Goal: Task Accomplishment & Management: Complete application form

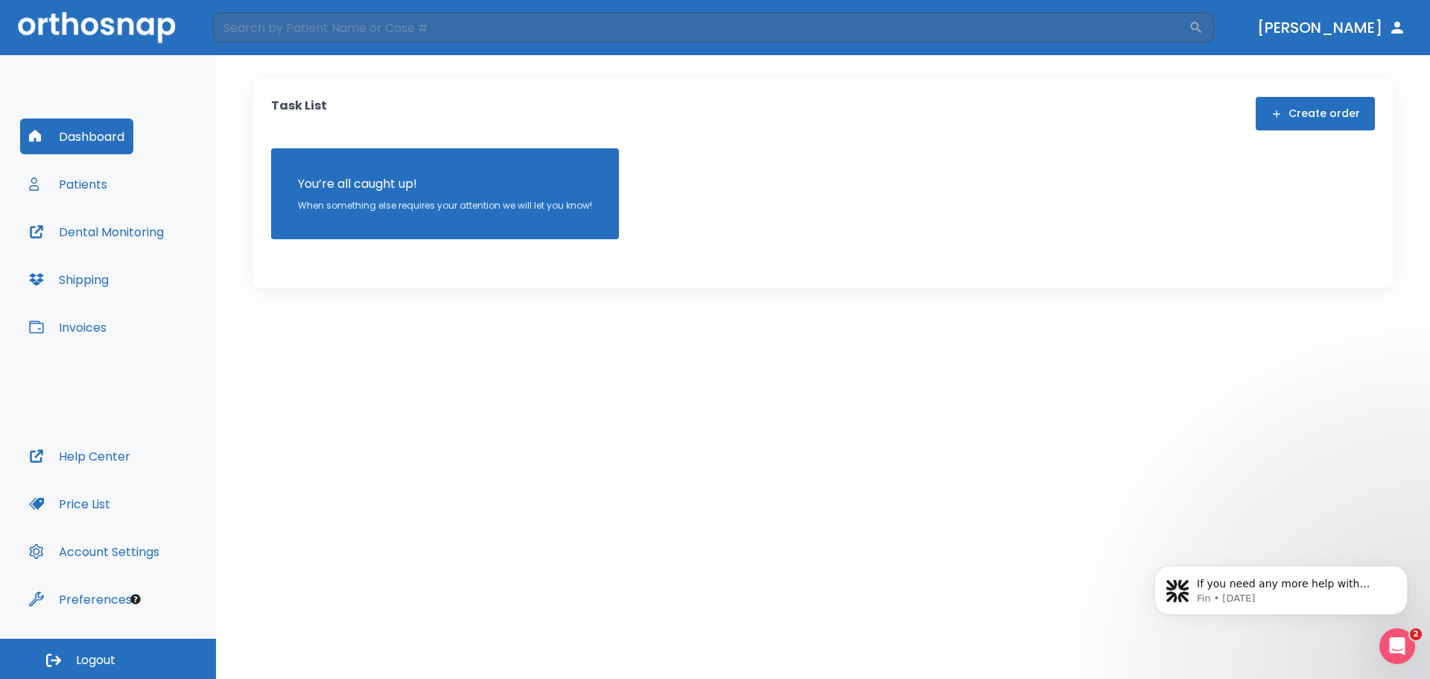
click at [92, 181] on button "Patients" at bounding box center [68, 184] width 96 height 36
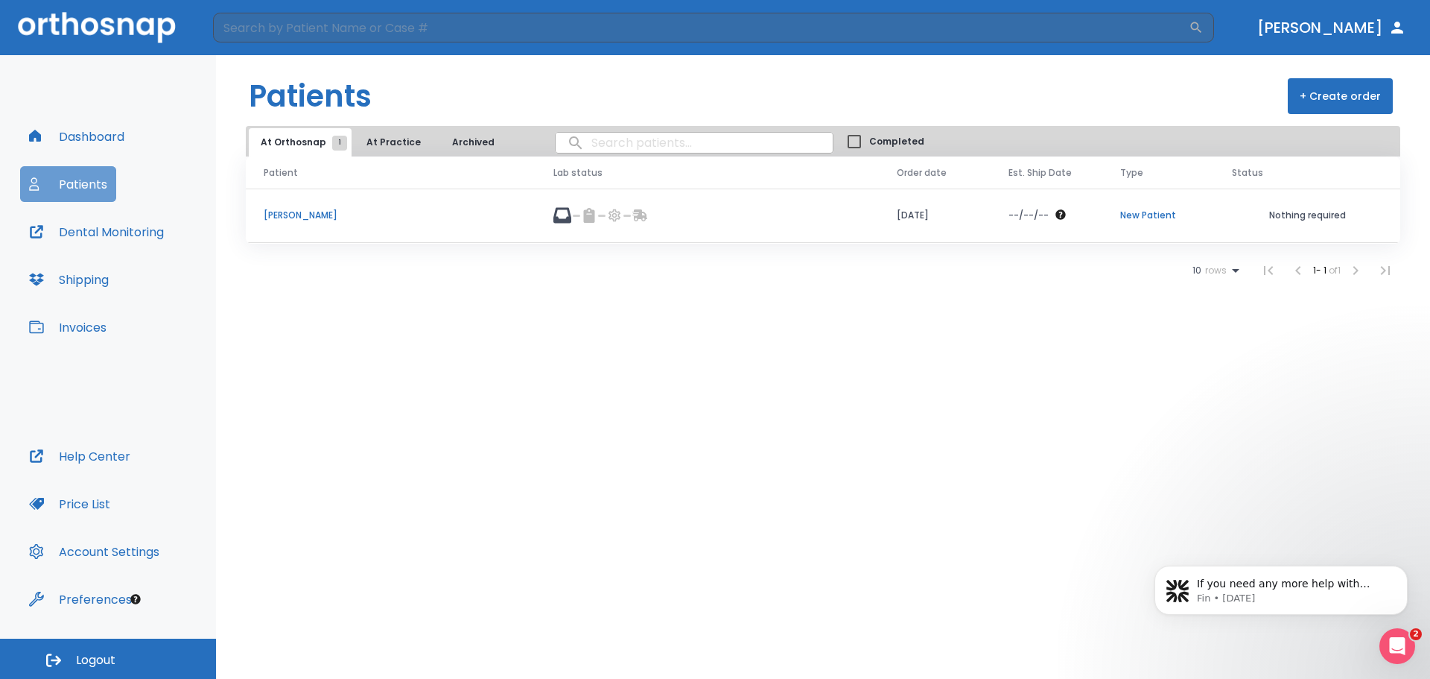
click at [68, 187] on button "Patients" at bounding box center [68, 184] width 96 height 36
click at [1317, 107] on button "+ Create order" at bounding box center [1340, 96] width 105 height 36
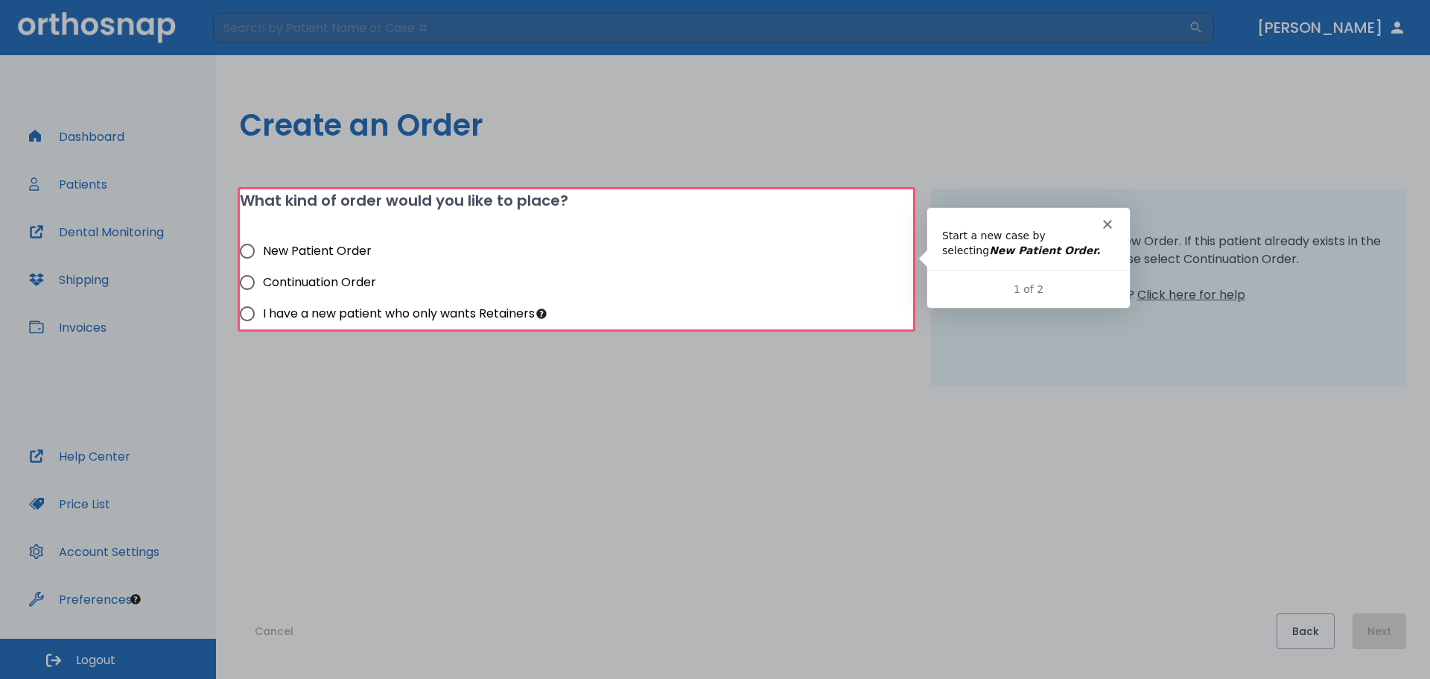
click at [302, 254] on span "New Patient Order" at bounding box center [317, 251] width 109 height 18
click at [263, 254] on input "New Patient Order" at bounding box center [247, 250] width 31 height 31
radio input "true"
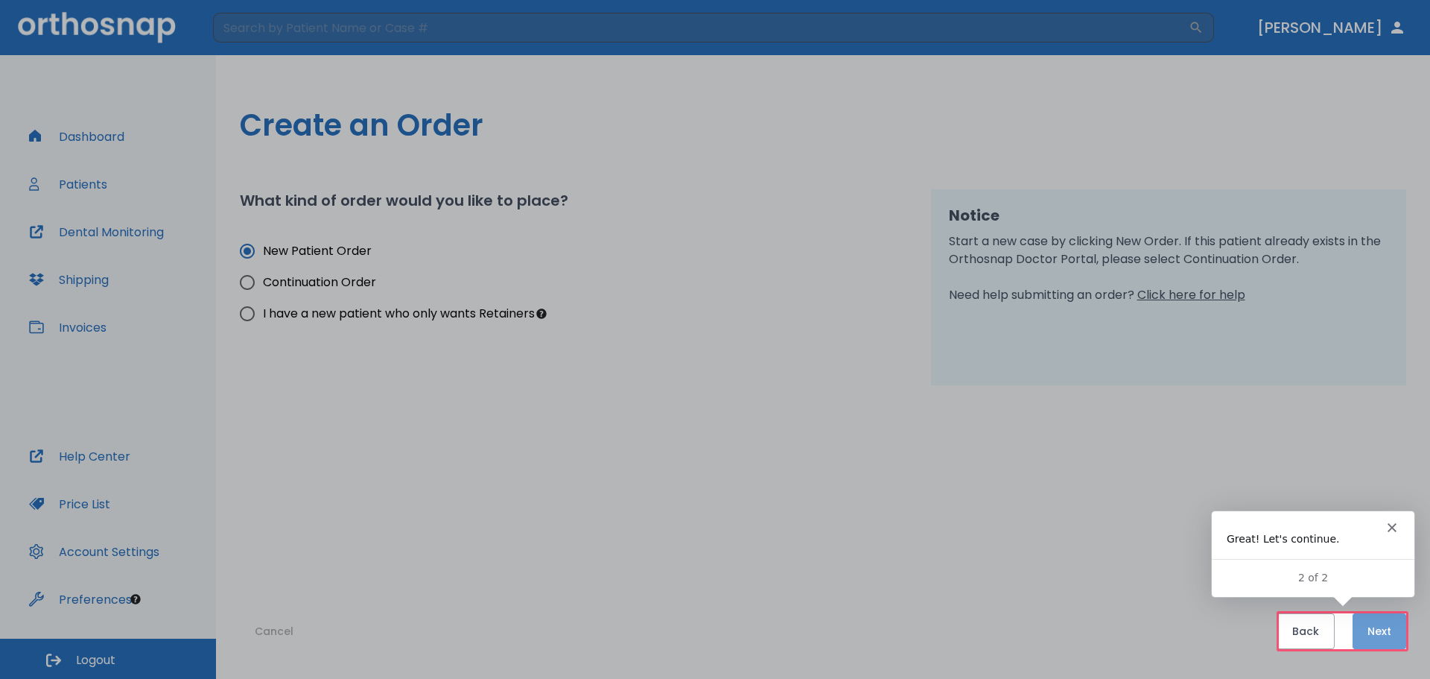
click at [1404, 635] on button "Next" at bounding box center [1380, 631] width 54 height 36
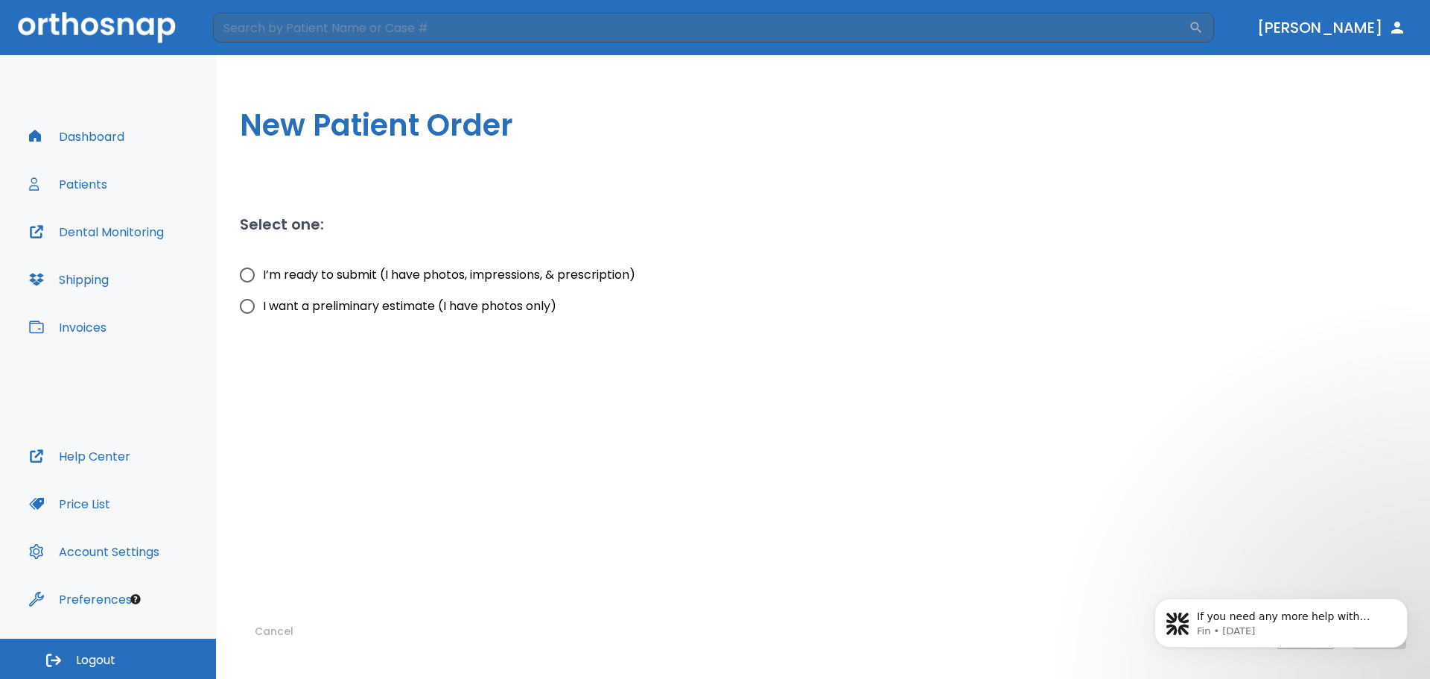
click at [439, 279] on span "I’m ready to submit (I have photos, impressions, & prescription)" at bounding box center [449, 275] width 373 height 18
click at [263, 279] on input "I’m ready to submit (I have photos, impressions, & prescription)" at bounding box center [247, 274] width 31 height 31
radio input "true"
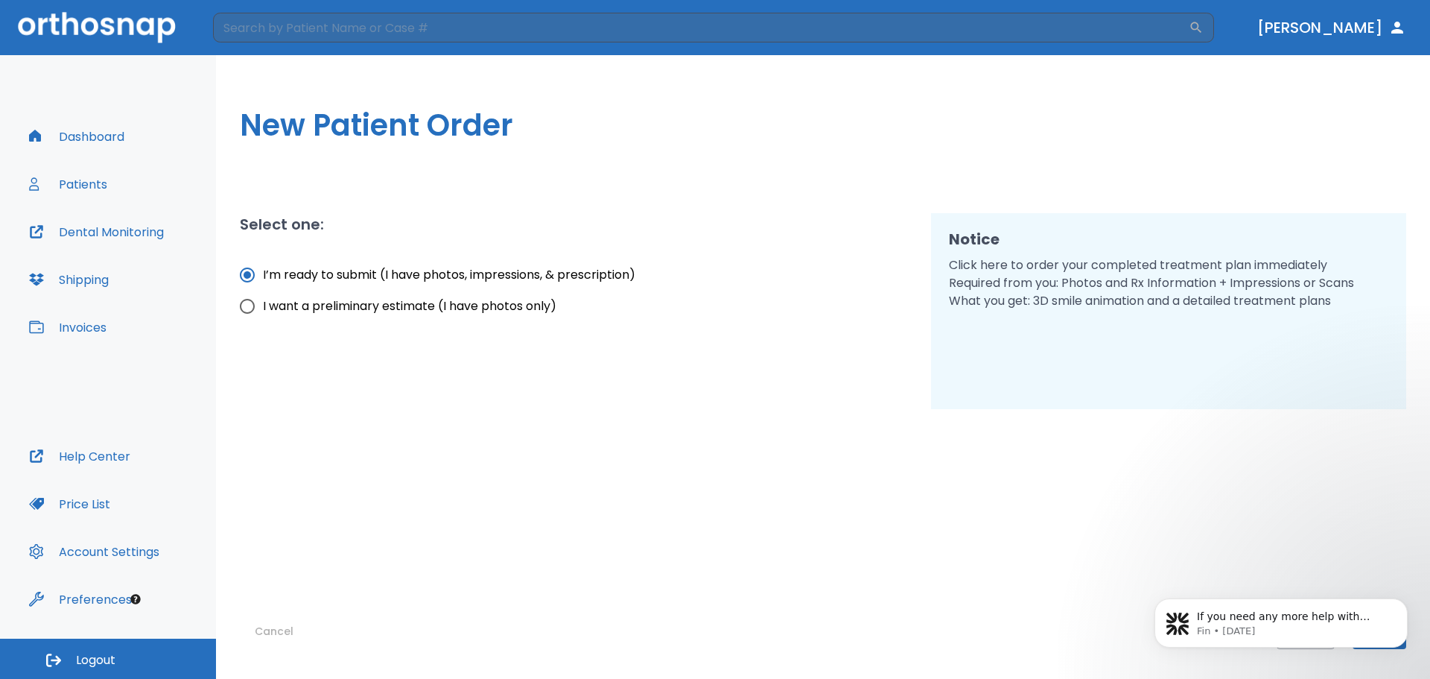
click at [436, 310] on span "I want a preliminary estimate (I have photos only)" at bounding box center [410, 306] width 294 height 18
click at [263, 310] on input "I want a preliminary estimate (I have photos only)" at bounding box center [247, 306] width 31 height 31
radio input "true"
click at [447, 283] on span "I’m ready to submit (I have photos, impressions, & prescription)" at bounding box center [449, 275] width 373 height 18
click at [263, 283] on input "I’m ready to submit (I have photos, impressions, & prescription)" at bounding box center [247, 274] width 31 height 31
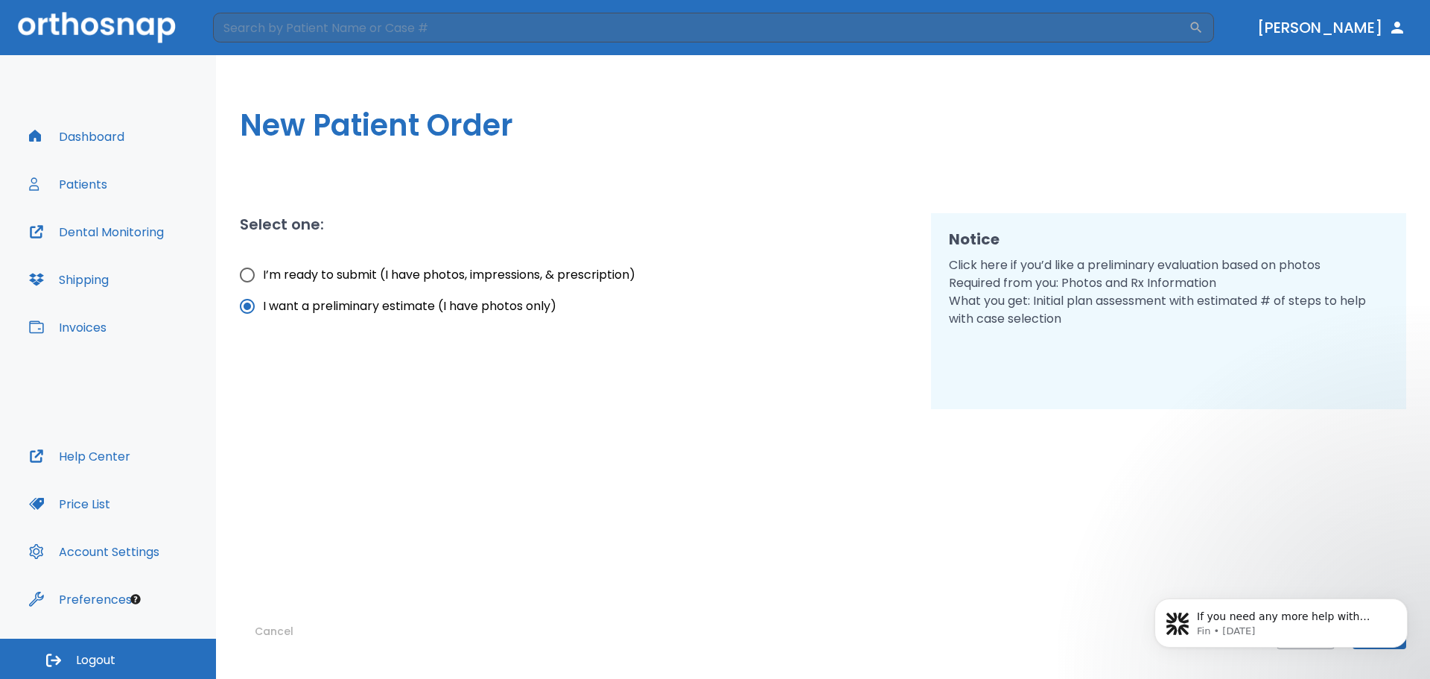
radio input "true"
click at [488, 313] on span "I want a preliminary estimate (I have photos only)" at bounding box center [410, 306] width 294 height 18
click at [263, 313] on input "I want a preliminary estimate (I have photos only)" at bounding box center [247, 306] width 31 height 31
radio input "true"
click at [489, 261] on label "I’m ready to submit (I have photos, impressions, & prescription)" at bounding box center [434, 274] width 404 height 31
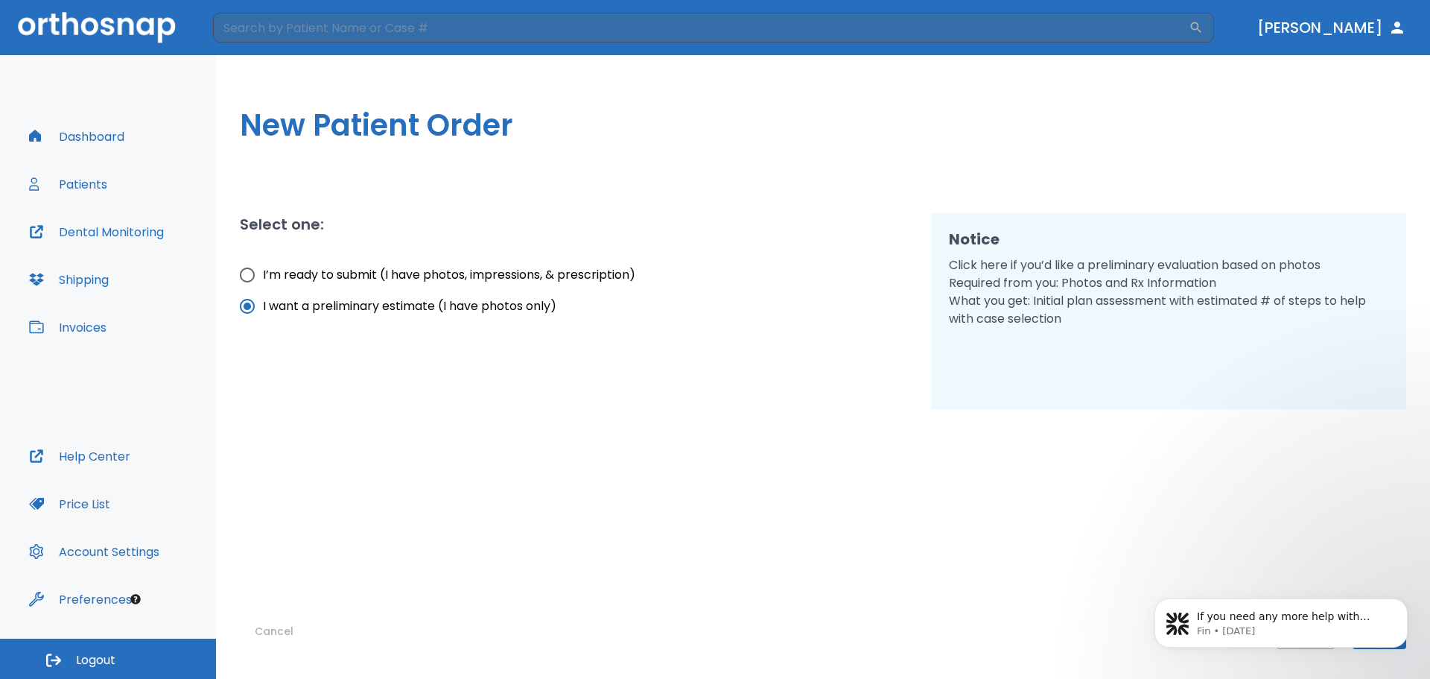
click at [263, 261] on input "I’m ready to submit (I have photos, impressions, & prescription)" at bounding box center [247, 274] width 31 height 31
radio input "true"
click at [1412, 598] on button "Dismiss notification" at bounding box center [1403, 602] width 19 height 19
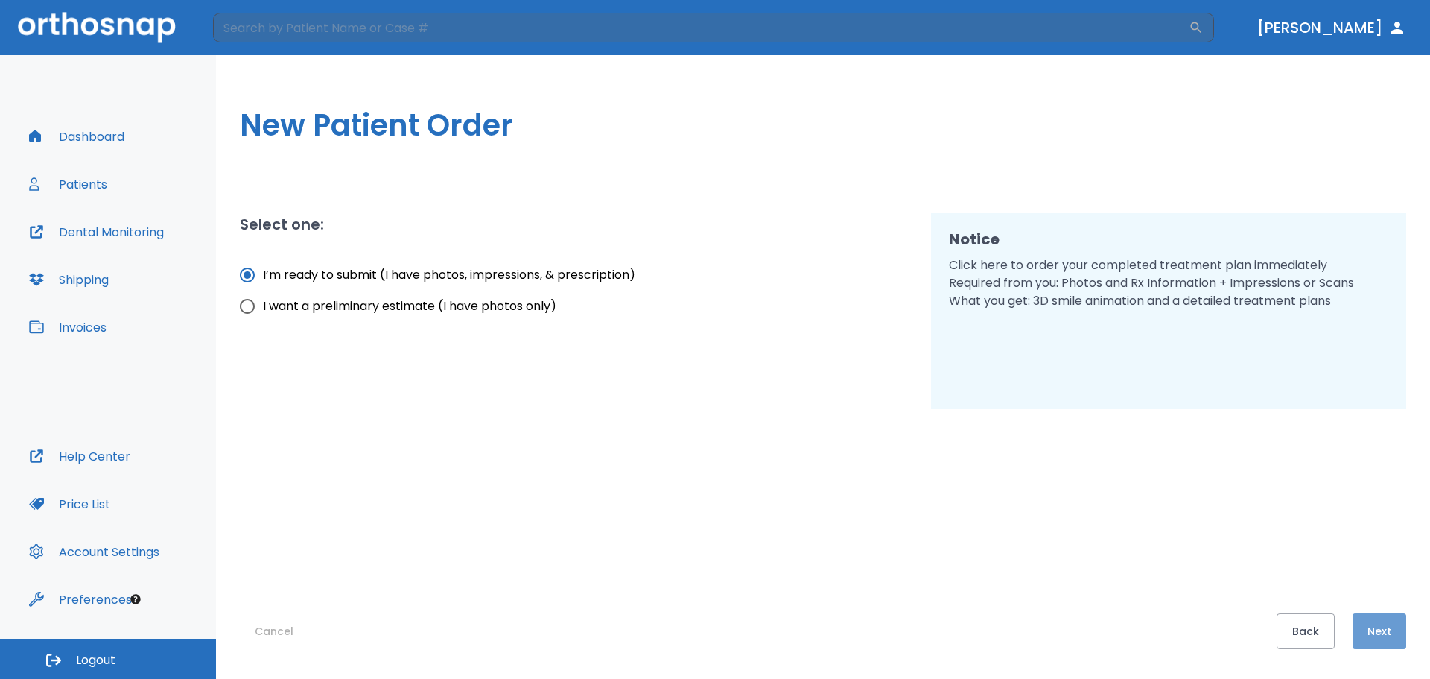
click at [1395, 631] on button "Next" at bounding box center [1380, 631] width 54 height 36
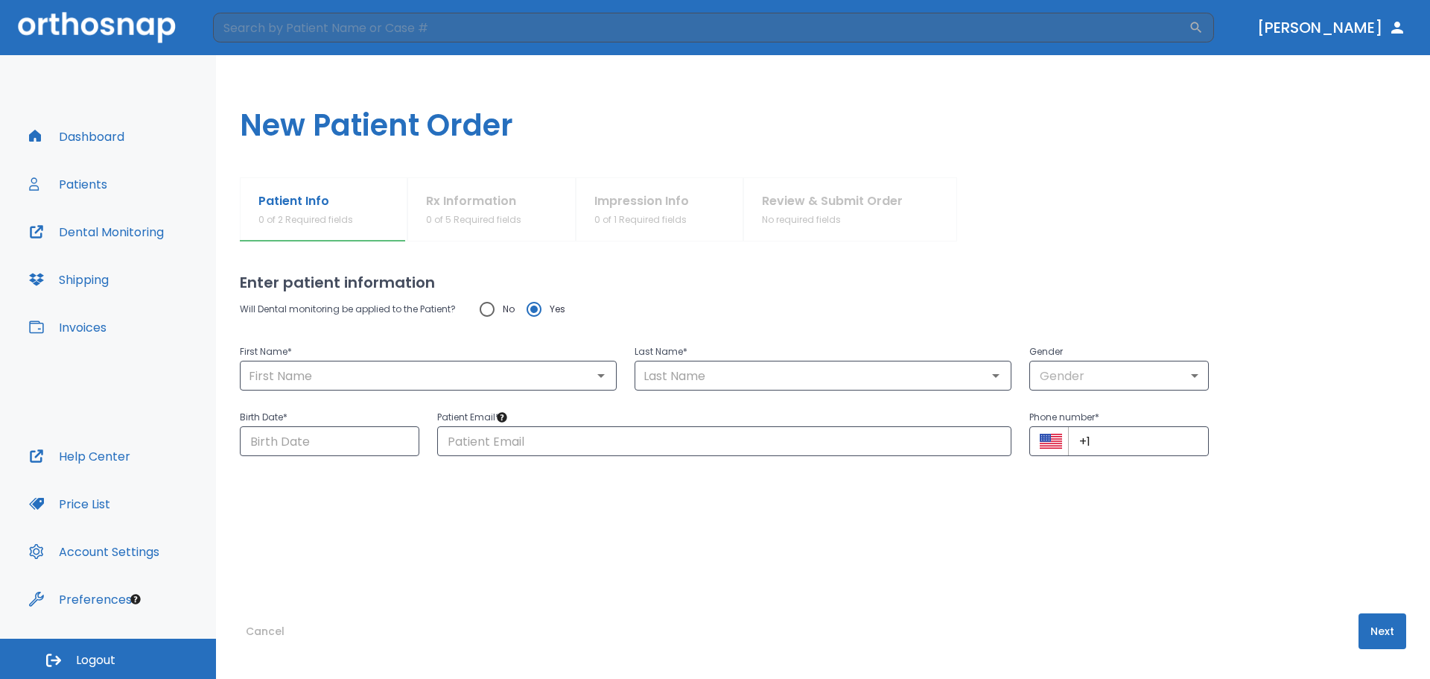
click at [437, 390] on div "Patient Email * ​" at bounding box center [715, 423] width 592 height 66
click at [437, 387] on div "​" at bounding box center [428, 376] width 377 height 30
drag, startPoint x: 437, startPoint y: 387, endPoint x: 449, endPoint y: 359, distance: 30.0
click at [439, 394] on div "Will Dental monitoring be applied to the Patient? No Yes First Name * ​ Last Na…" at bounding box center [823, 375] width 1167 height 162
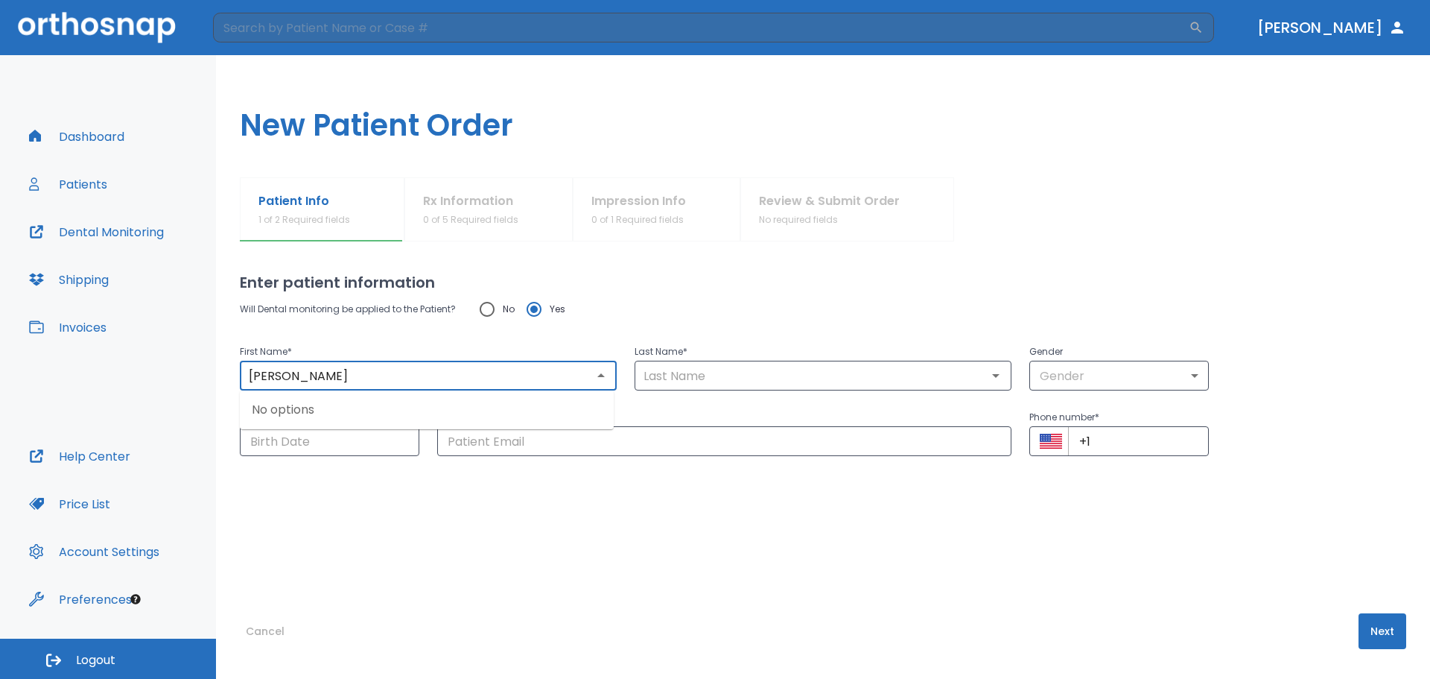
type input "Abraham"
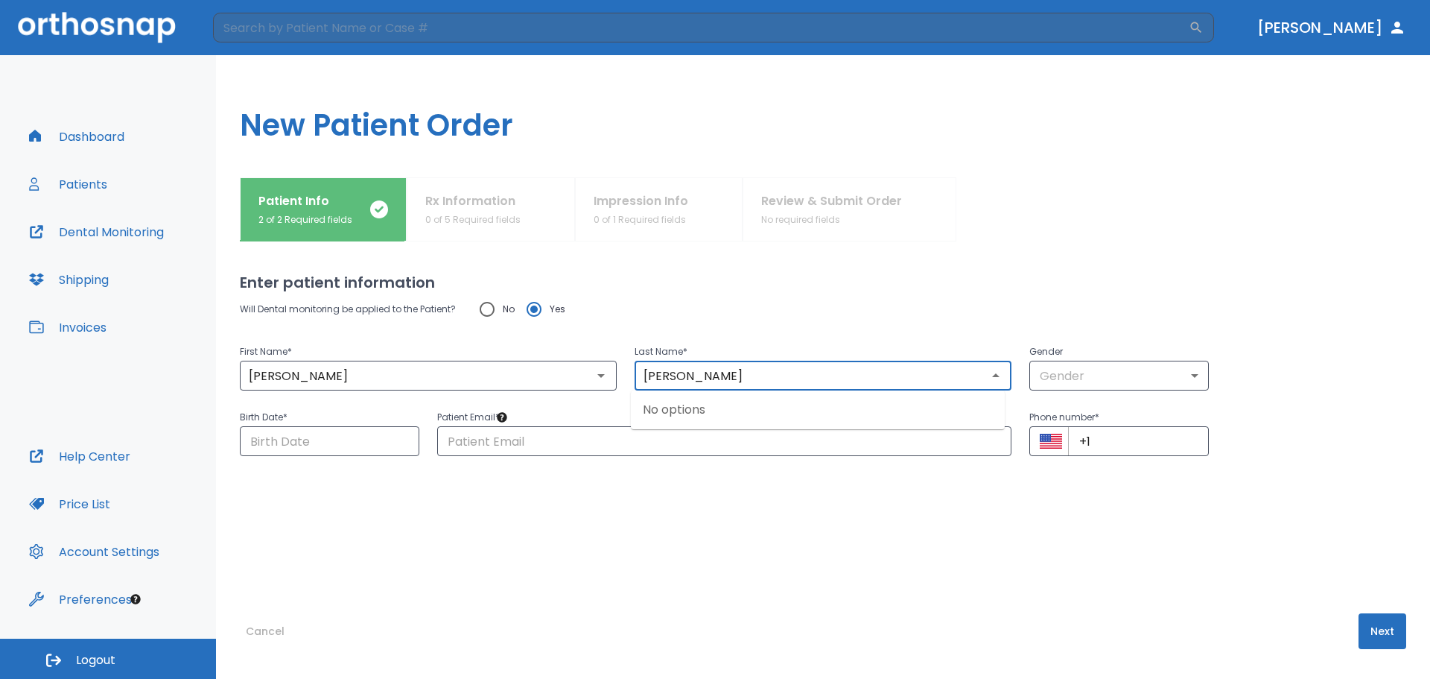
type input "Morales"
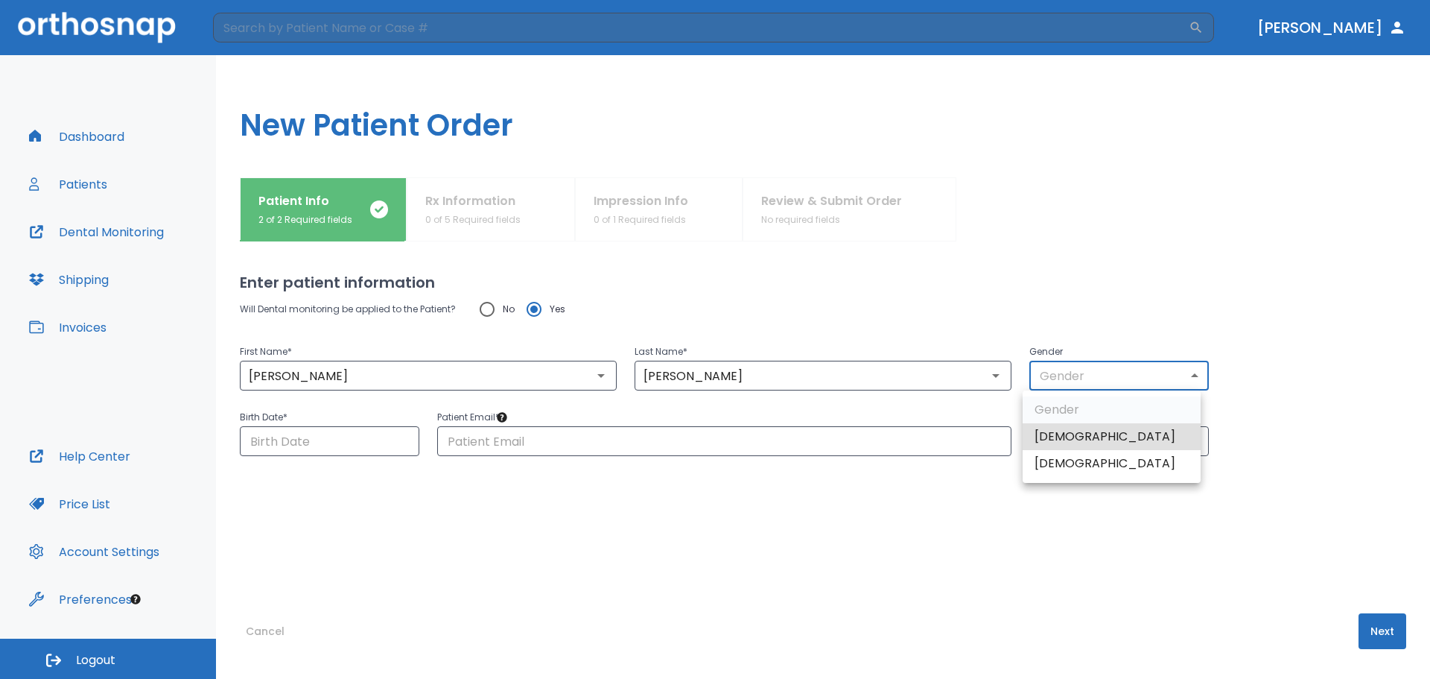
click at [1140, 367] on body "​ Dr. Tejeda Dashboard Patients Dental Monitoring Shipping Invoices Help Center…" at bounding box center [715, 339] width 1430 height 679
click at [1045, 436] on li "Male" at bounding box center [1112, 436] width 178 height 27
type input "1"
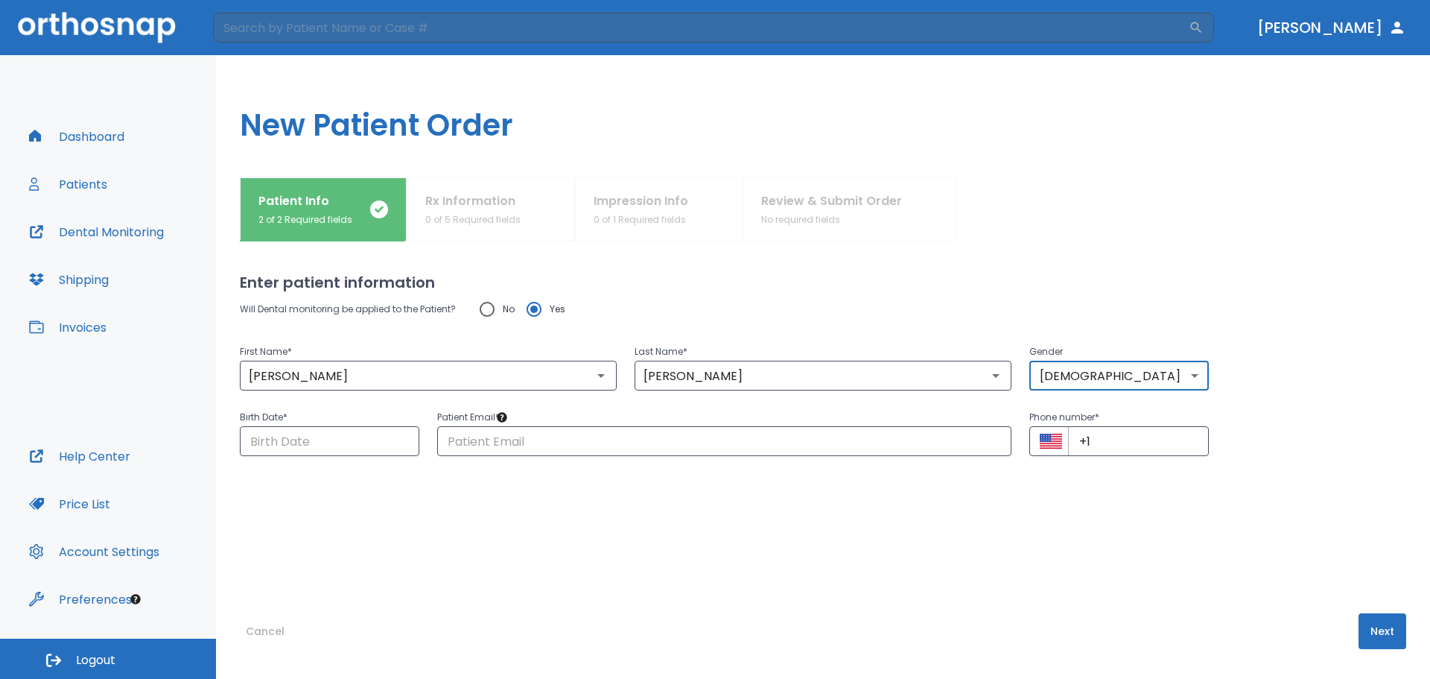
click at [304, 405] on div "Birth Date * ​" at bounding box center [320, 423] width 197 height 66
click at [315, 457] on div "Will Dental monitoring be applied to the Patient? No Yes First Name * Abraham ​…" at bounding box center [823, 424] width 1167 height 260
click at [315, 443] on input "Choose date" at bounding box center [330, 441] width 180 height 30
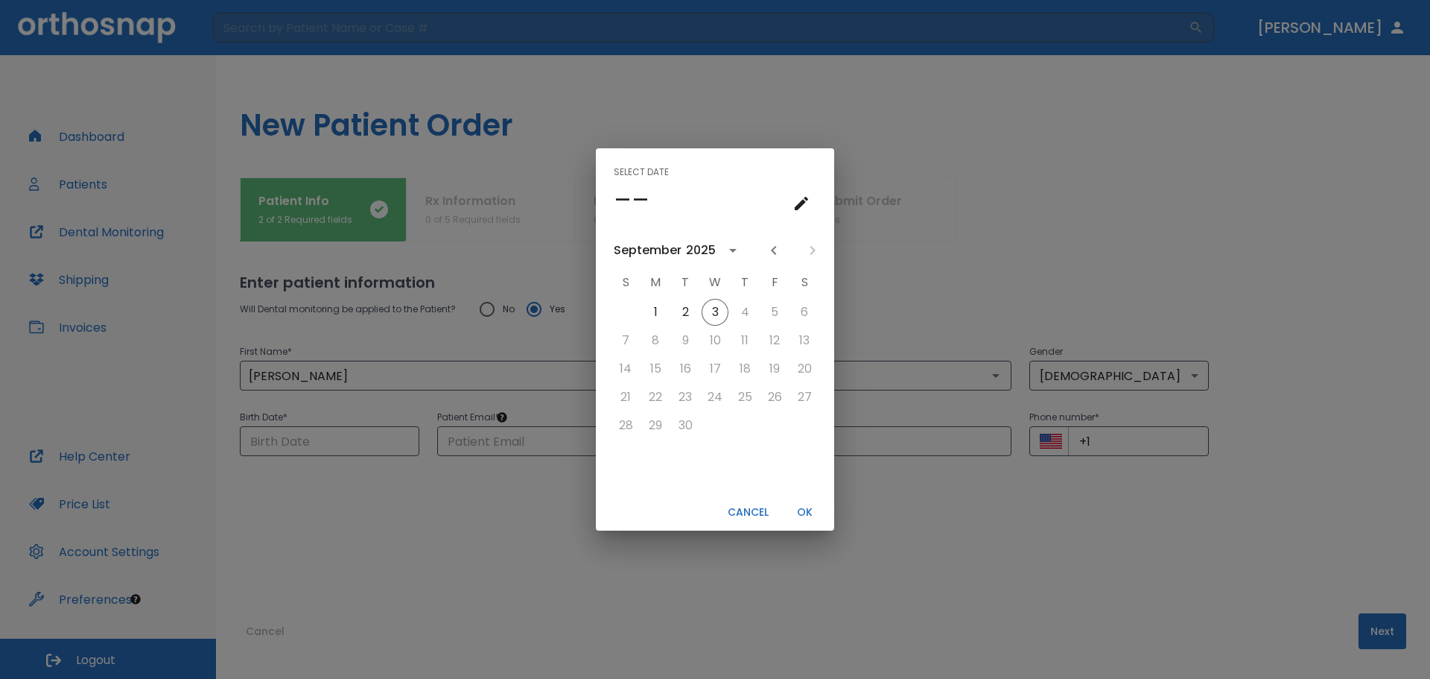
click at [730, 245] on icon "calendar view is open, switch to year view" at bounding box center [733, 250] width 18 height 18
click at [802, 209] on icon "calendar view is open, go to text input view" at bounding box center [802, 203] width 18 height 18
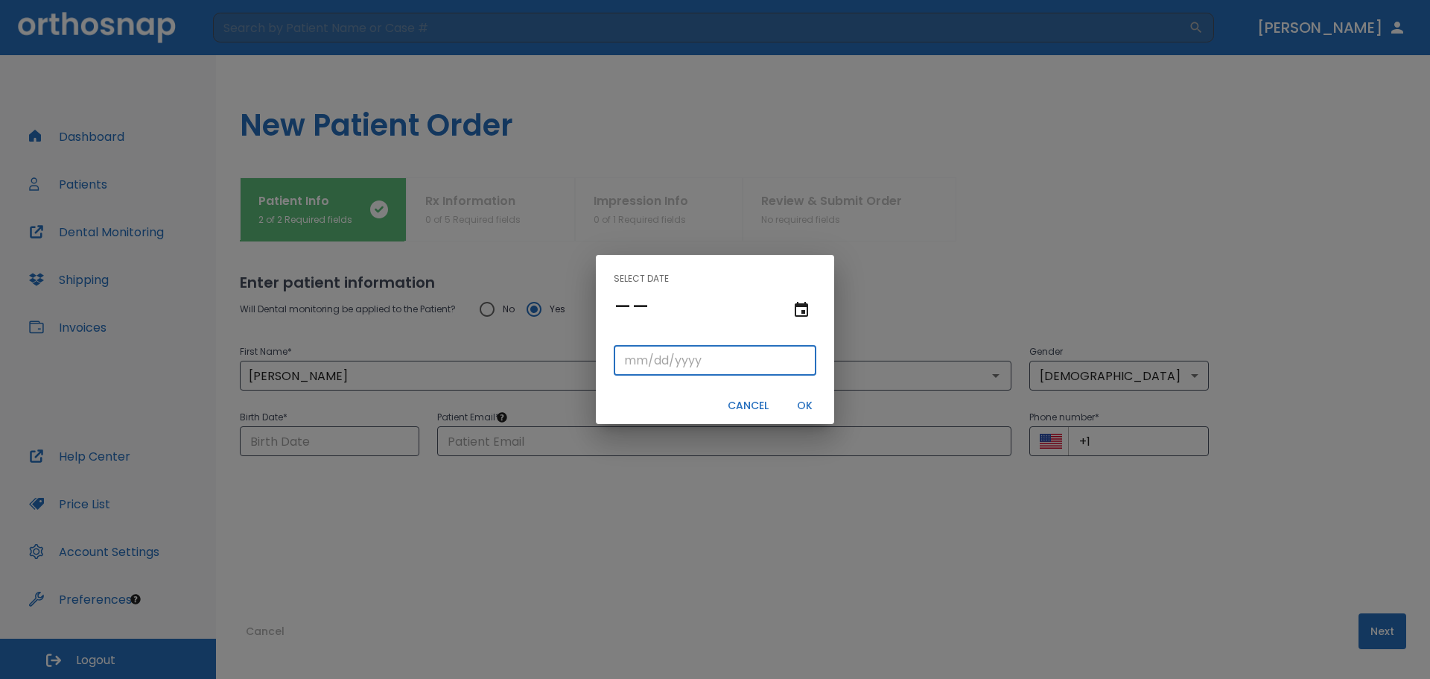
click at [636, 355] on input "tel" at bounding box center [715, 361] width 203 height 30
type input "09/08/"
type input "09/08/0001"
type input "09/08/1"
type input "09/08/0019"
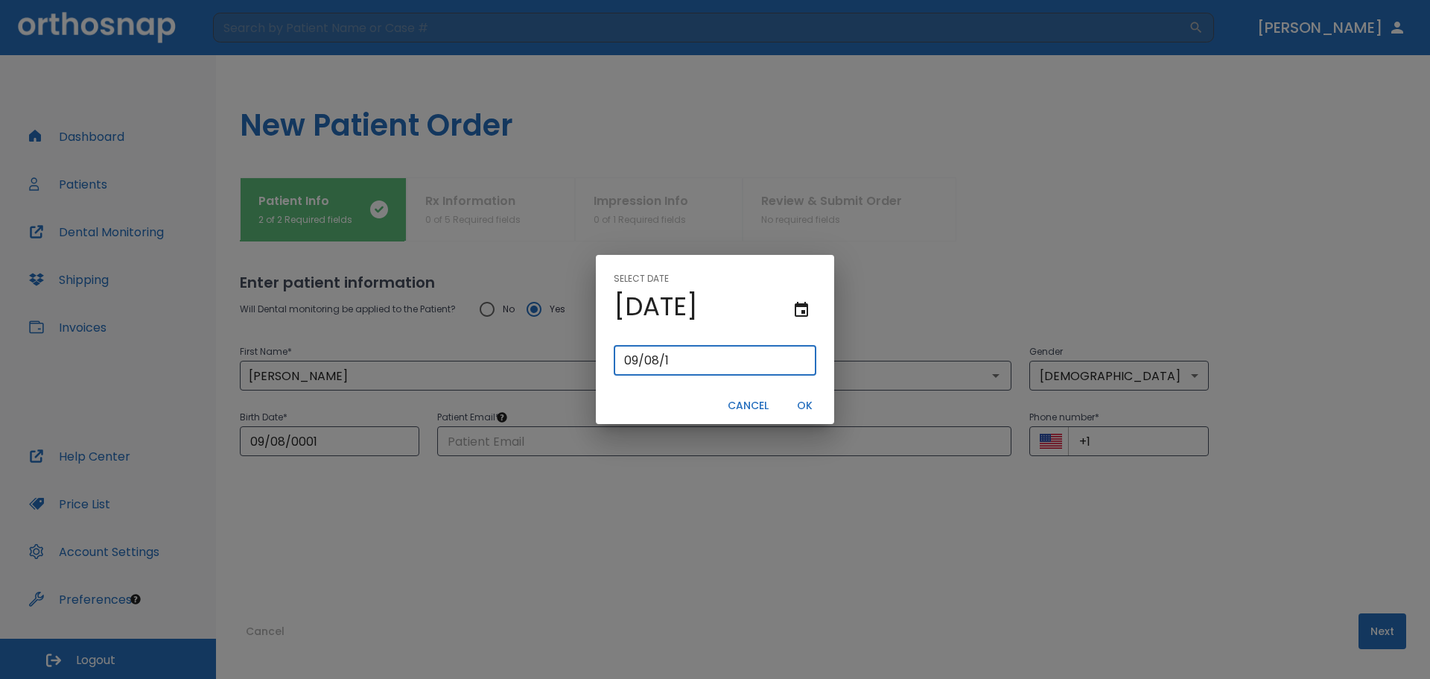
type input "09/08/19"
type input "09/08/0198"
type input "09/08/198"
type input "09/08/1985"
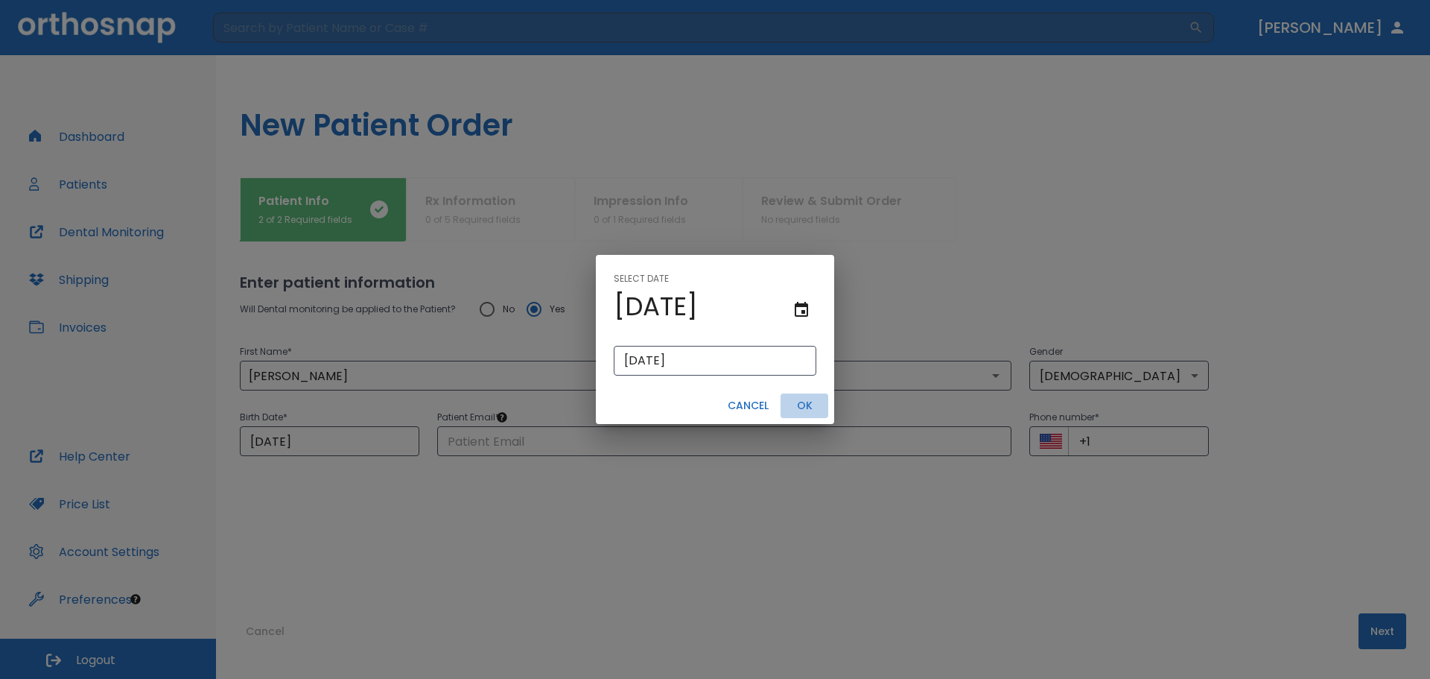
click at [799, 405] on button "OK" at bounding box center [805, 405] width 48 height 25
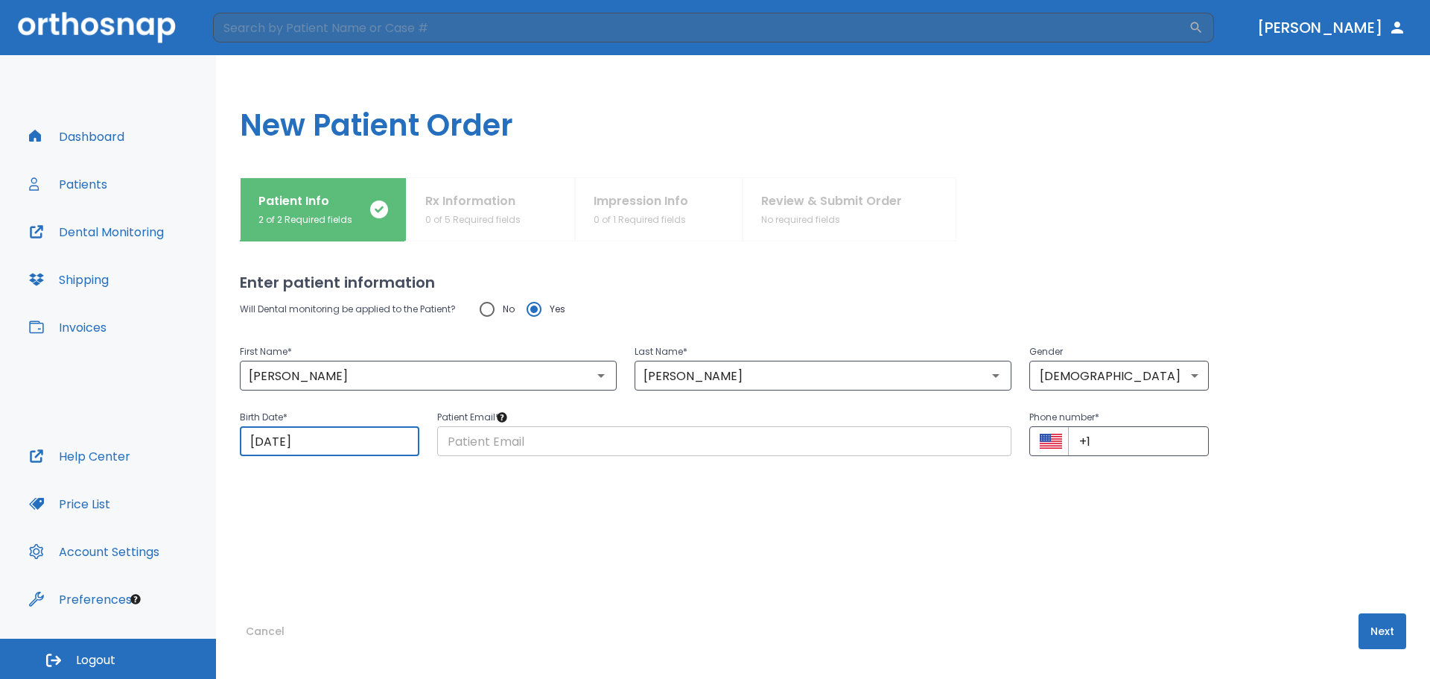
click at [459, 448] on input "text" at bounding box center [724, 441] width 574 height 30
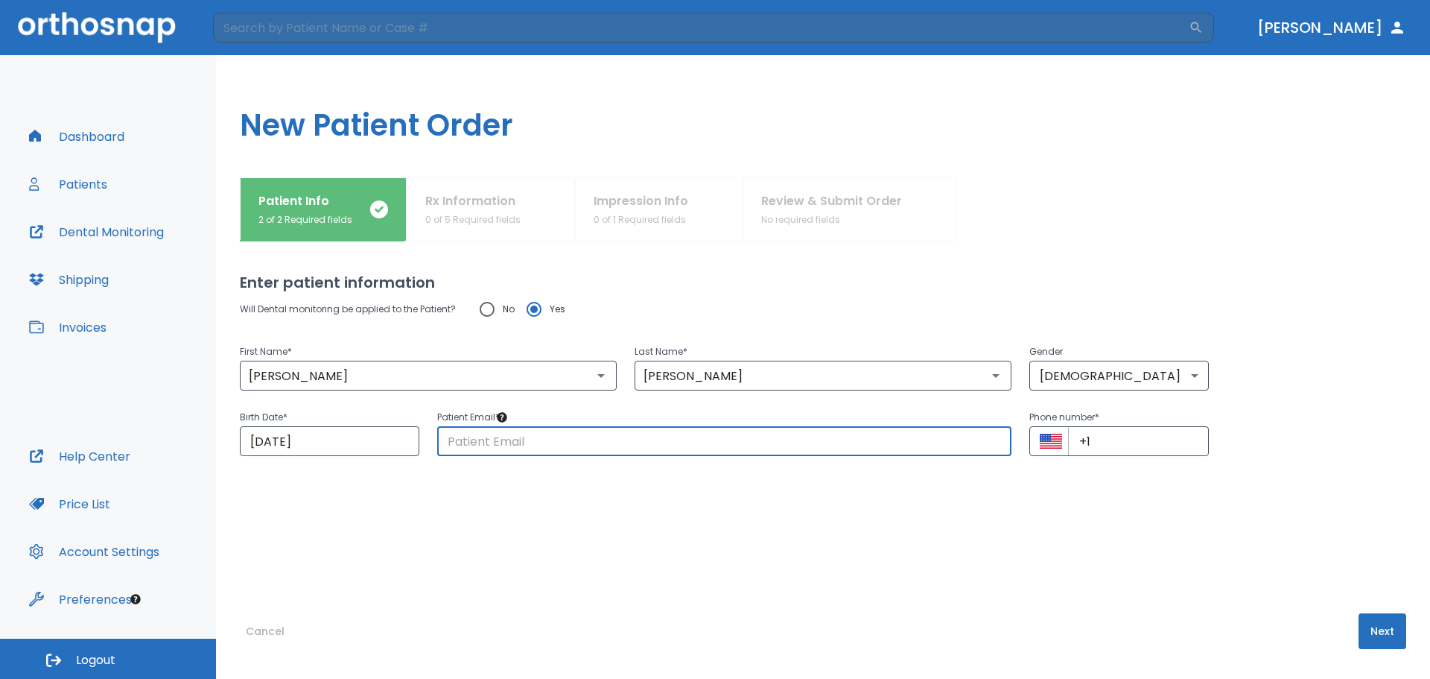
paste input "Abrahamvalle95@icloud.con"
type input "Abrahamvalle95@icloud.con"
click at [836, 522] on div "Will Dental monitoring be applied to the Patient? No Yes First Name * Abraham ​…" at bounding box center [823, 424] width 1167 height 260
click at [1083, 443] on input "+1" at bounding box center [1138, 441] width 141 height 30
paste input "(407) 800-9671"
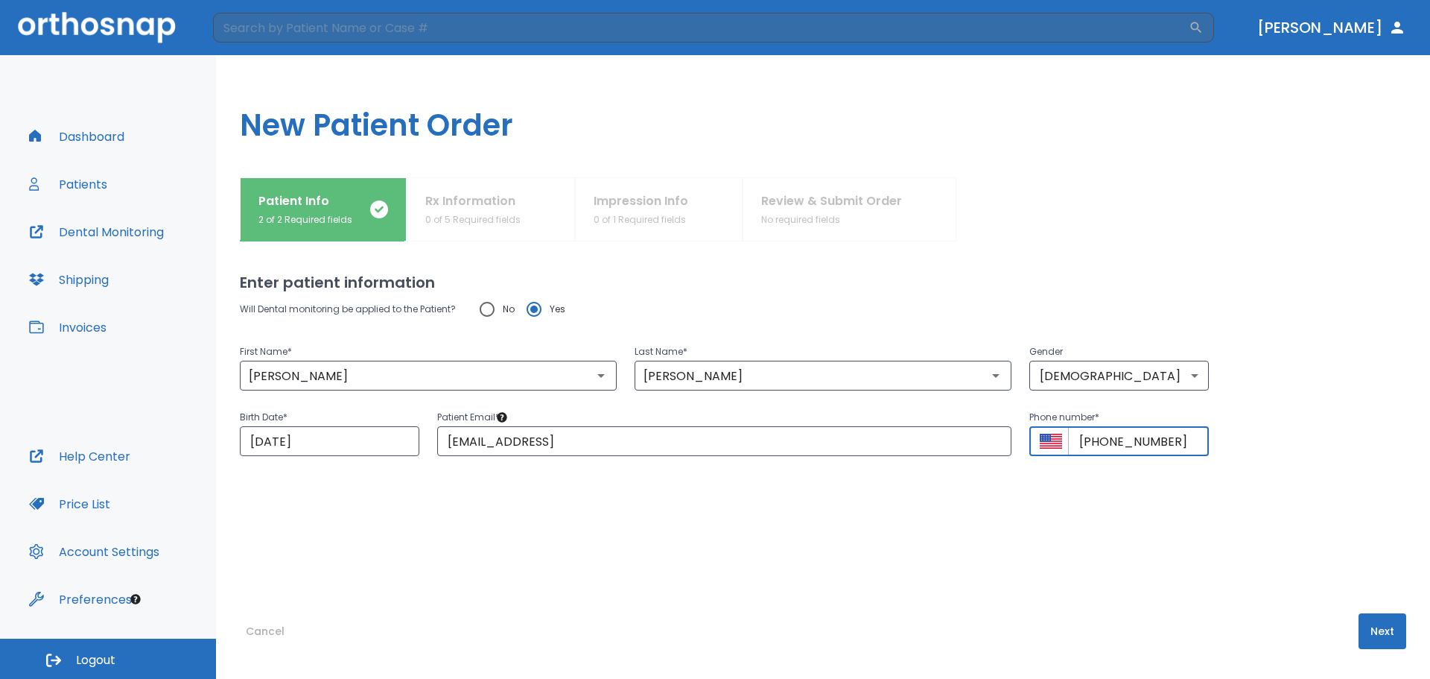
type input "+1 (407) 800-9671"
click at [1156, 467] on div "Will Dental monitoring be applied to the Patient? No Yes First Name * Abraham ​…" at bounding box center [823, 424] width 1167 height 260
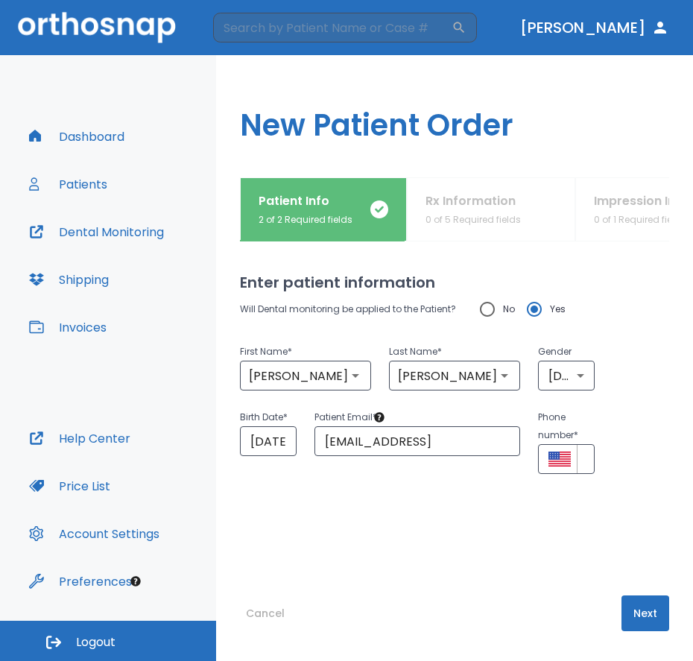
click at [636, 600] on button "Next" at bounding box center [645, 613] width 48 height 36
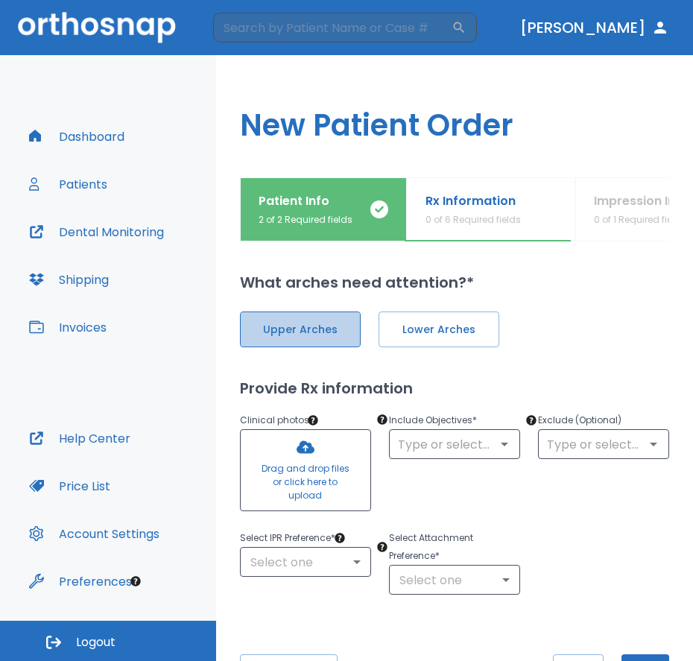
click at [265, 331] on span "Upper Arches" at bounding box center [300, 330] width 89 height 16
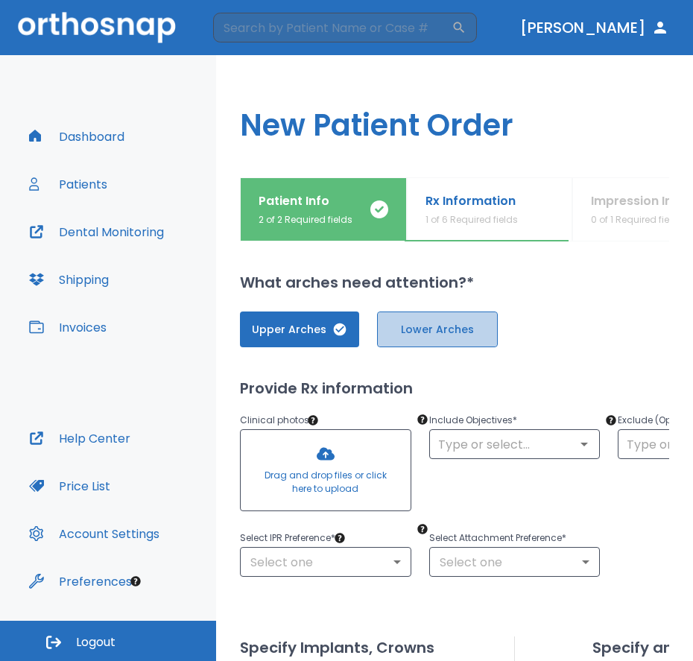
click at [400, 336] on span "Lower Arches" at bounding box center [437, 330] width 89 height 16
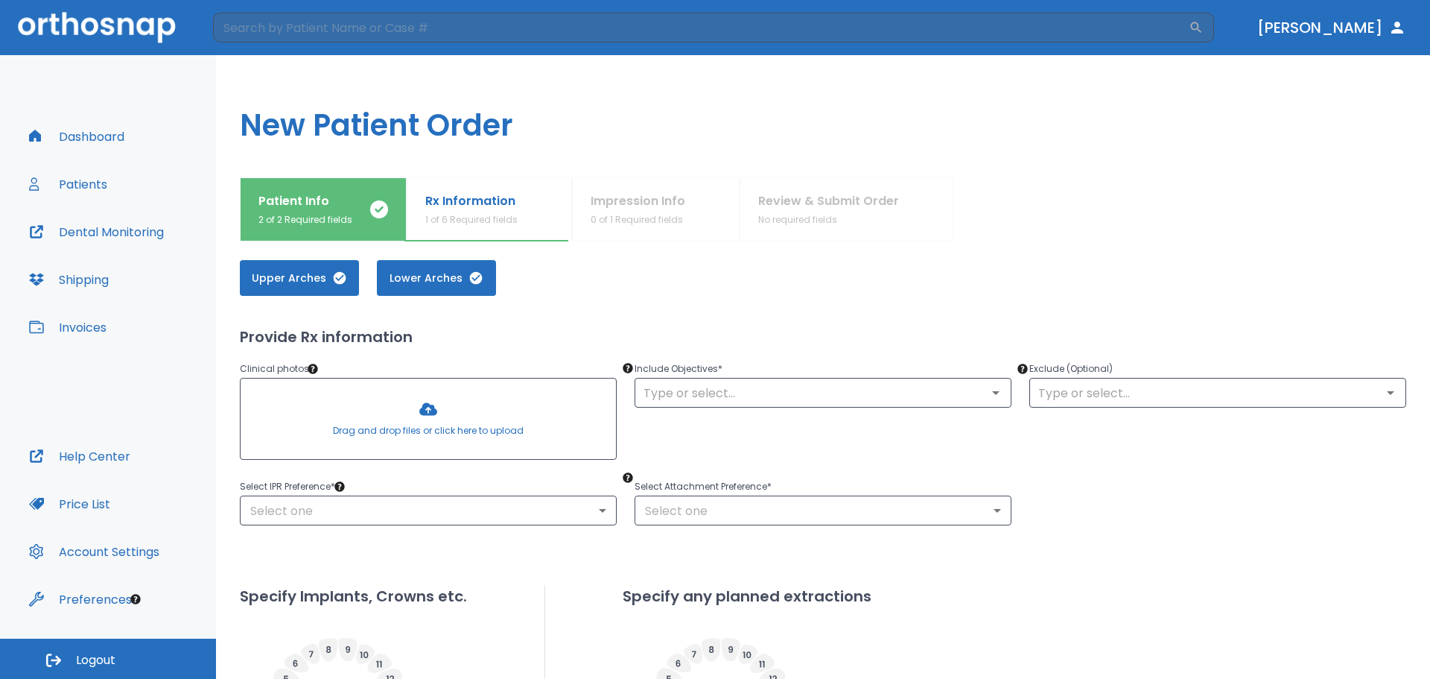
scroll to position [75, 0]
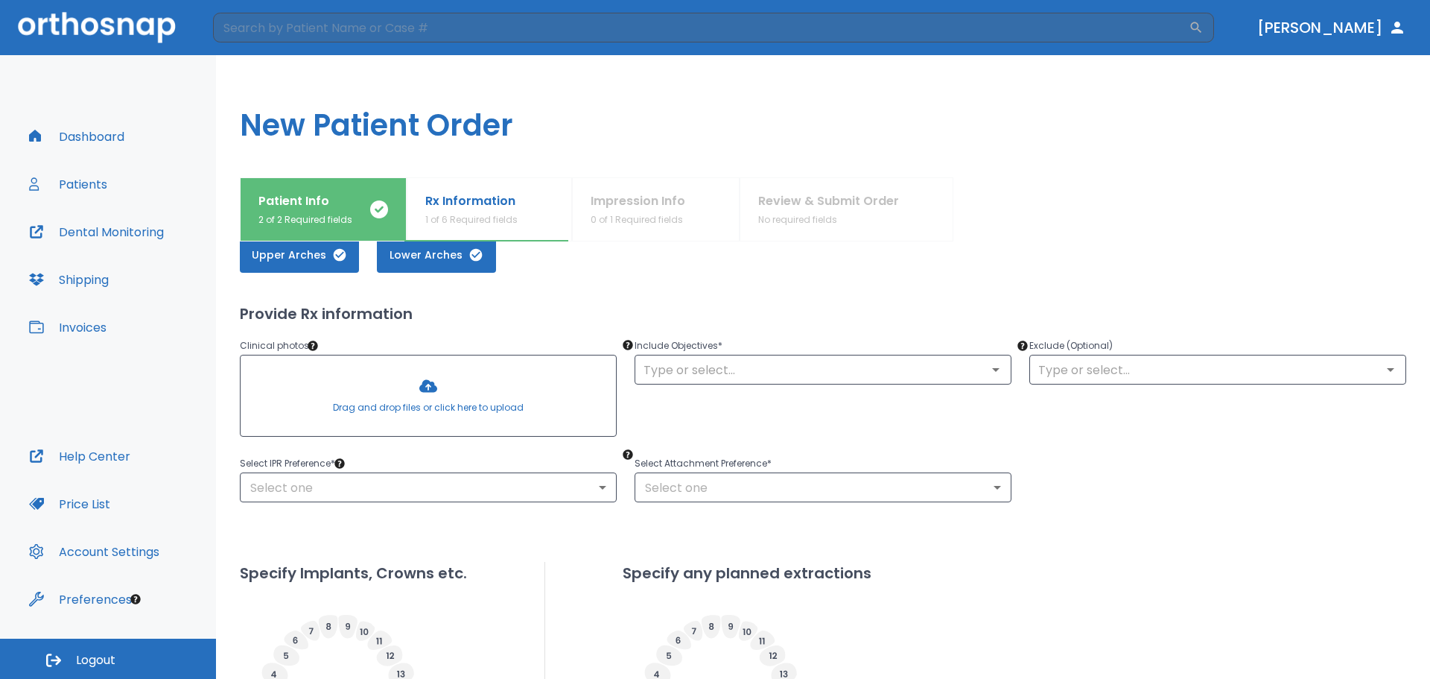
click at [621, 383] on div "Include Objectives * ​" at bounding box center [814, 381] width 395 height 124
click at [676, 383] on div "​" at bounding box center [823, 370] width 377 height 30
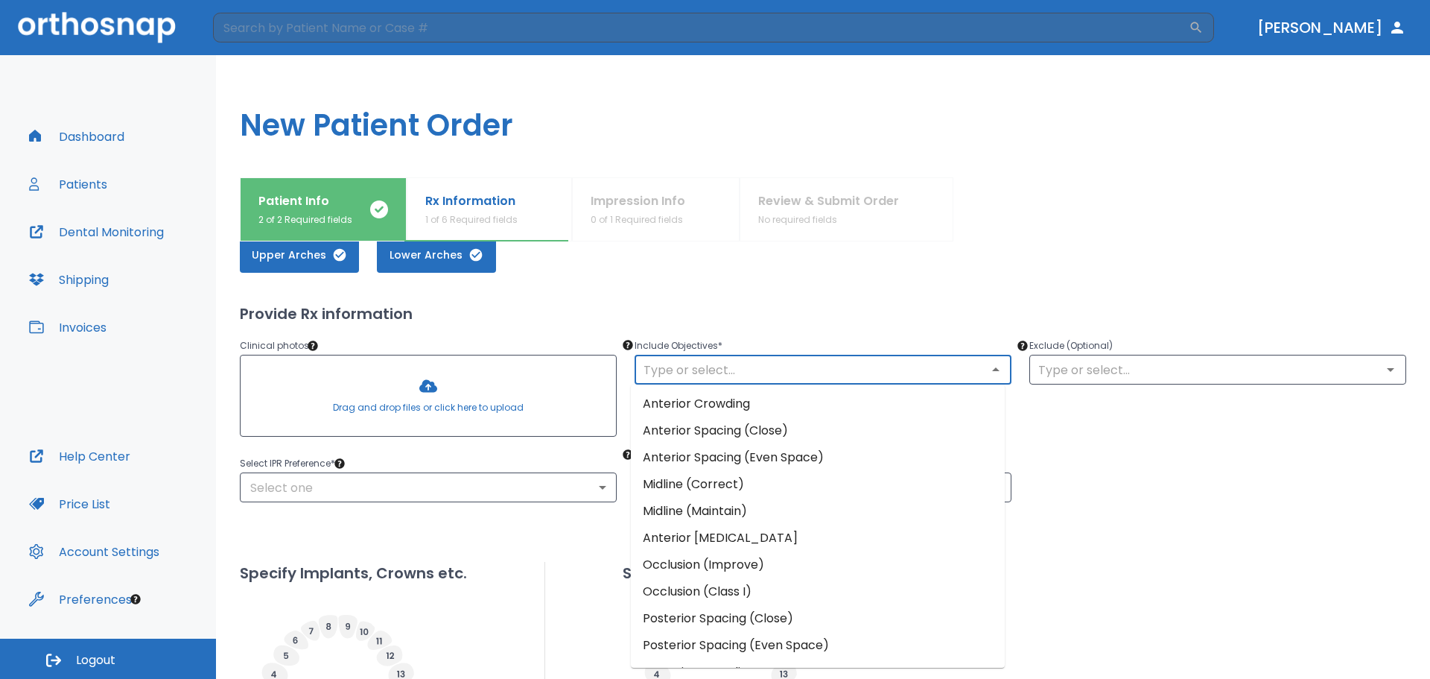
click at [679, 365] on input "text" at bounding box center [823, 369] width 368 height 21
click at [784, 398] on li "Anterior Crowding" at bounding box center [818, 403] width 374 height 27
click at [958, 378] on input "text" at bounding box center [823, 369] width 368 height 21
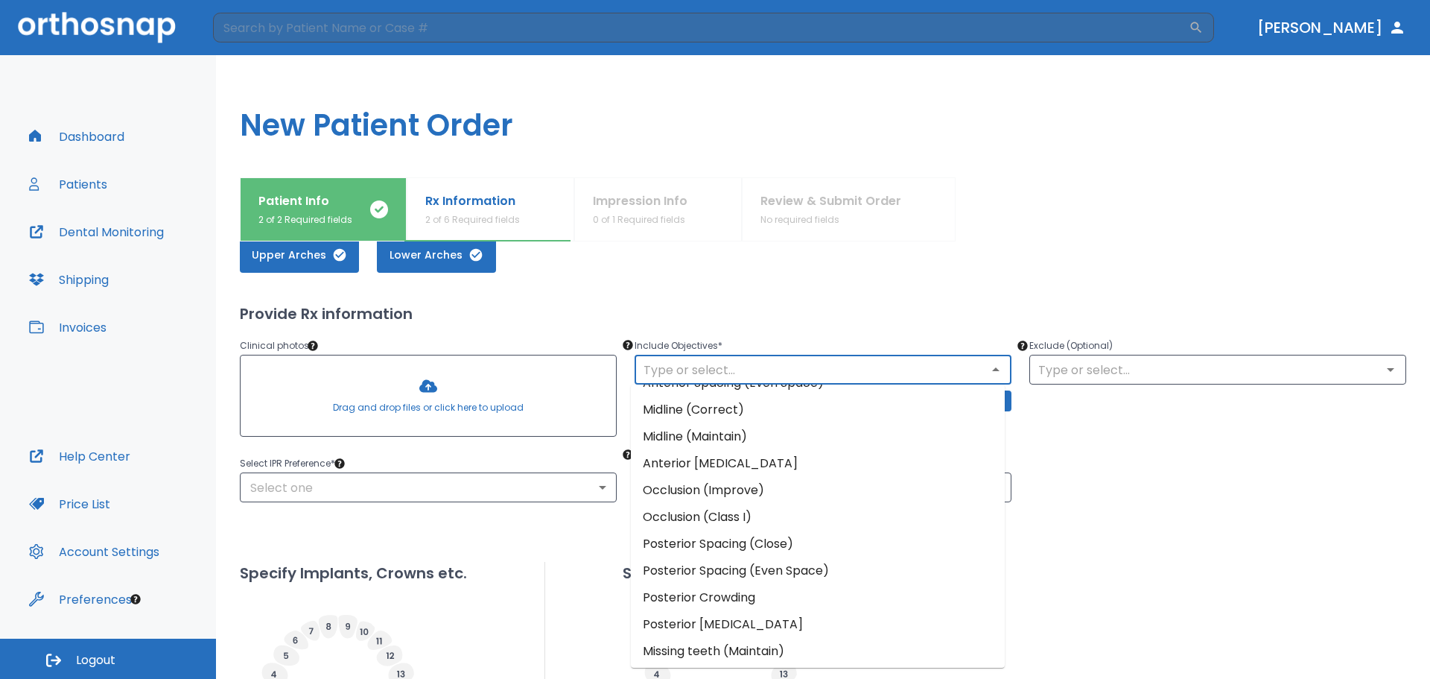
click at [740, 595] on li "Posterior Crowding" at bounding box center [818, 597] width 374 height 27
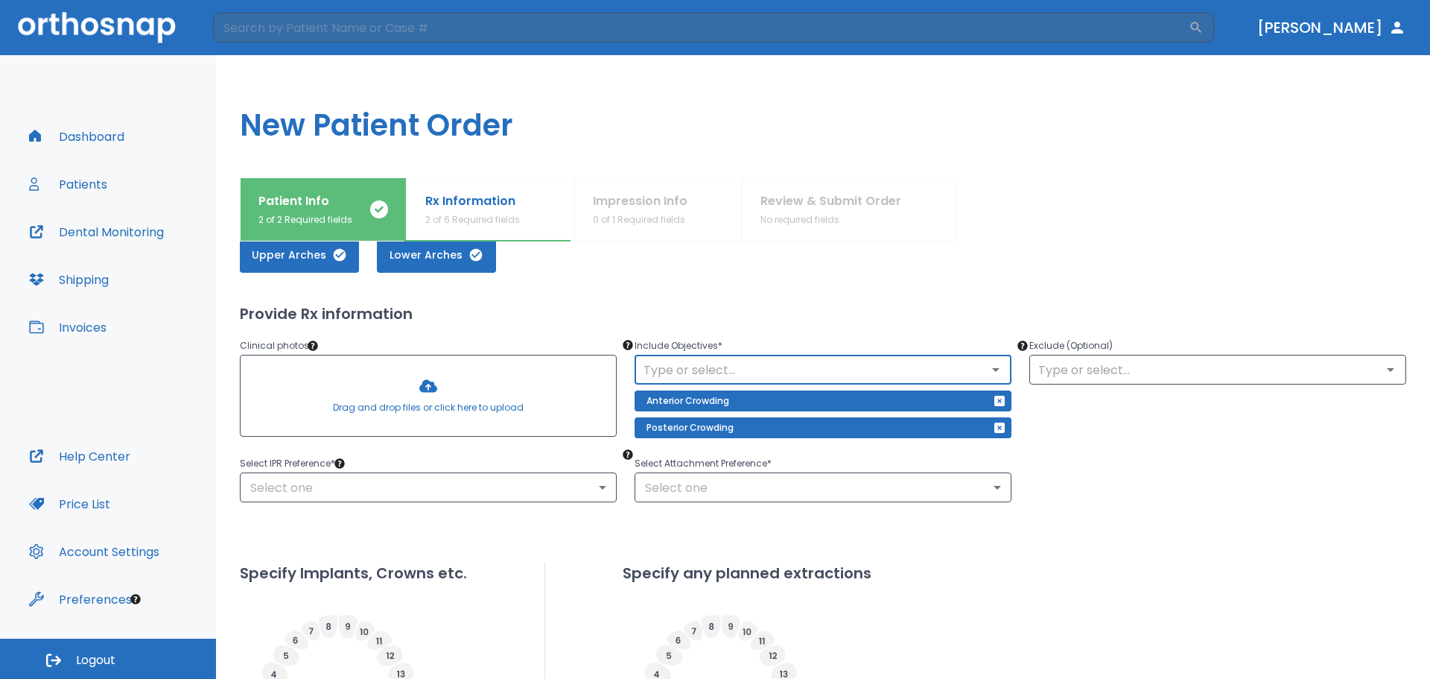
click at [910, 282] on div "Upper Arches Lower Arches Provide Rx information Clinical photos * Drag and dro…" at bounding box center [823, 561] width 1167 height 685
click at [1042, 367] on input "text" at bounding box center [1218, 369] width 368 height 21
click at [1011, 250] on div "Upper Arches Lower Arches" at bounding box center [823, 255] width 1167 height 36
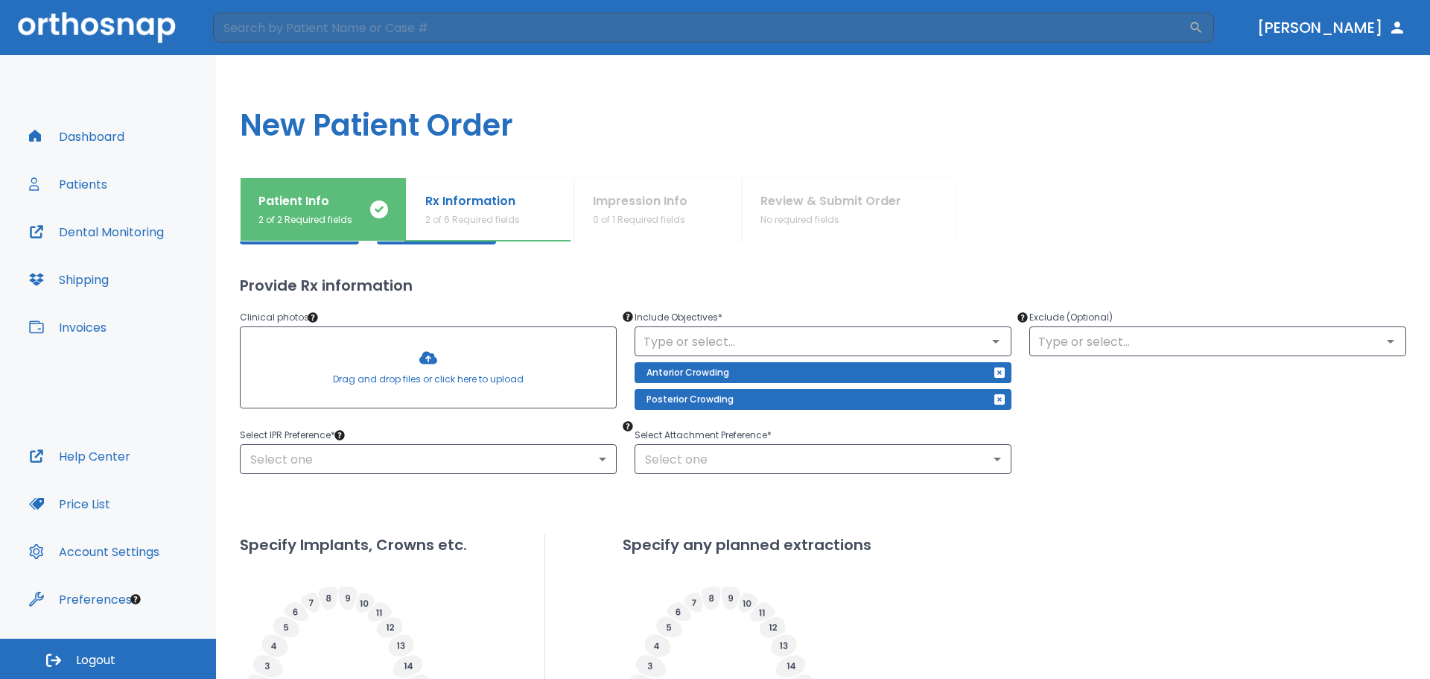
scroll to position [149, 0]
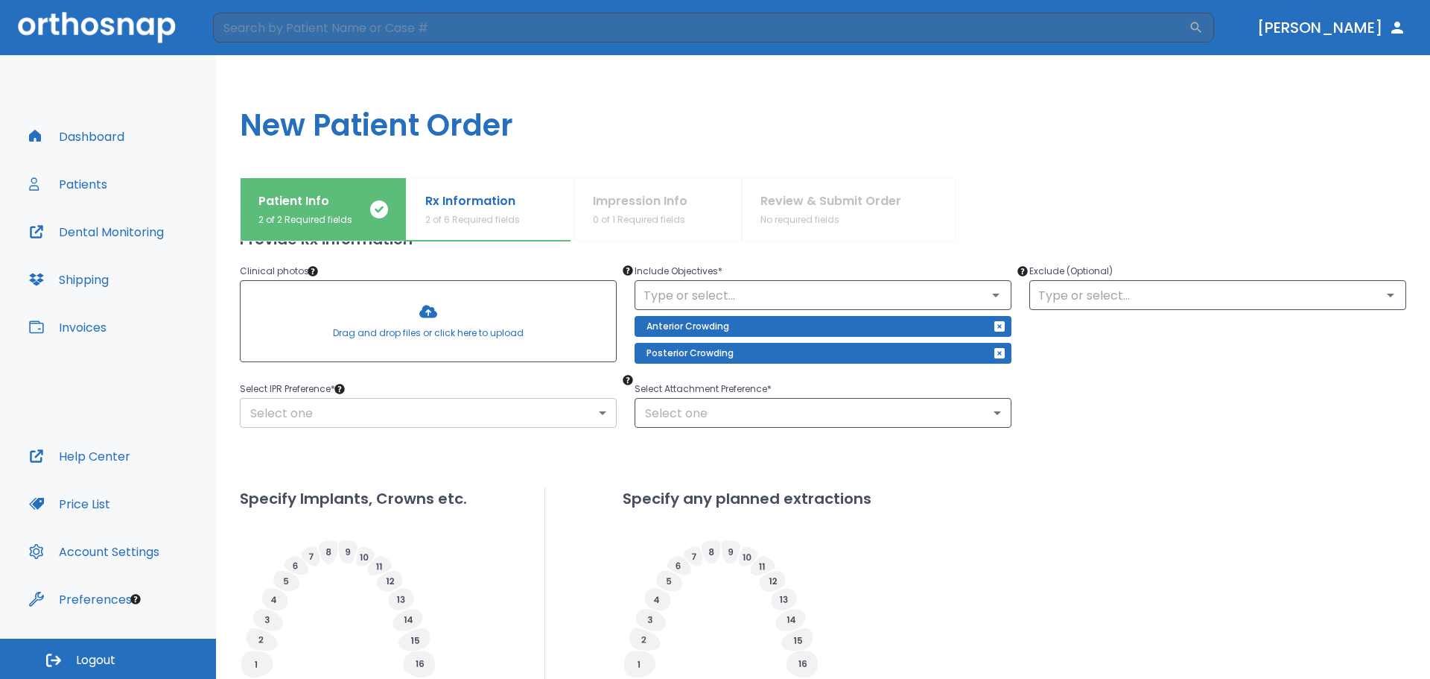
click at [586, 406] on body "​ Dr. Tejeda Dashboard Patients Dental Monitoring Shipping Invoices Help Center…" at bounding box center [715, 339] width 1430 height 679
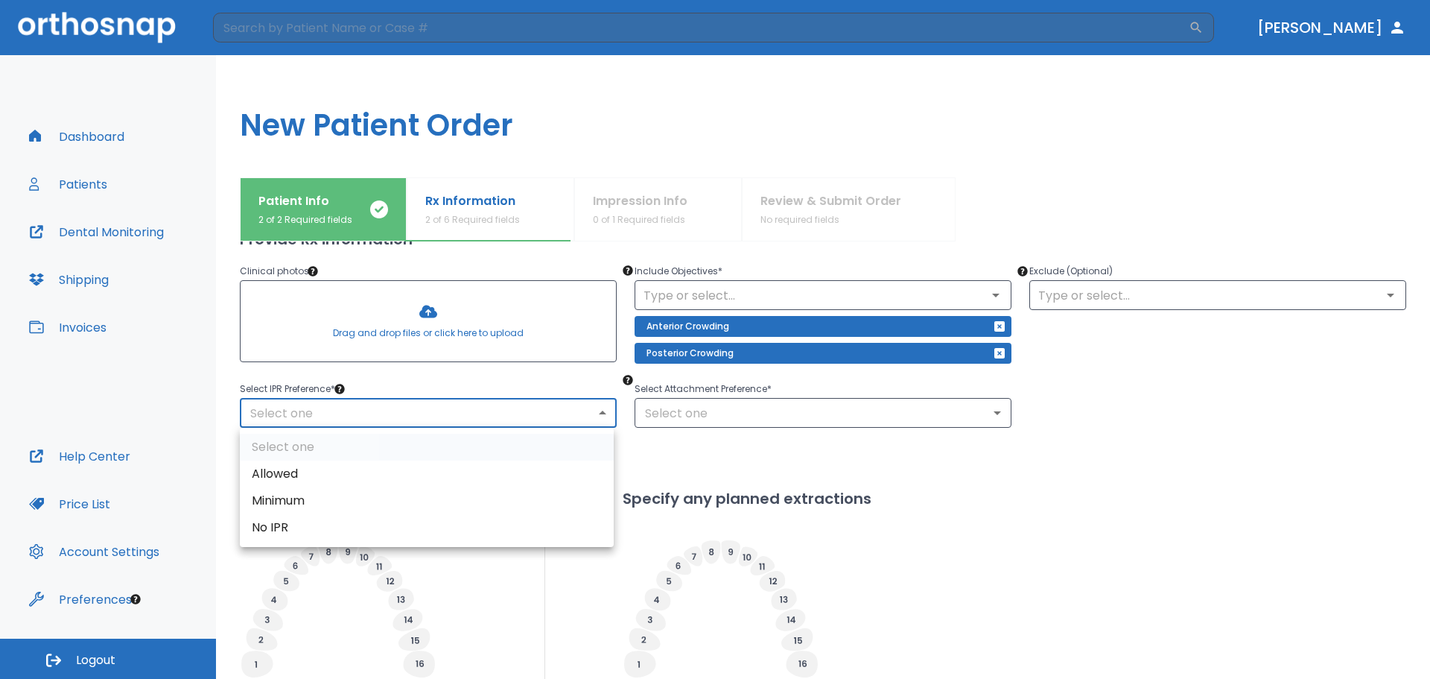
click at [368, 498] on li "Minimum" at bounding box center [427, 500] width 374 height 27
type input "2"
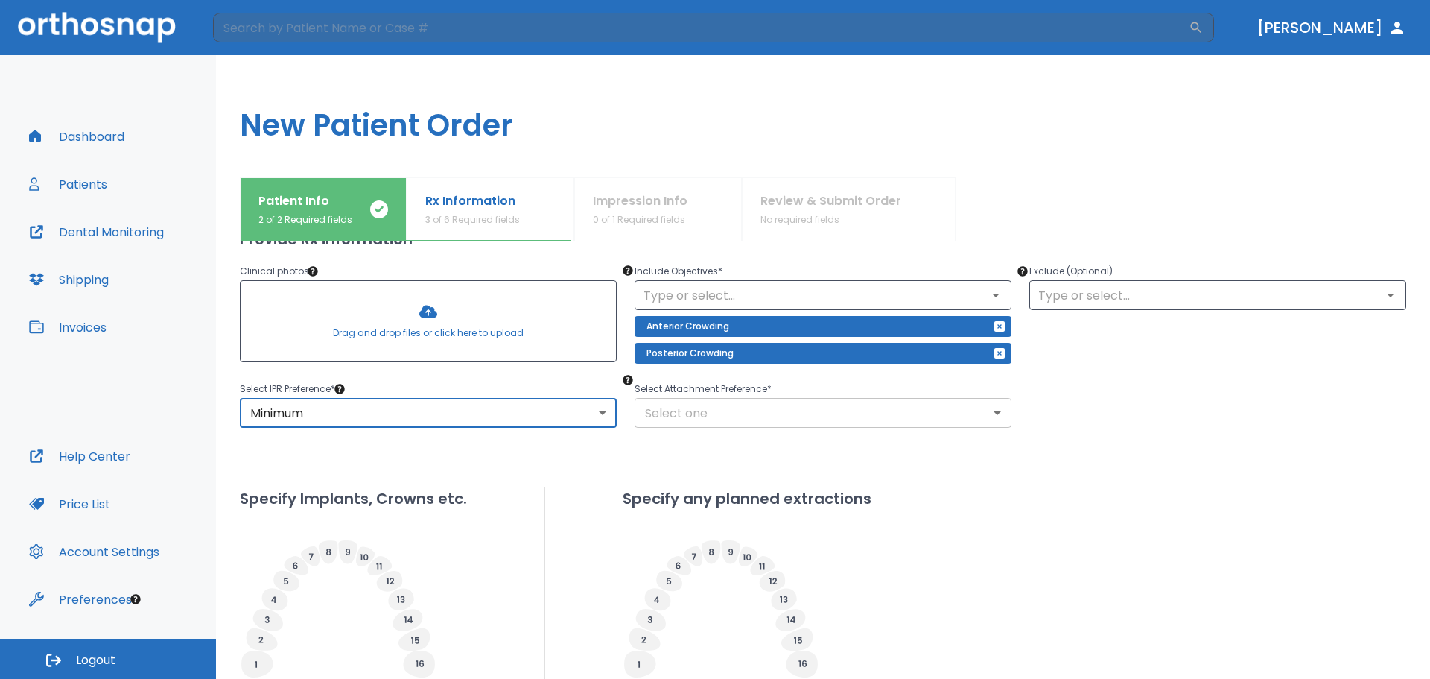
click at [734, 408] on body "​ Dr. Tejeda Dashboard Patients Dental Monitoring Shipping Invoices Help Center…" at bounding box center [715, 339] width 1430 height 679
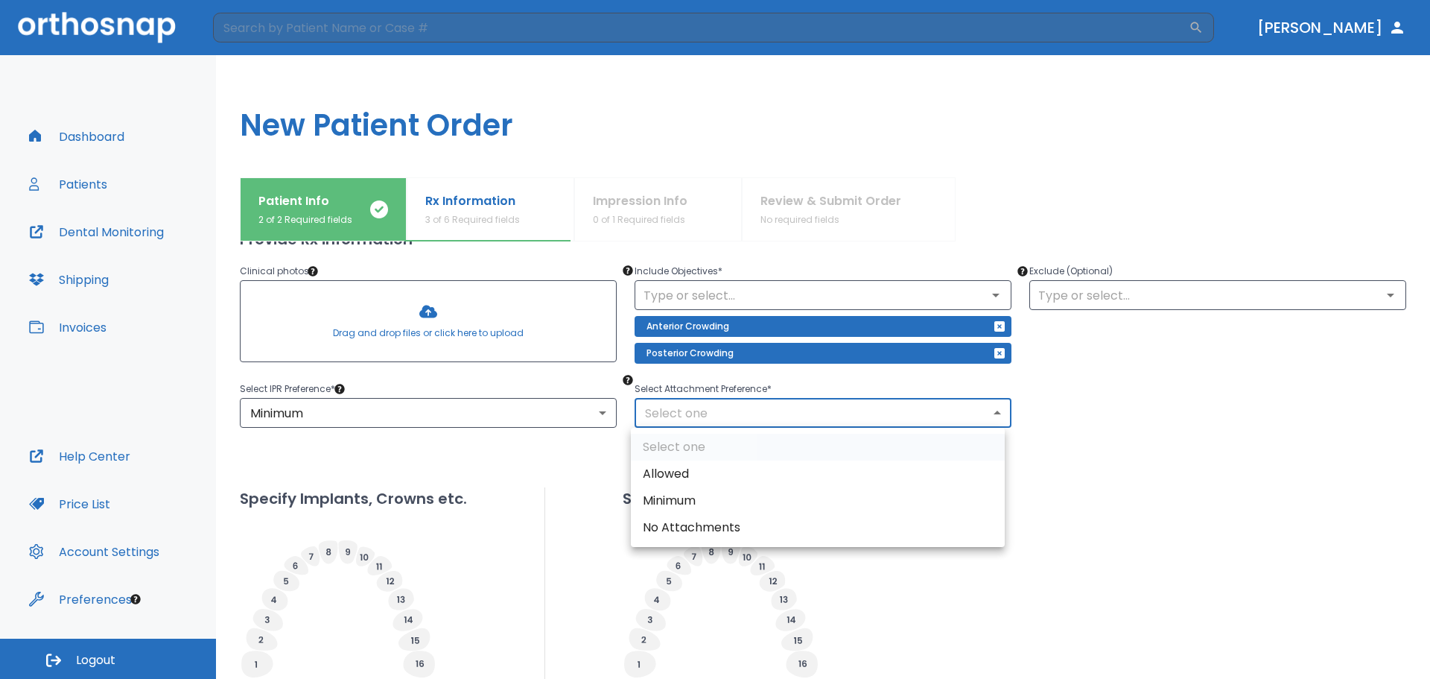
click at [754, 475] on li "Allowed" at bounding box center [818, 473] width 374 height 27
type input "1"
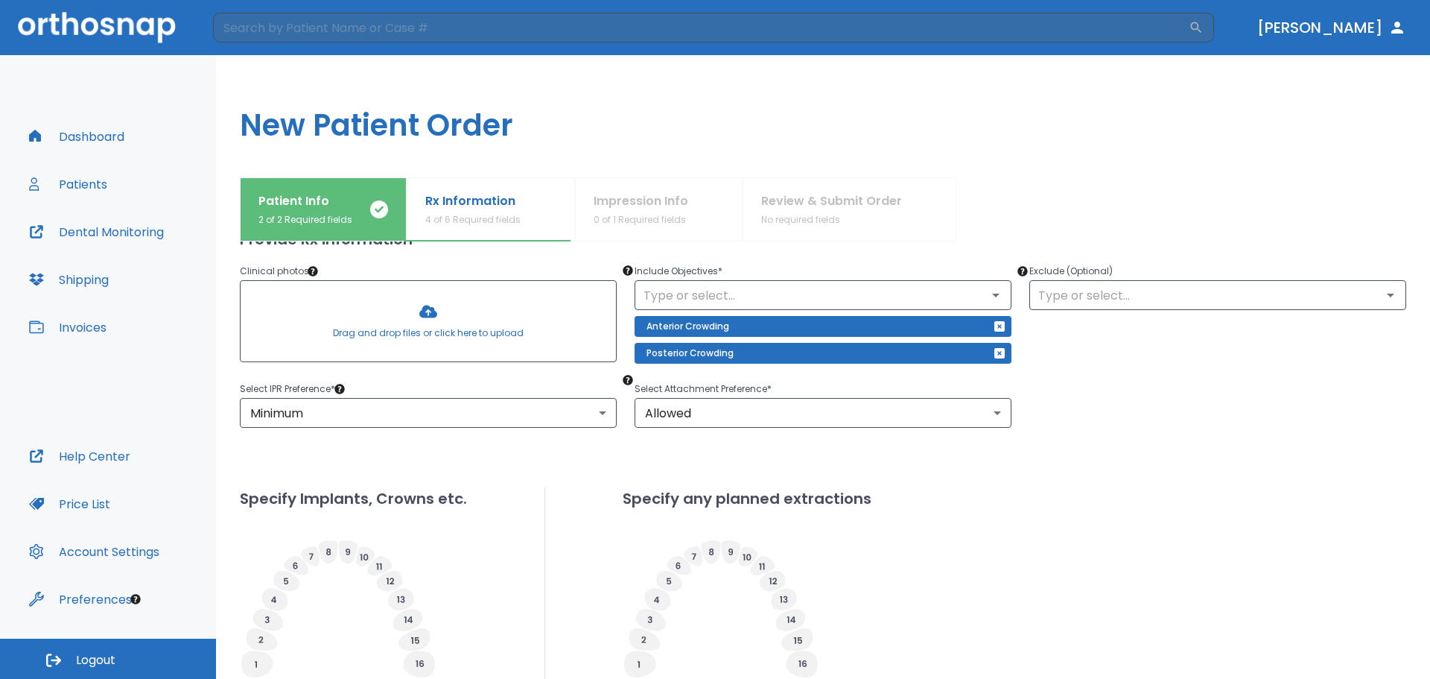
click at [466, 462] on div "Upper Arches Lower Arches Provide Rx information Clinical photos * Drag and dro…" at bounding box center [823, 487] width 1167 height 685
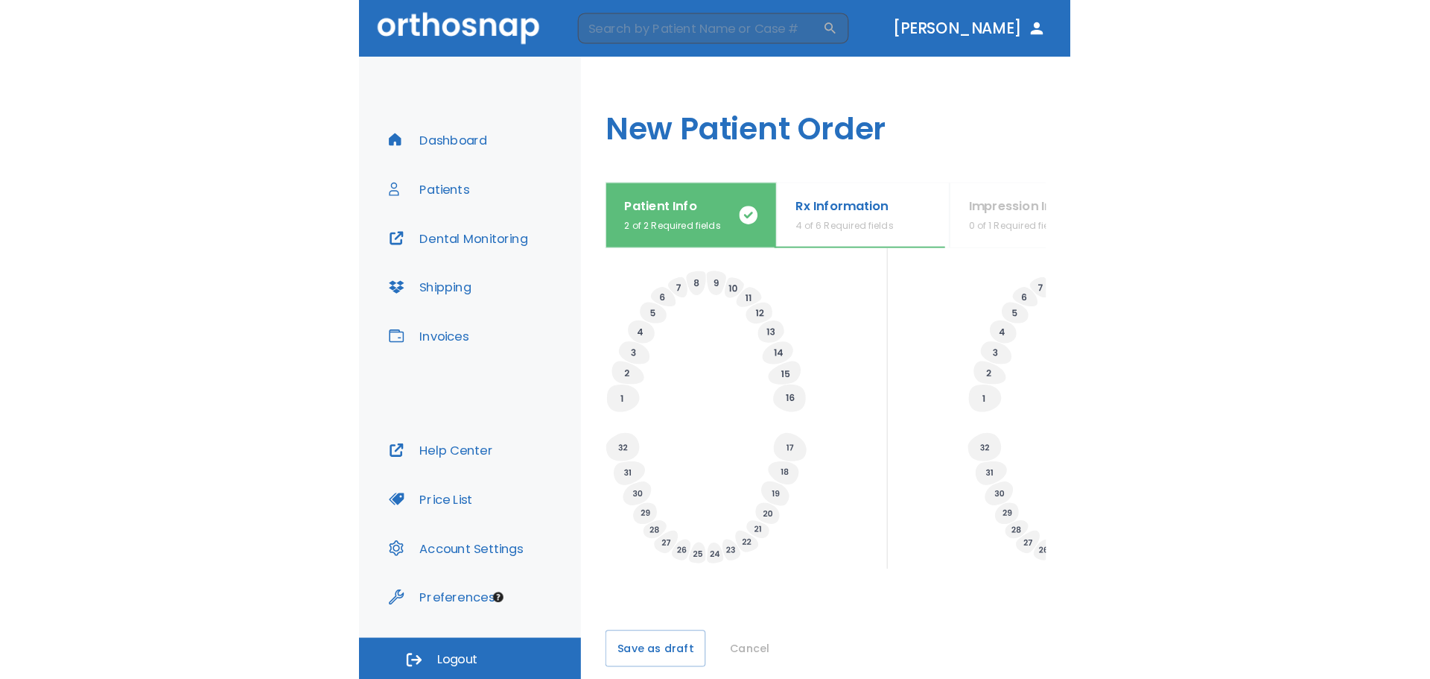
scroll to position [425, 0]
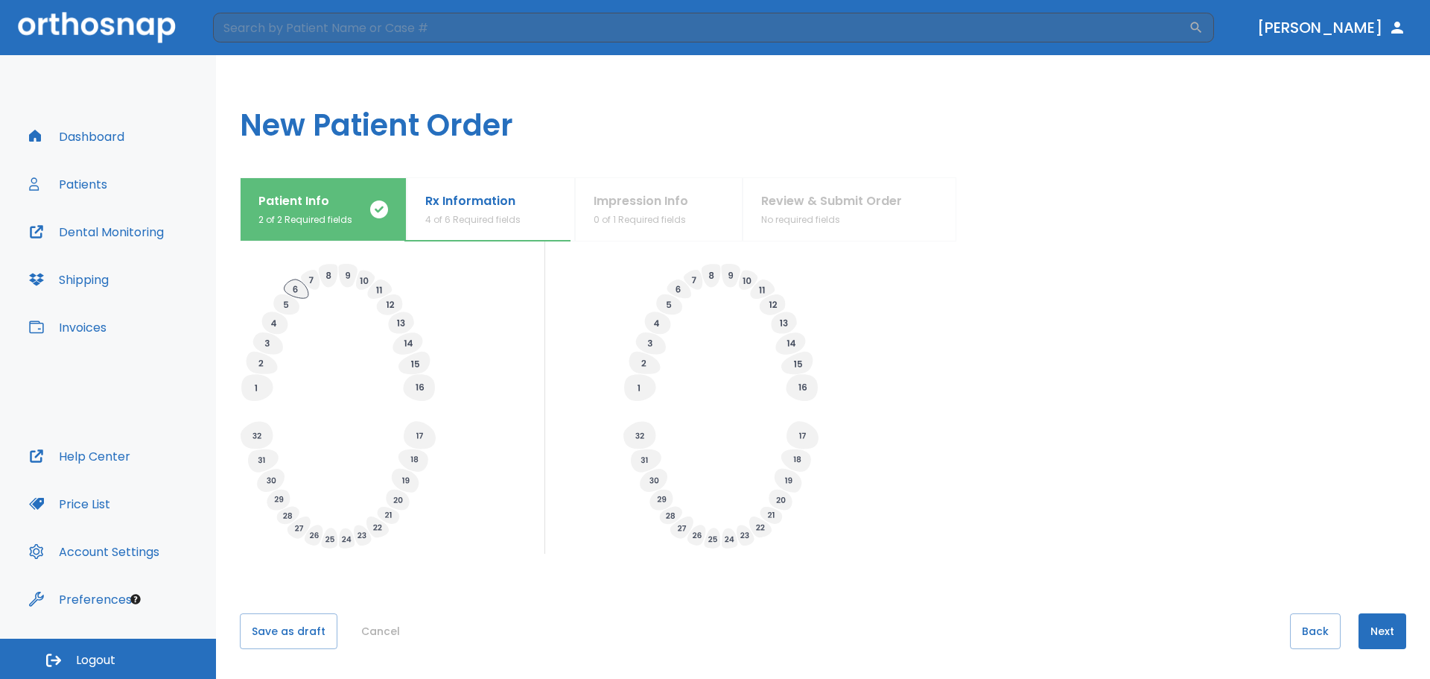
click at [294, 291] on icon at bounding box center [296, 288] width 25 height 19
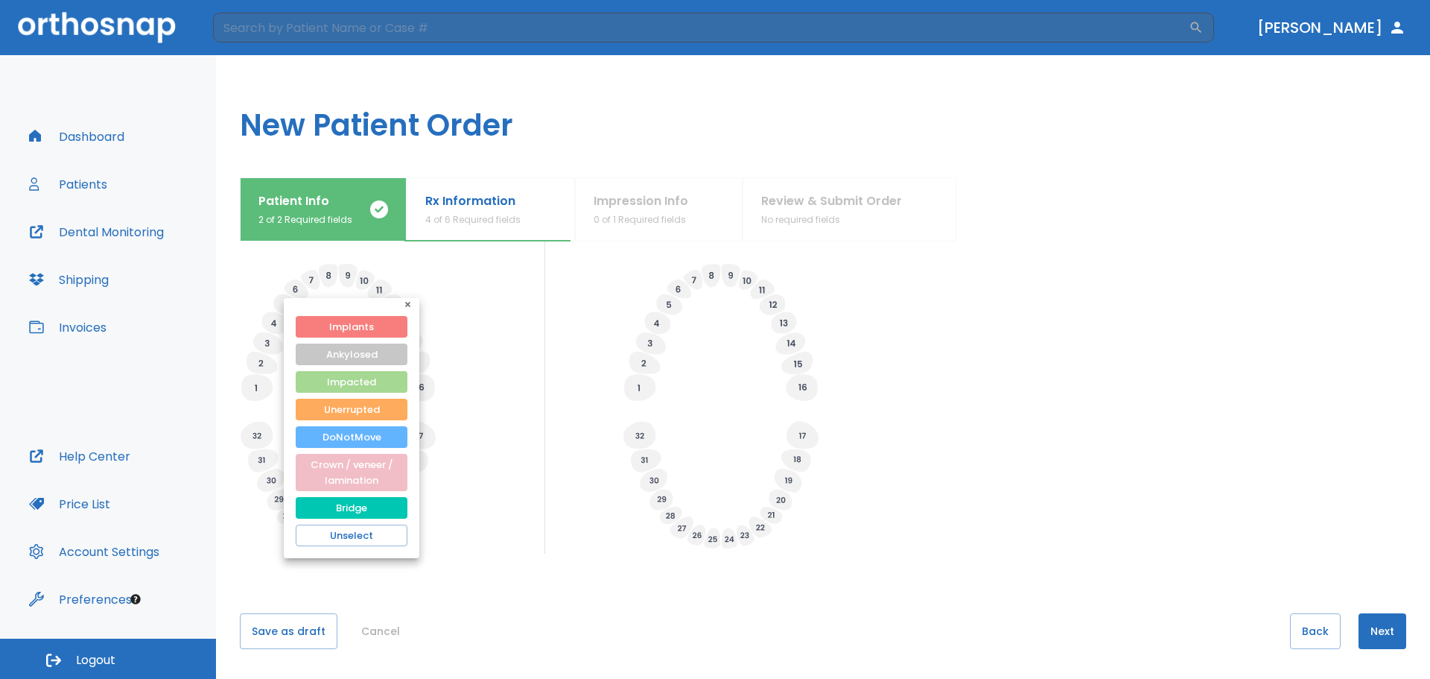
click at [295, 281] on div at bounding box center [715, 339] width 1430 height 679
click at [491, 336] on div at bounding box center [715, 339] width 1430 height 679
click at [409, 305] on icon "button" at bounding box center [407, 304] width 5 height 5
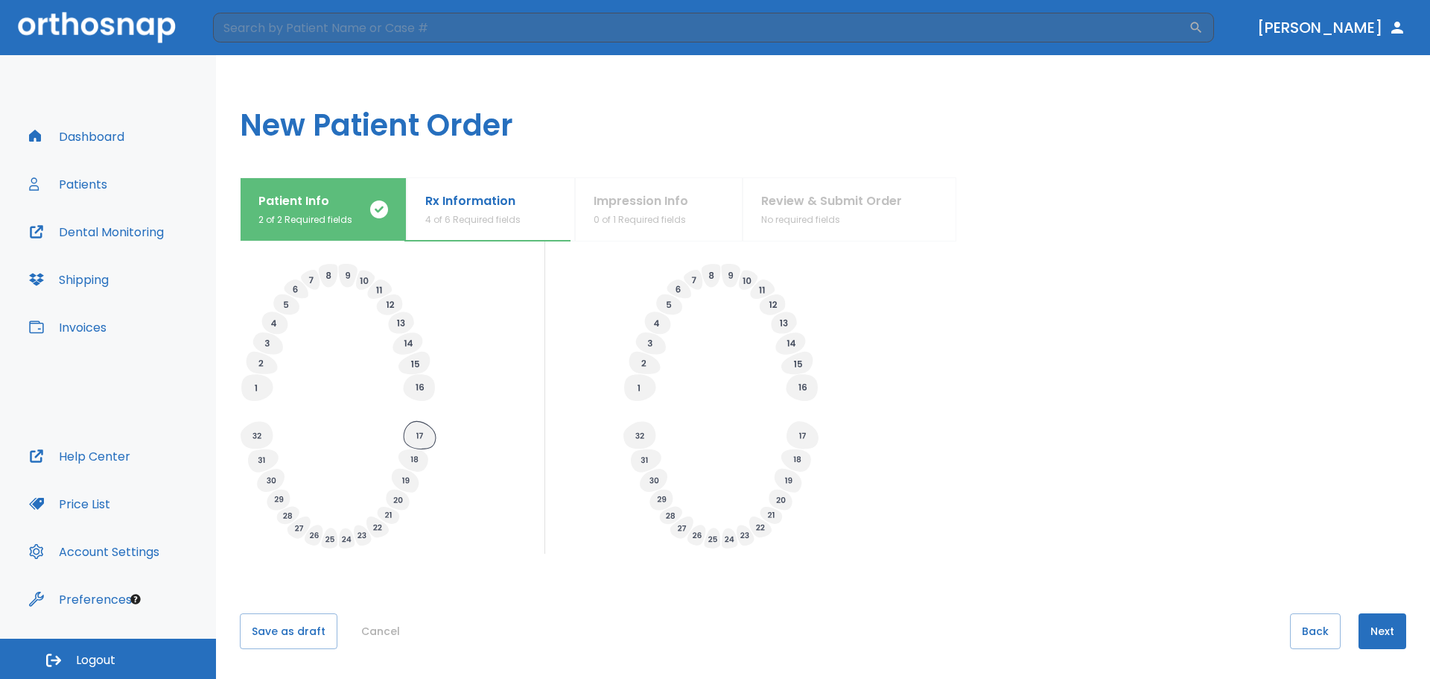
click at [418, 442] on icon at bounding box center [420, 435] width 32 height 28
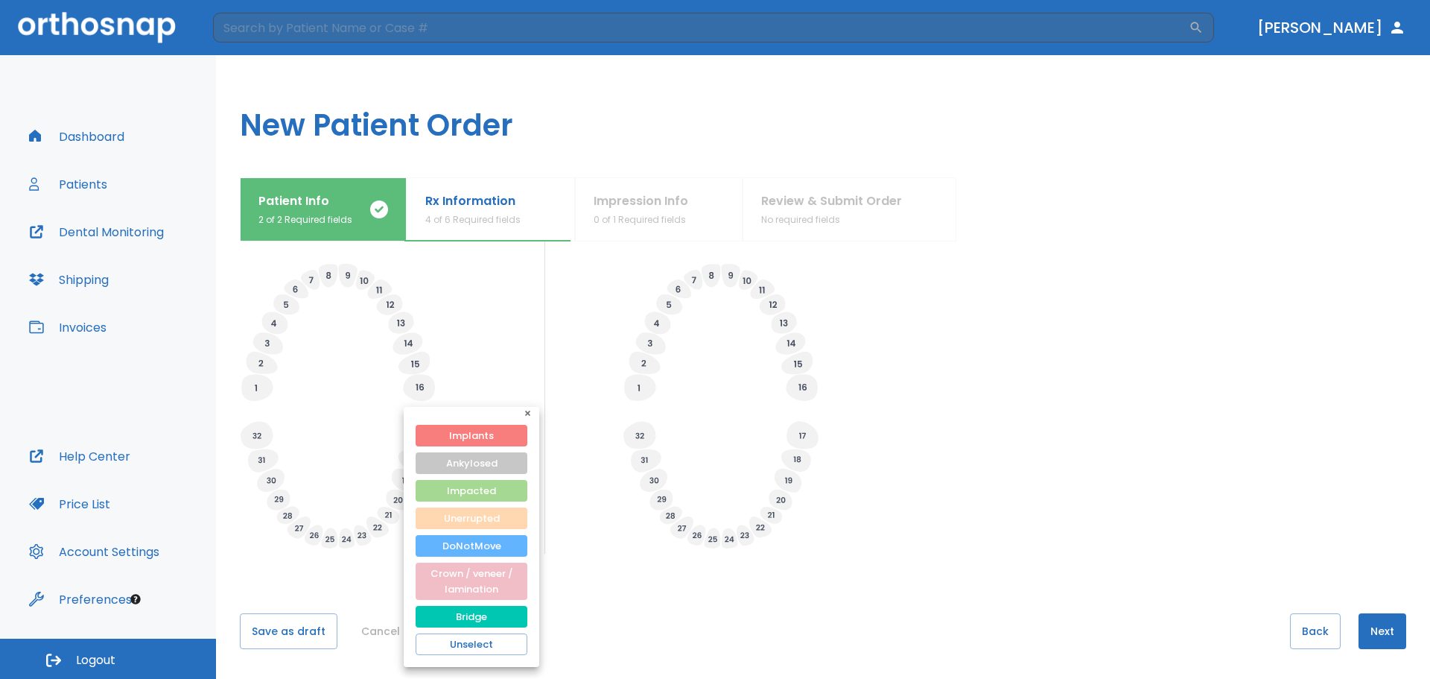
click at [484, 517] on button "Unerrupted" at bounding box center [472, 518] width 112 height 22
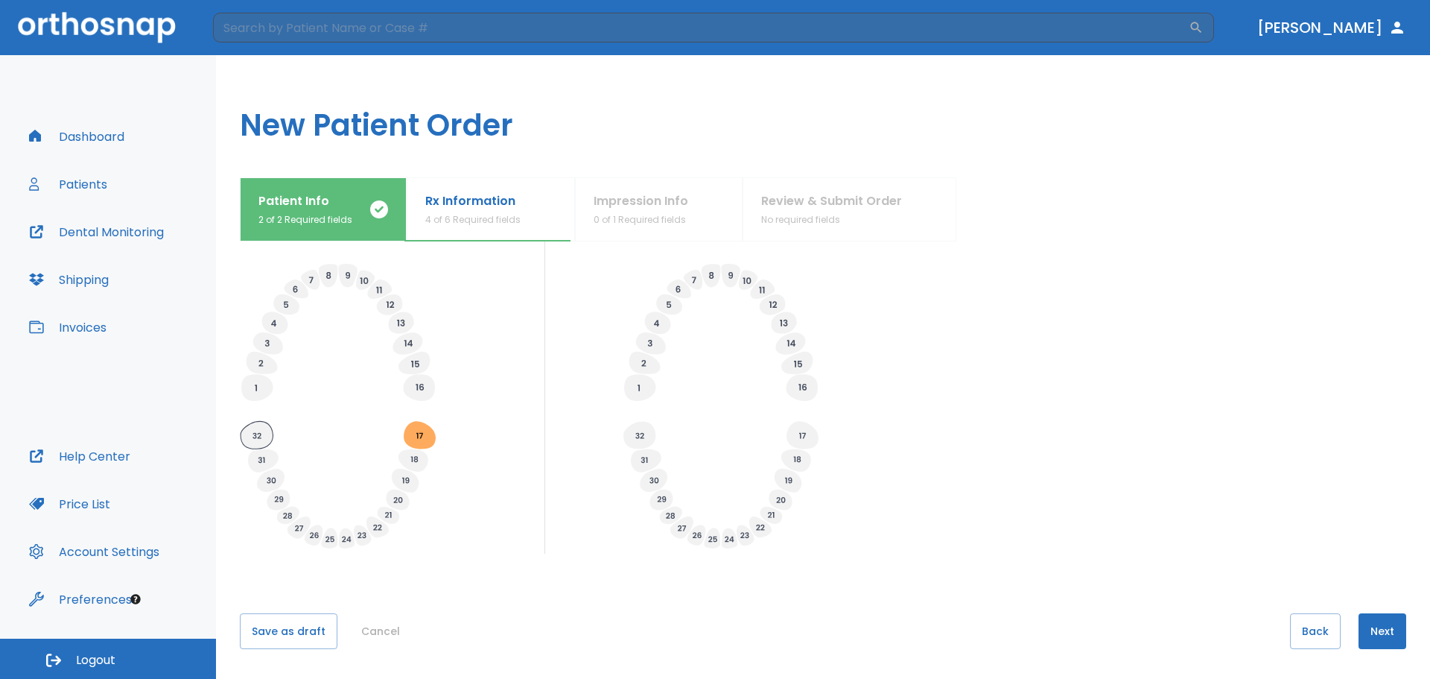
click at [242, 431] on icon at bounding box center [257, 435] width 32 height 28
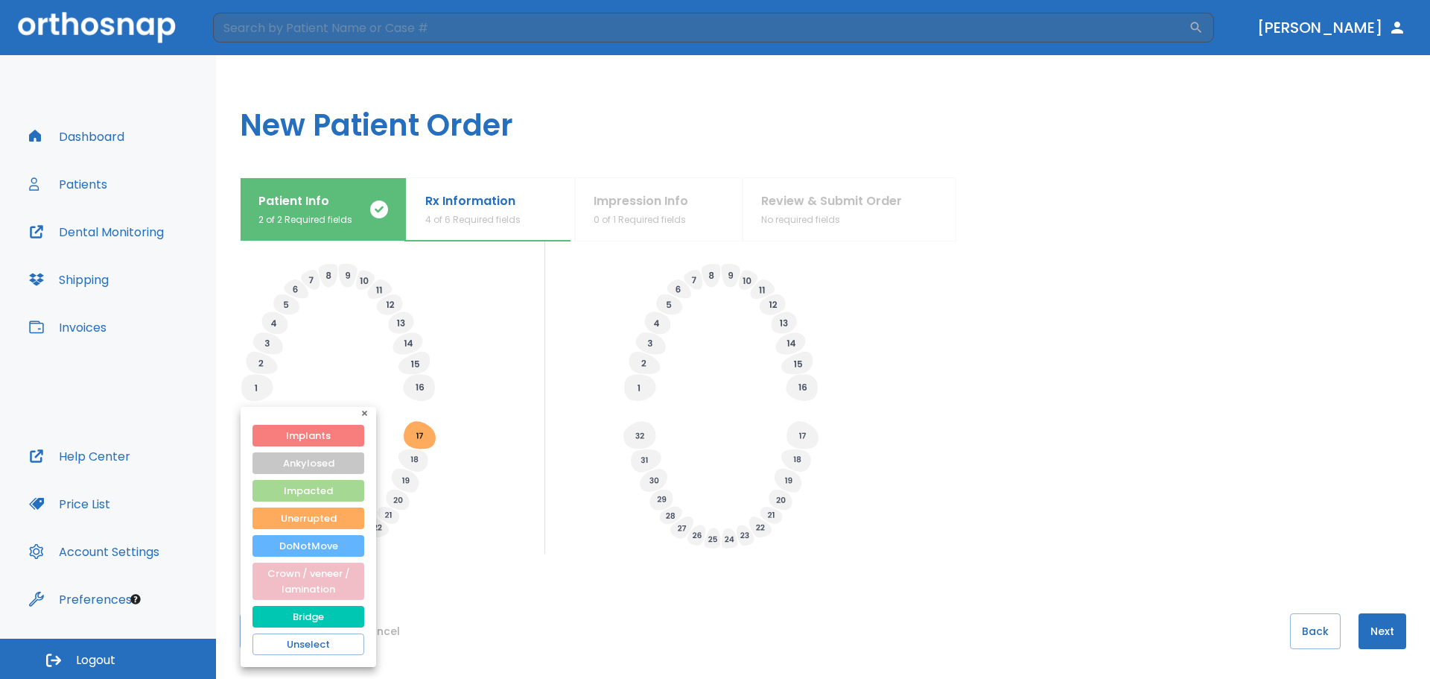
drag, startPoint x: 488, startPoint y: 461, endPoint x: 437, endPoint y: 452, distance: 52.2
click at [489, 463] on div at bounding box center [715, 339] width 1430 height 679
click at [417, 435] on div at bounding box center [715, 339] width 1430 height 679
click at [368, 411] on icon "button" at bounding box center [367, 416] width 10 height 10
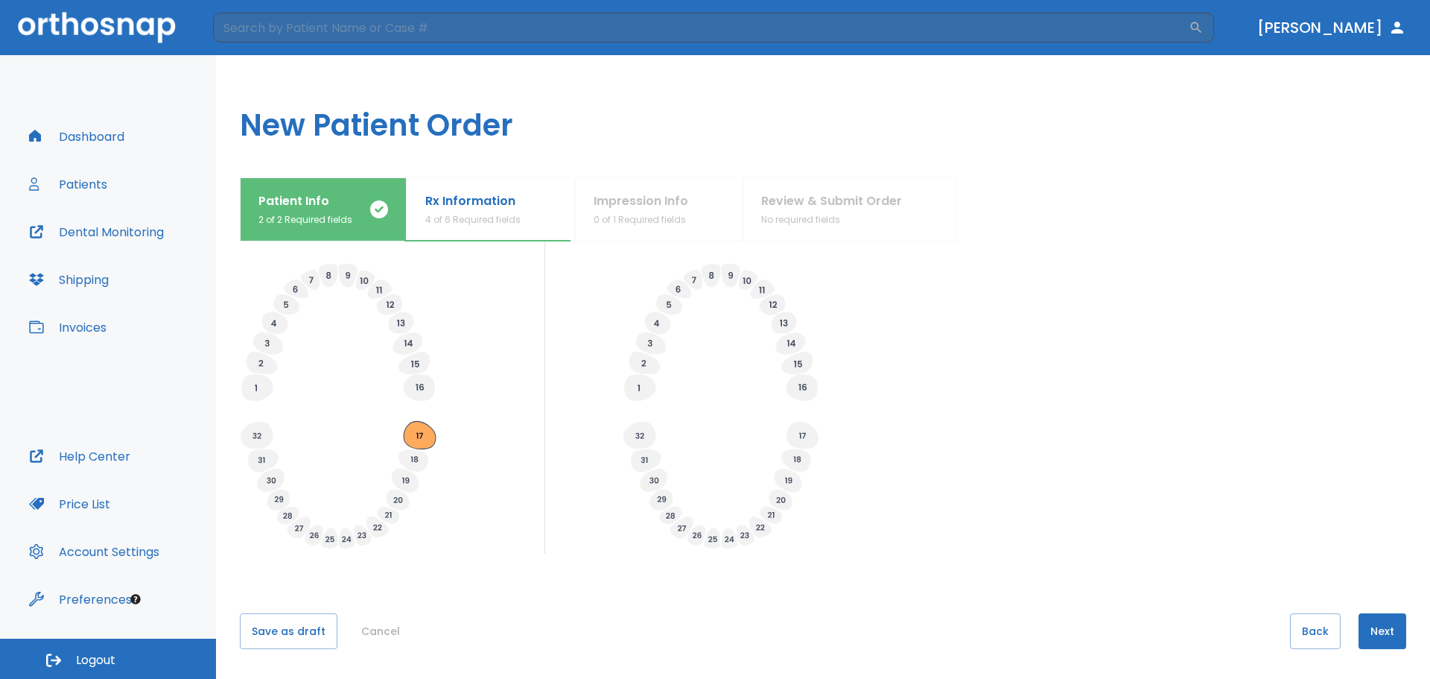
click at [425, 431] on icon at bounding box center [420, 435] width 32 height 28
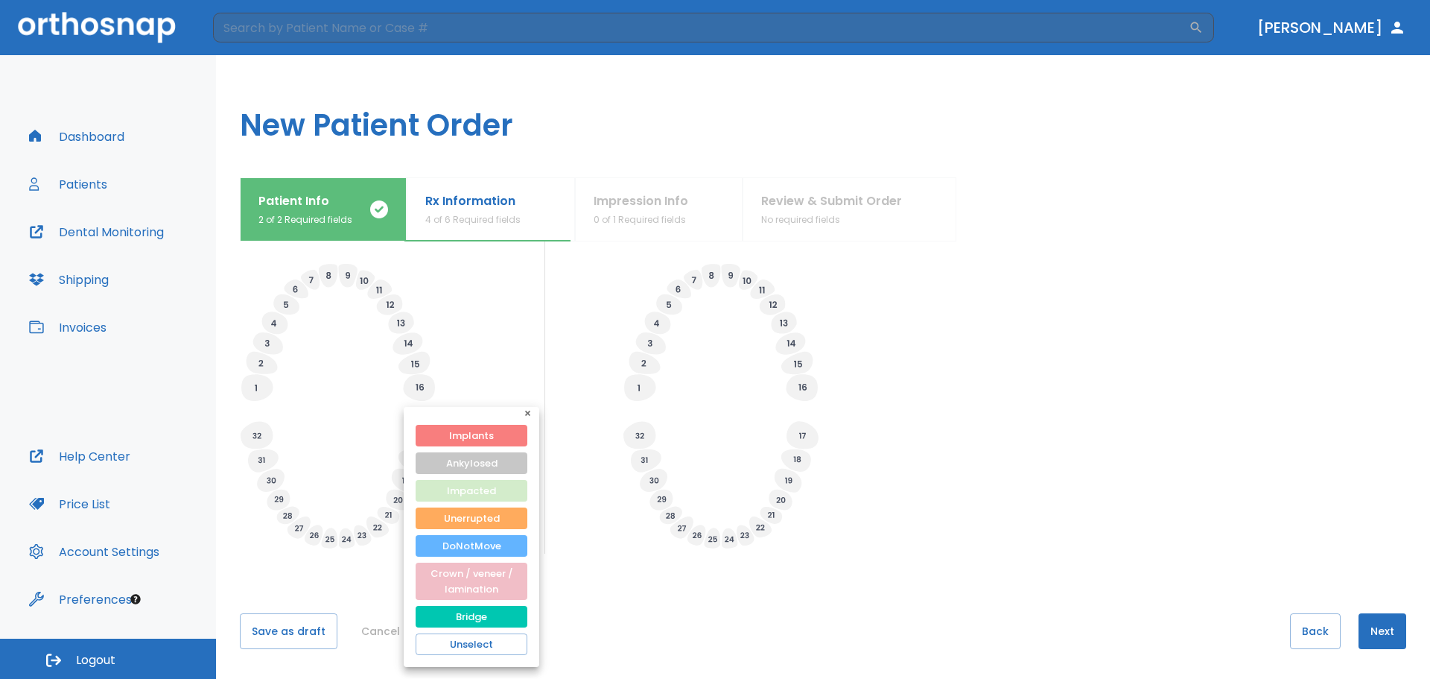
click at [449, 481] on button "Impacted" at bounding box center [472, 491] width 112 height 22
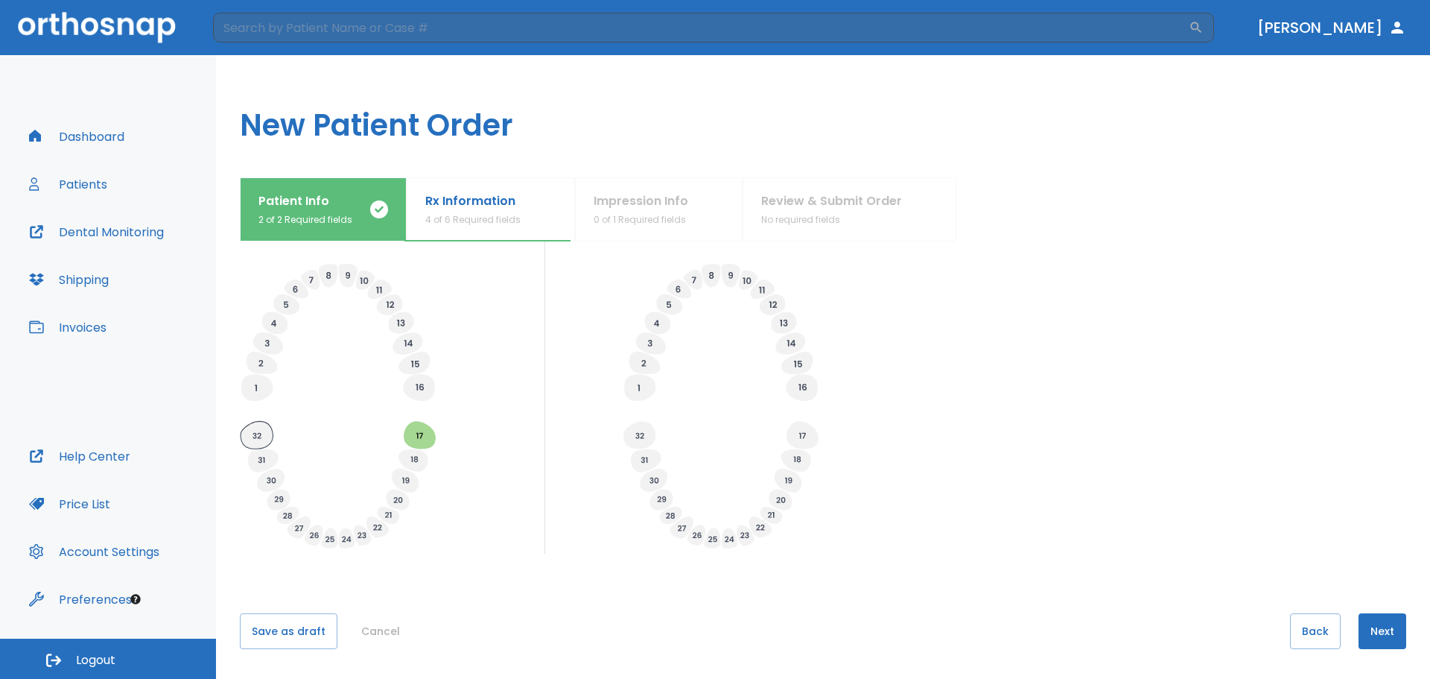
click at [269, 435] on icon at bounding box center [257, 435] width 32 height 28
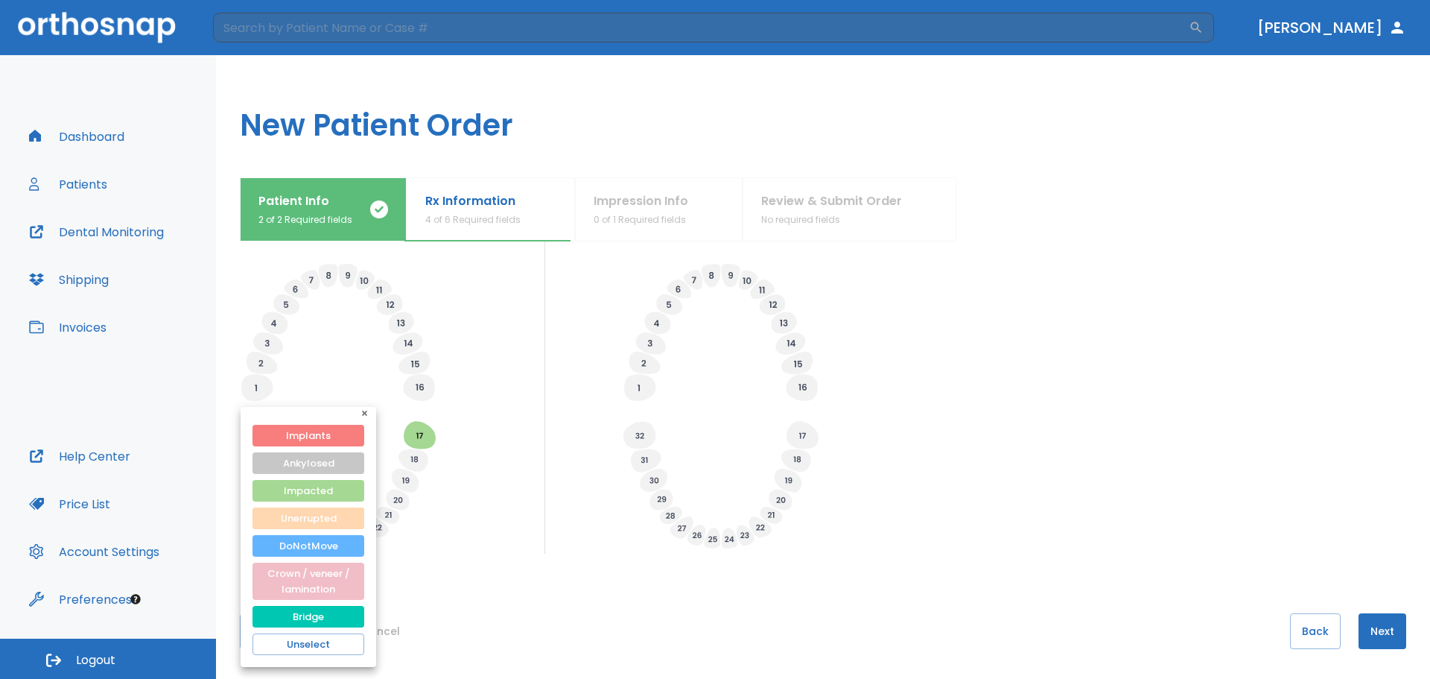
click at [346, 513] on button "Unerrupted" at bounding box center [309, 518] width 112 height 22
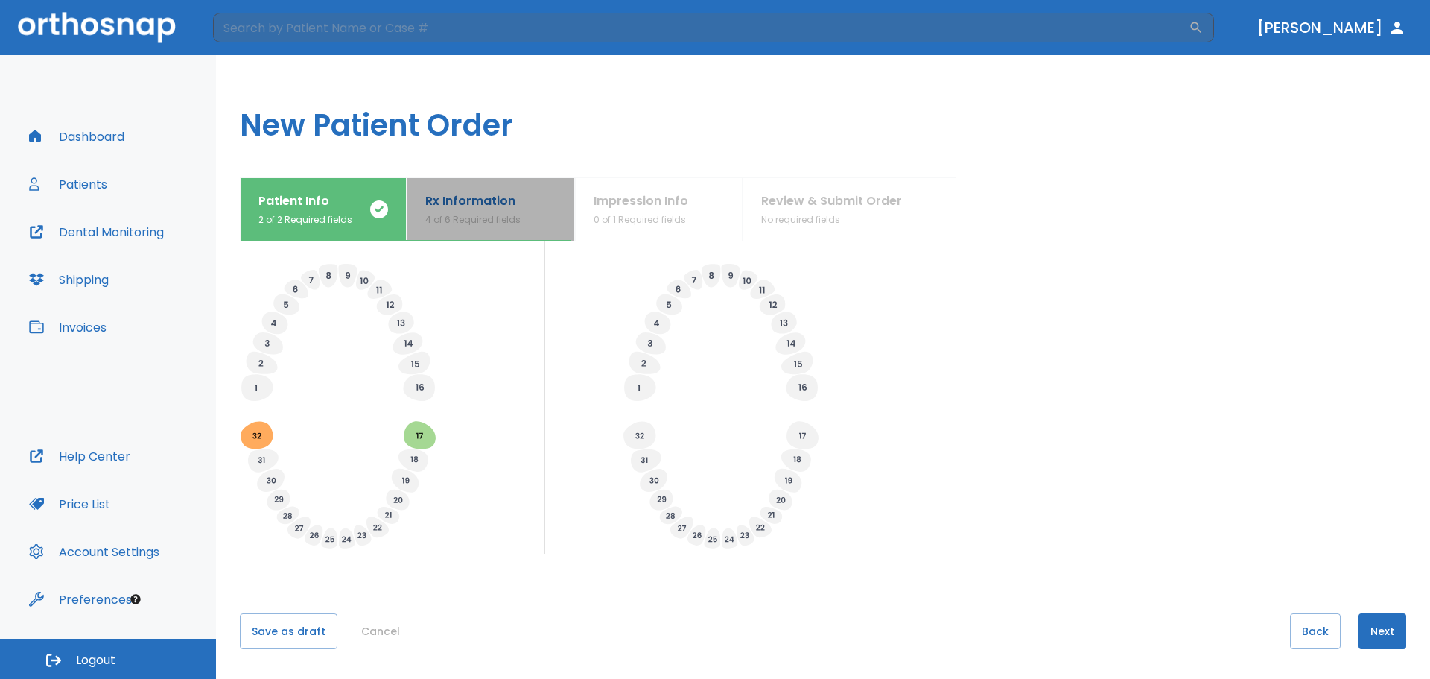
click at [506, 194] on p "Rx Information" at bounding box center [472, 201] width 95 height 18
click at [346, 205] on p "Patient Info" at bounding box center [306, 201] width 94 height 18
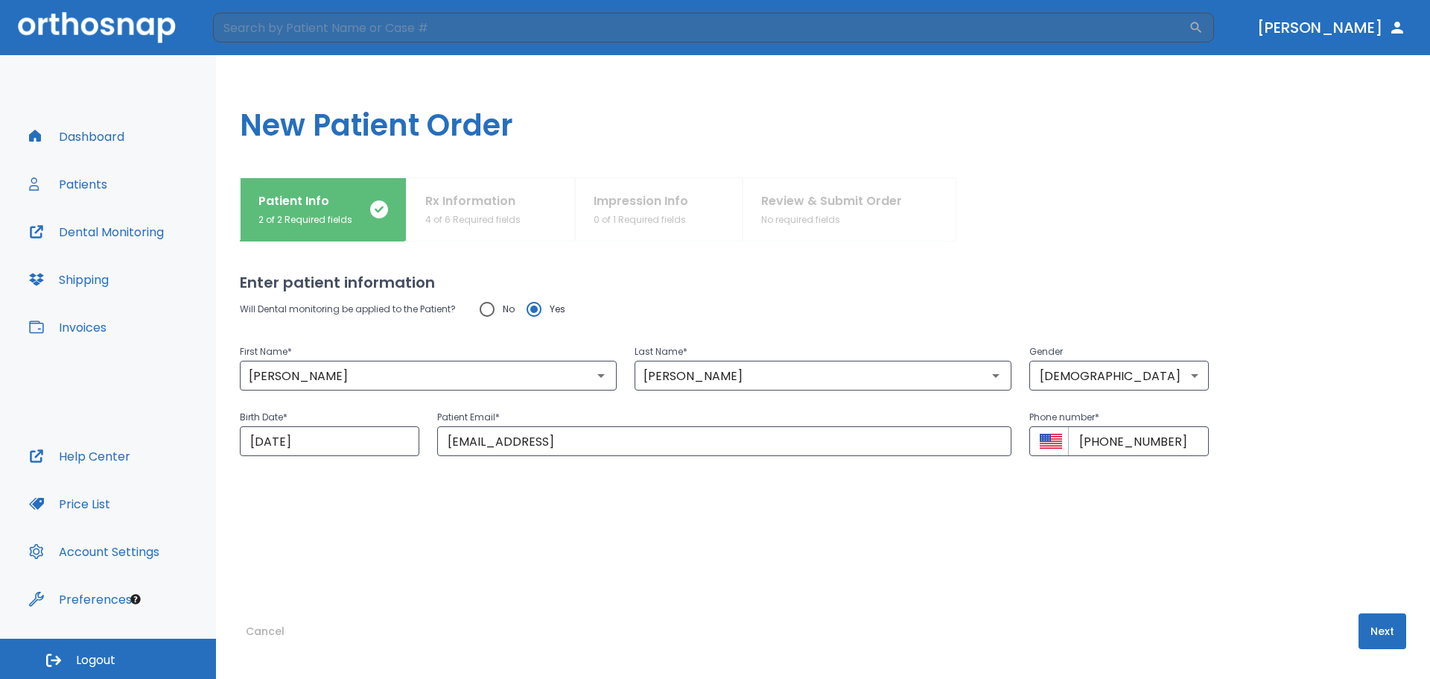
scroll to position [0, 0]
click at [1359, 624] on button "Next" at bounding box center [1383, 631] width 48 height 36
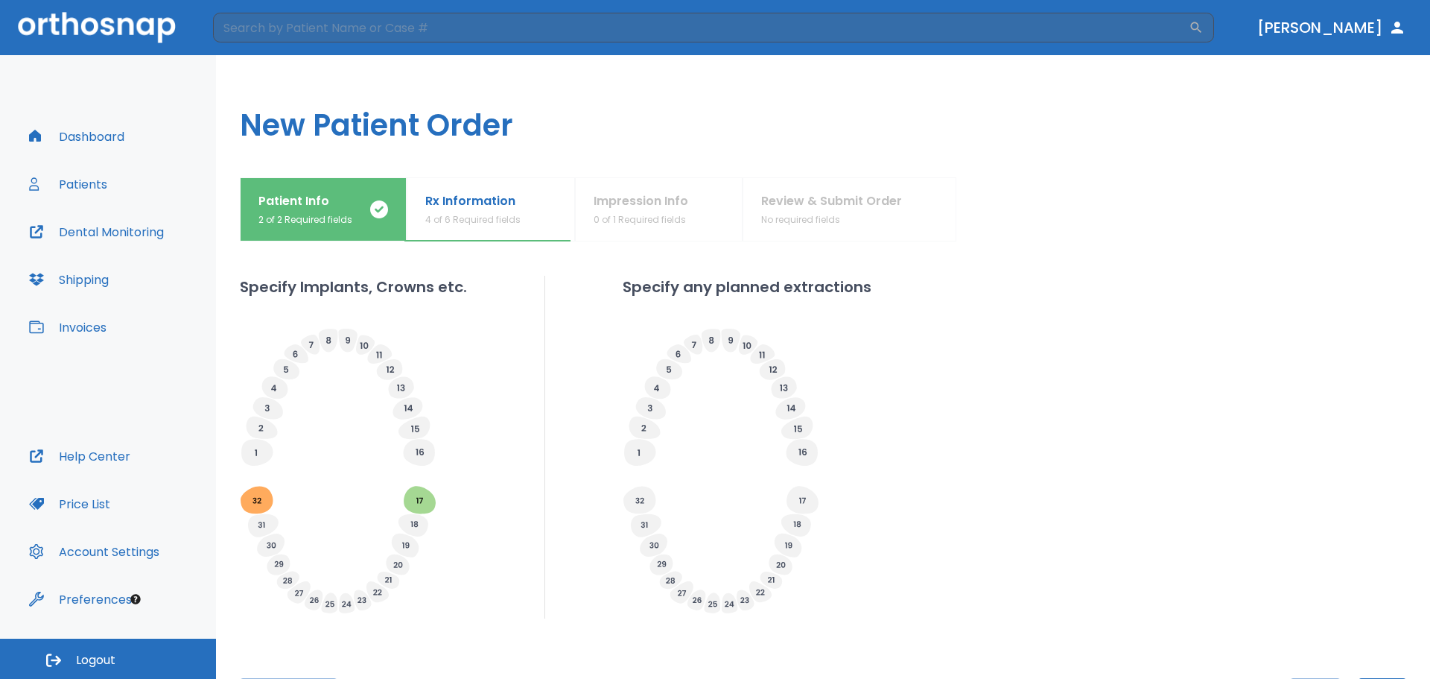
scroll to position [425, 0]
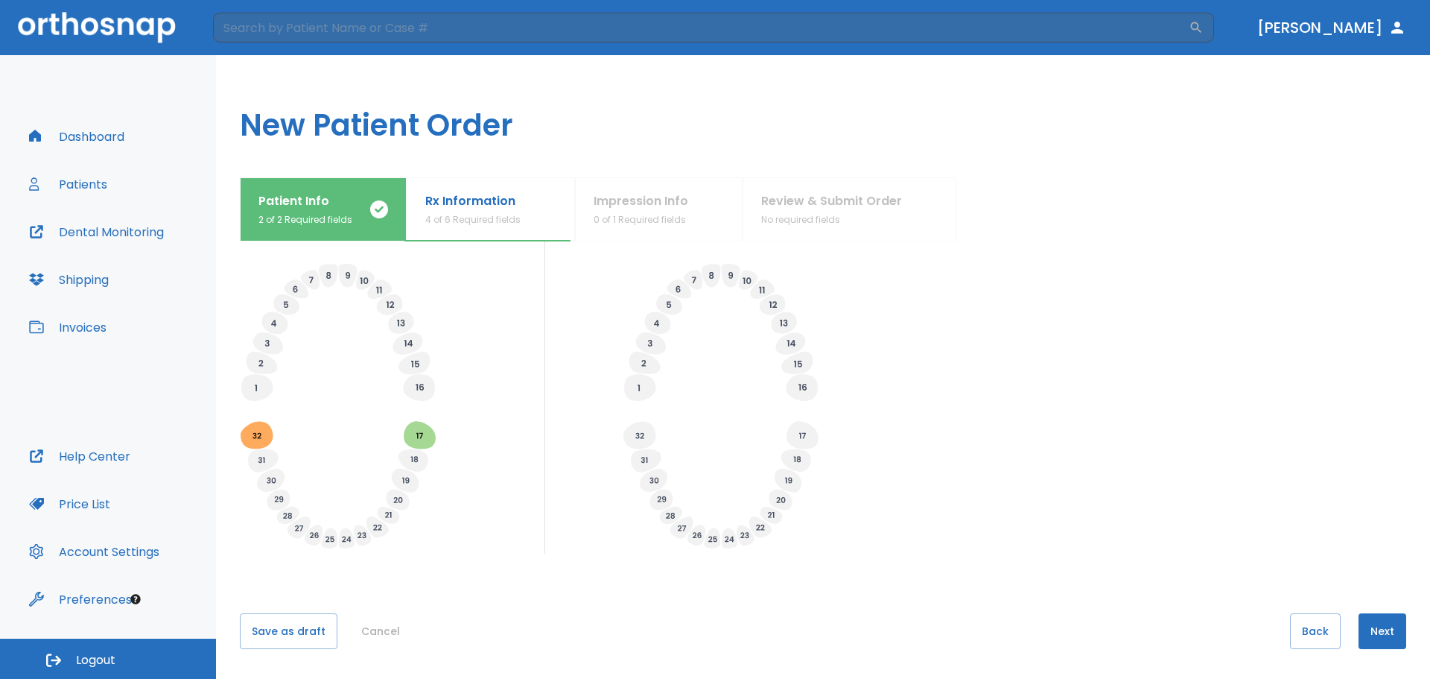
click at [1359, 633] on button "Next" at bounding box center [1383, 631] width 48 height 36
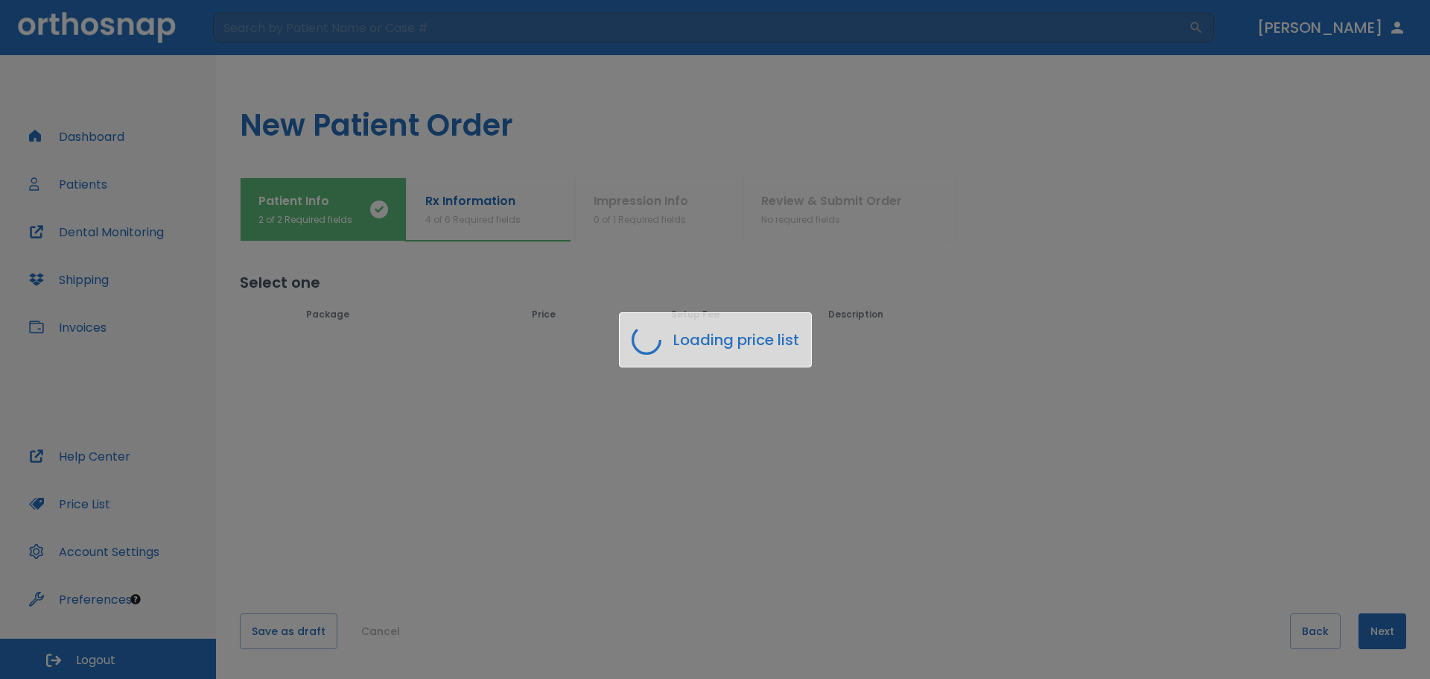
scroll to position [0, 0]
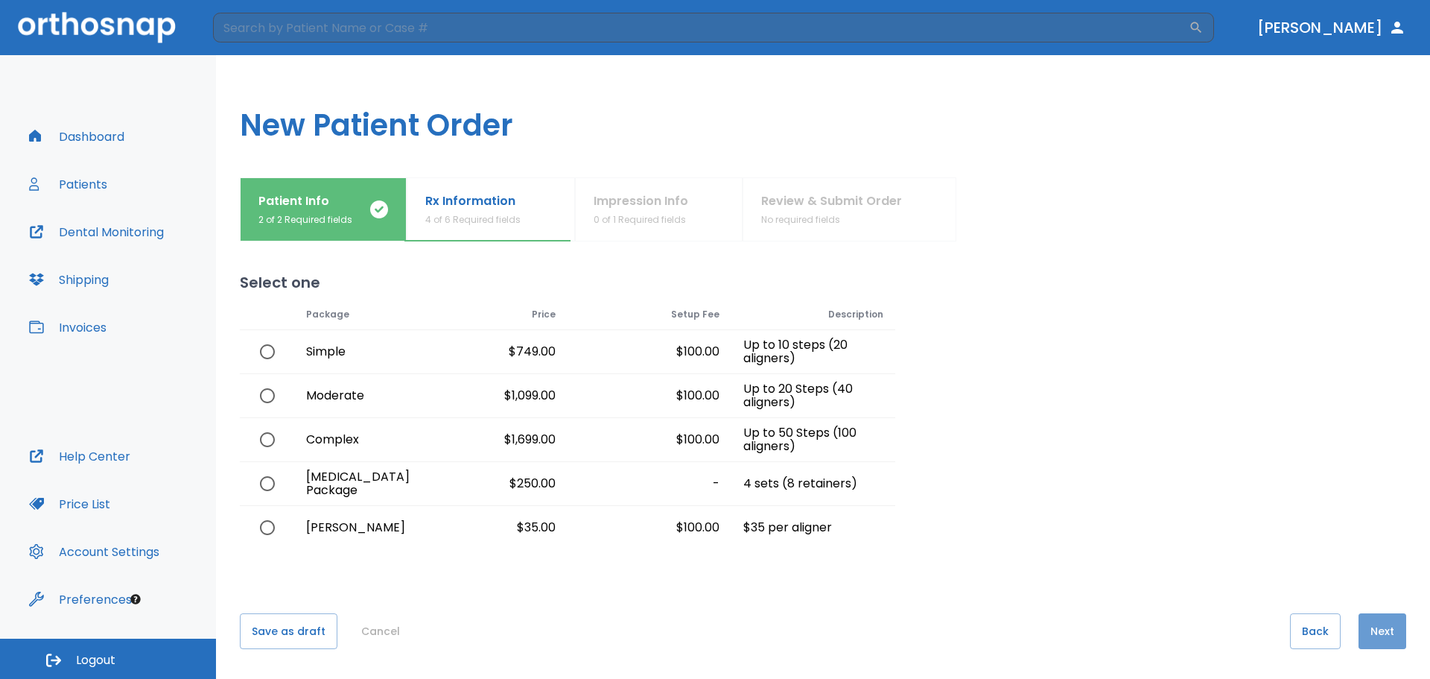
click at [1364, 637] on button "Next" at bounding box center [1383, 631] width 48 height 36
click at [1325, 633] on button "Back" at bounding box center [1315, 631] width 51 height 36
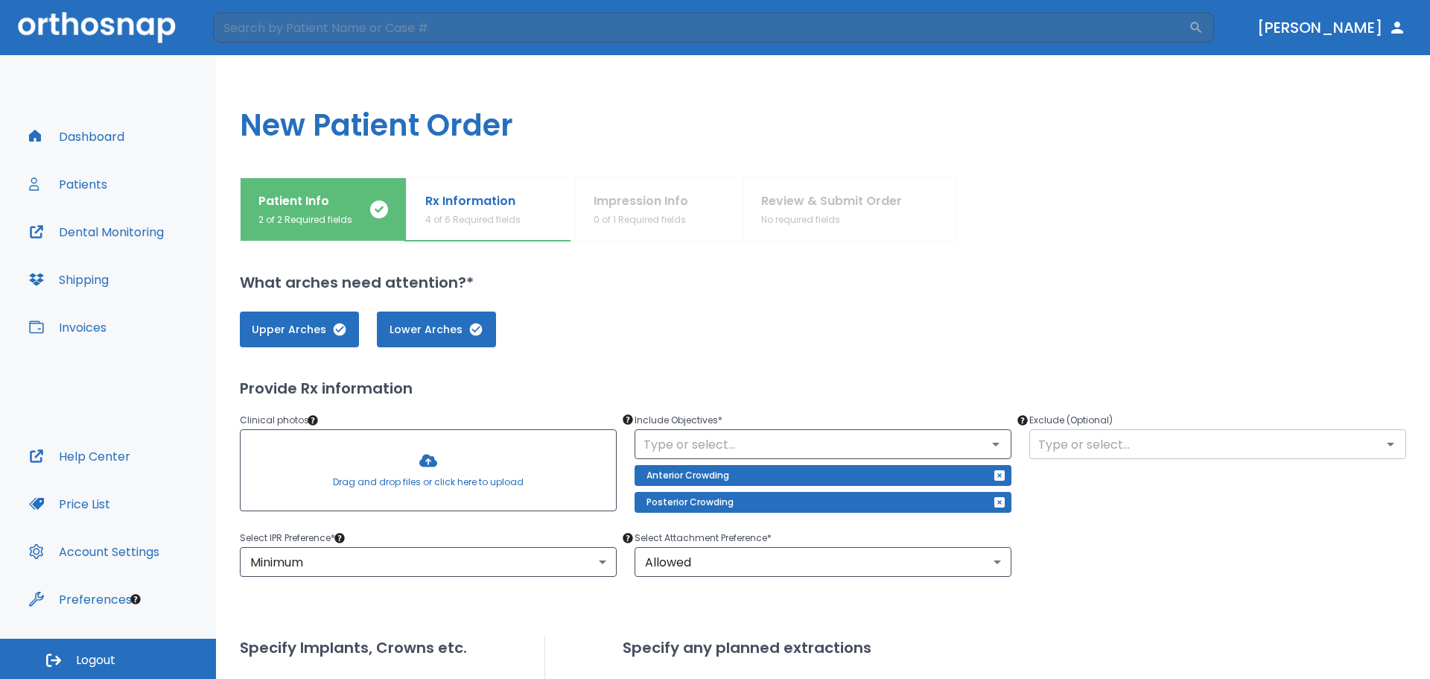
click at [1071, 455] on div "​" at bounding box center [1218, 444] width 377 height 30
click at [424, 459] on div at bounding box center [428, 470] width 375 height 80
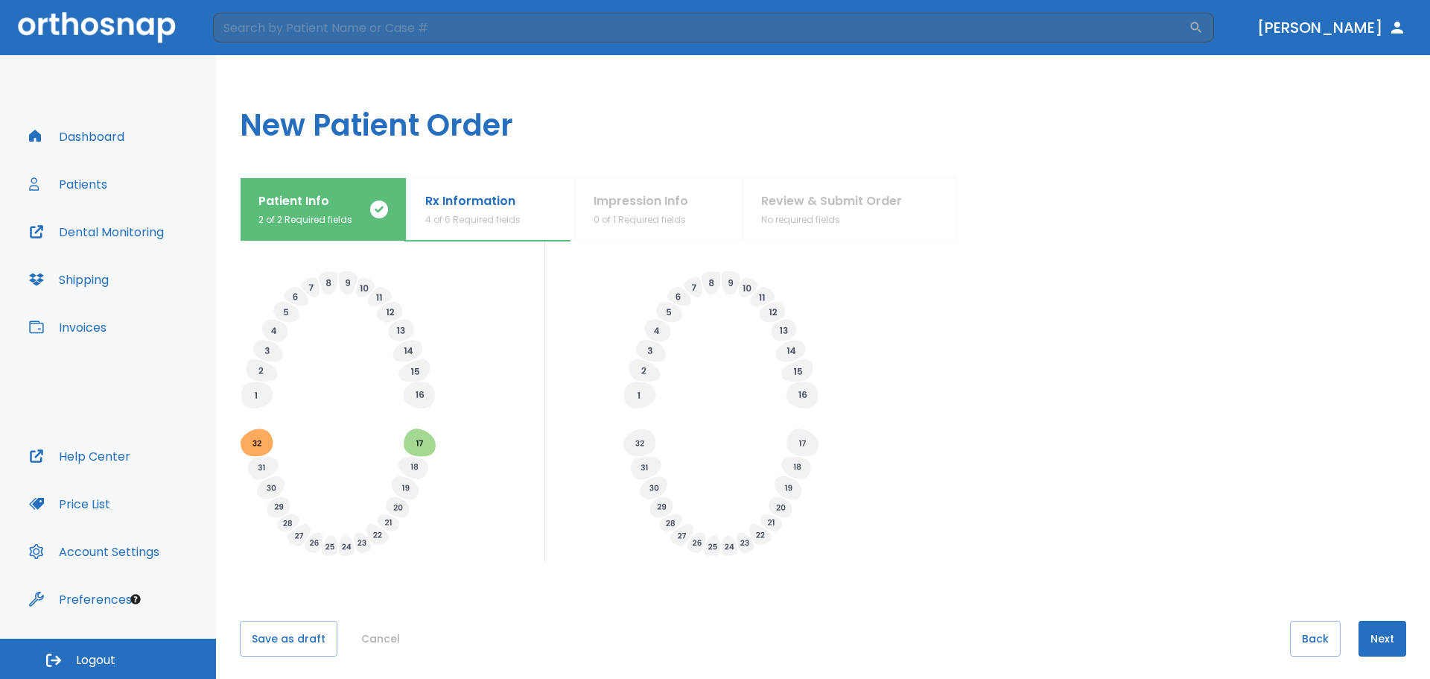
scroll to position [425, 0]
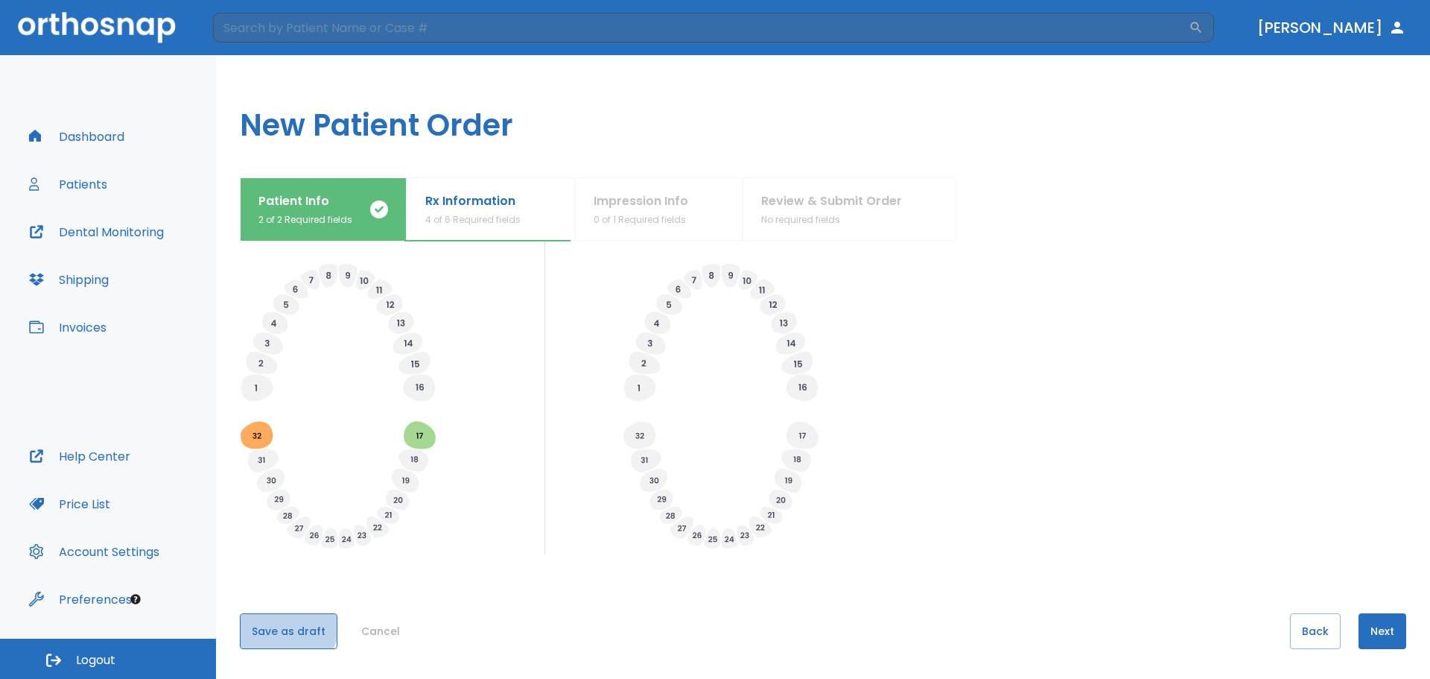
click at [259, 615] on button "Save as draft" at bounding box center [289, 631] width 98 height 36
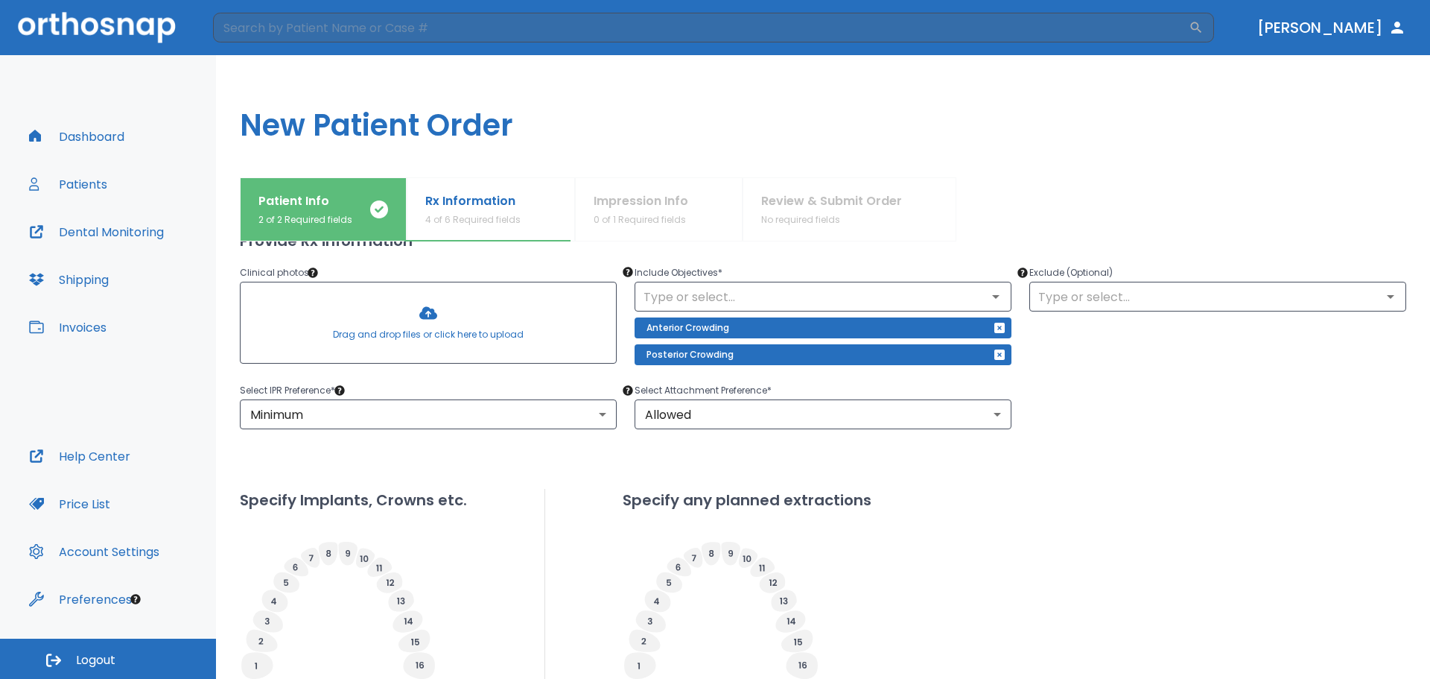
scroll to position [149, 0]
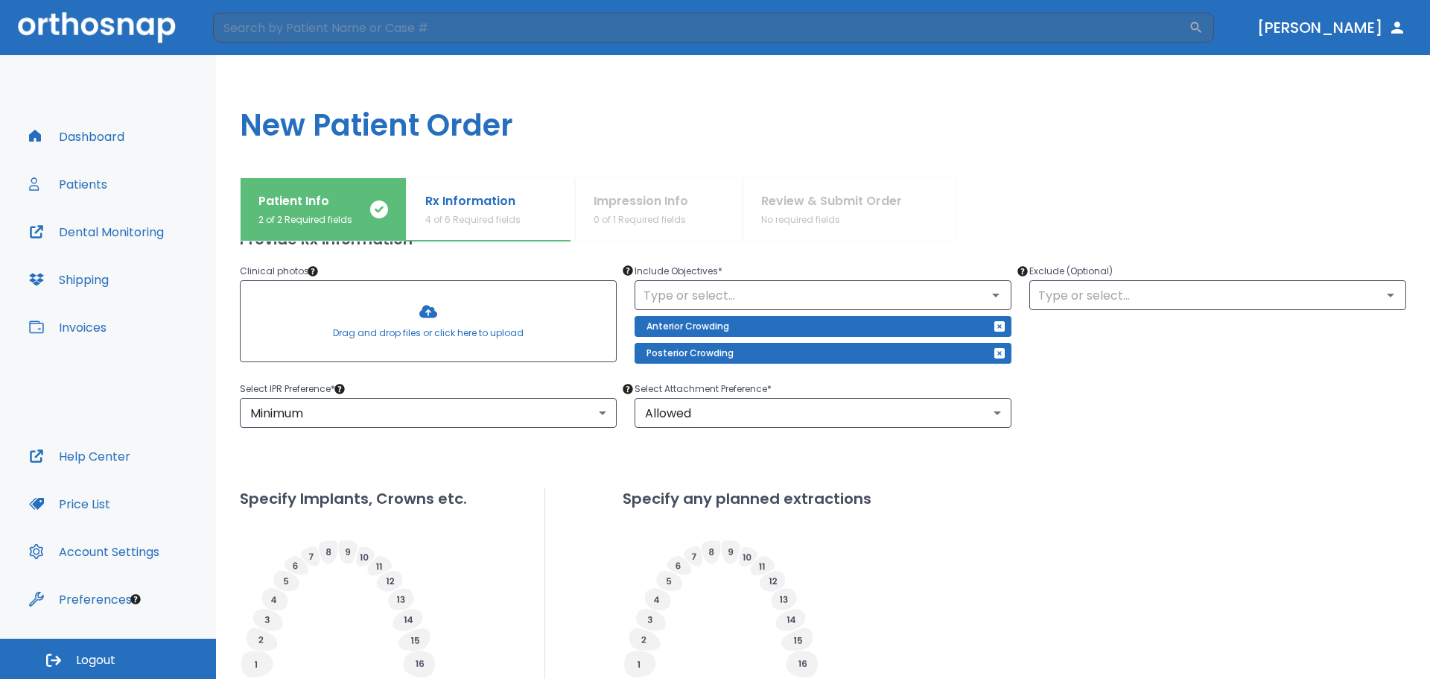
click at [380, 335] on div at bounding box center [428, 321] width 375 height 80
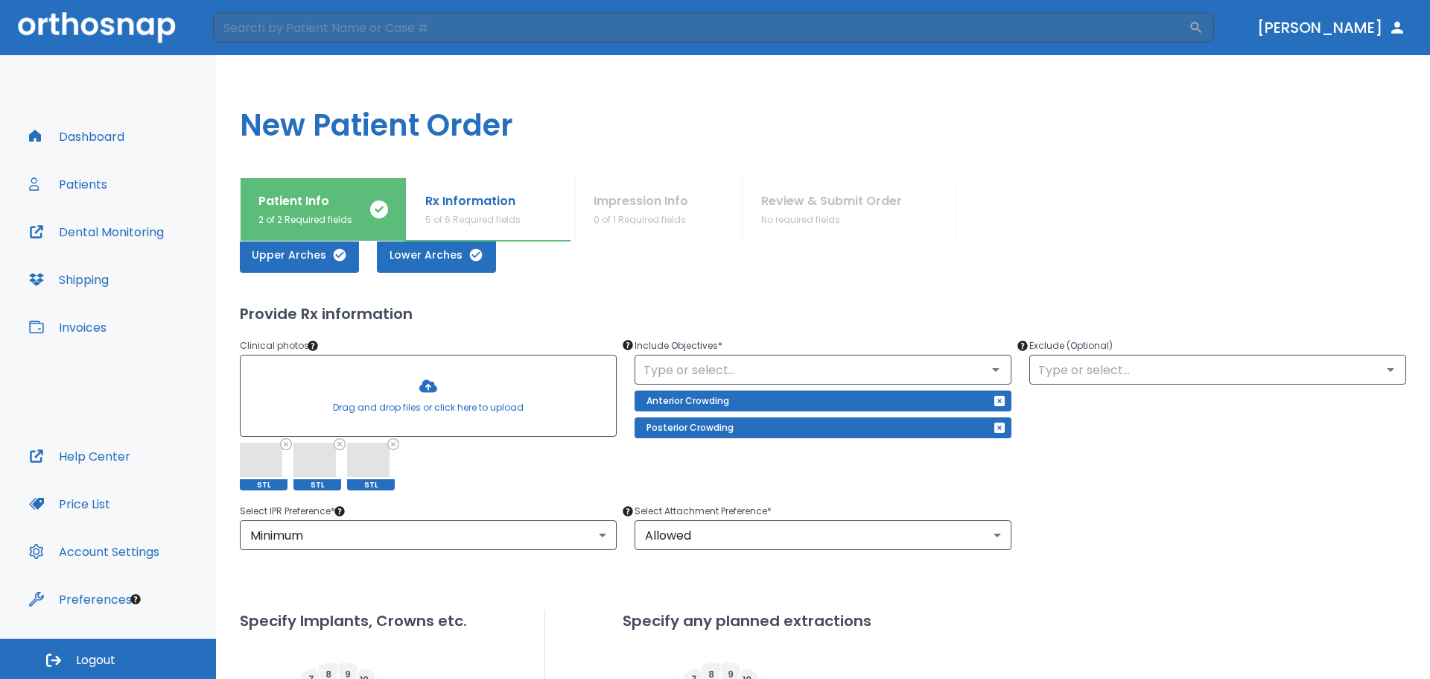
scroll to position [0, 0]
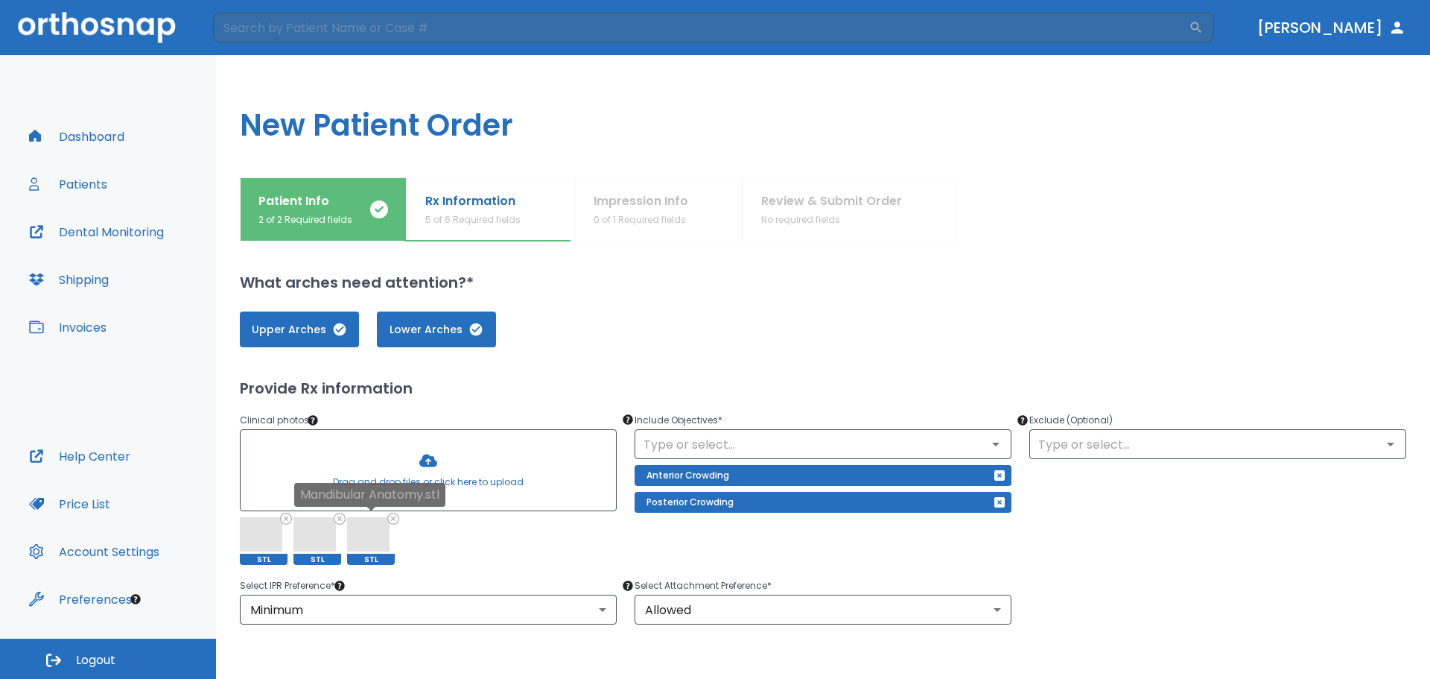
click at [393, 519] on icon at bounding box center [393, 518] width 10 height 10
click at [343, 520] on icon at bounding box center [340, 518] width 10 height 10
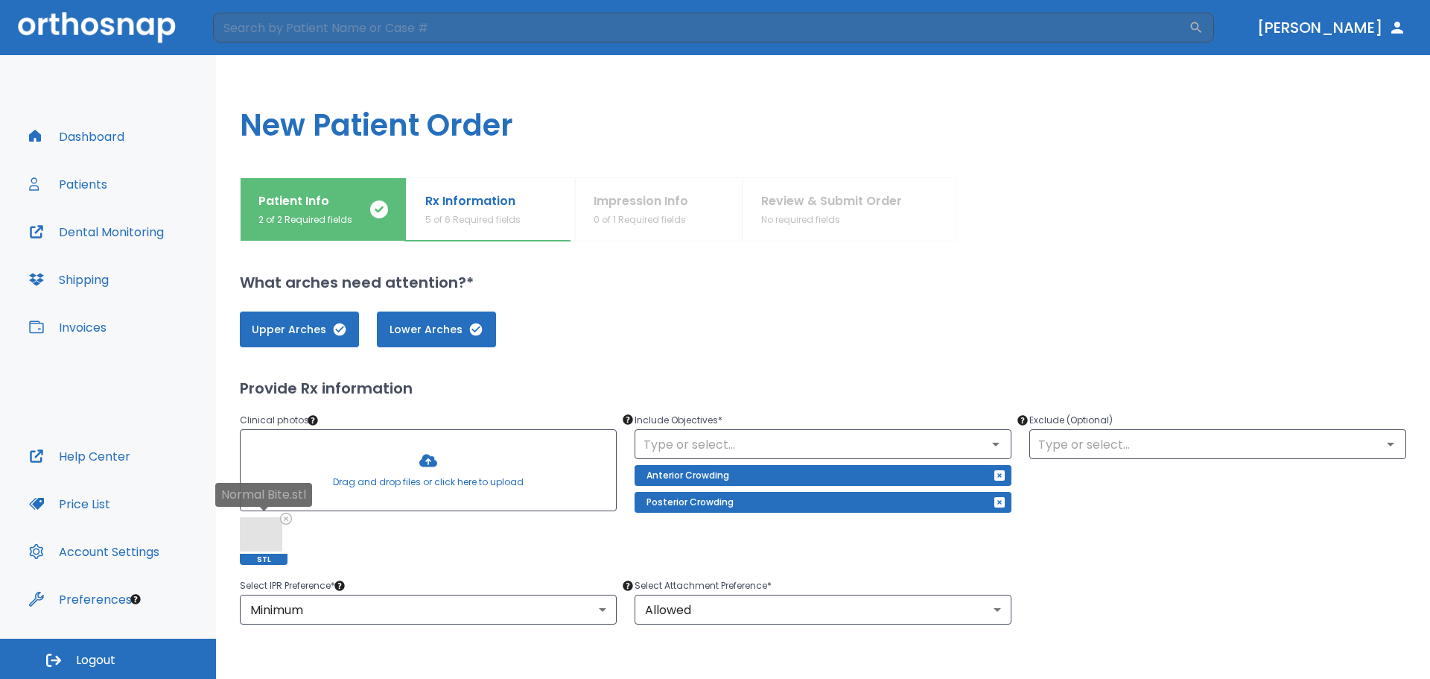
click at [288, 519] on icon at bounding box center [286, 518] width 10 height 10
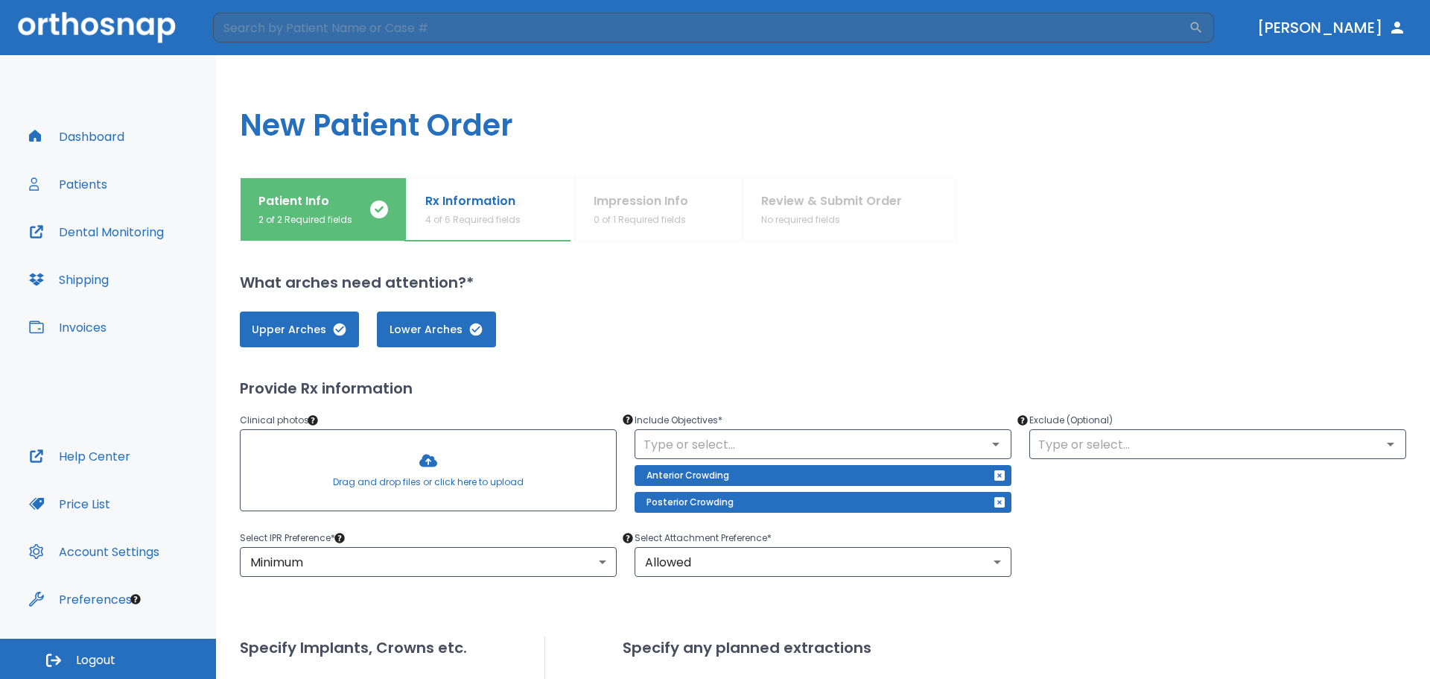
click at [390, 478] on div at bounding box center [428, 470] width 375 height 80
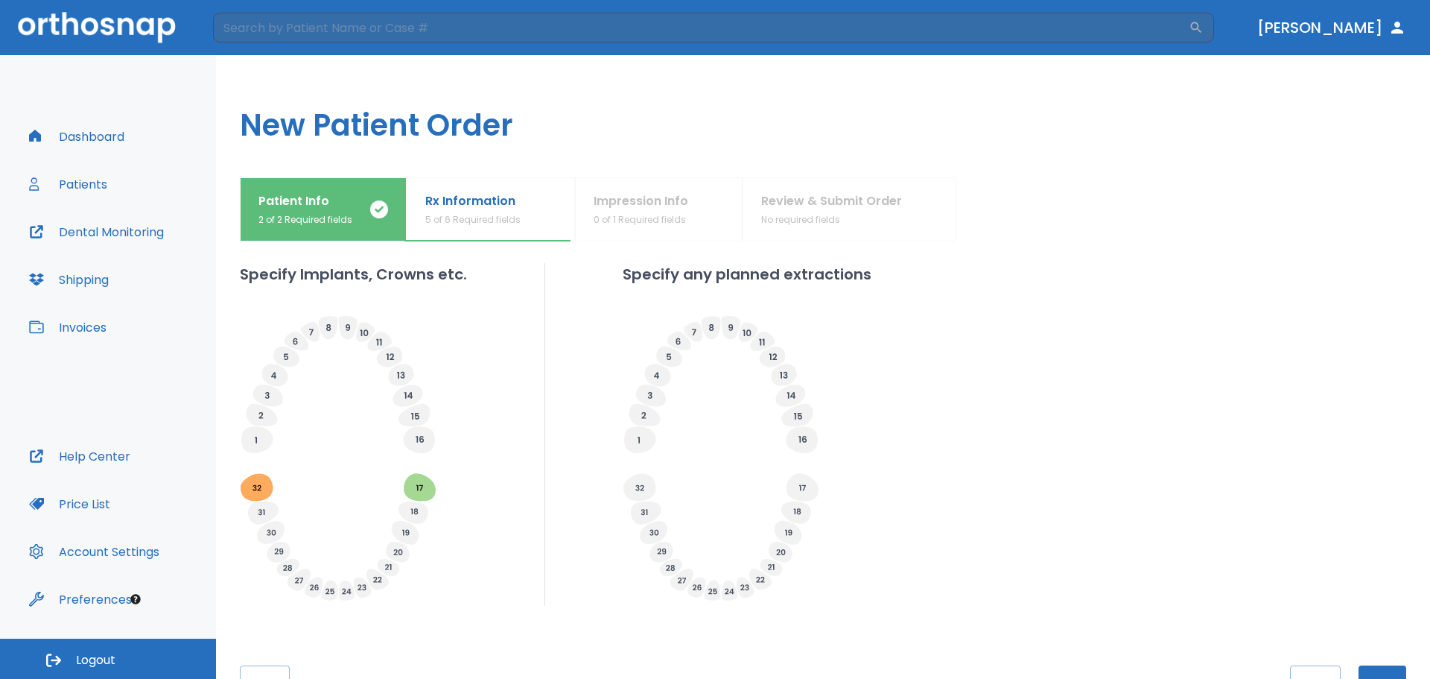
scroll to position [473, 0]
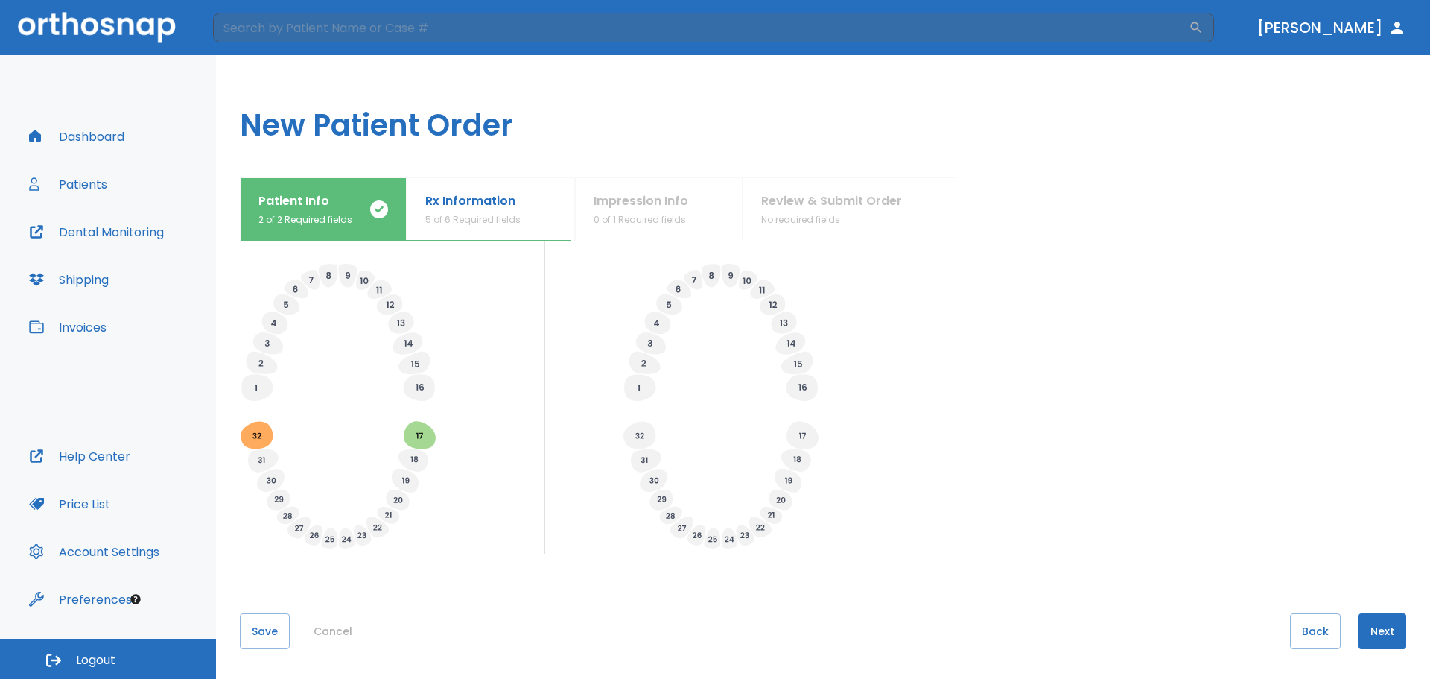
click at [1369, 622] on button "Next" at bounding box center [1383, 631] width 48 height 36
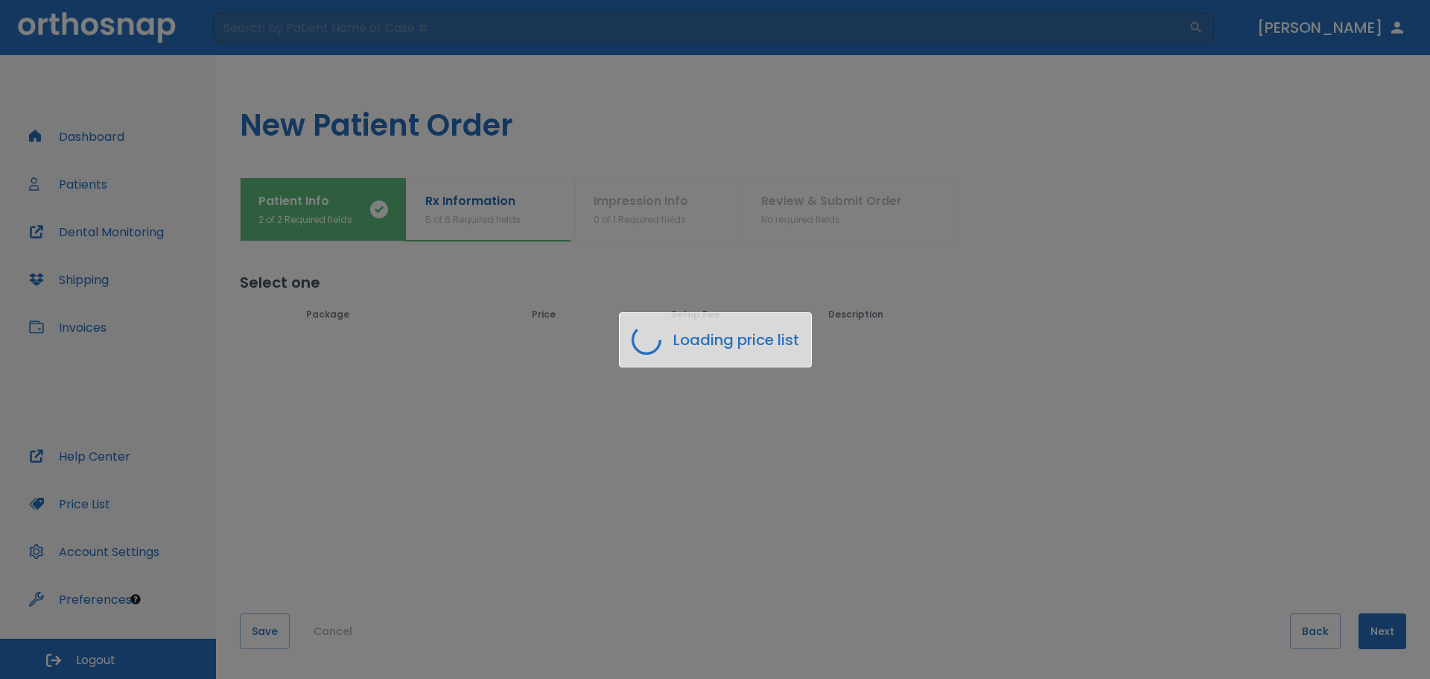
scroll to position [0, 0]
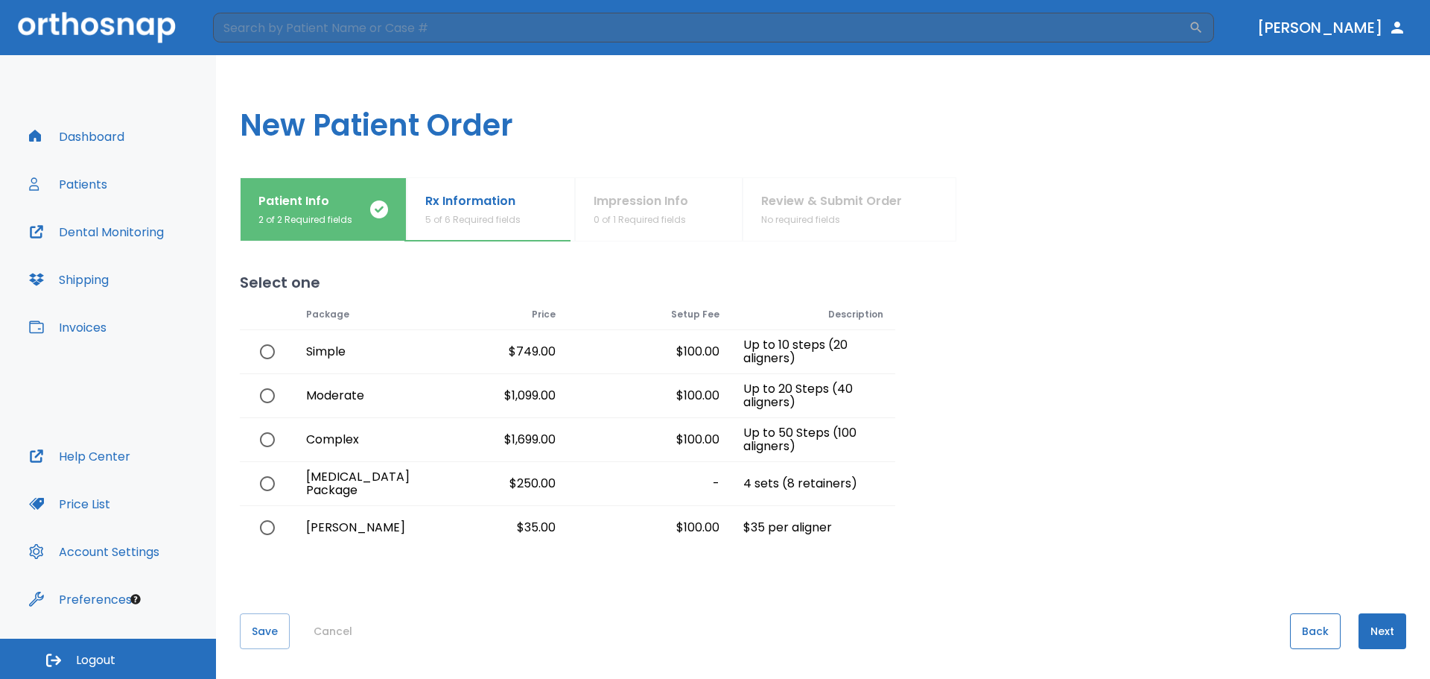
click at [1290, 630] on button "Back" at bounding box center [1315, 631] width 51 height 36
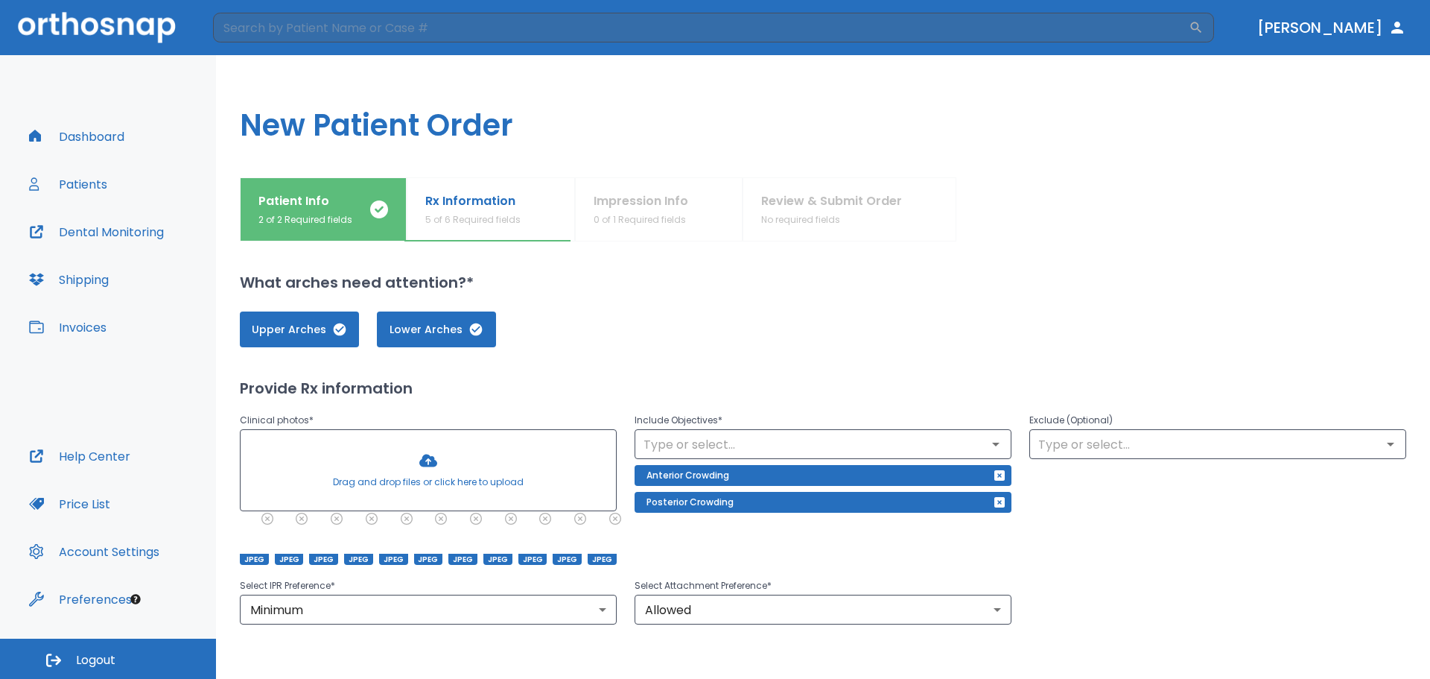
click at [396, 475] on div at bounding box center [428, 470] width 375 height 80
click at [1068, 446] on input "text" at bounding box center [1218, 444] width 368 height 21
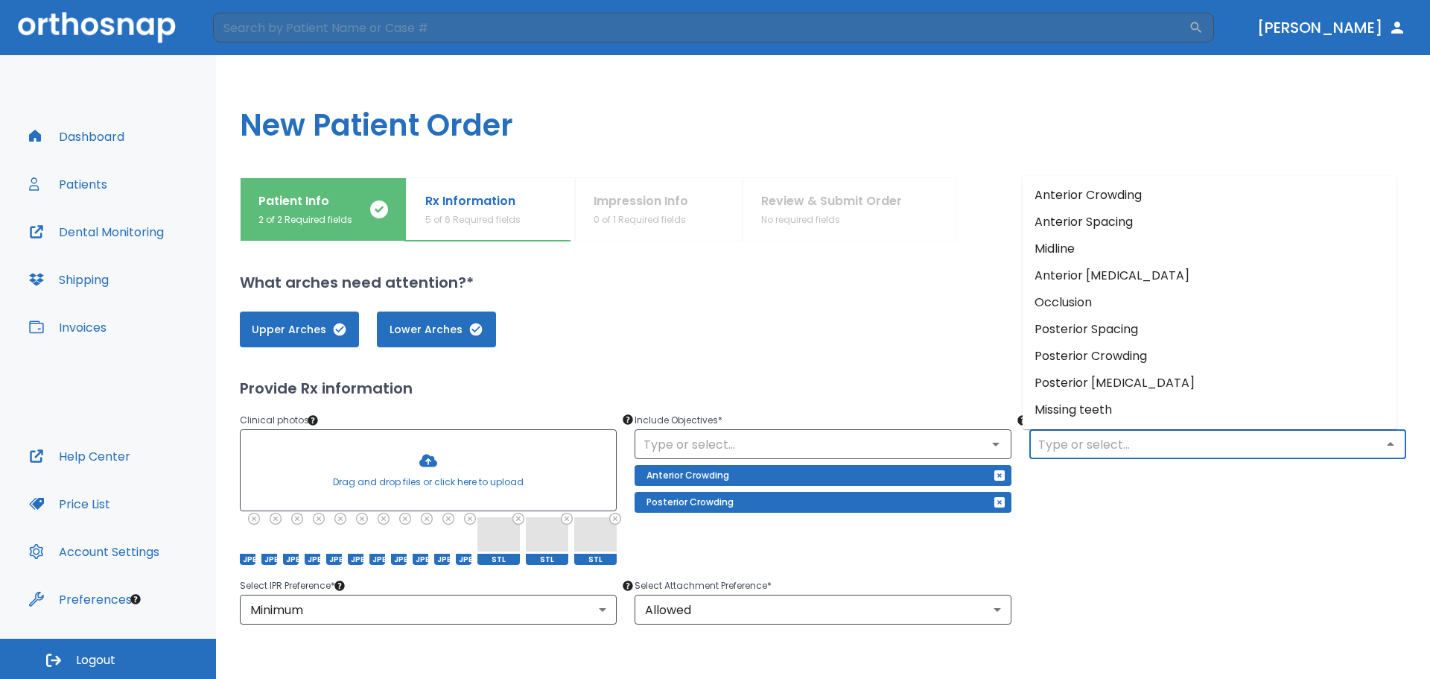
click at [1243, 538] on div "Exclude (Optional) ​" at bounding box center [1209, 478] width 395 height 171
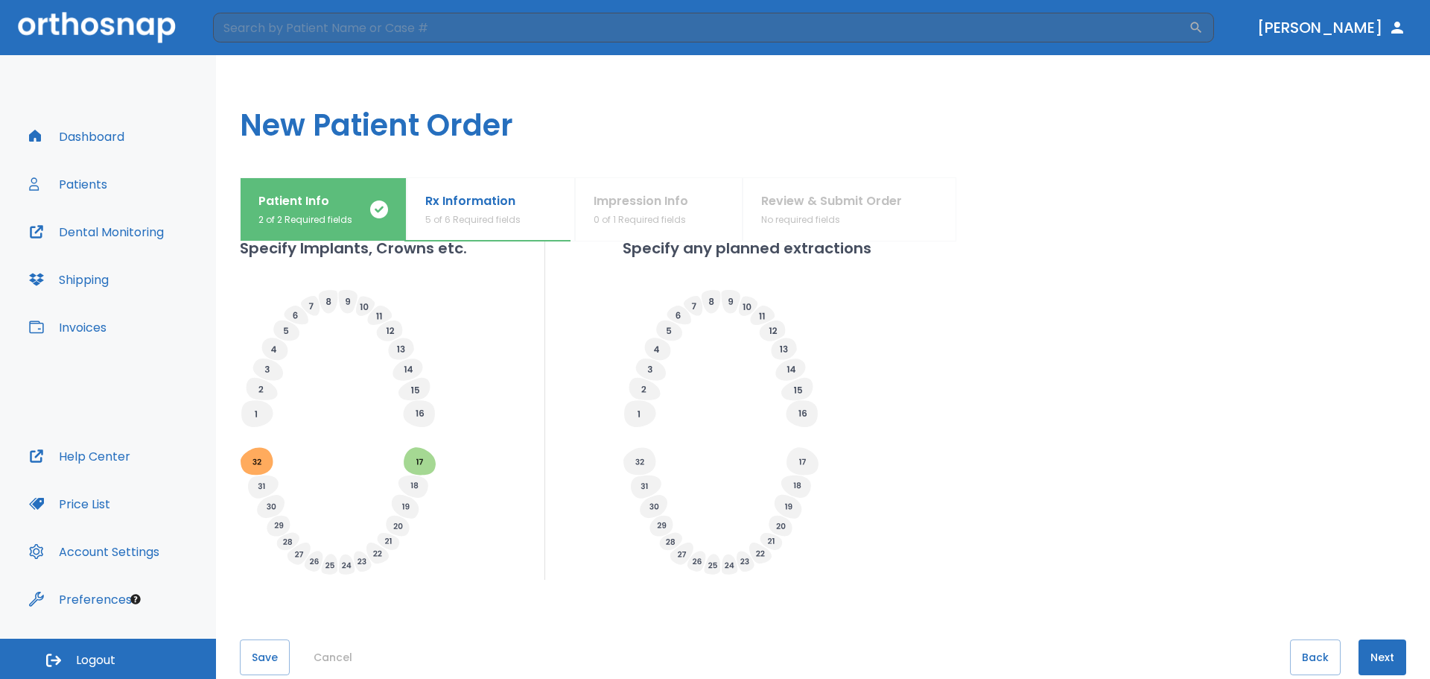
scroll to position [473, 0]
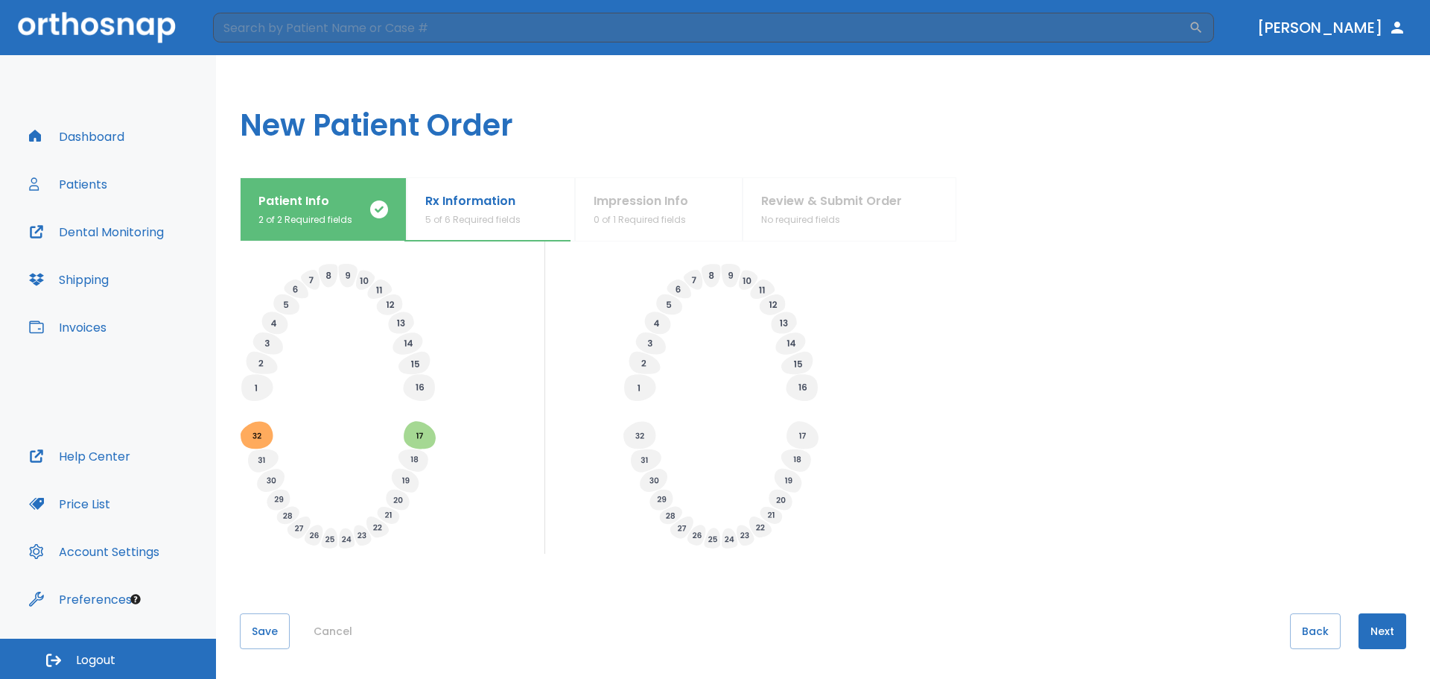
click at [1385, 631] on button "Next" at bounding box center [1383, 631] width 48 height 36
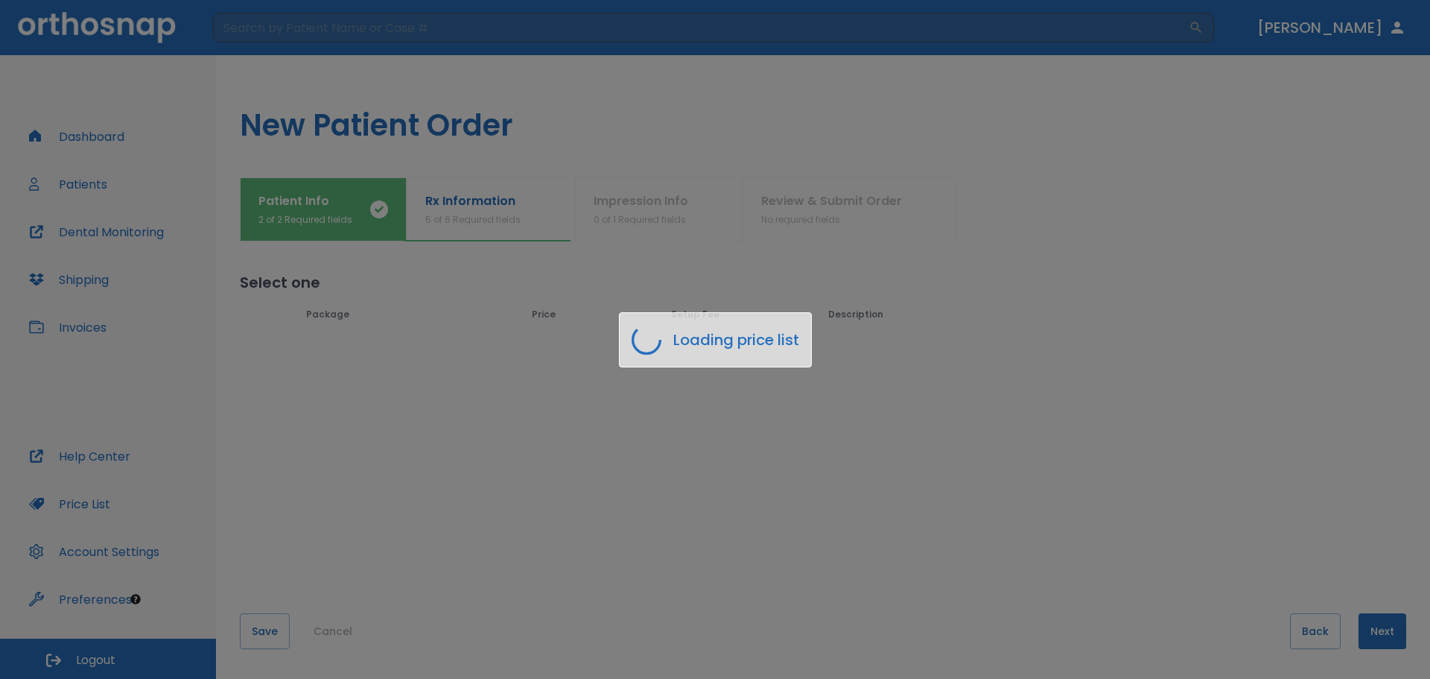
scroll to position [0, 0]
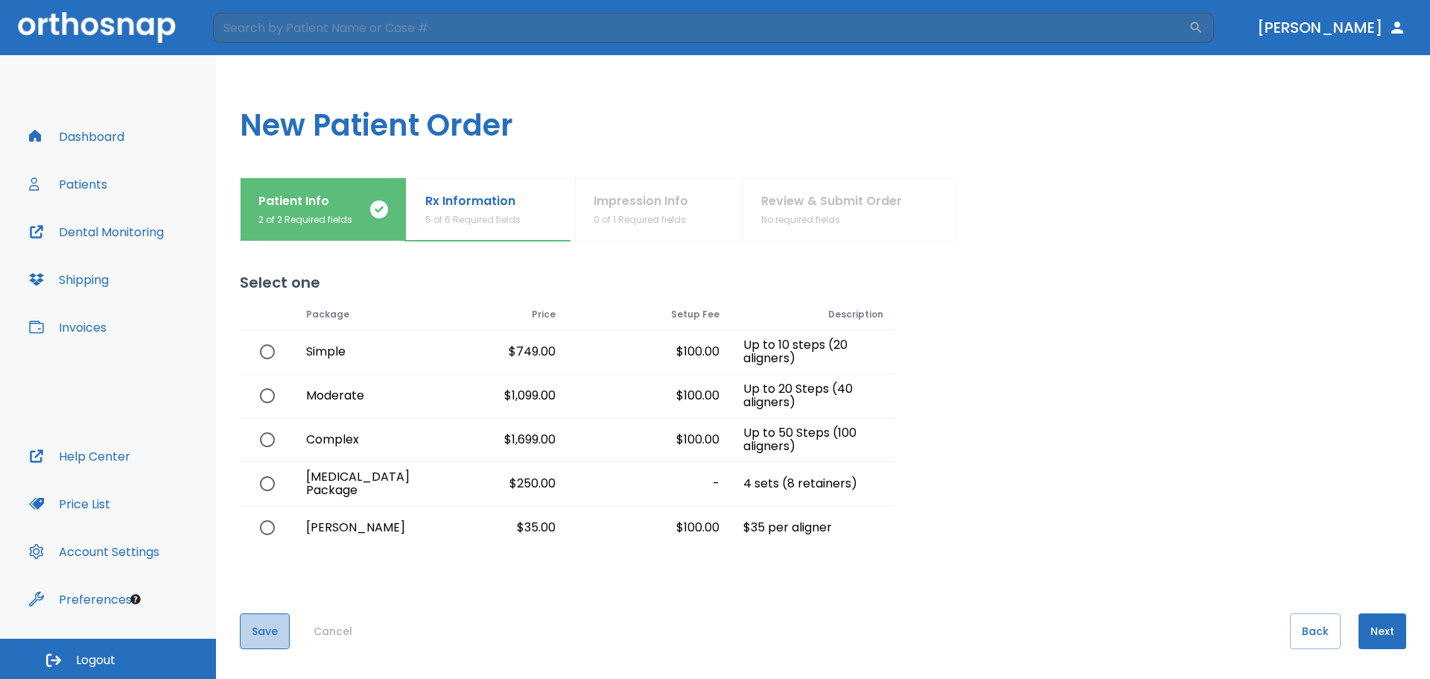
click at [263, 613] on button "Save" at bounding box center [265, 631] width 50 height 36
click at [89, 104] on div "Dashboard Patients Dental Monitoring Shipping Invoices Help Center Price List A…" at bounding box center [108, 346] width 216 height 583
click at [89, 140] on button "Dashboard" at bounding box center [76, 136] width 113 height 36
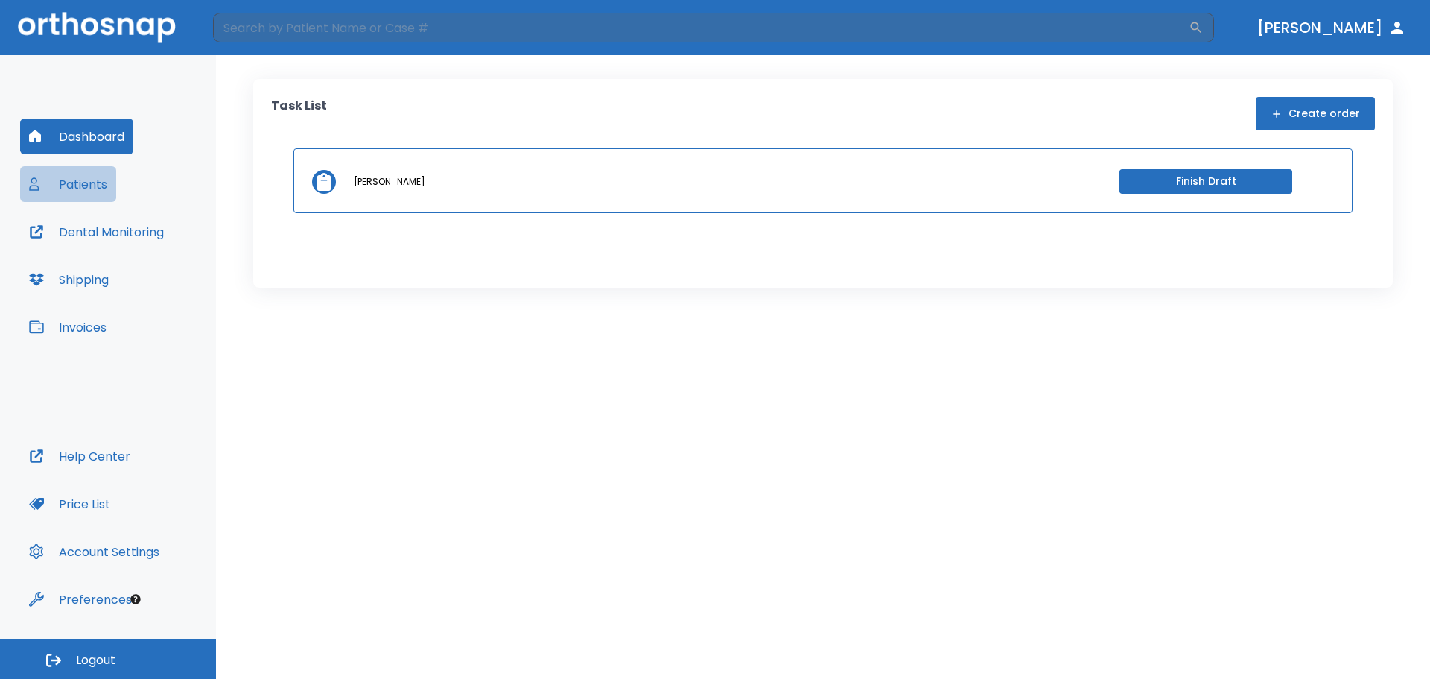
click at [61, 180] on button "Patients" at bounding box center [68, 184] width 96 height 36
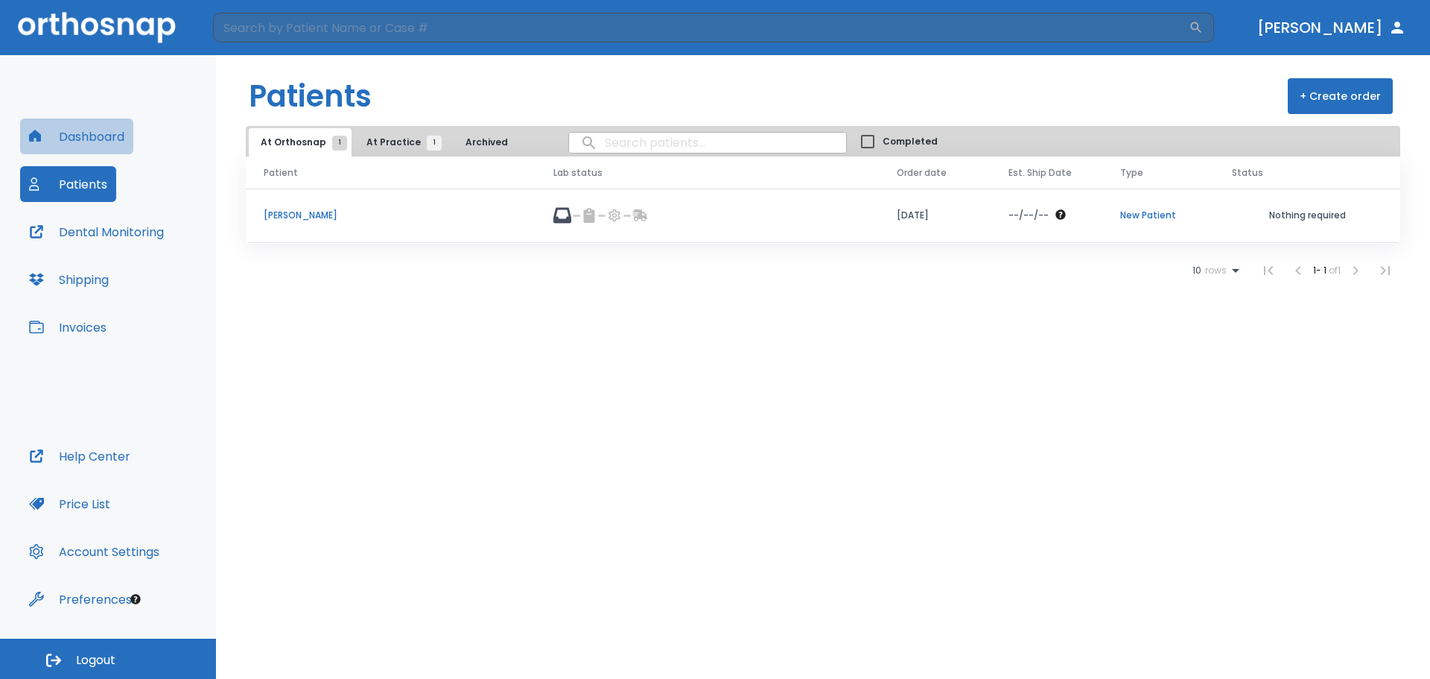
click at [98, 148] on button "Dashboard" at bounding box center [76, 136] width 113 height 36
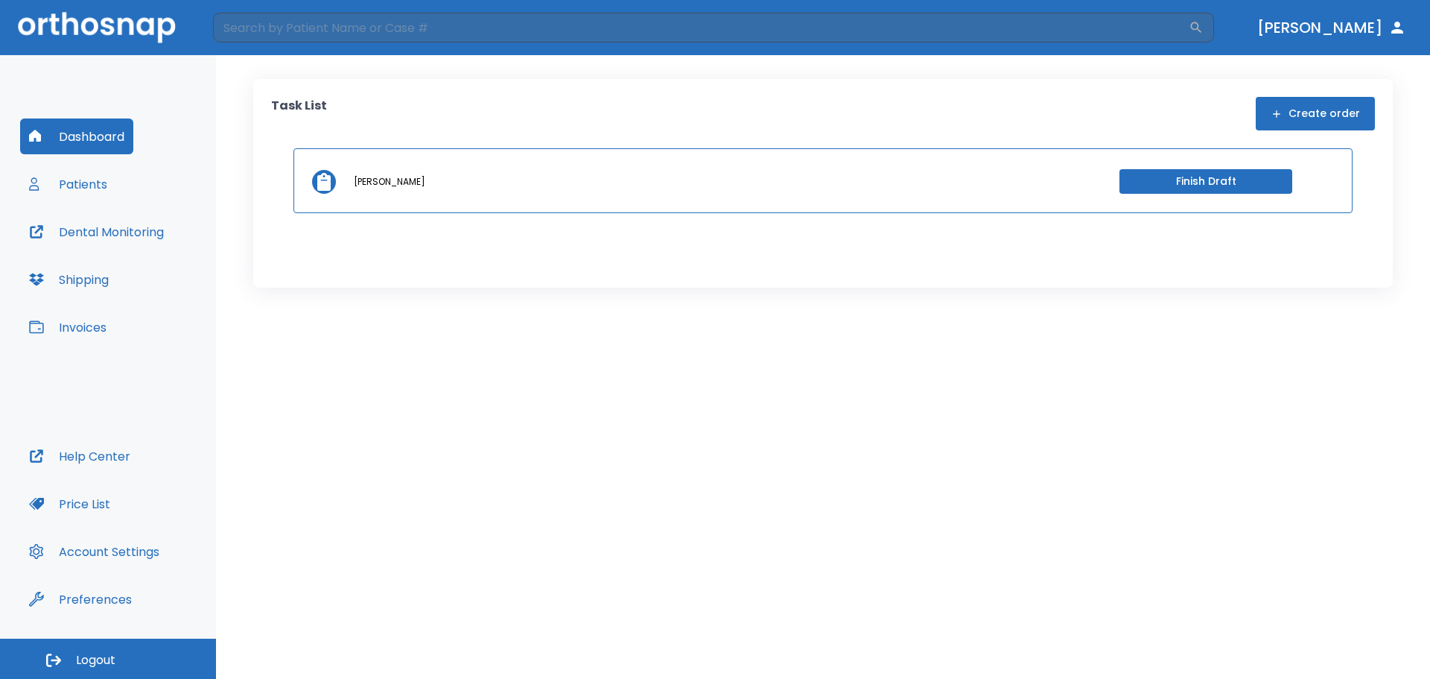
click at [412, 193] on div "Abraham Morales Finish Draft" at bounding box center [823, 180] width 1059 height 65
click at [350, 205] on div "Abraham Morales Finish Draft" at bounding box center [823, 180] width 1059 height 65
click at [320, 178] on icon at bounding box center [323, 182] width 13 height 18
click at [1275, 184] on button "Finish Draft" at bounding box center [1206, 181] width 173 height 25
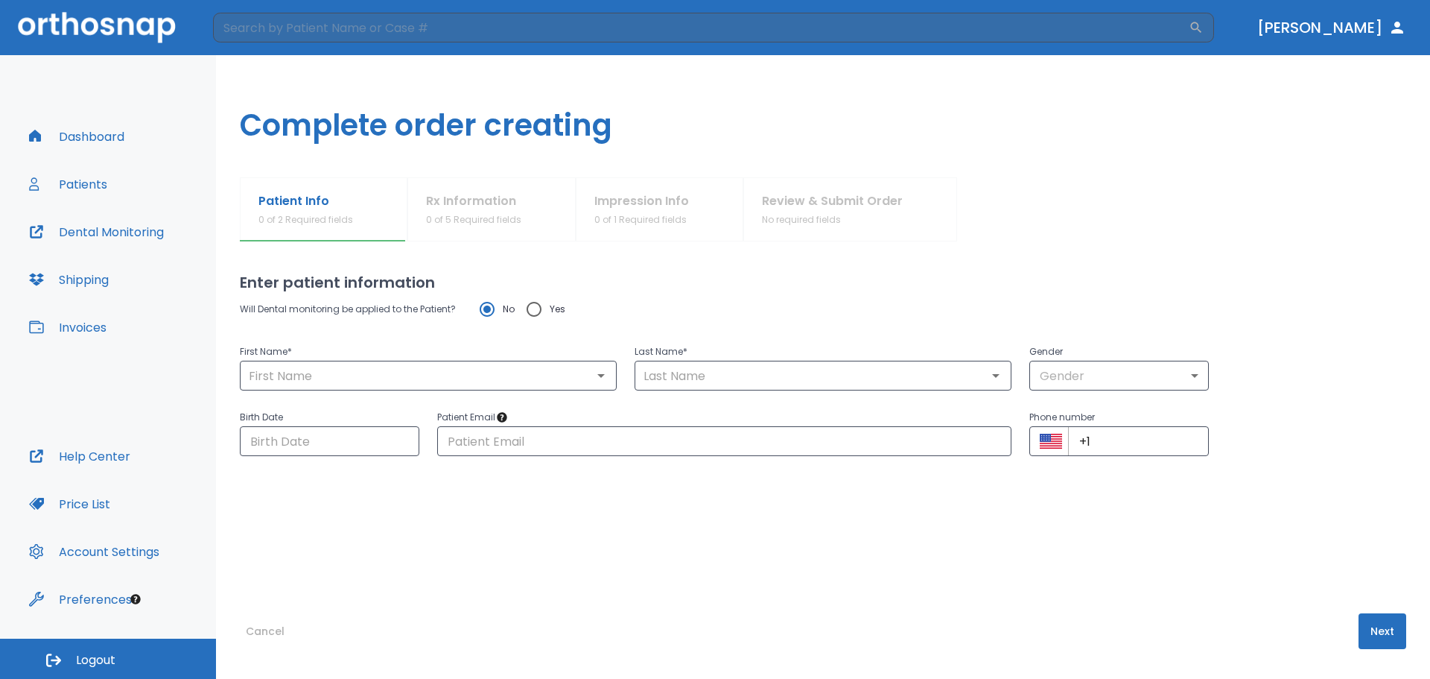
type input "Abraham"
type input "Morales"
type input "1"
type input "09/08/1985"
type input "Abrahamvalle95@icloud.con"
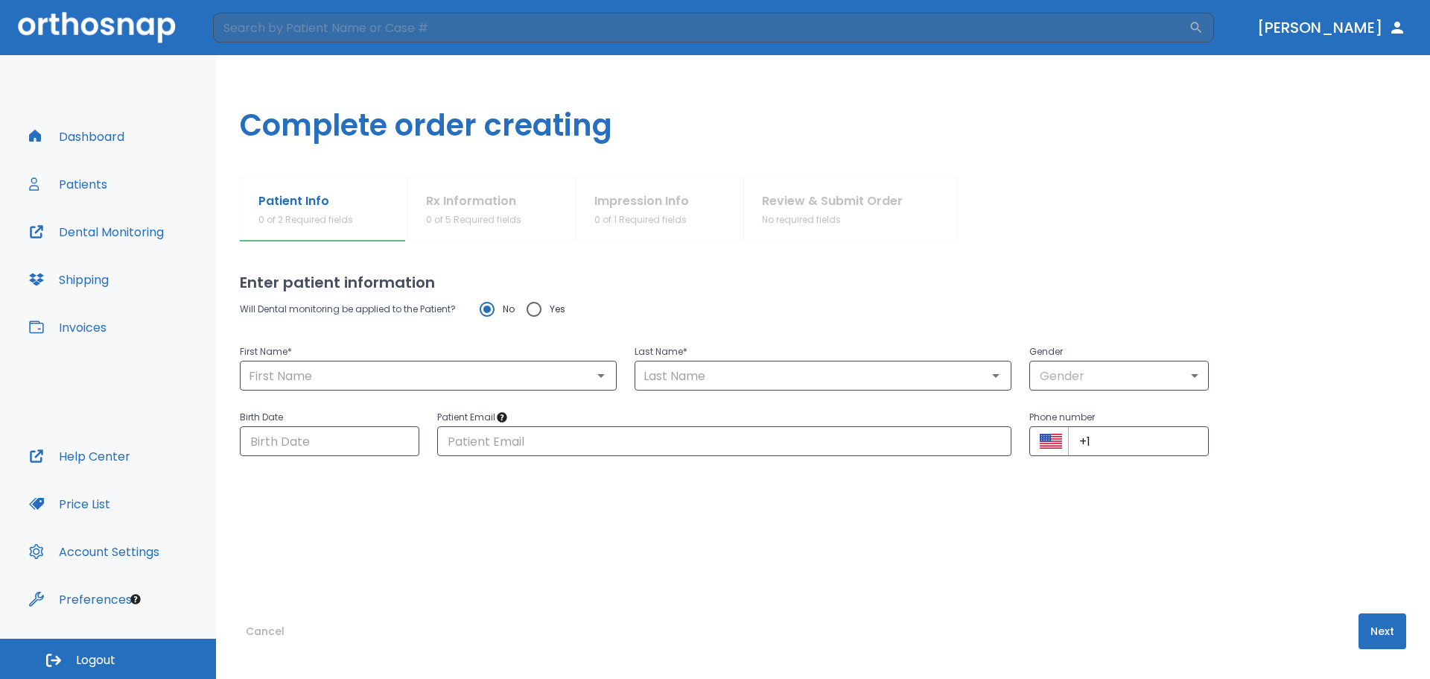
type input "+1 (407) 800-9671"
radio input "false"
radio input "true"
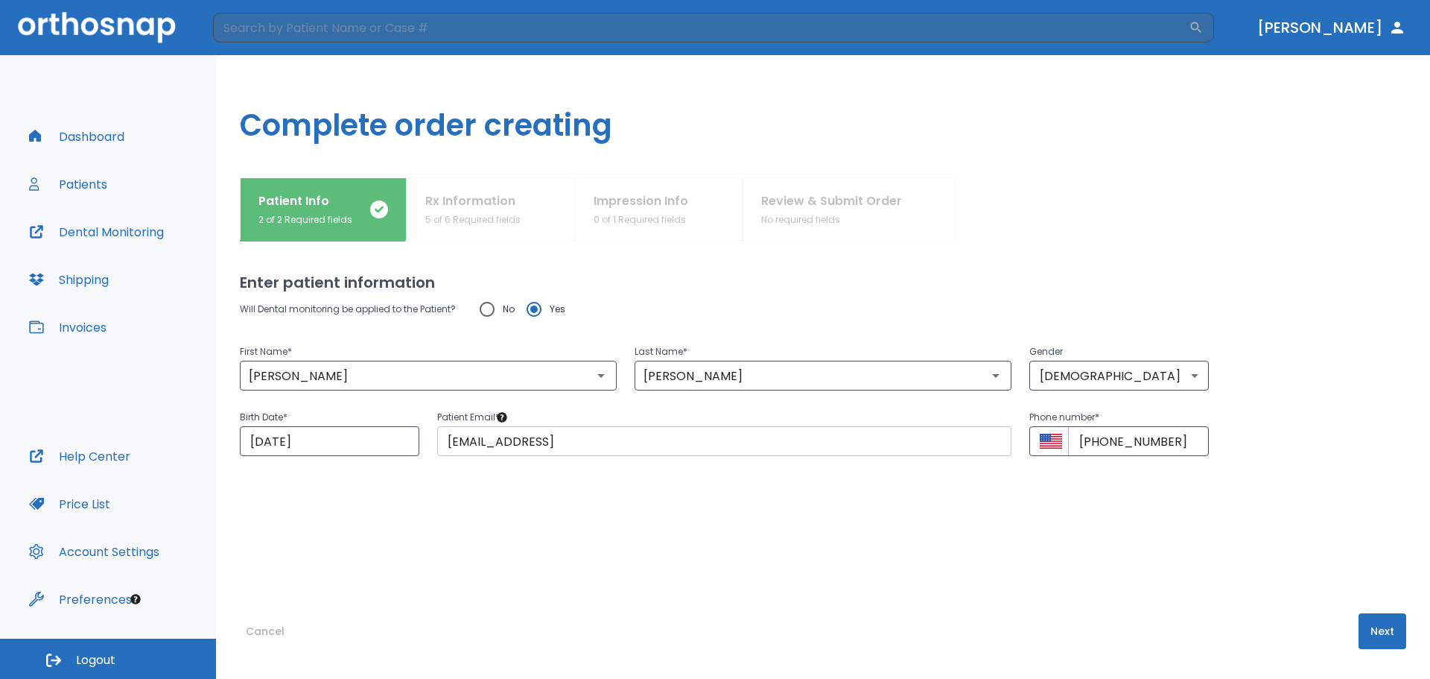
click at [720, 445] on input "Abrahamvalle95@icloud.con" at bounding box center [724, 441] width 574 height 30
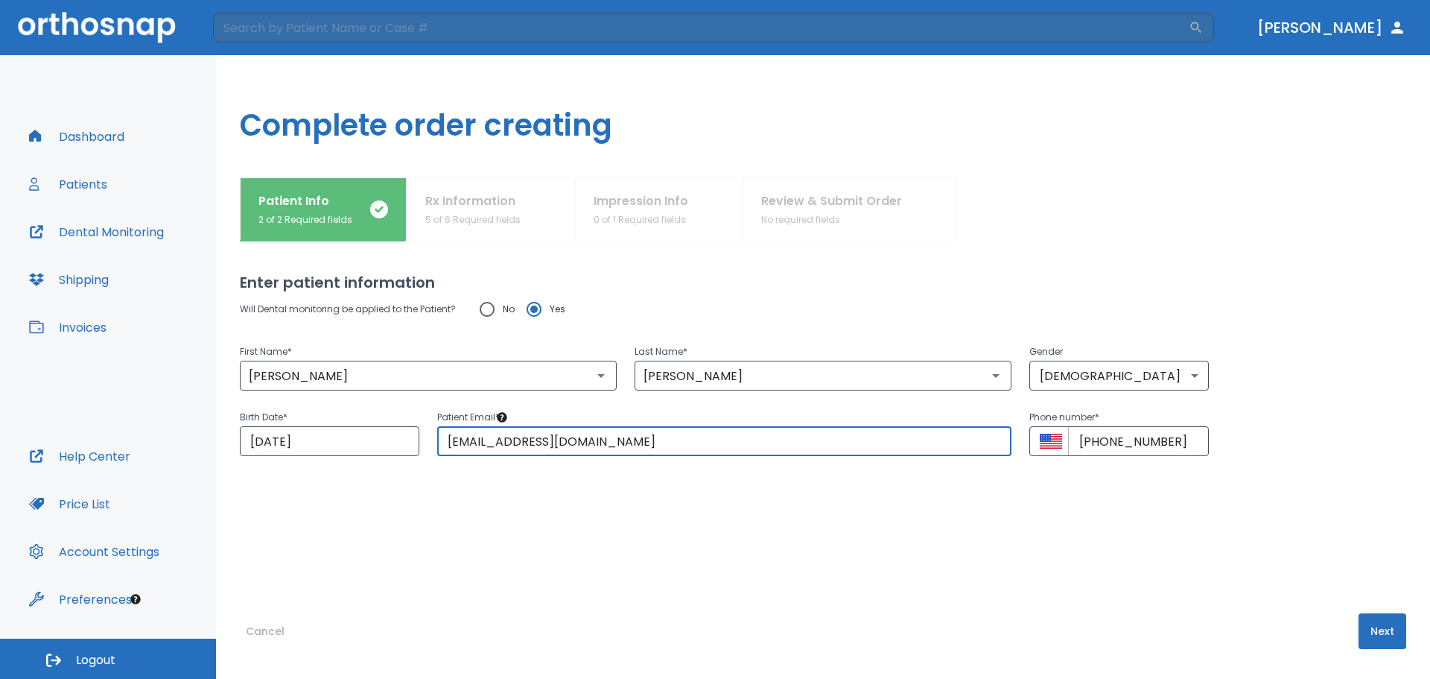
type input "Abrahamvalle95@icloud.com"
click at [704, 469] on div "Will Dental monitoring be applied to the Patient? No Yes First Name * Abraham ​…" at bounding box center [823, 424] width 1167 height 260
click at [944, 517] on div "Will Dental monitoring be applied to the Patient? No Yes First Name * Abraham ​…" at bounding box center [823, 424] width 1167 height 260
click at [1359, 636] on button "Next" at bounding box center [1383, 631] width 48 height 36
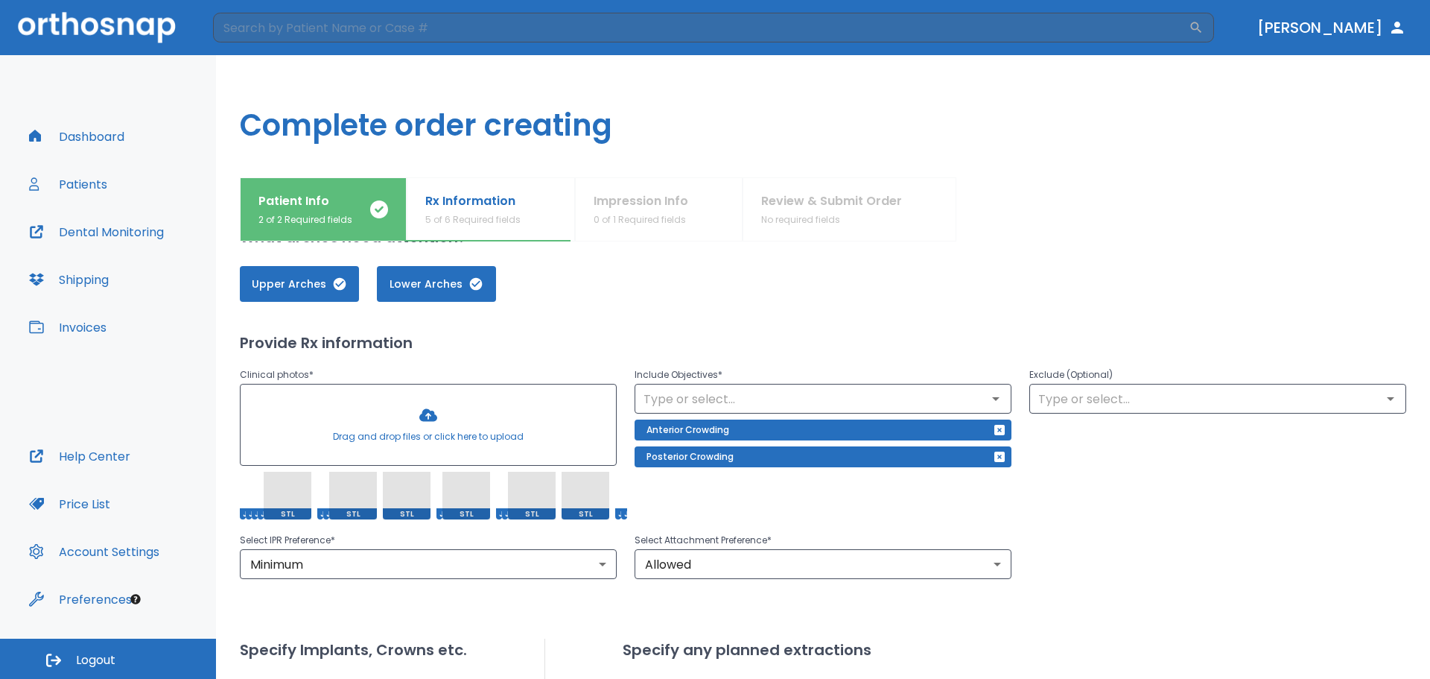
scroll to position [75, 0]
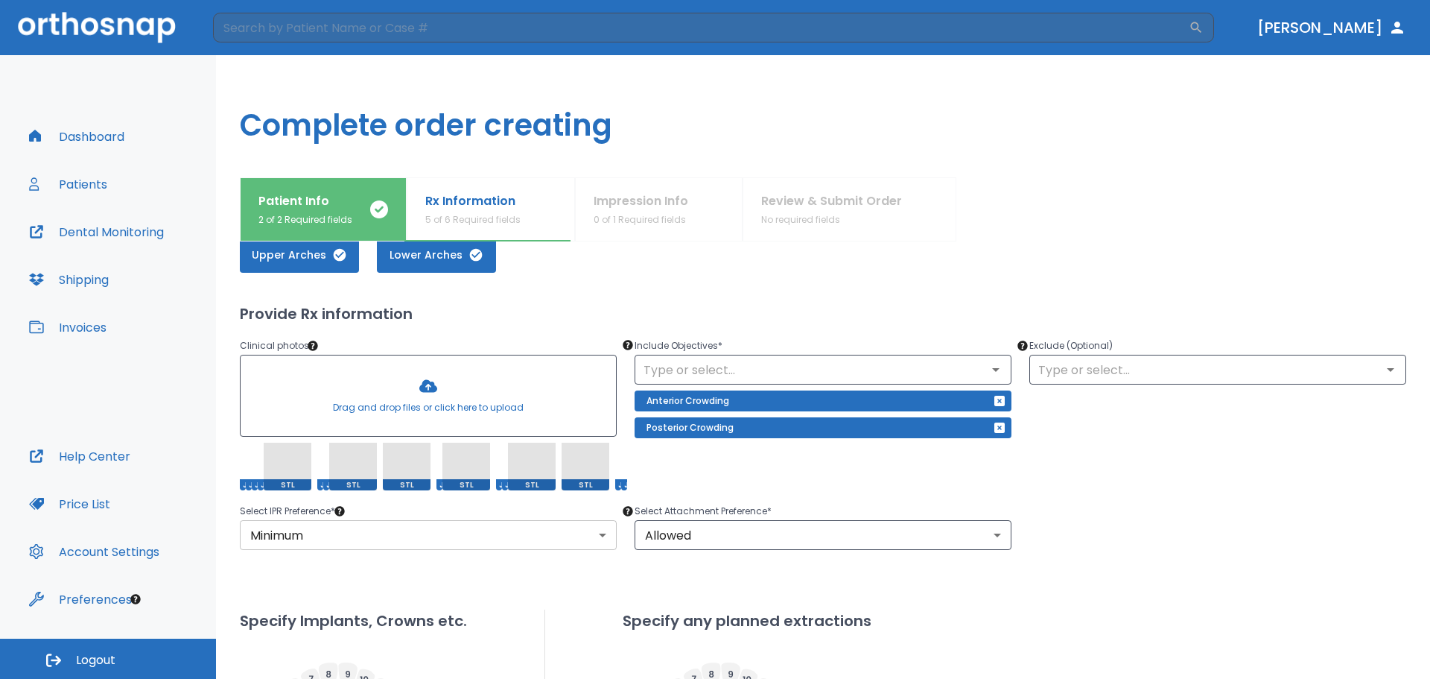
click at [449, 528] on body "​ Dr. Tejeda Dashboard Patients Dental Monitoring Shipping Invoices Help Center…" at bounding box center [715, 339] width 1430 height 679
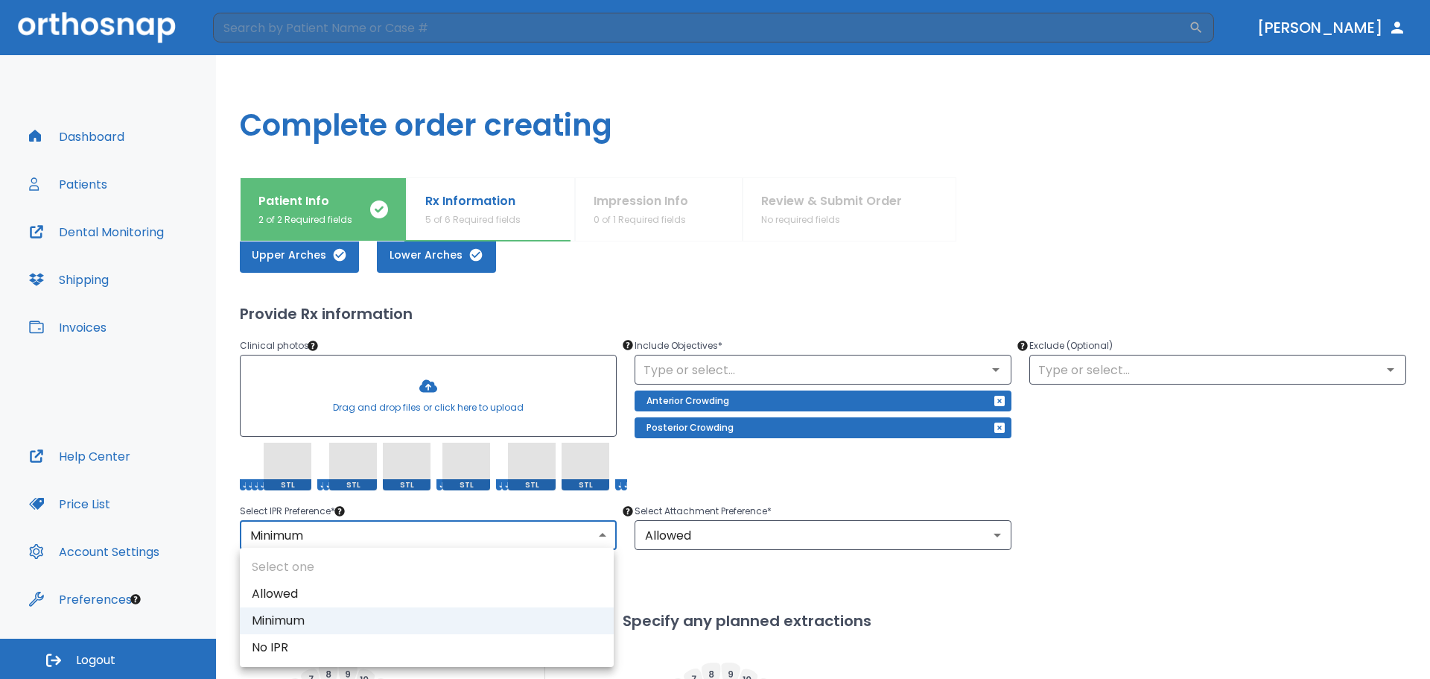
click at [449, 528] on div at bounding box center [715, 339] width 1430 height 679
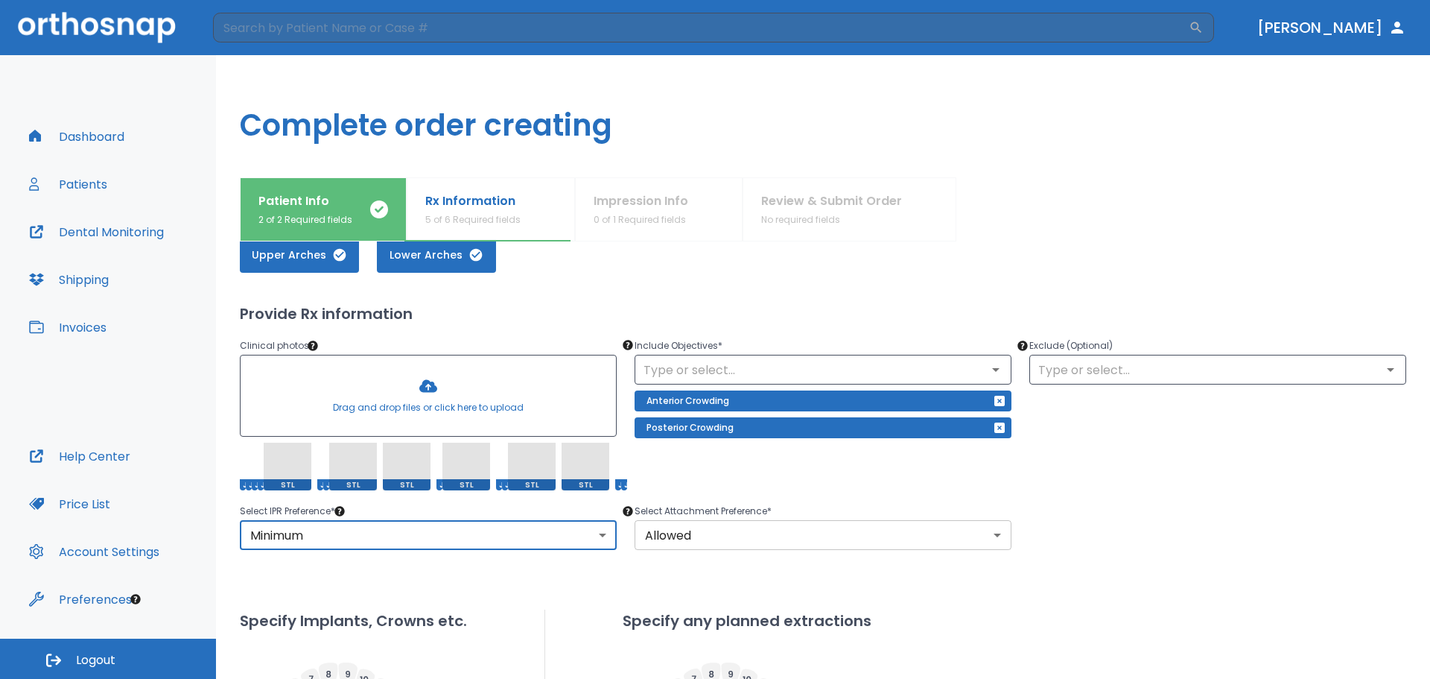
click at [685, 541] on body "​ Dr. Tejeda Dashboard Patients Dental Monitoring Shipping Invoices Help Center…" at bounding box center [715, 339] width 1430 height 679
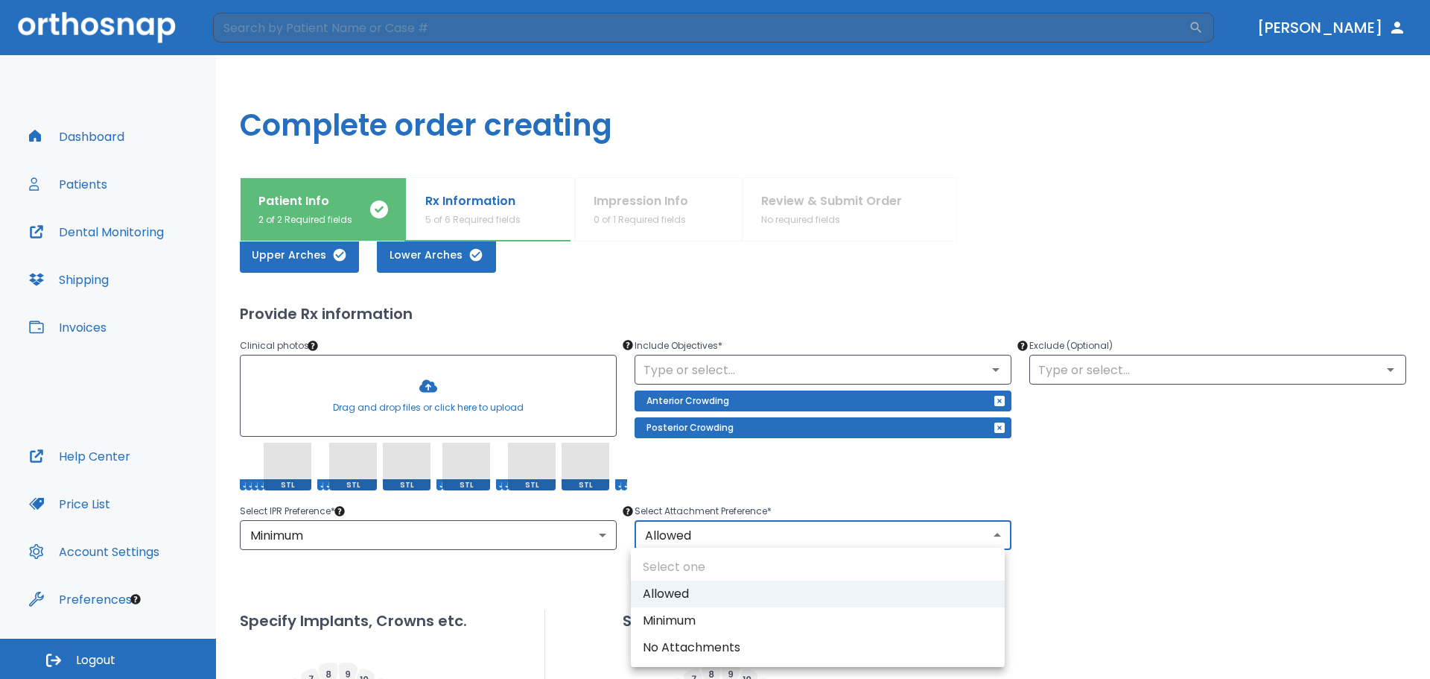
click at [685, 542] on div at bounding box center [715, 339] width 1430 height 679
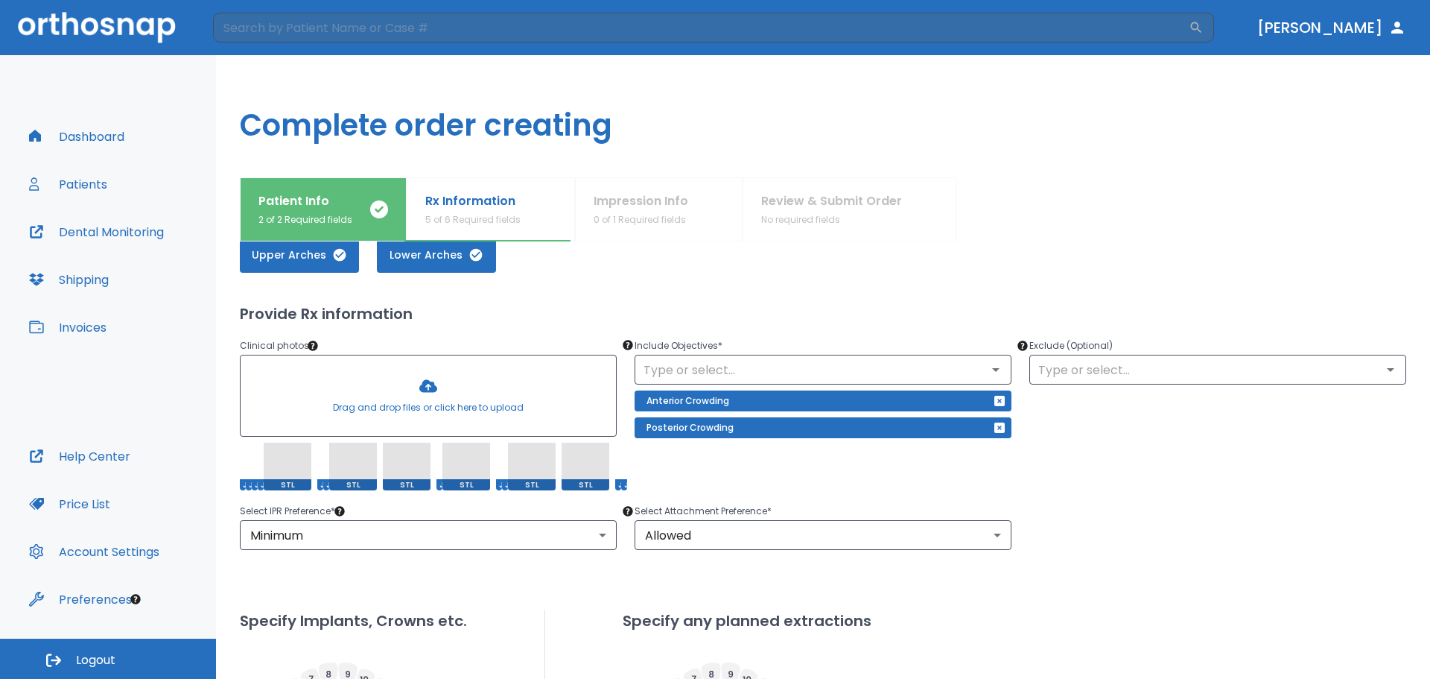
click at [728, 478] on div "Include Objectives * ​ Anterior Crowding Posterior Crowding" at bounding box center [814, 404] width 395 height 171
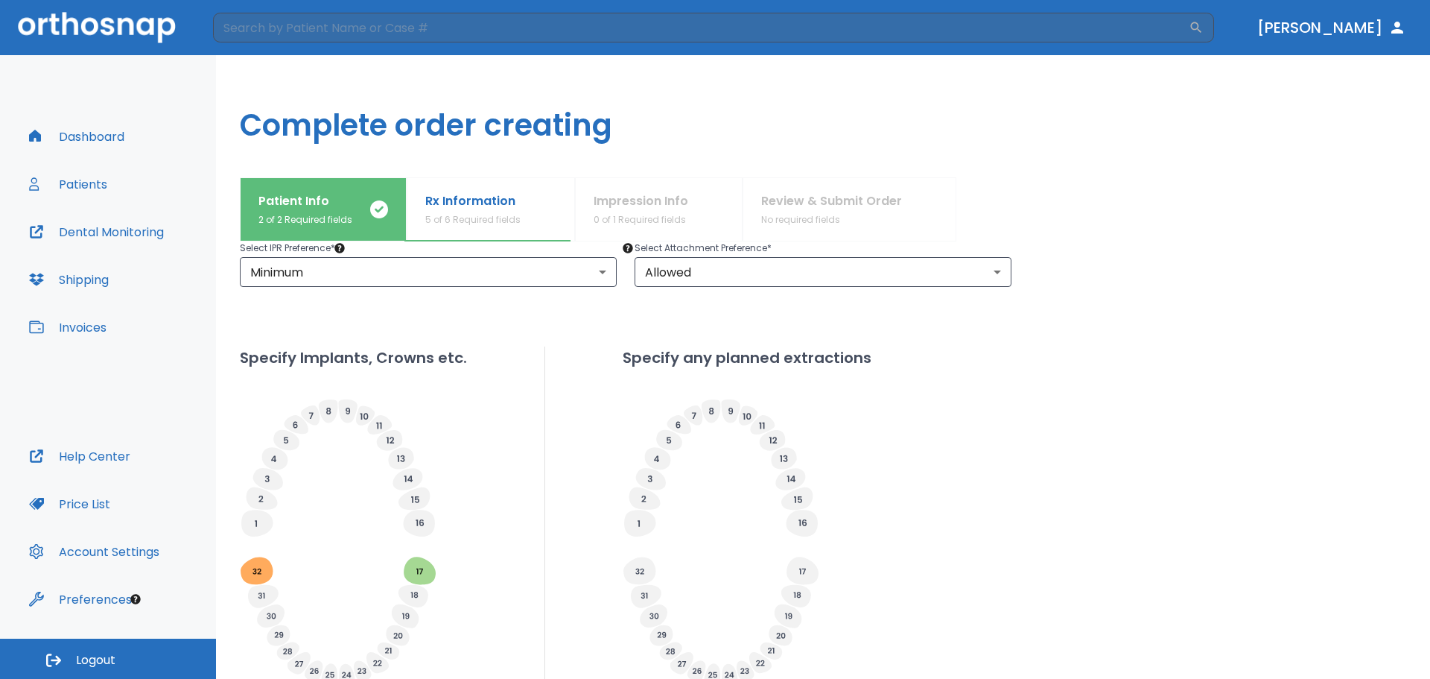
scroll to position [373, 0]
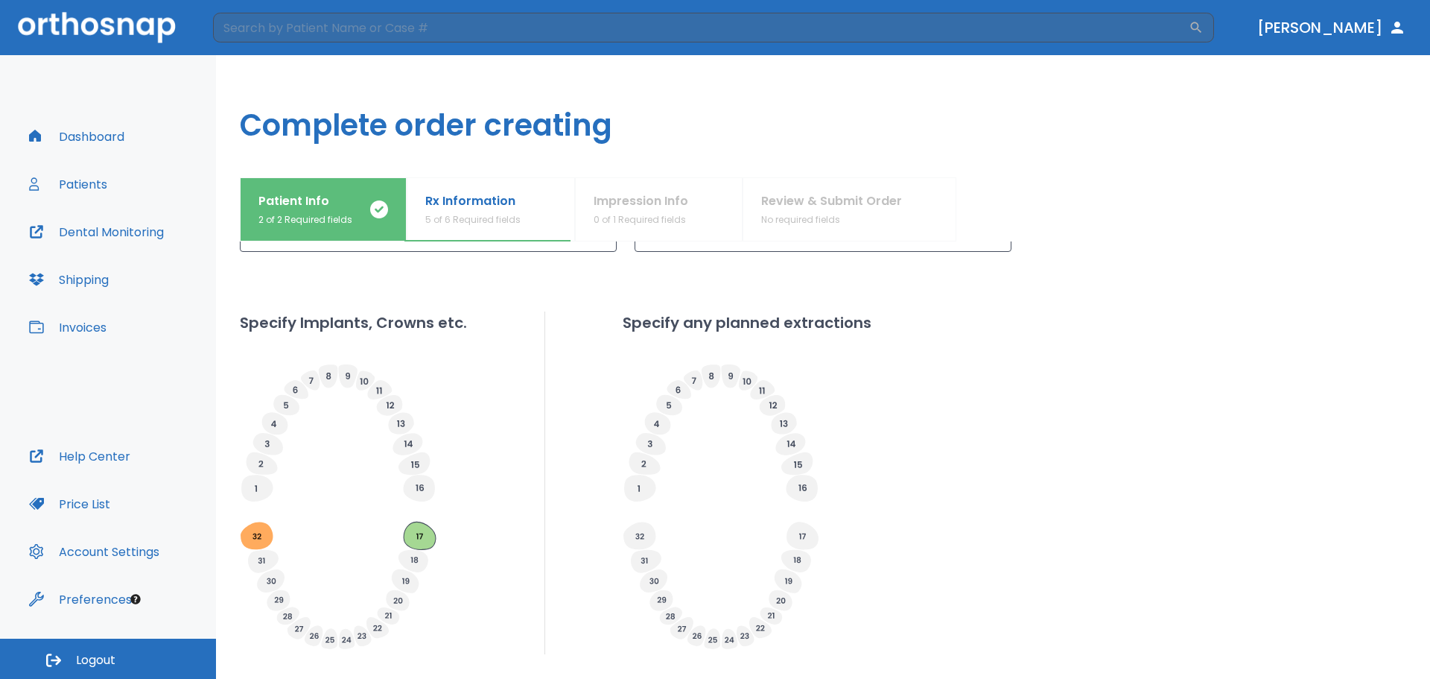
click at [413, 545] on icon at bounding box center [420, 536] width 32 height 28
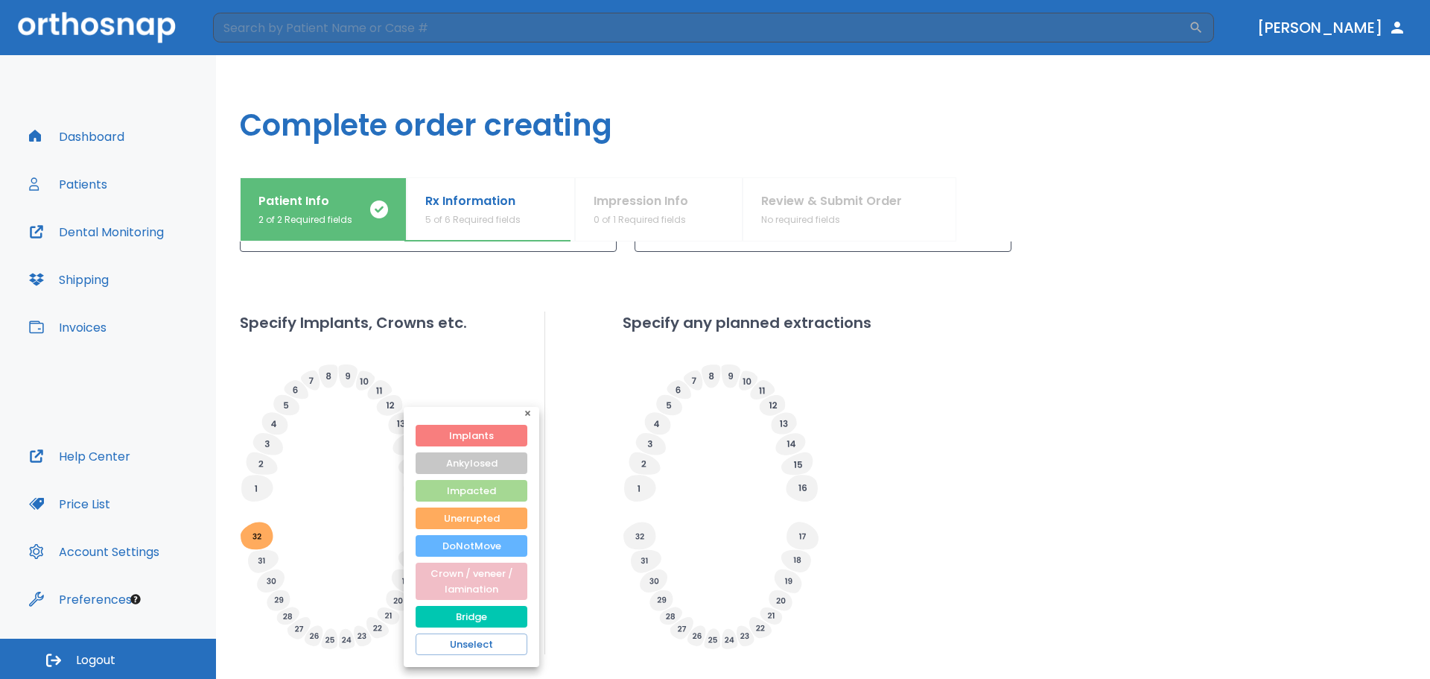
click at [575, 503] on div at bounding box center [715, 339] width 1430 height 679
click at [535, 411] on icon "button" at bounding box center [530, 416] width 10 height 10
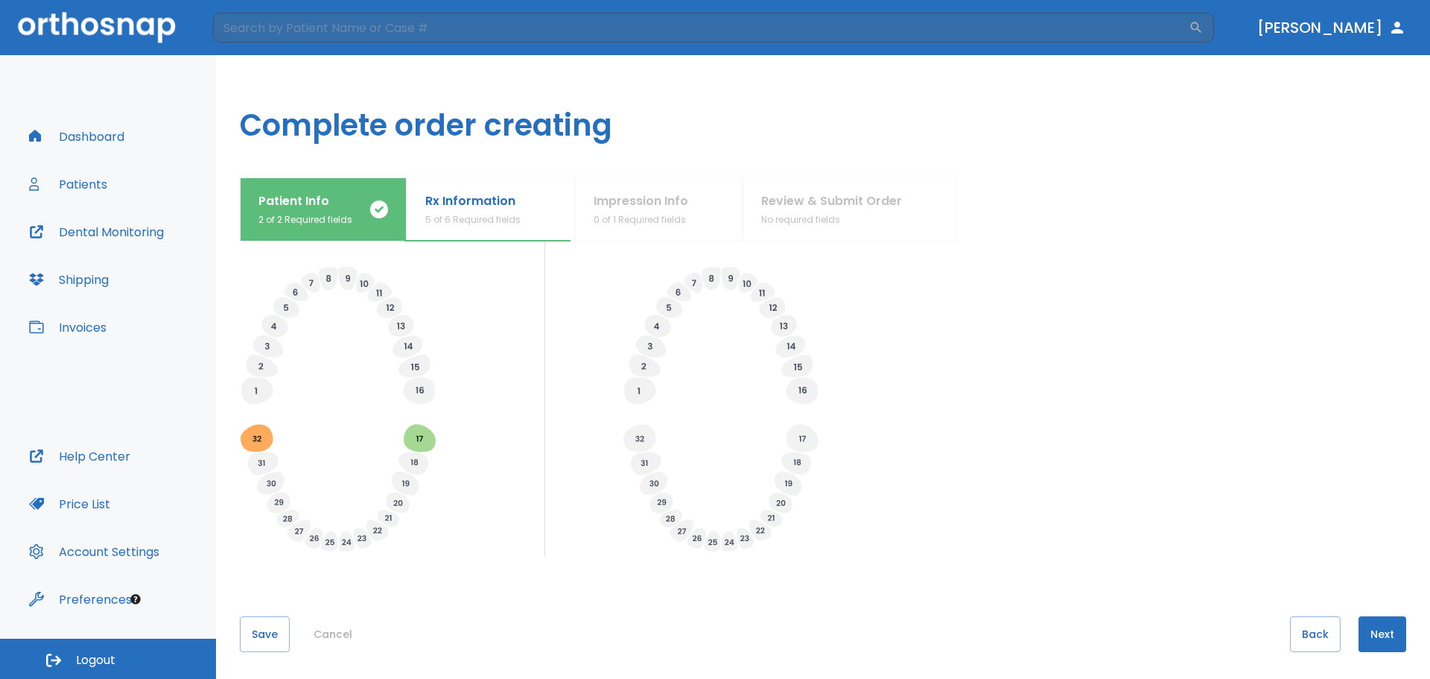
scroll to position [473, 0]
click at [1387, 636] on button "Next" at bounding box center [1383, 631] width 48 height 36
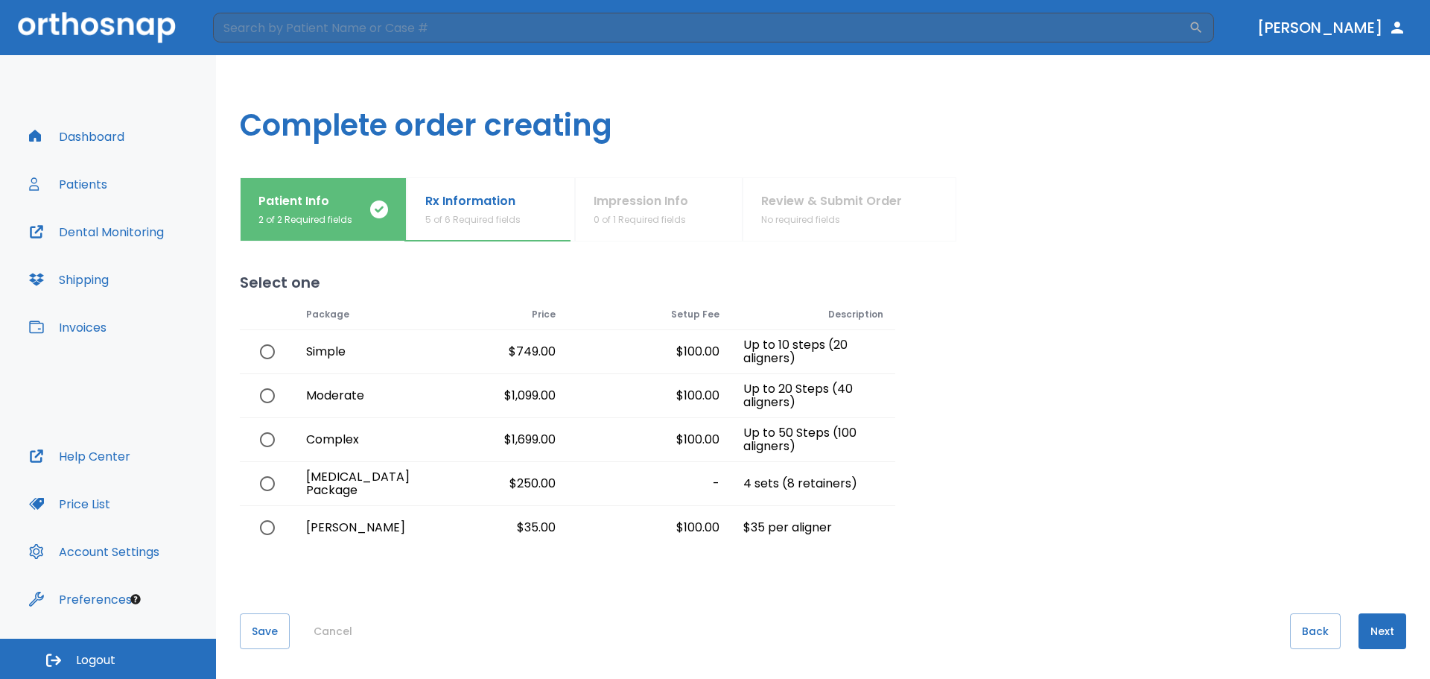
click at [80, 135] on button "Dashboard" at bounding box center [76, 136] width 113 height 36
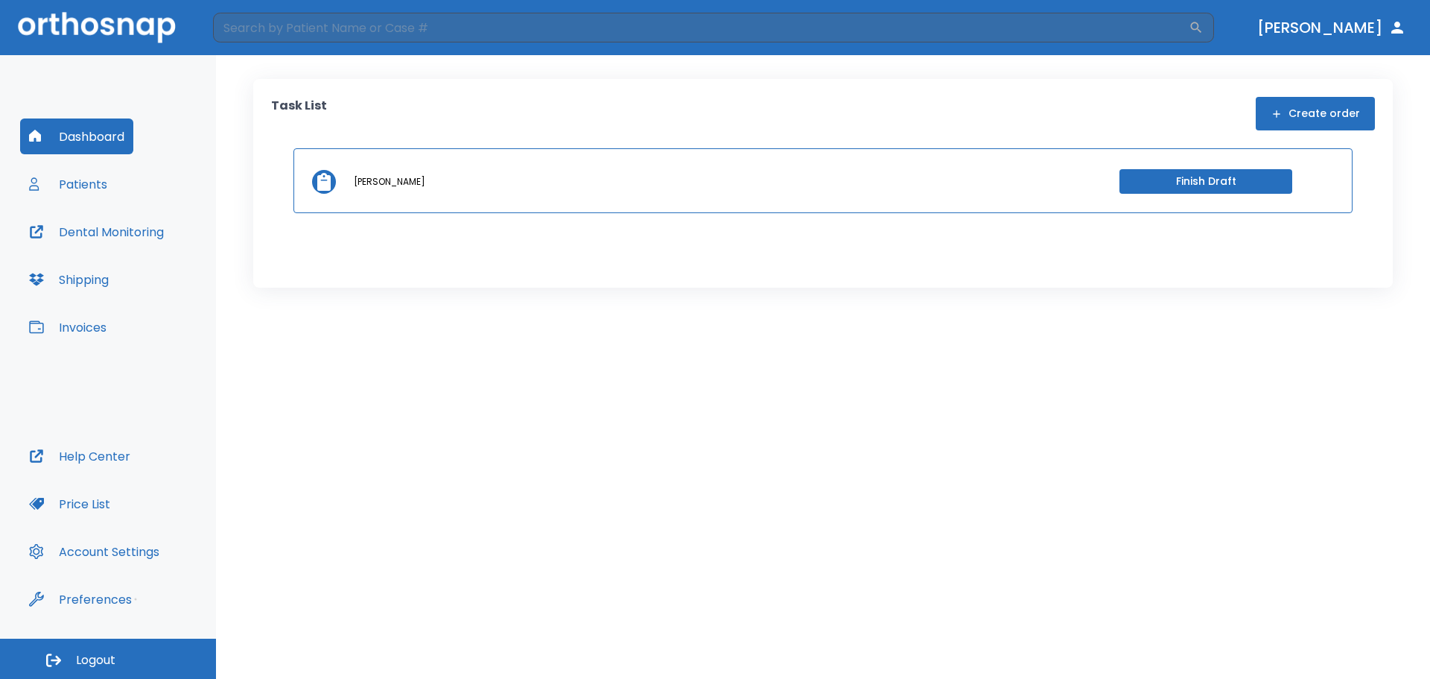
click at [41, 188] on icon "button" at bounding box center [36, 184] width 15 height 15
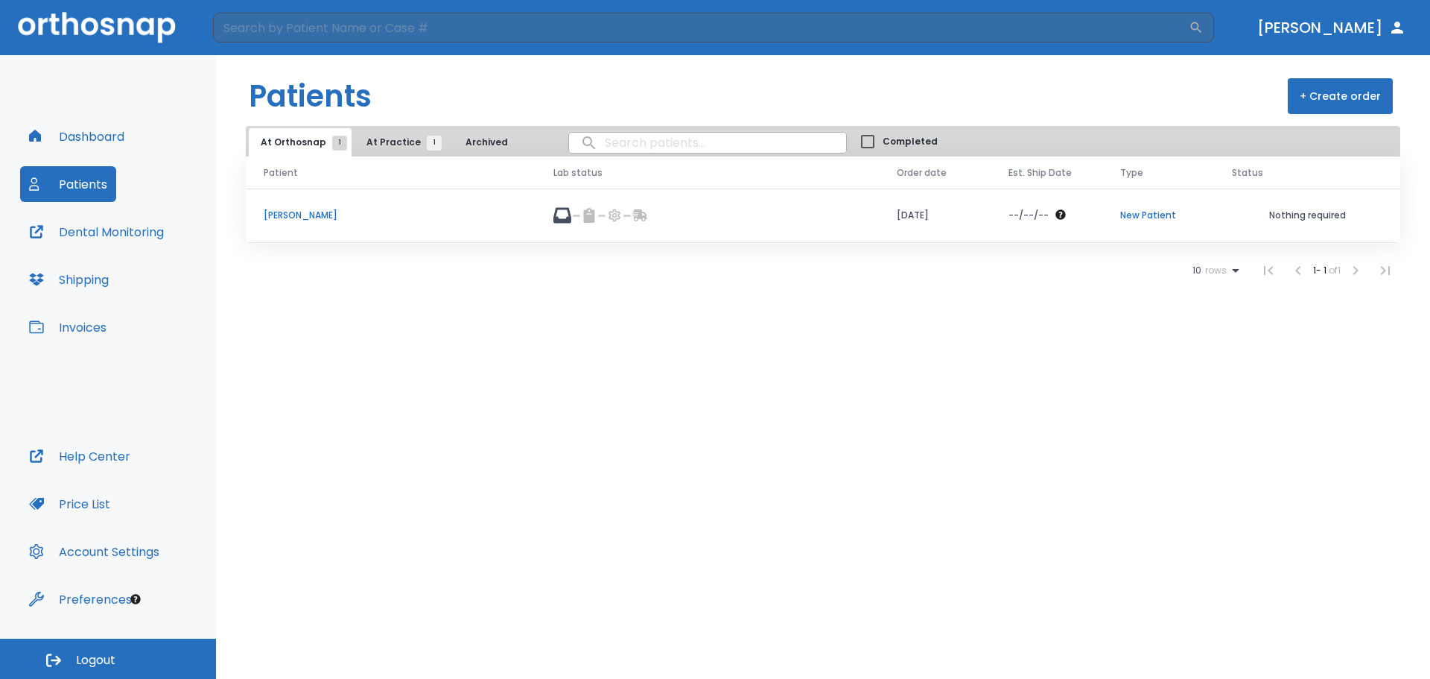
click at [278, 206] on td "[PERSON_NAME]" at bounding box center [391, 215] width 290 height 54
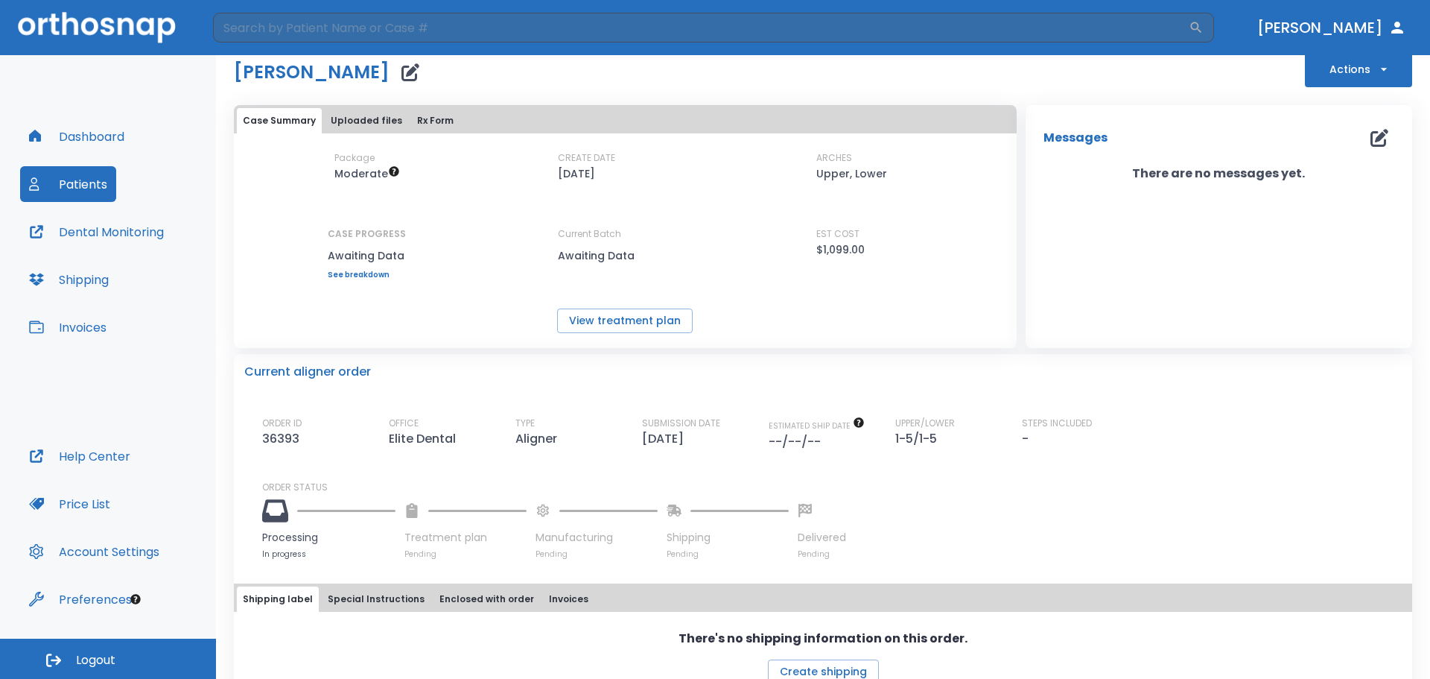
scroll to position [63, 0]
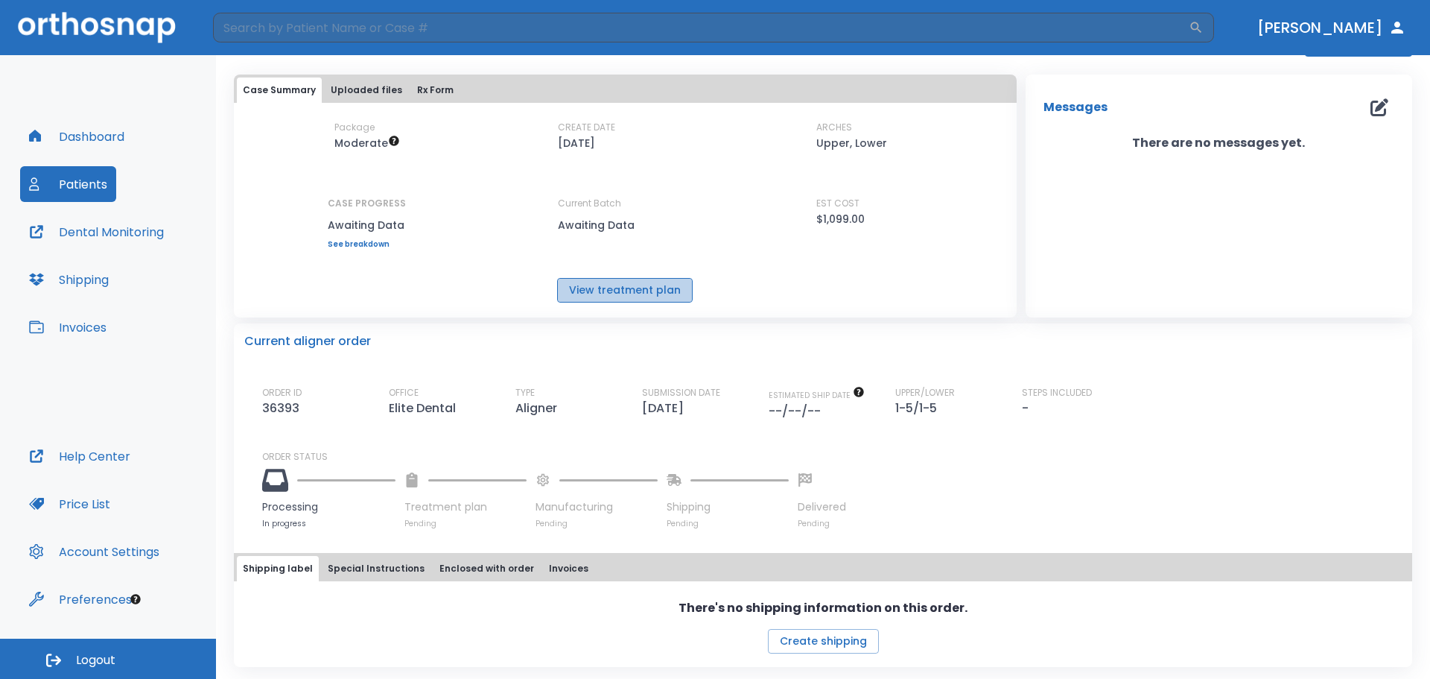
click at [634, 290] on button "View treatment plan" at bounding box center [625, 290] width 136 height 25
click at [84, 144] on button "Dashboard" at bounding box center [76, 136] width 113 height 36
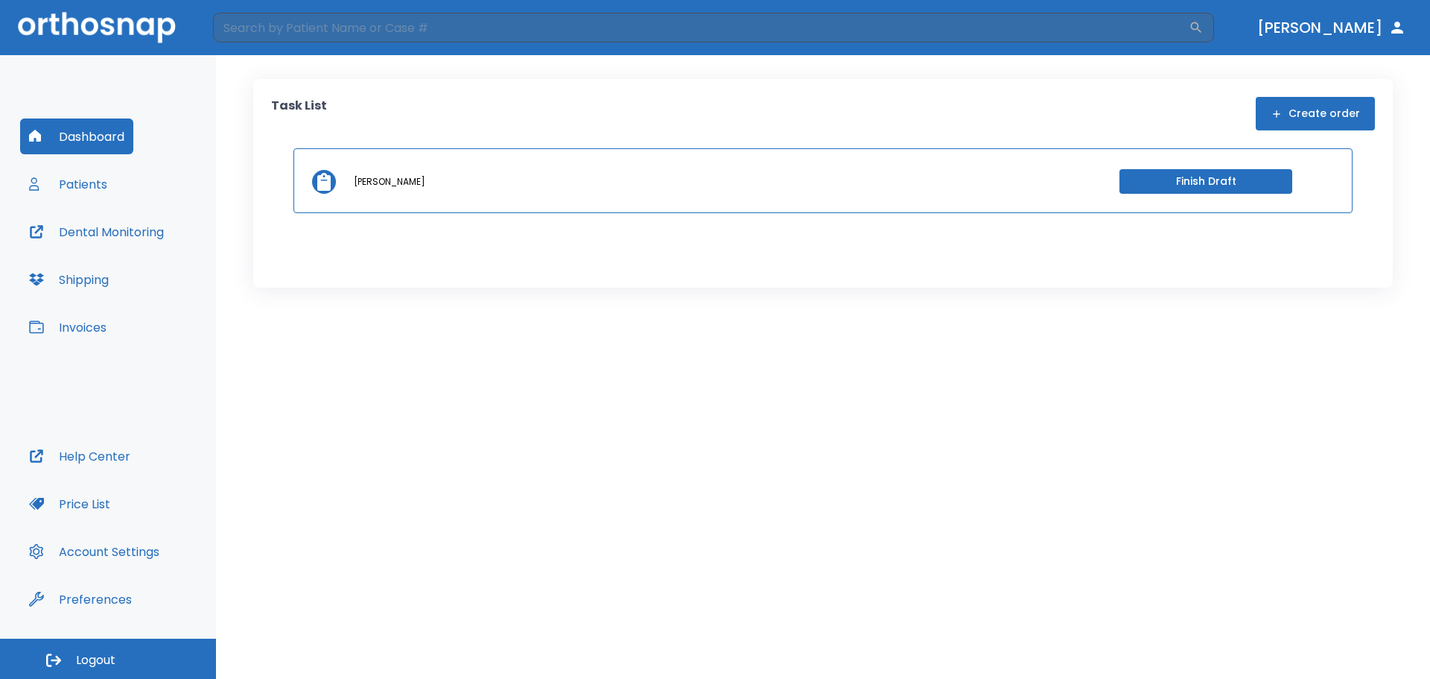
click at [1272, 172] on button "Finish Draft" at bounding box center [1206, 181] width 173 height 25
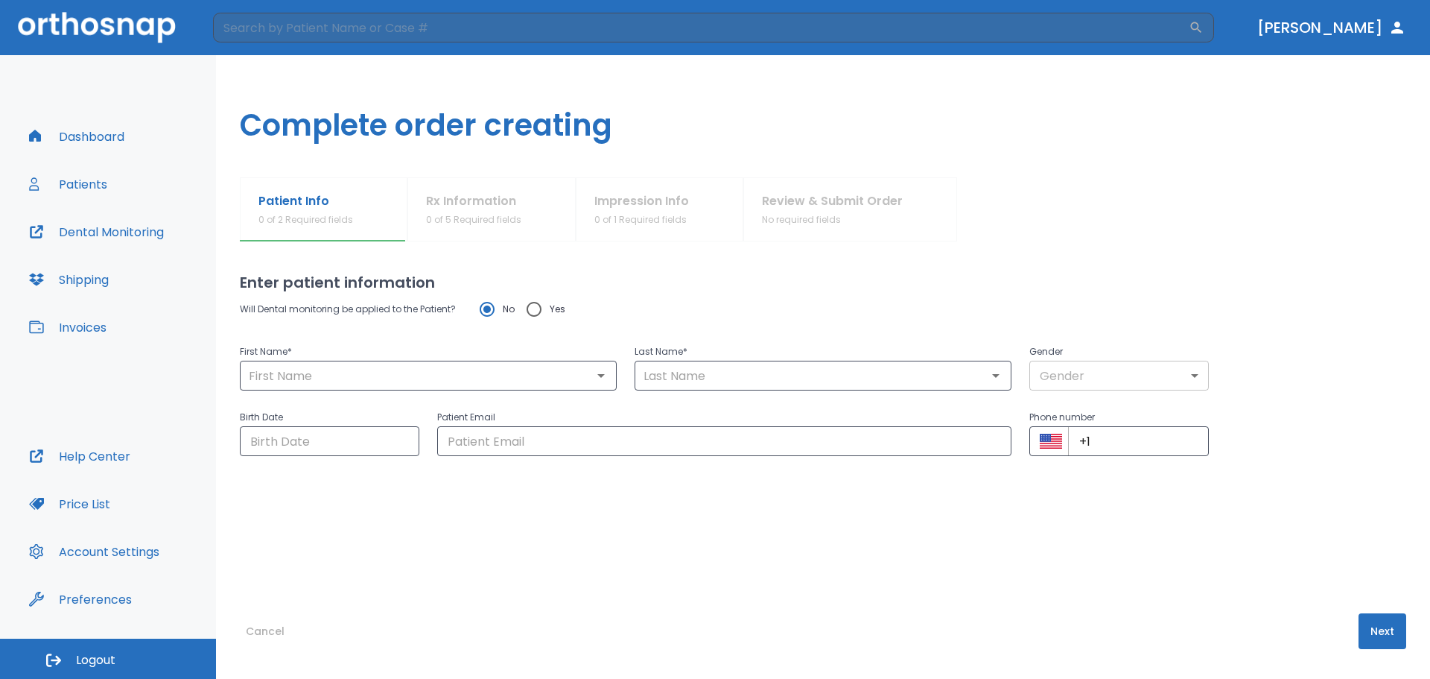
type input "Abraham"
type input "Morales"
type input "1"
type input "09/08/1985"
type input "Abrahamvalle95@icloud.con"
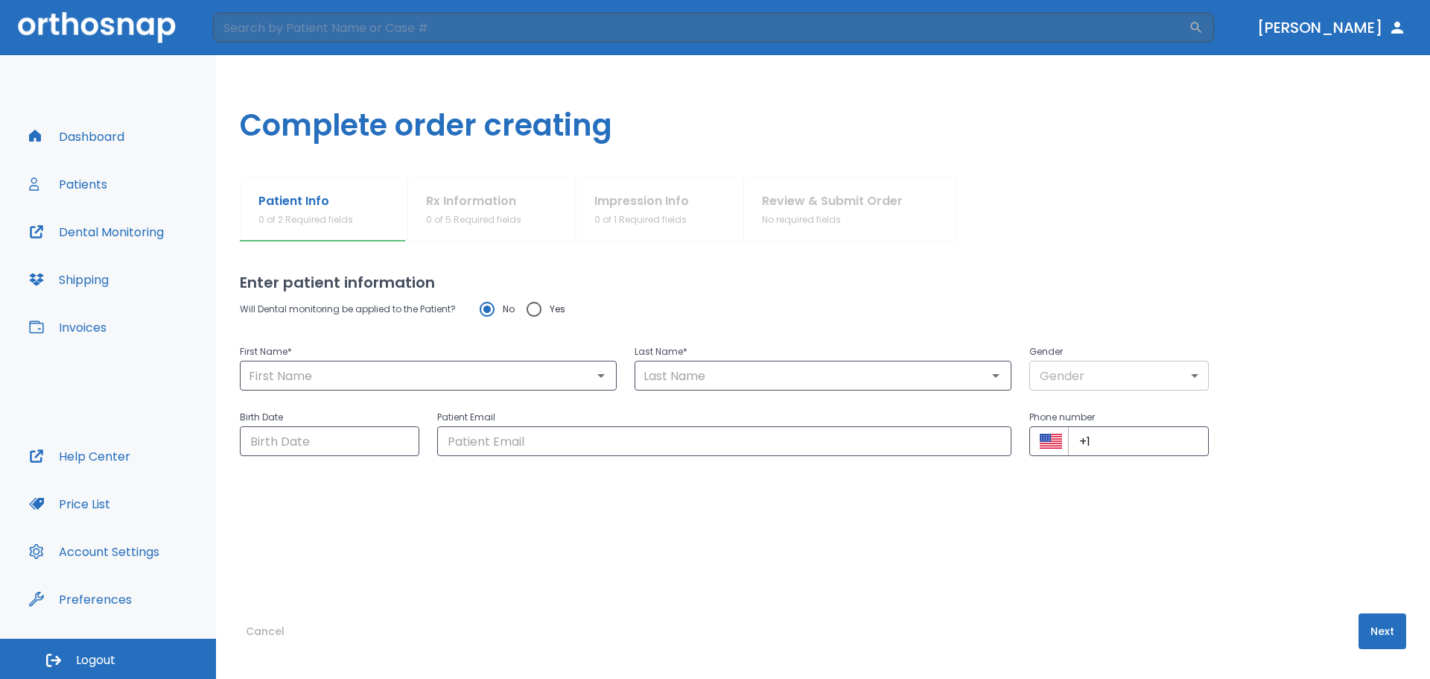
type input "+1 (407) 800-9671"
radio input "false"
radio input "true"
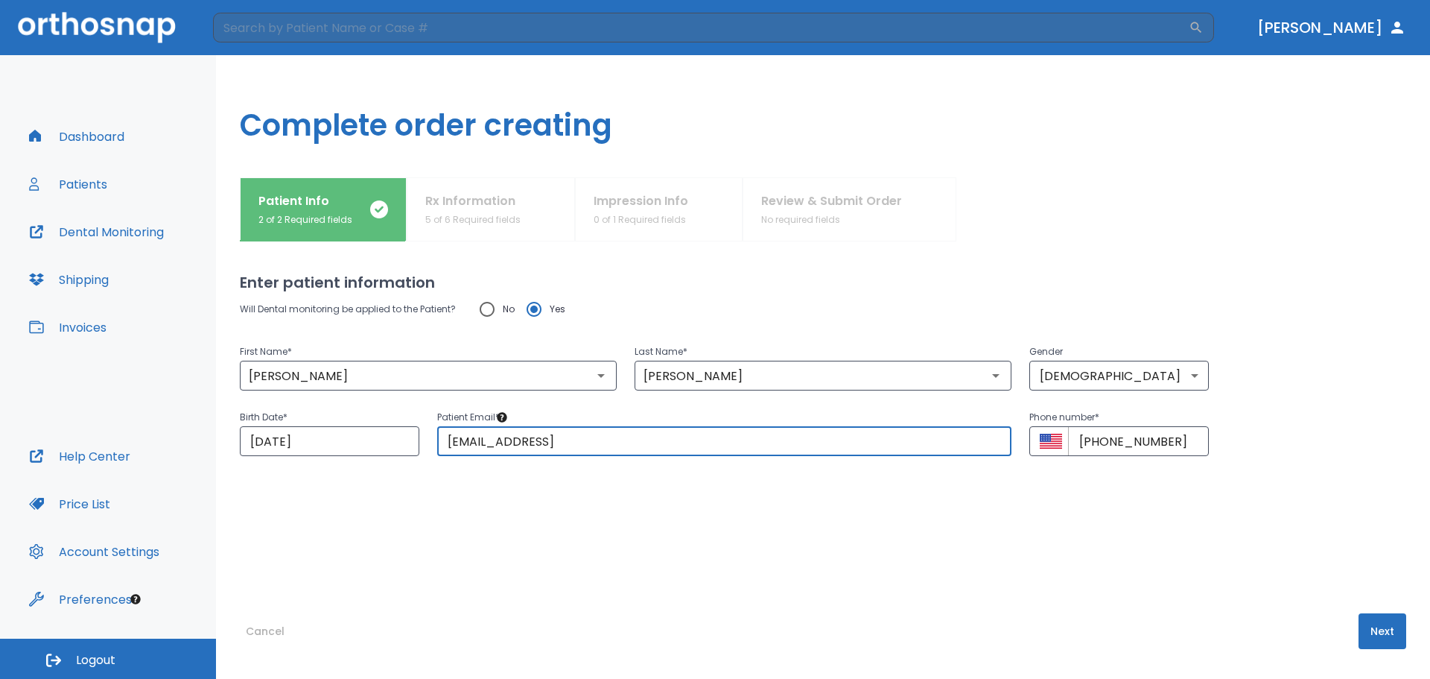
click at [809, 429] on input "Abrahamvalle95@icloud.con" at bounding box center [724, 441] width 574 height 30
type input "Abrahamvalle95@icloud.com"
click at [1368, 624] on button "Next" at bounding box center [1383, 631] width 48 height 36
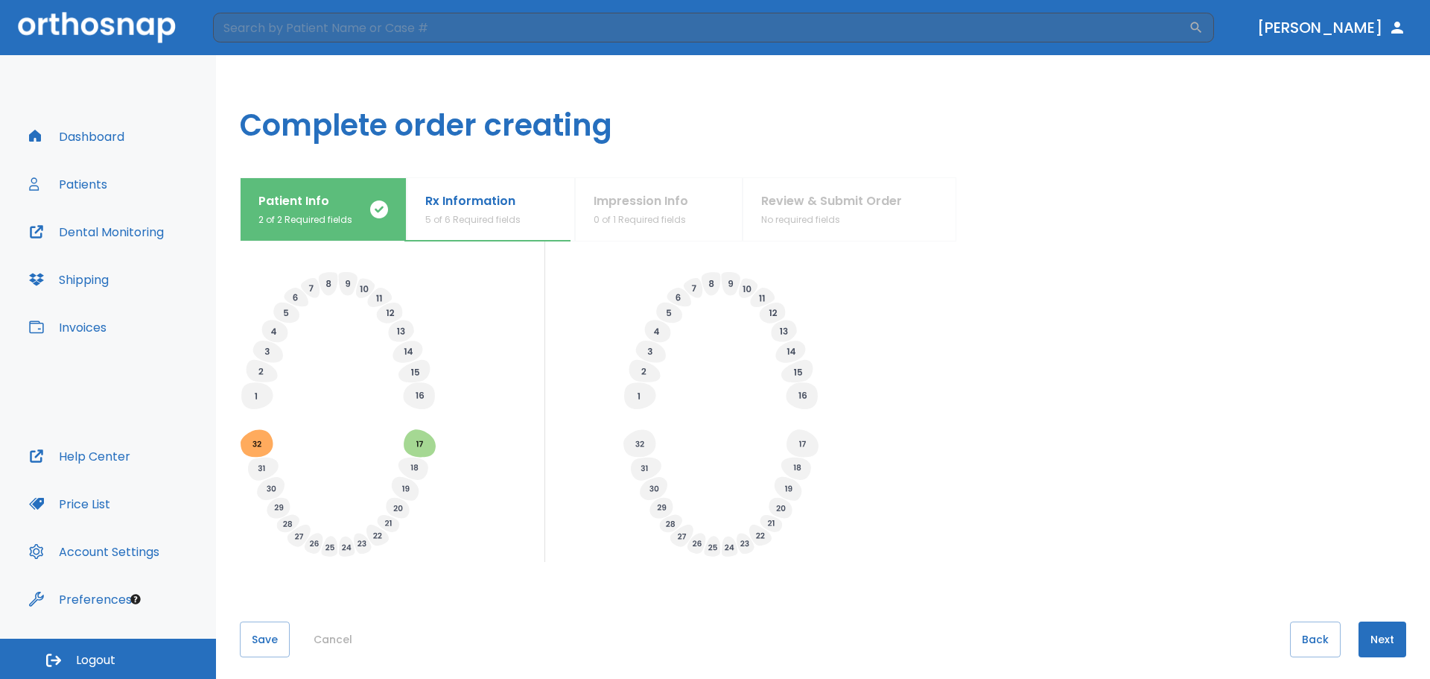
scroll to position [473, 0]
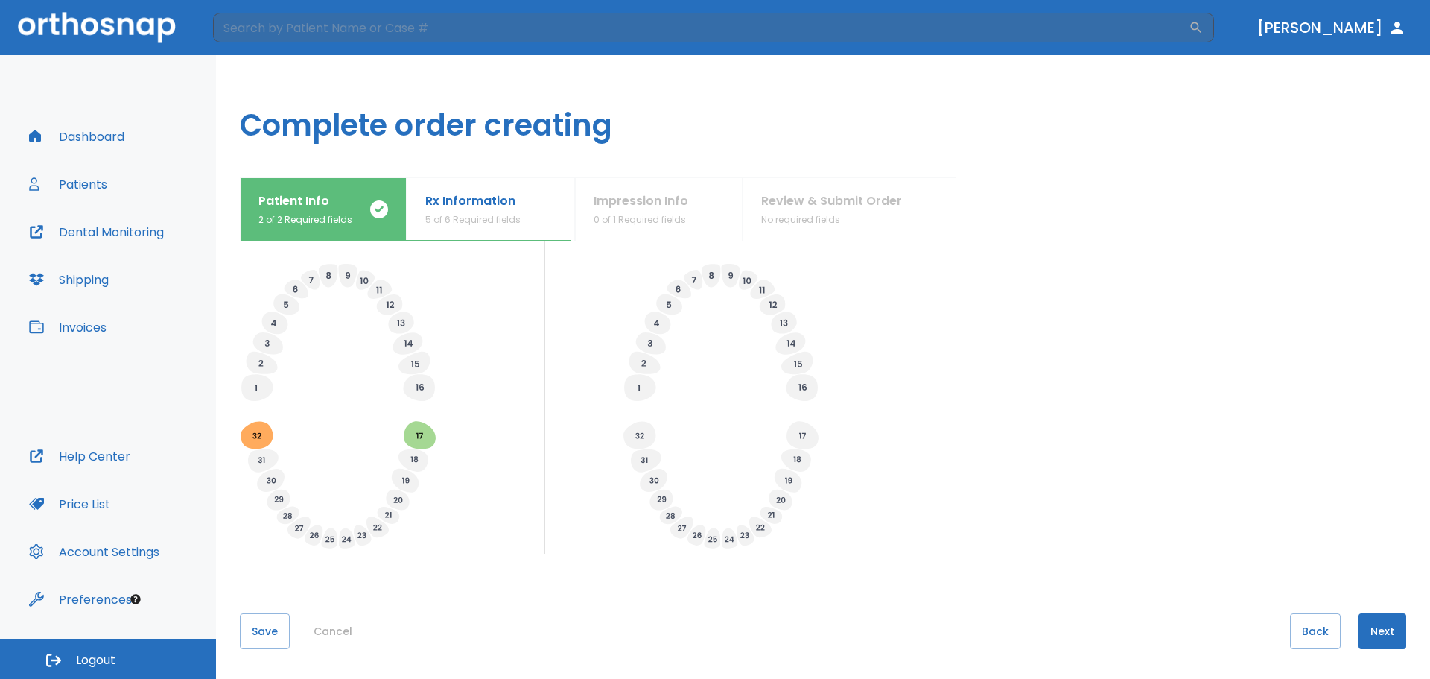
click at [1364, 638] on button "Next" at bounding box center [1383, 631] width 48 height 36
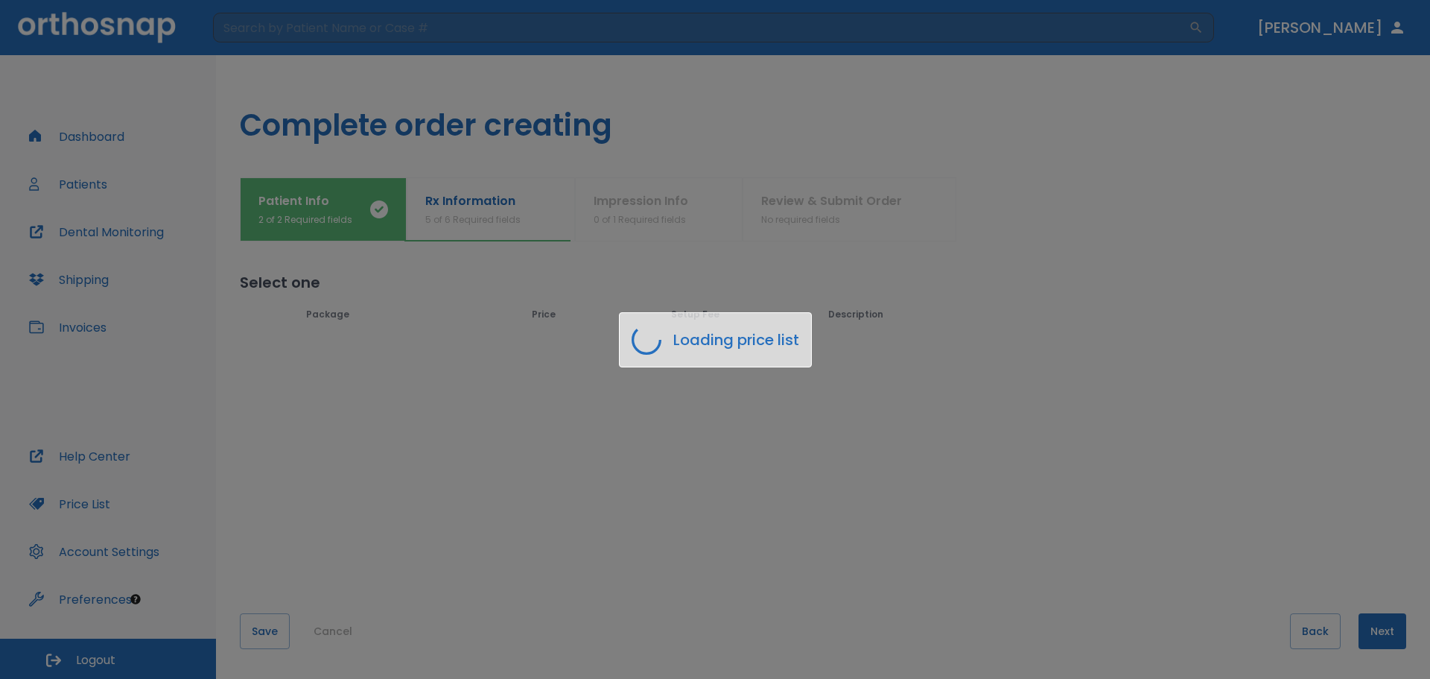
scroll to position [0, 0]
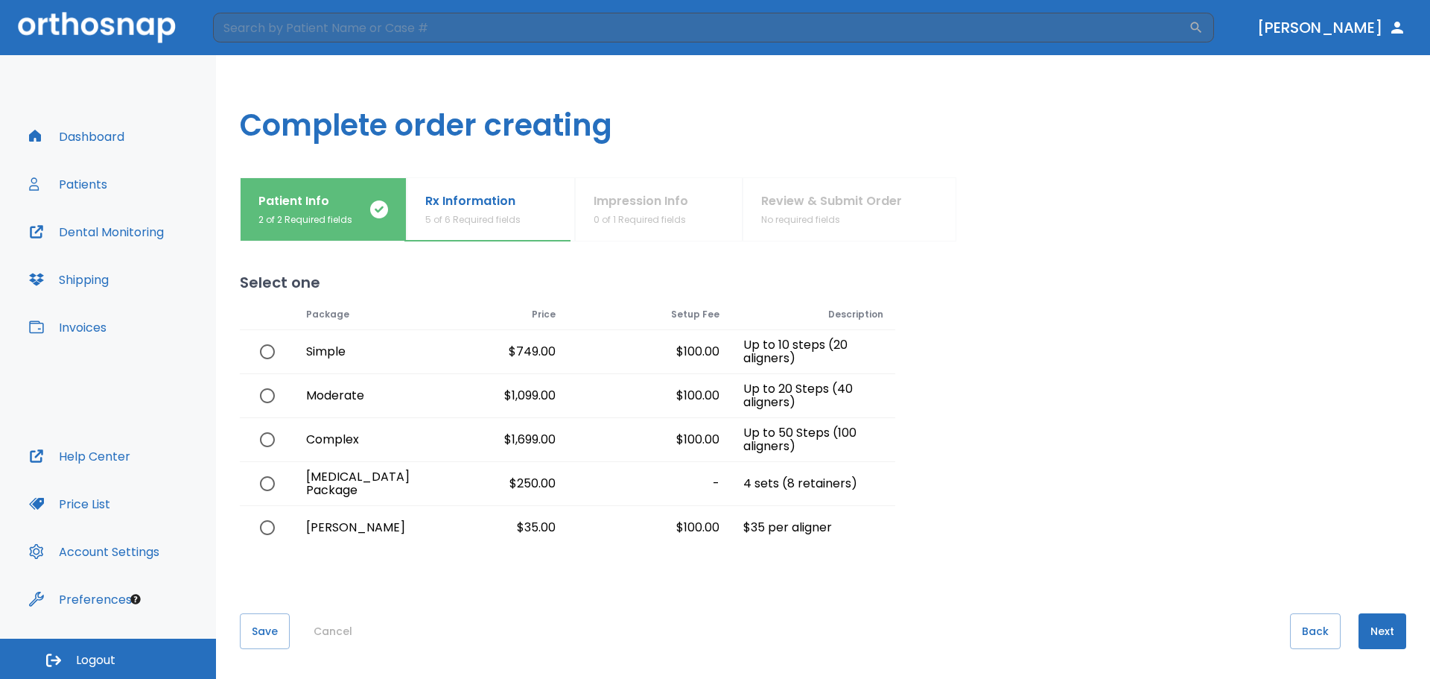
click at [536, 399] on div "$1,099.00" at bounding box center [486, 395] width 164 height 43
click at [260, 396] on input "radio" at bounding box center [267, 395] width 31 height 31
radio input "true"
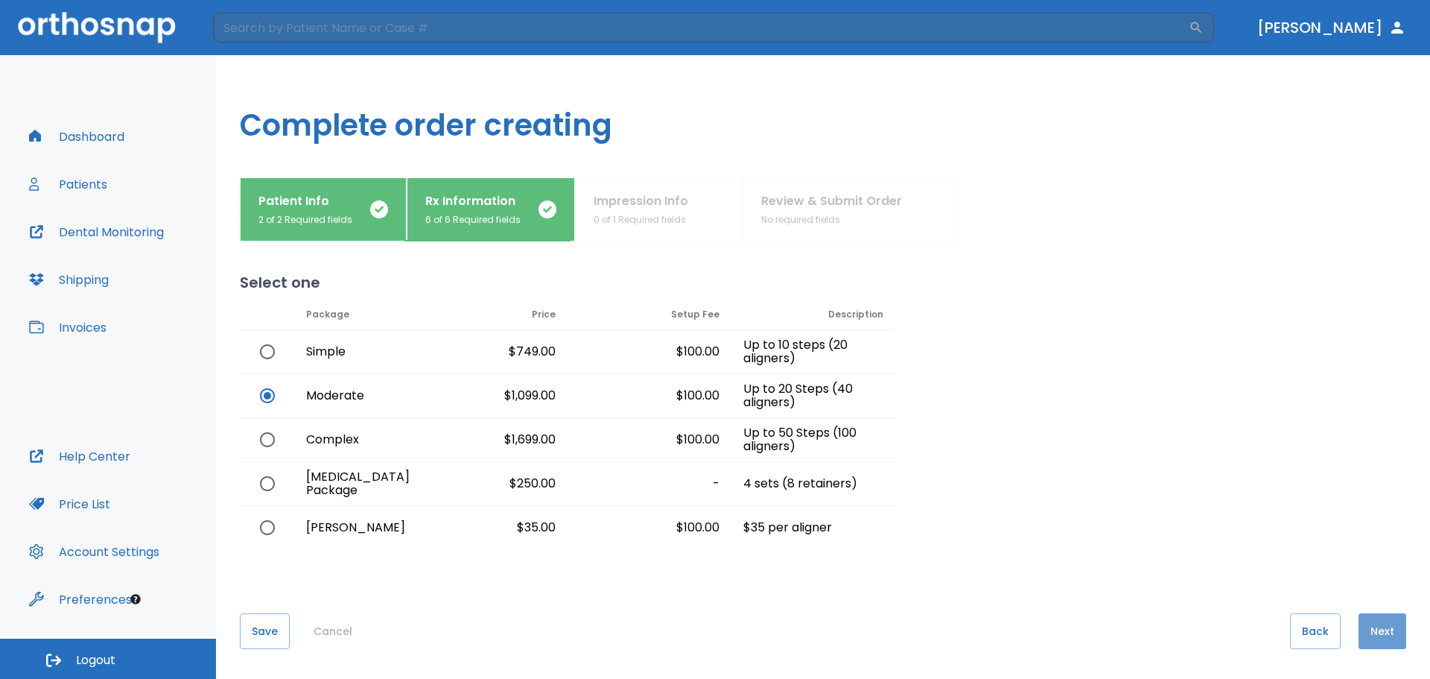
click at [1376, 643] on button "Next" at bounding box center [1383, 631] width 48 height 36
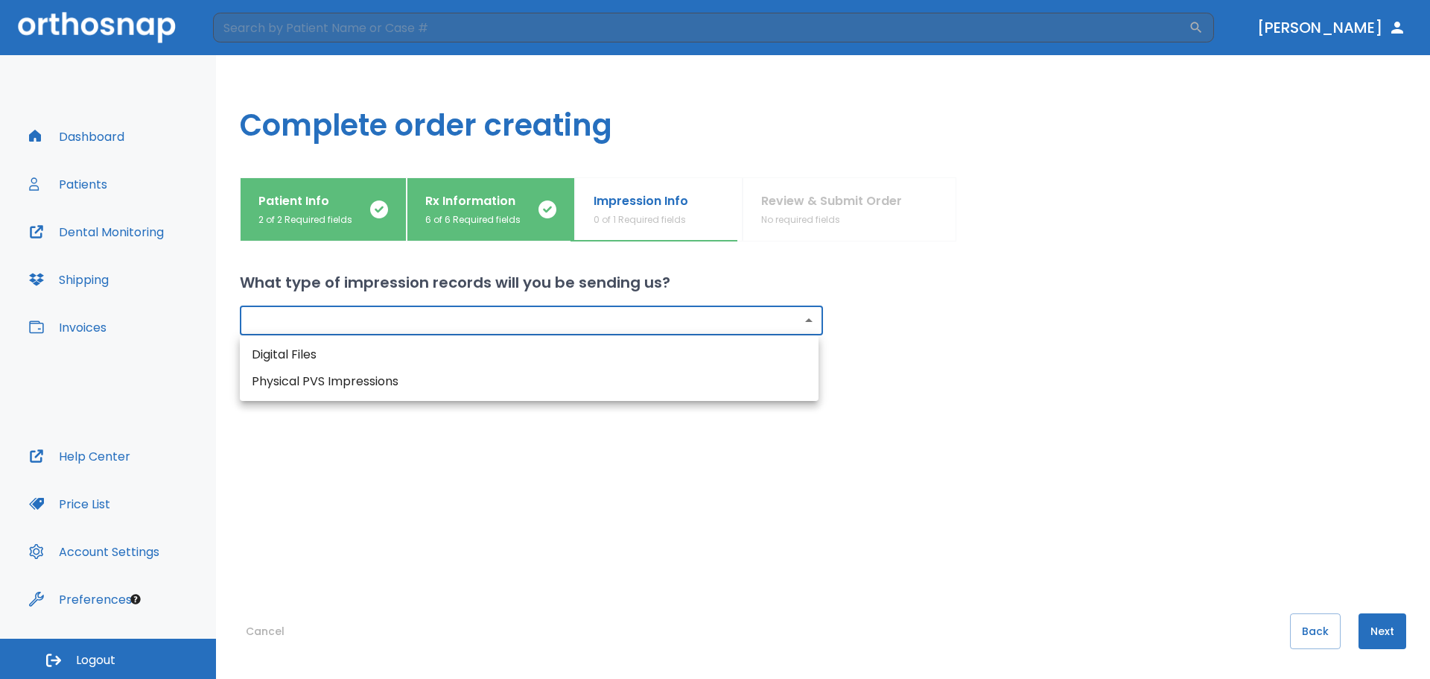
click at [678, 313] on body "​ Dr. Tejeda Dashboard Patients Dental Monitoring Shipping Invoices Help Center…" at bounding box center [715, 339] width 1430 height 679
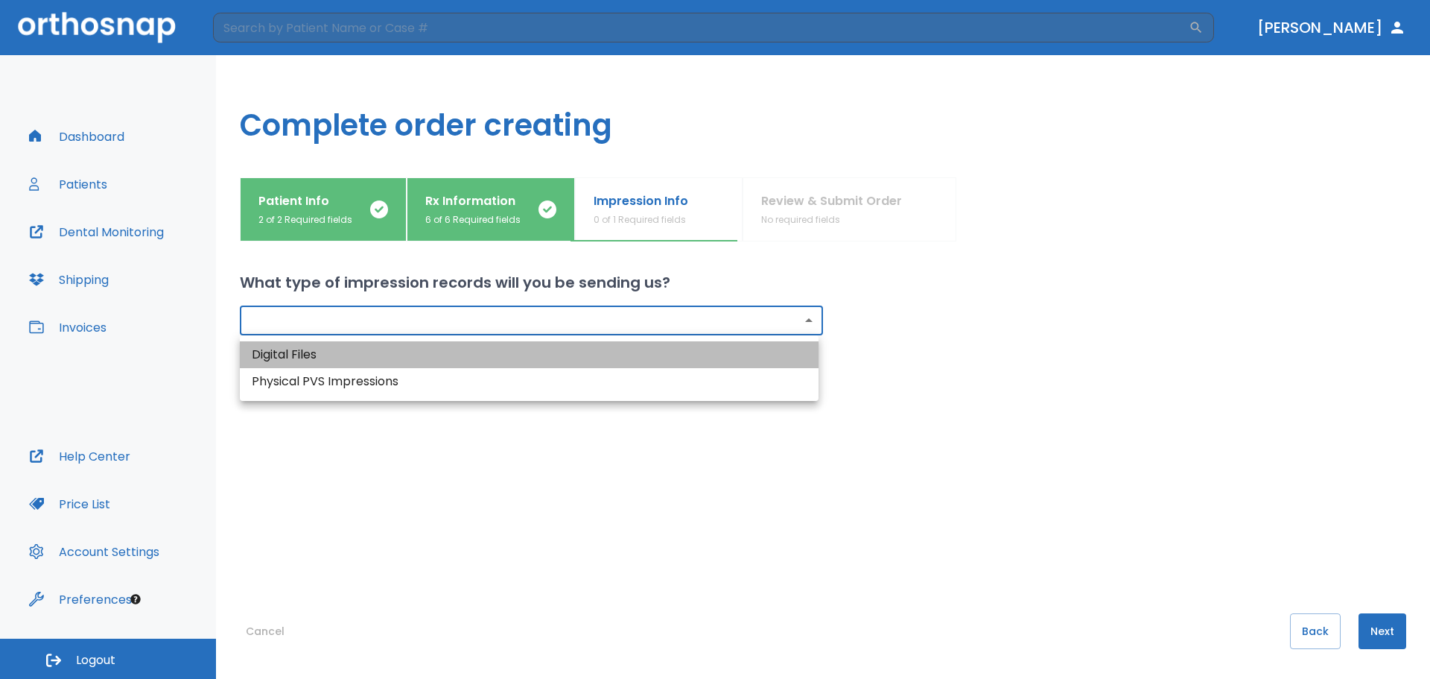
click at [569, 355] on li "Digital Files" at bounding box center [529, 354] width 579 height 27
type input "digital"
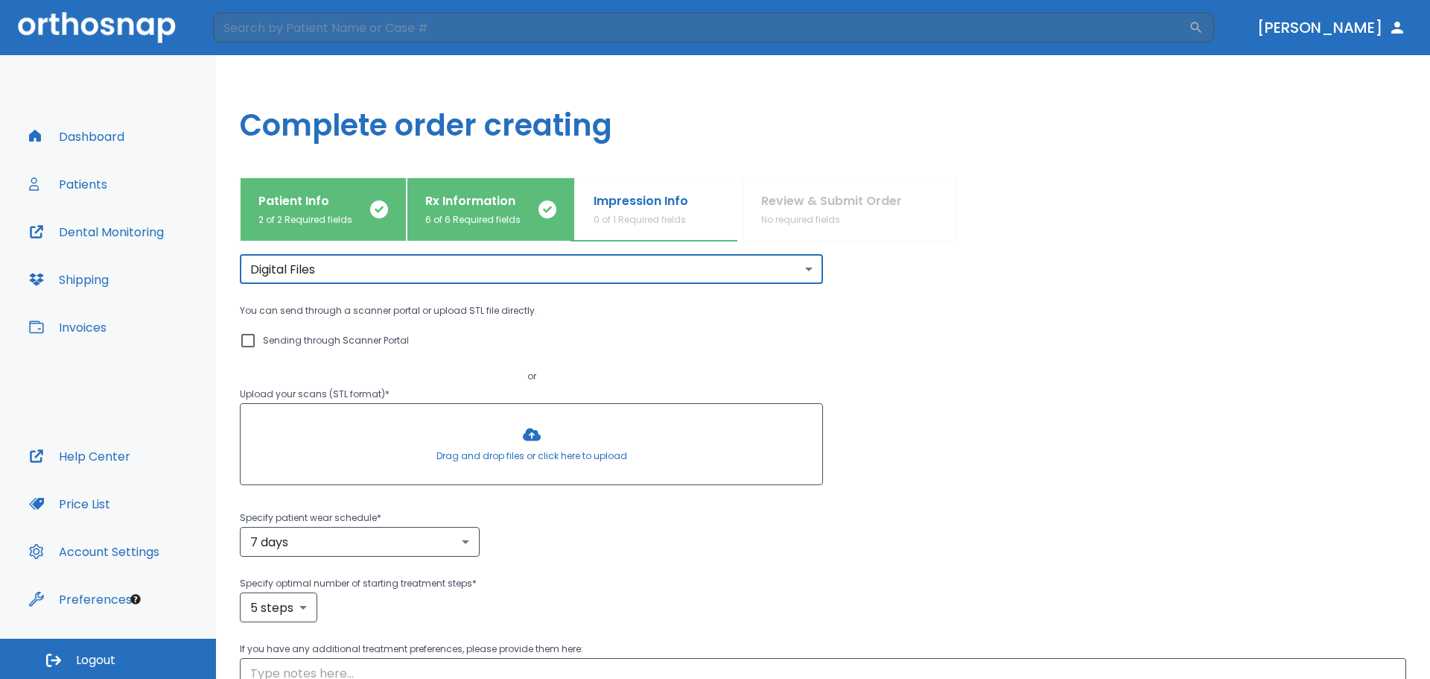
scroll to position [75, 0]
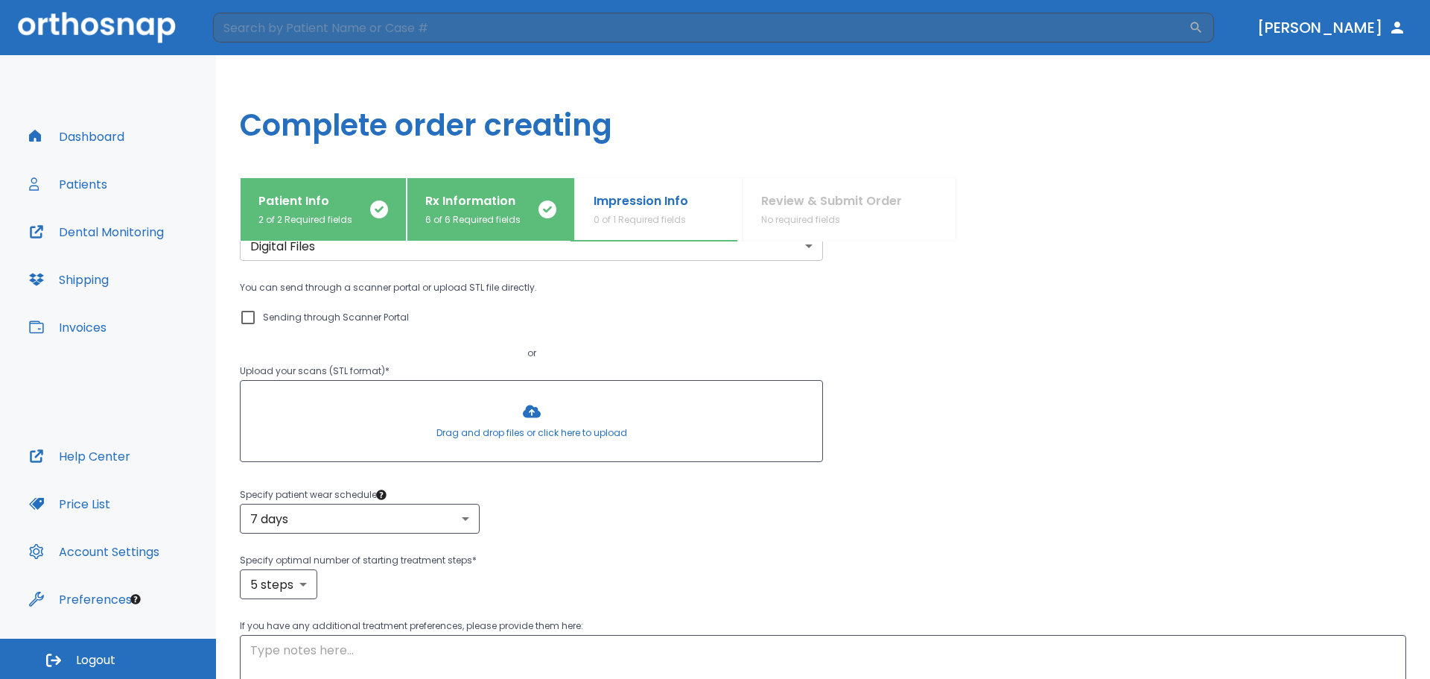
click at [545, 434] on div at bounding box center [532, 421] width 582 height 80
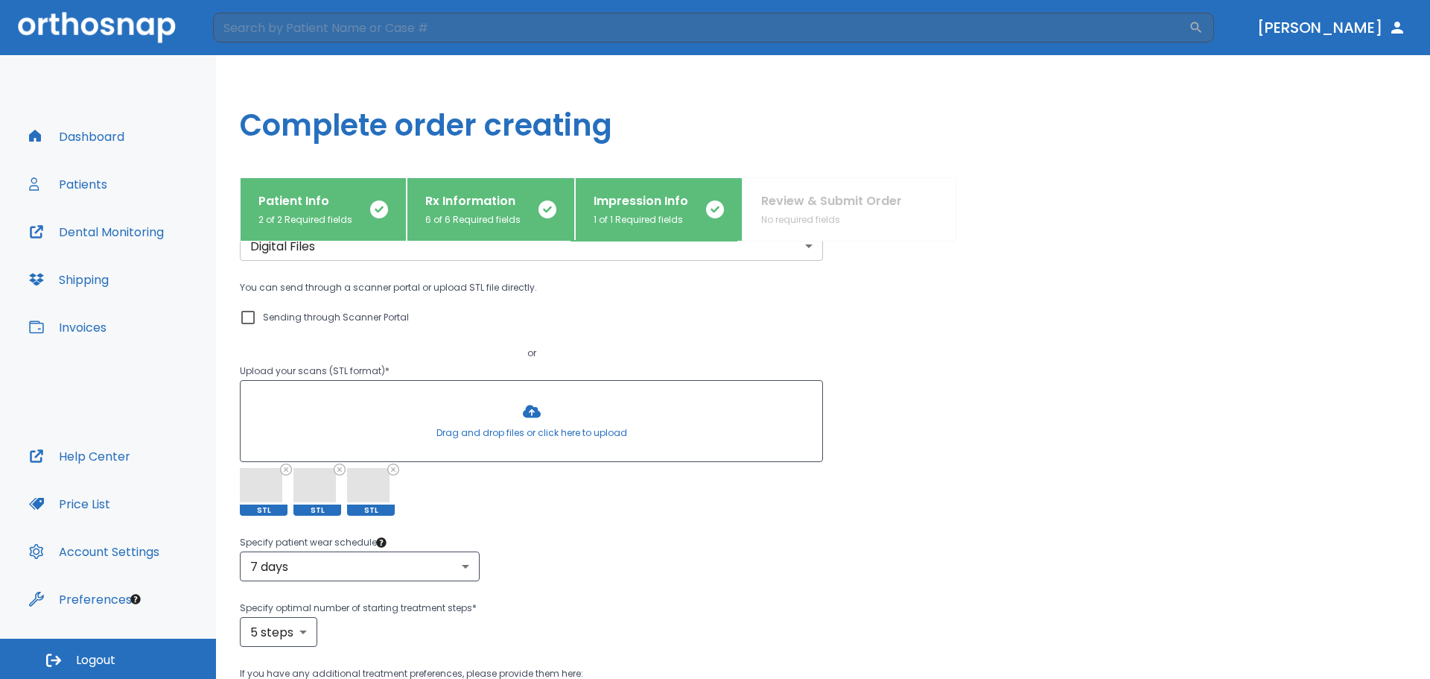
scroll to position [149, 0]
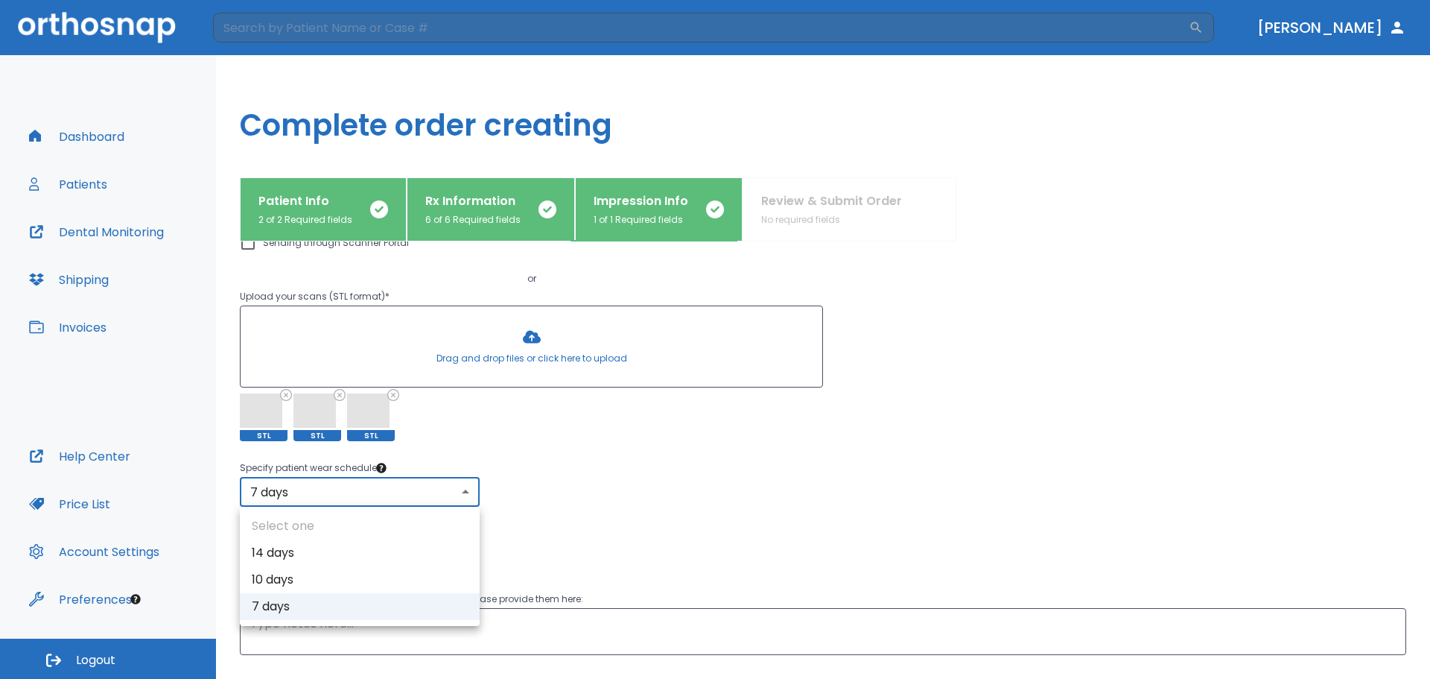
click at [409, 492] on body "​ Dr. Tejeda Dashboard Patients Dental Monitoring Shipping Invoices Help Center…" at bounding box center [715, 339] width 1430 height 679
click at [409, 492] on div at bounding box center [715, 339] width 1430 height 679
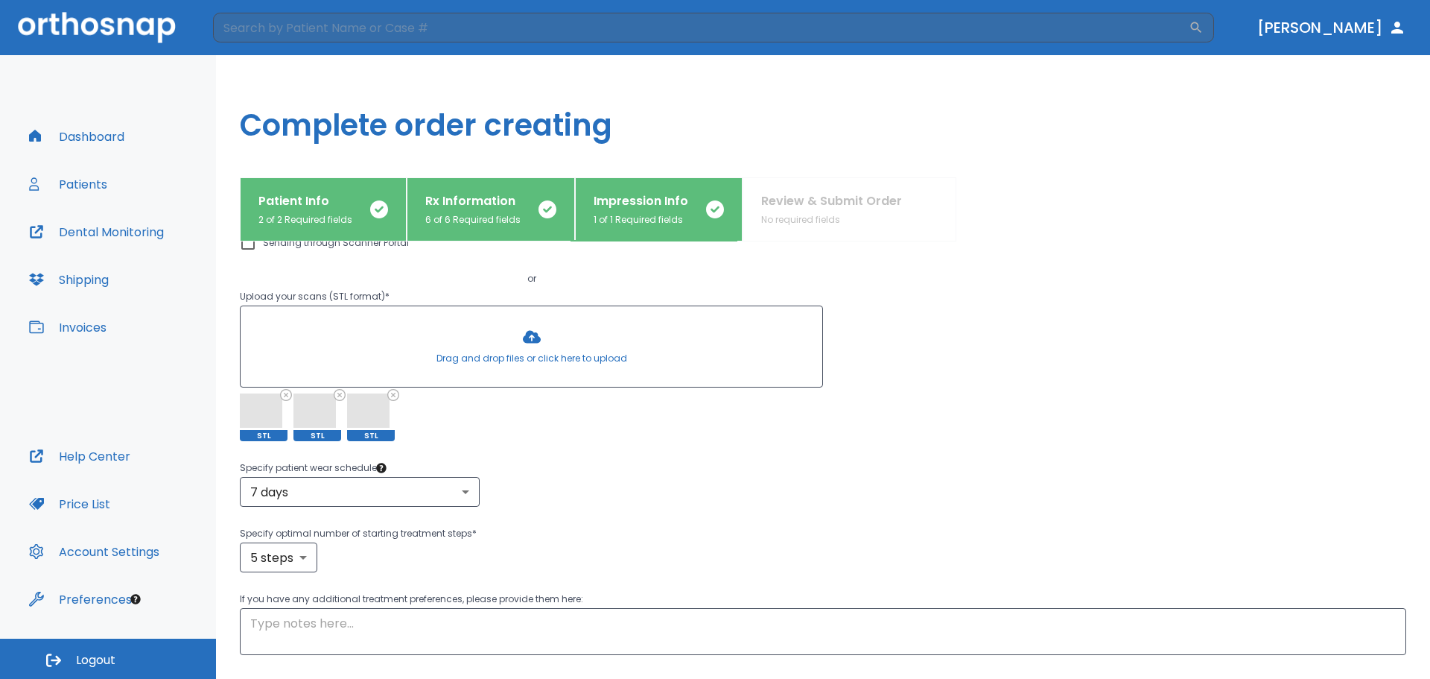
click at [586, 481] on div "7 days 7 ​" at bounding box center [823, 492] width 1167 height 30
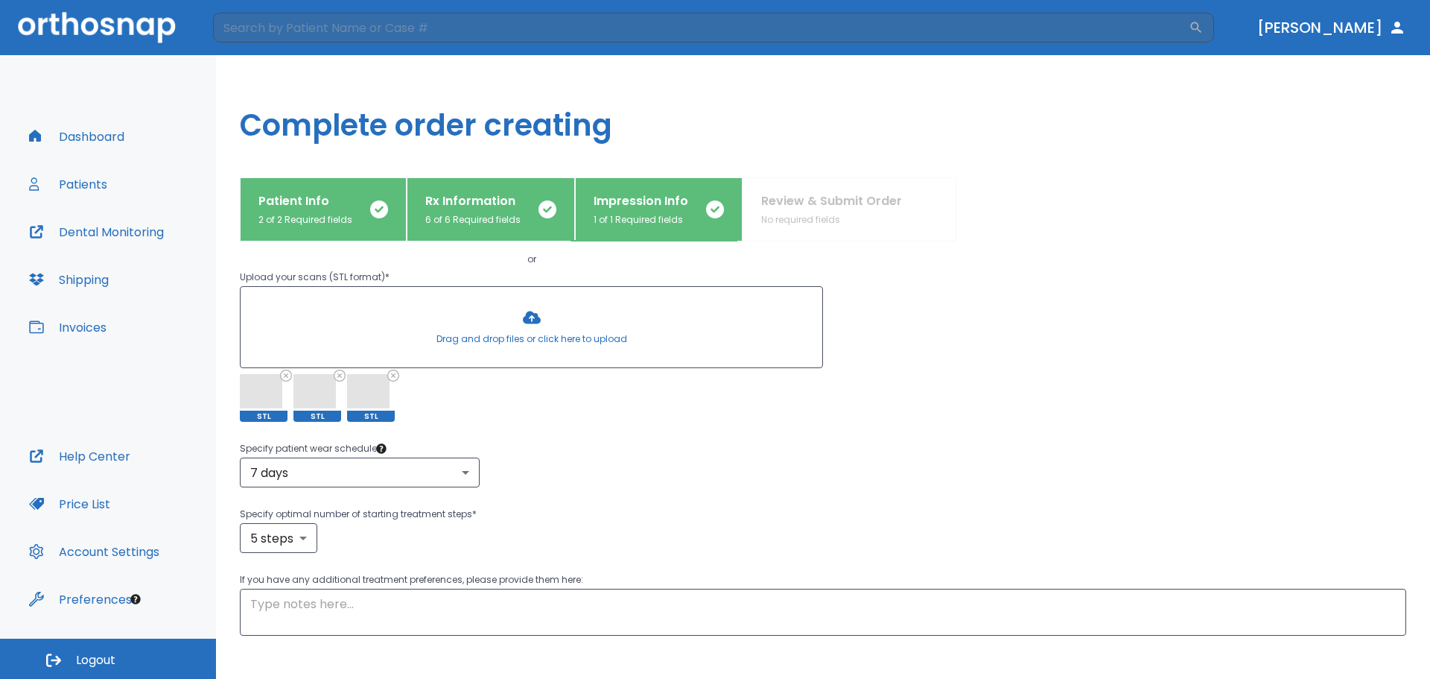
scroll to position [224, 0]
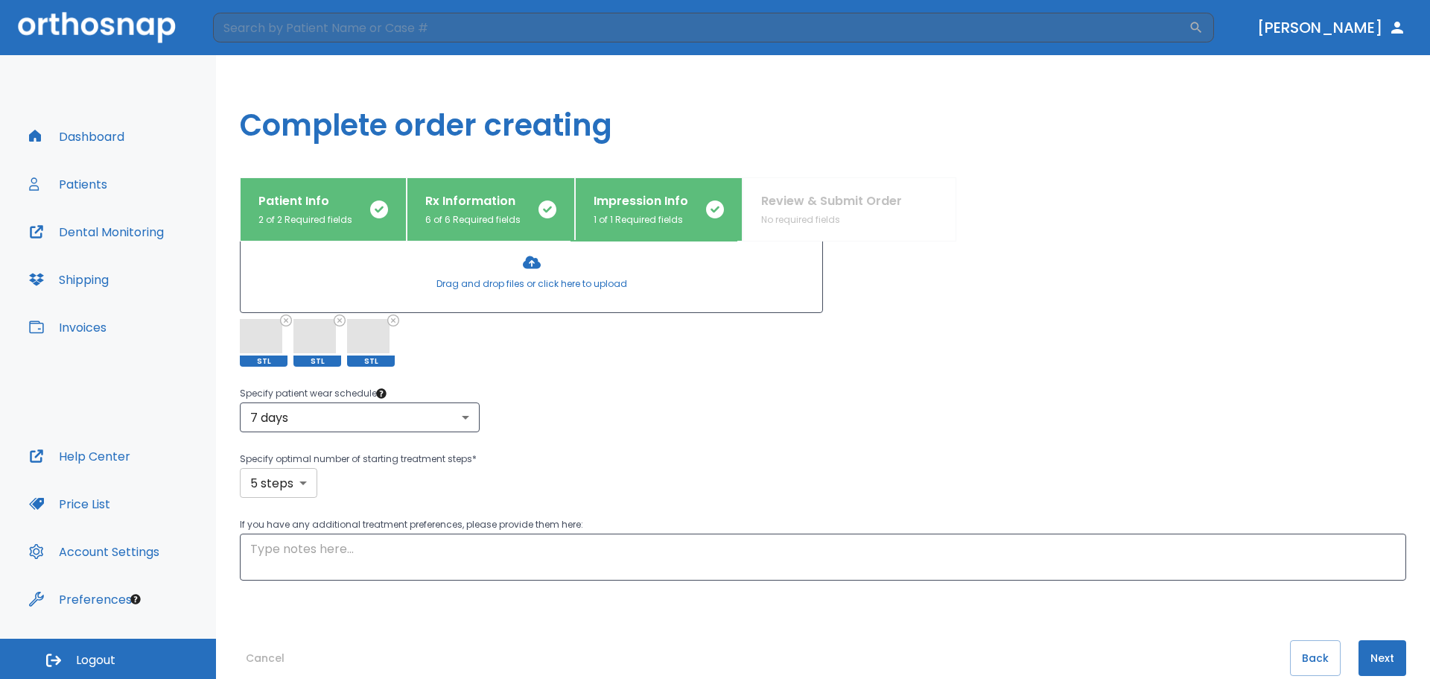
click at [306, 492] on body "​ Dr. Tejeda Dashboard Patients Dental Monitoring Shipping Invoices Help Center…" at bounding box center [715, 339] width 1430 height 679
click at [306, 489] on div at bounding box center [715, 339] width 1430 height 679
click at [404, 489] on div "5 steps 5 ​" at bounding box center [823, 483] width 1167 height 30
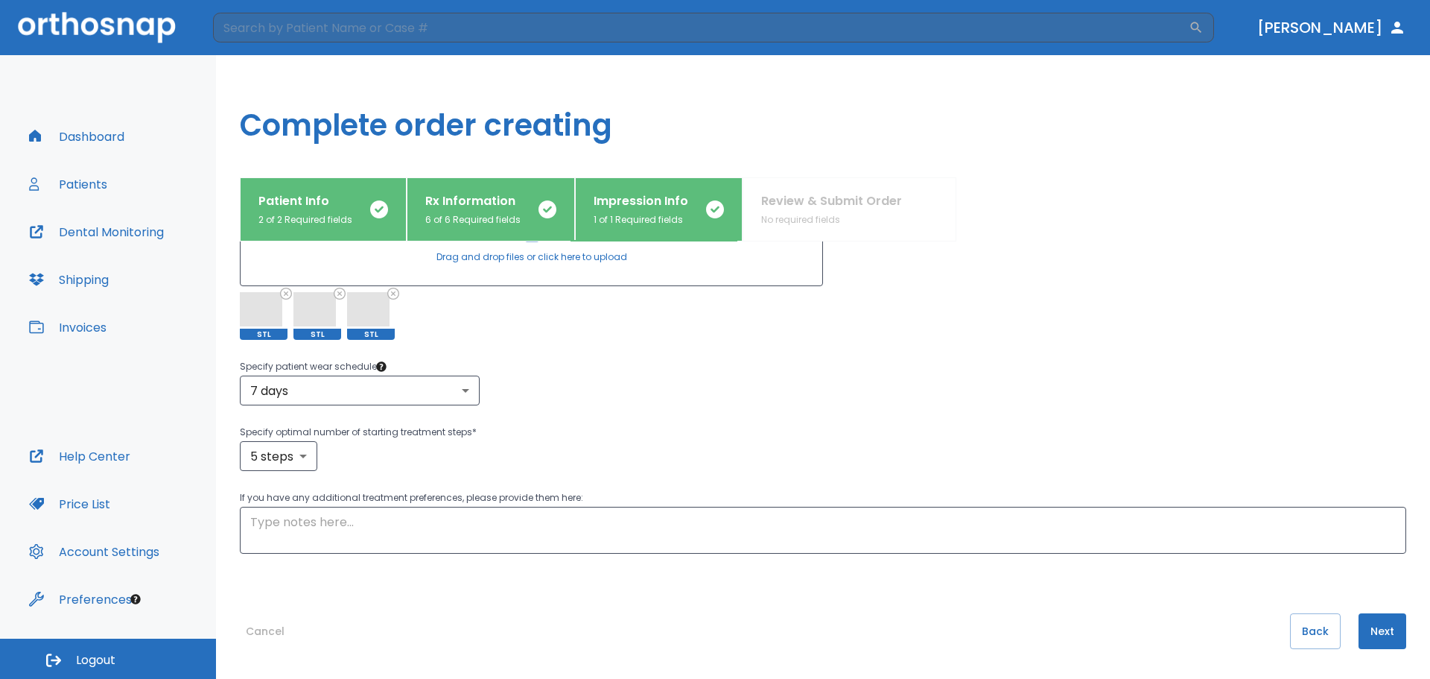
click at [1374, 640] on button "Next" at bounding box center [1383, 631] width 48 height 36
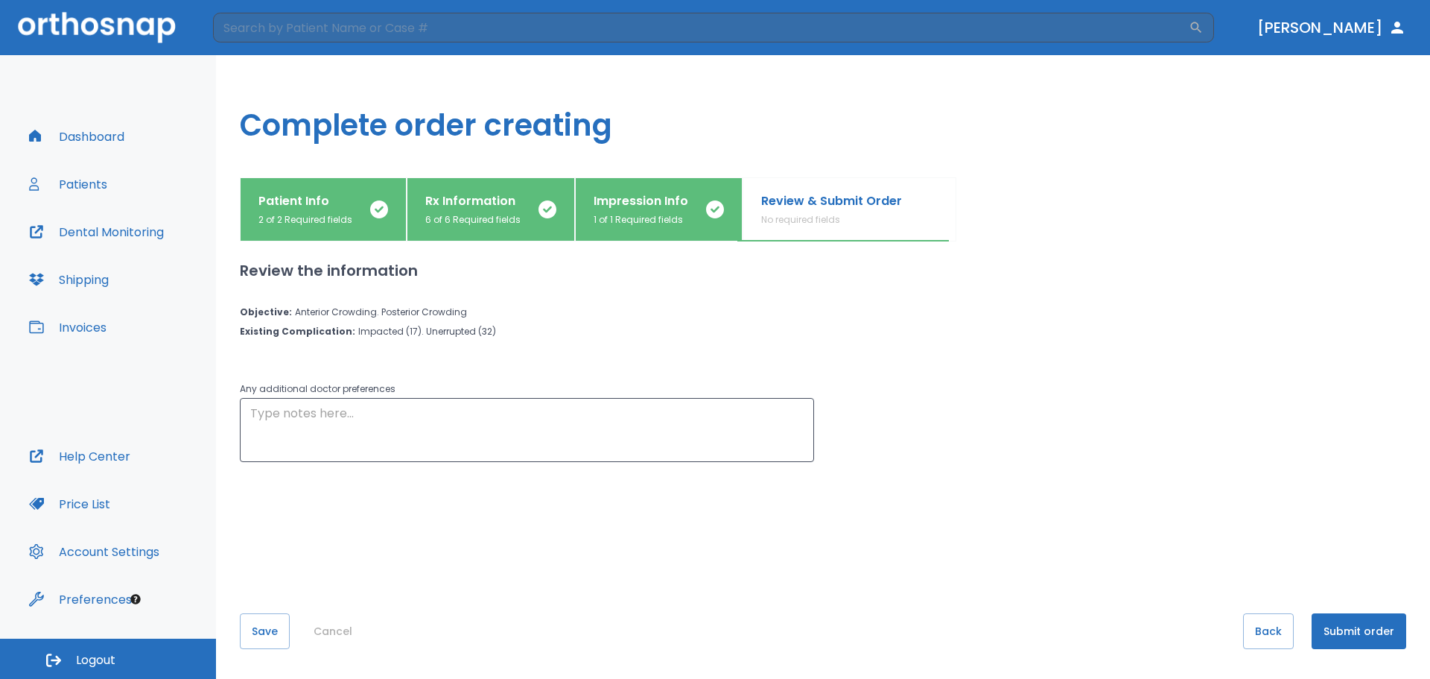
scroll to position [0, 0]
click at [1354, 635] on button "Submit order" at bounding box center [1359, 631] width 95 height 36
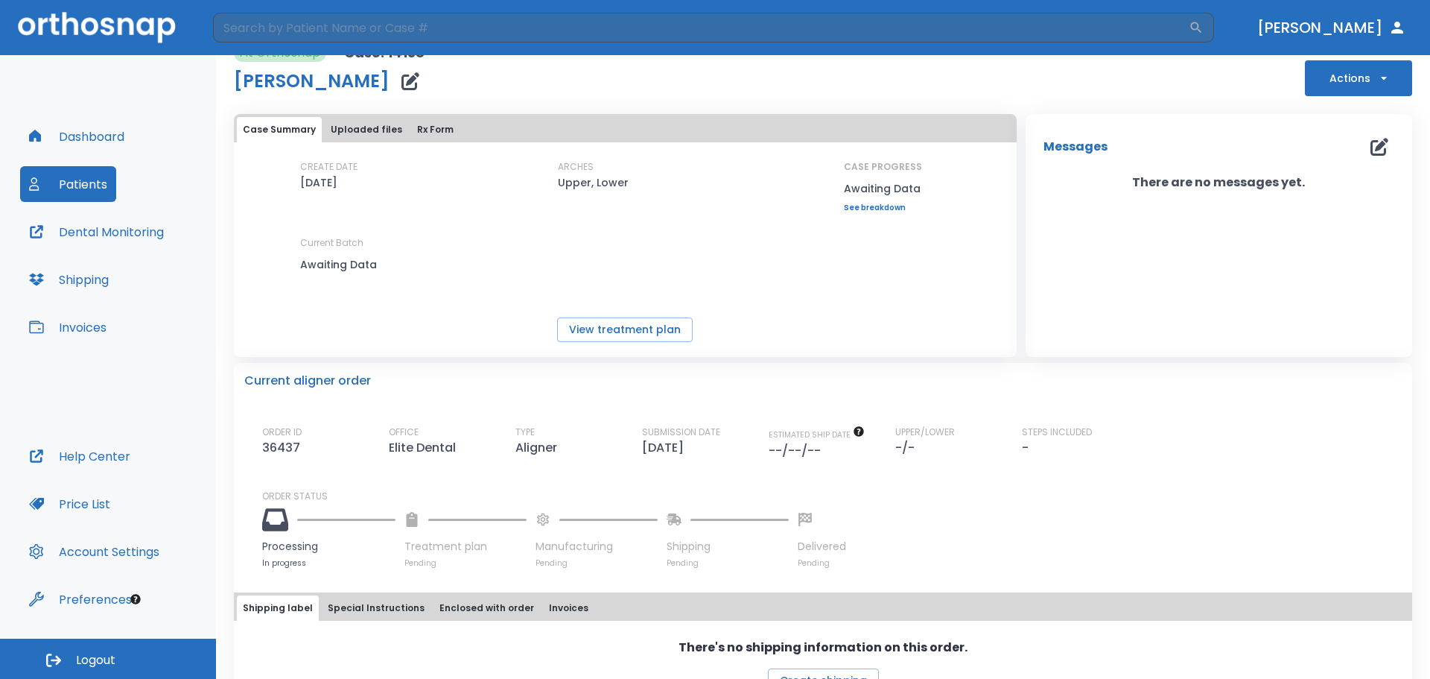
scroll to position [63, 0]
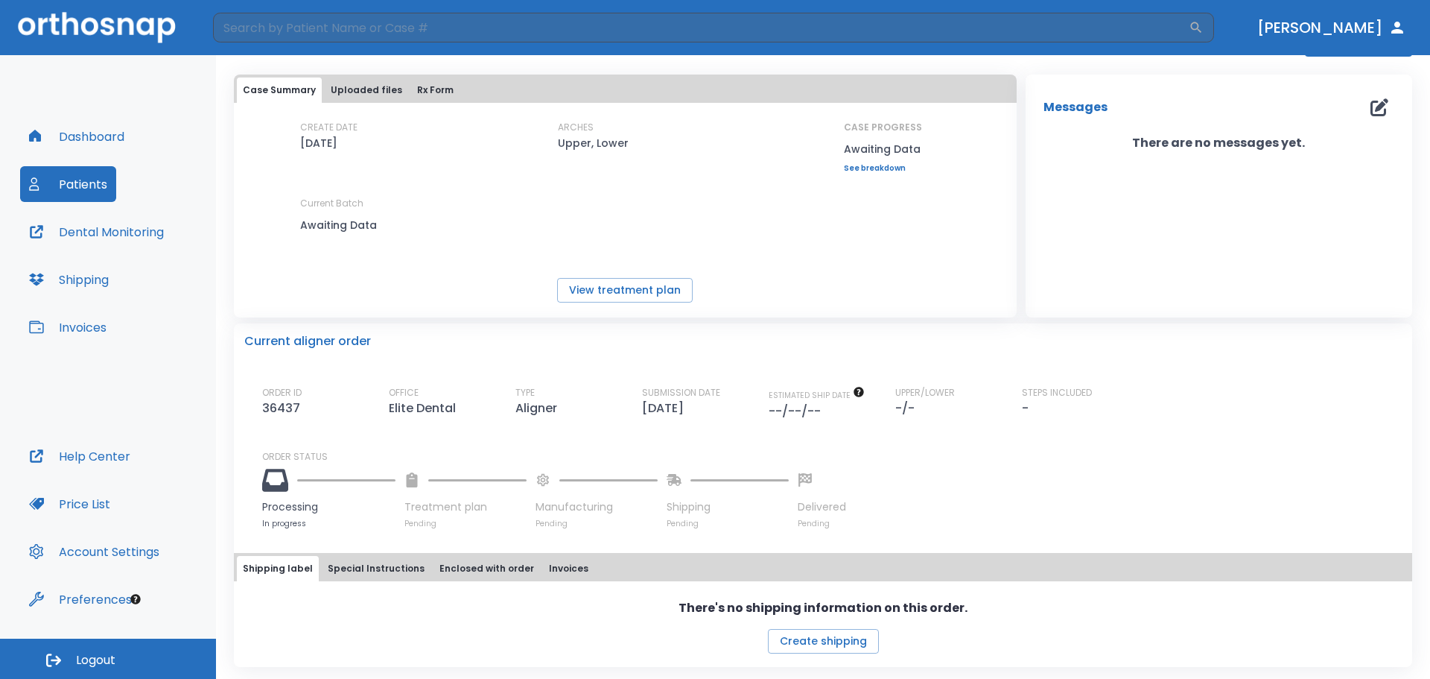
click at [79, 201] on button "Patients" at bounding box center [68, 184] width 96 height 36
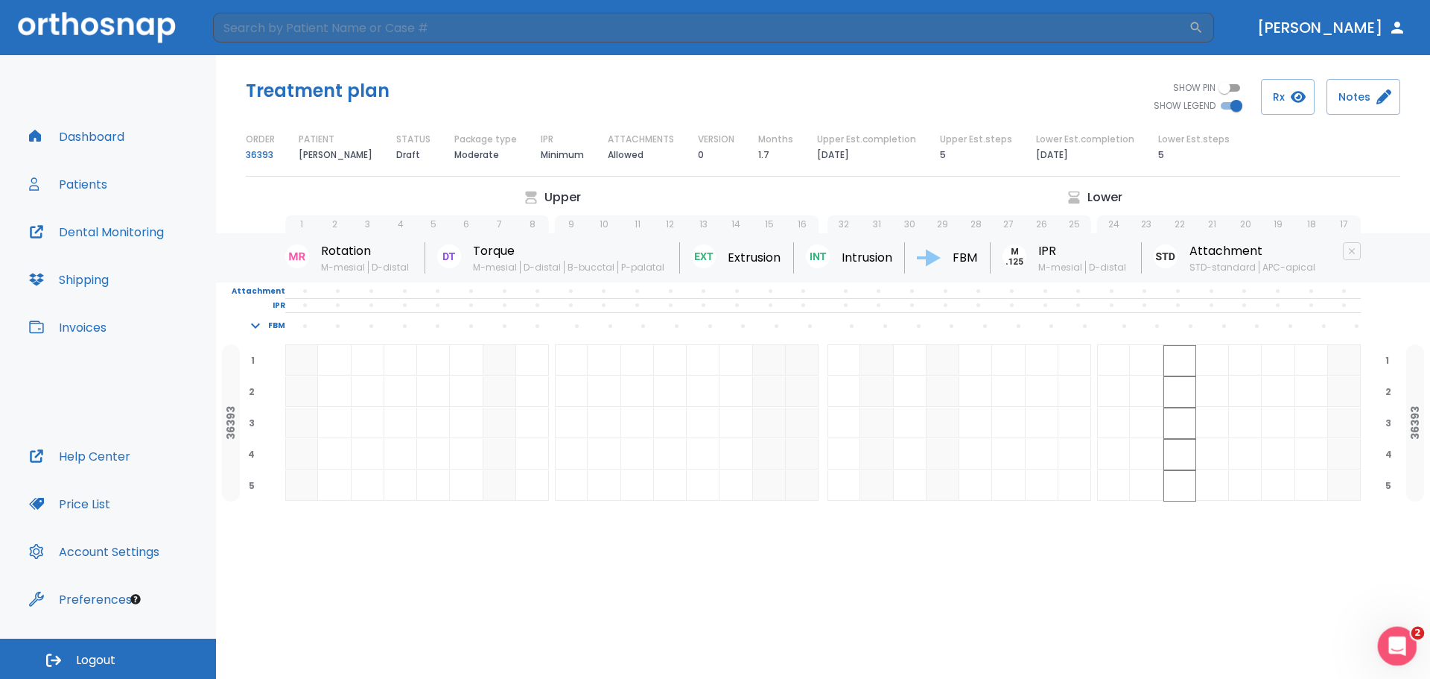
click at [1381, 660] on div "Open Intercom Messenger" at bounding box center [1396, 644] width 36 height 36
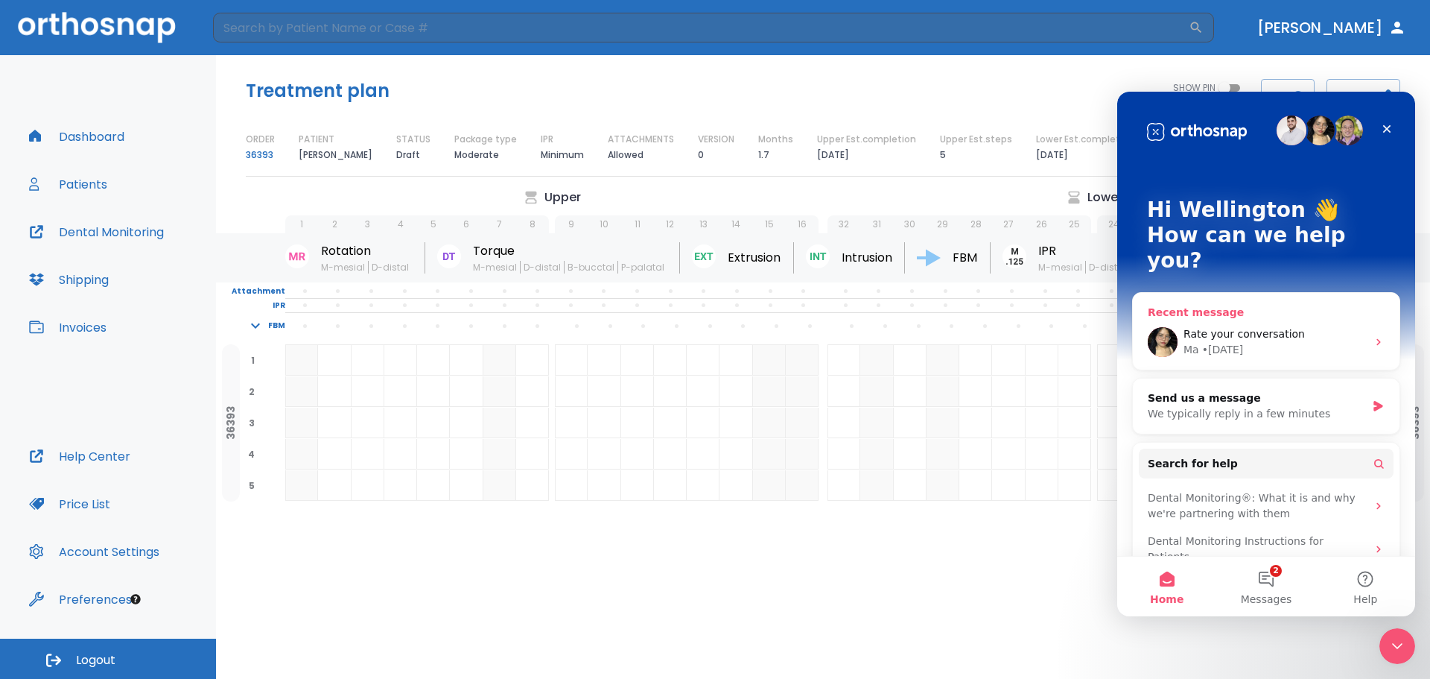
click at [1161, 327] on img "Intercom messenger" at bounding box center [1163, 342] width 30 height 30
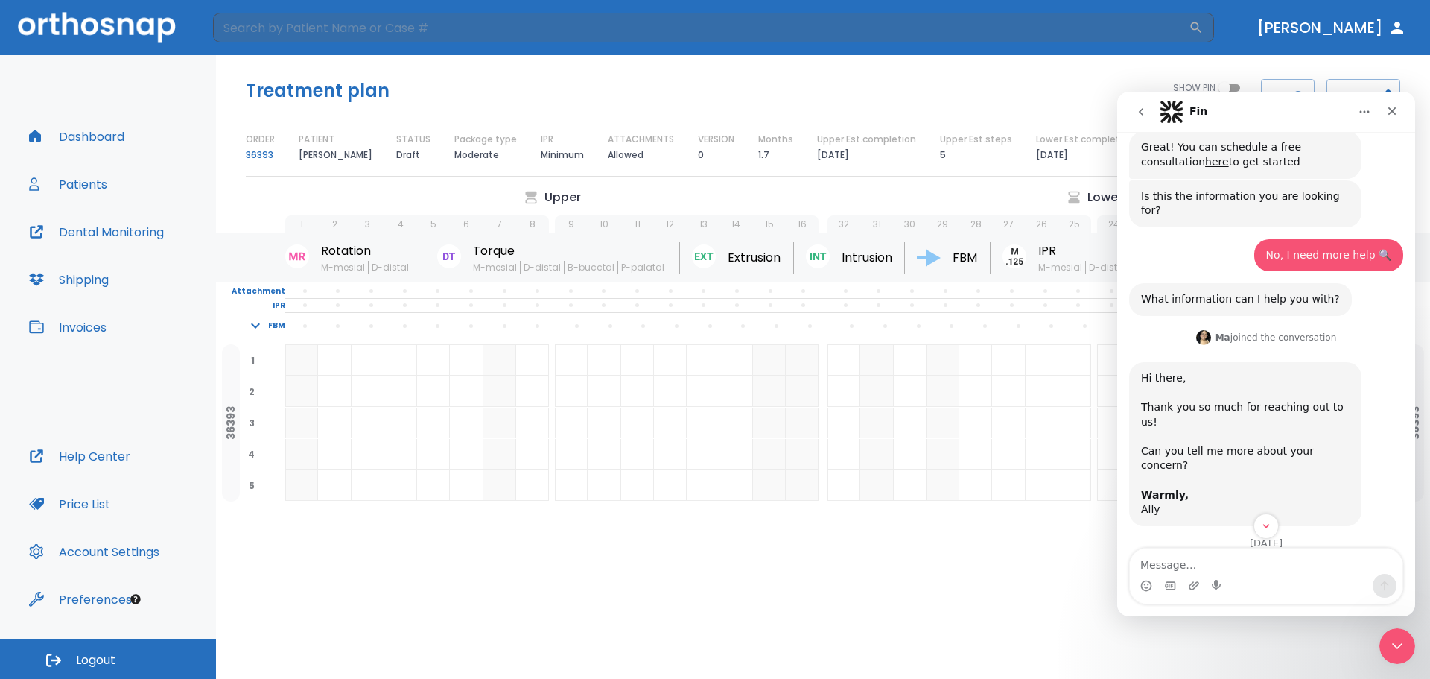
scroll to position [526, 0]
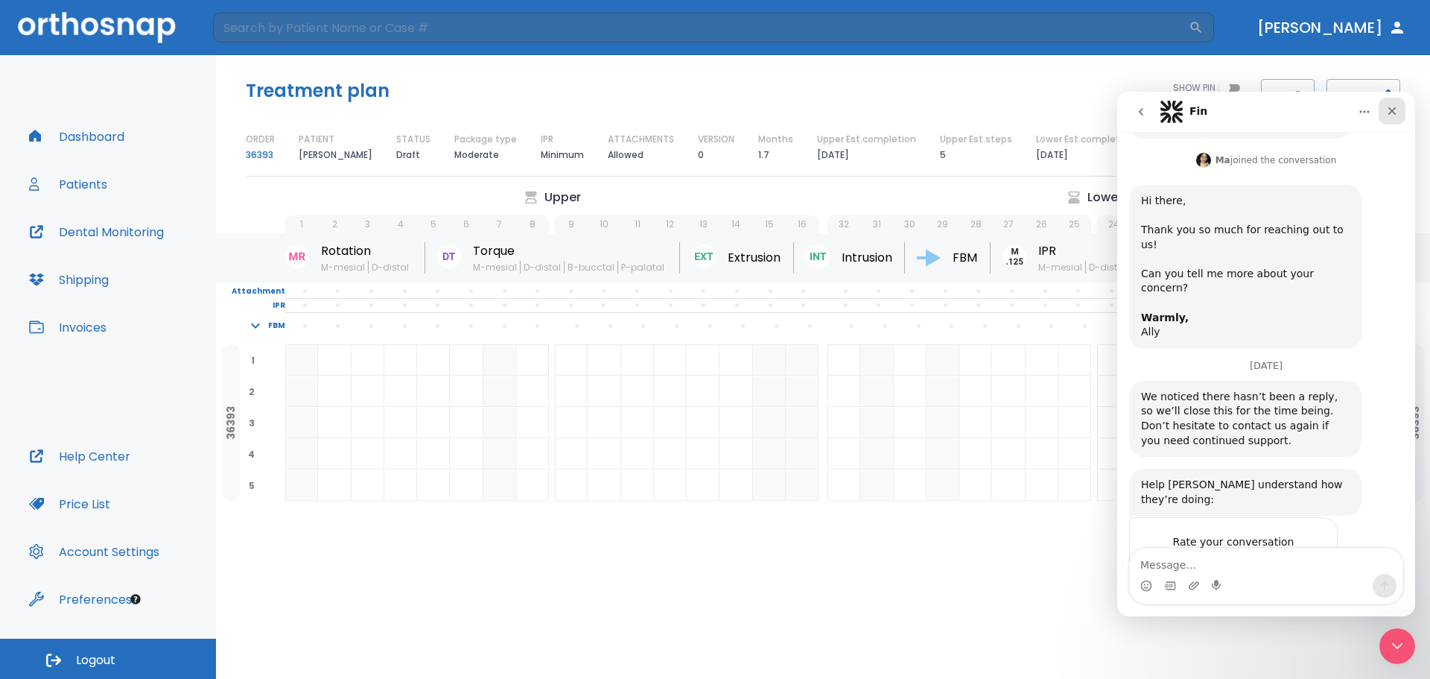
click at [1401, 110] on div "Close" at bounding box center [1392, 111] width 27 height 27
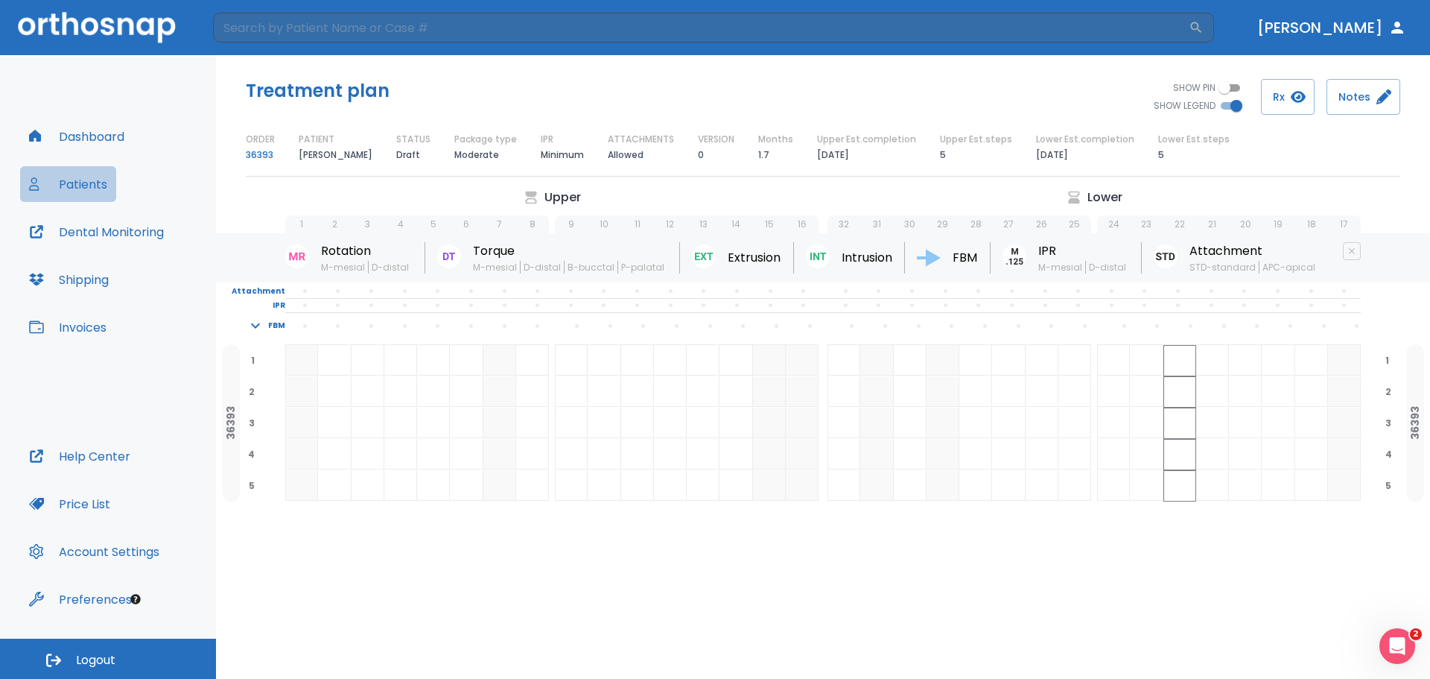
click at [81, 182] on button "Patients" at bounding box center [68, 184] width 96 height 36
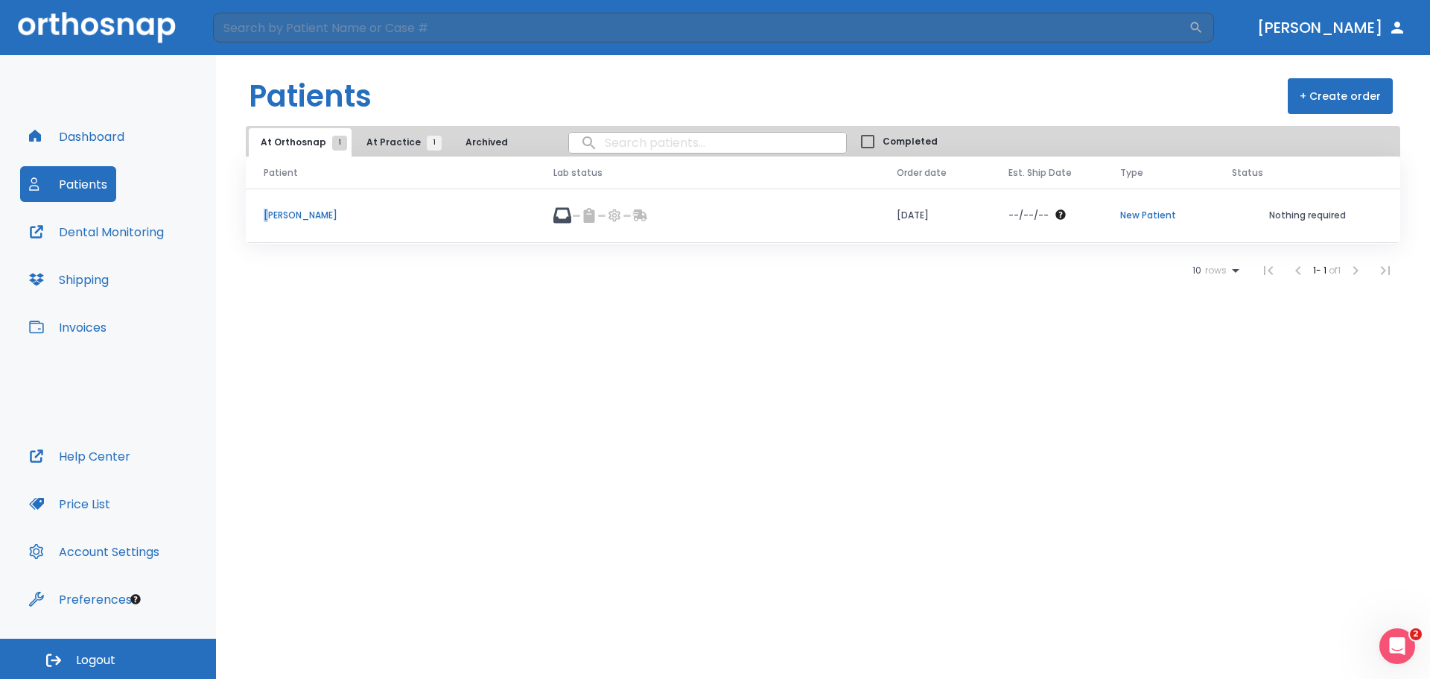
click at [269, 212] on p "[PERSON_NAME]" at bounding box center [391, 215] width 254 height 13
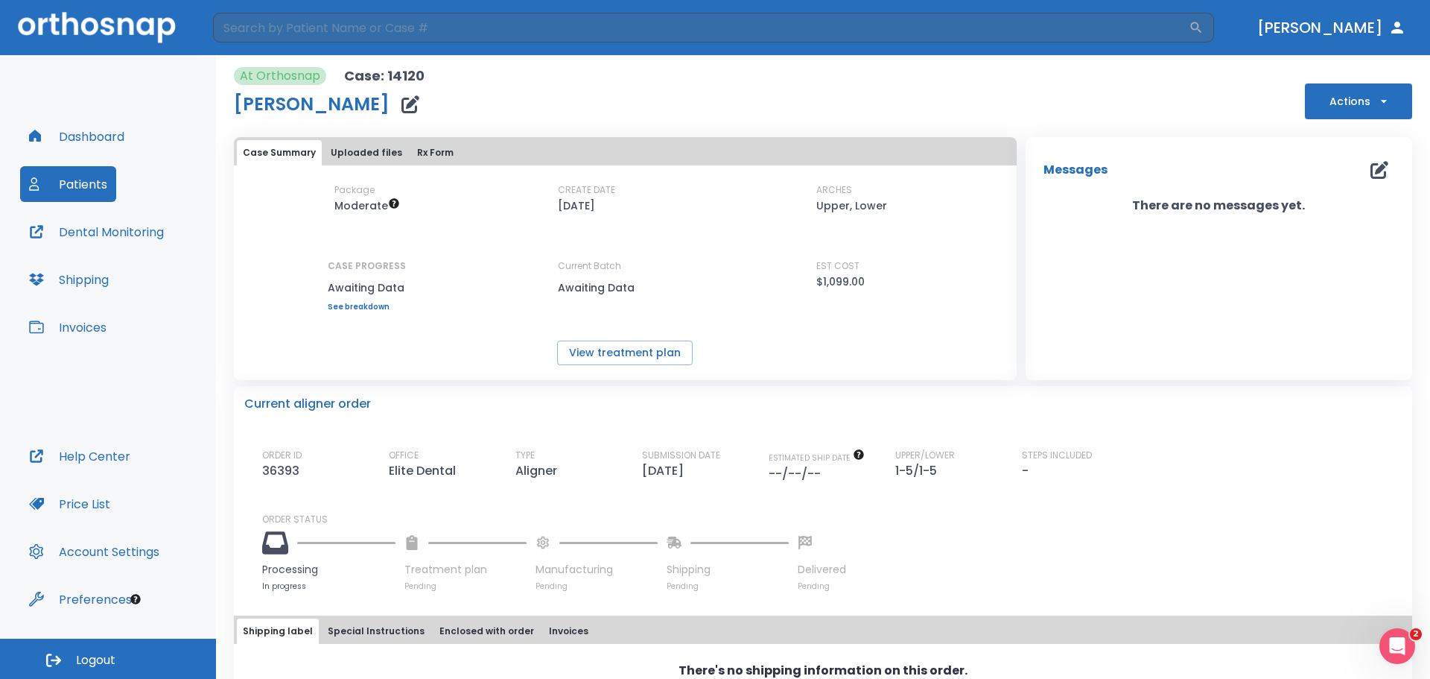
click at [341, 307] on link "See breakdown" at bounding box center [367, 306] width 78 height 9
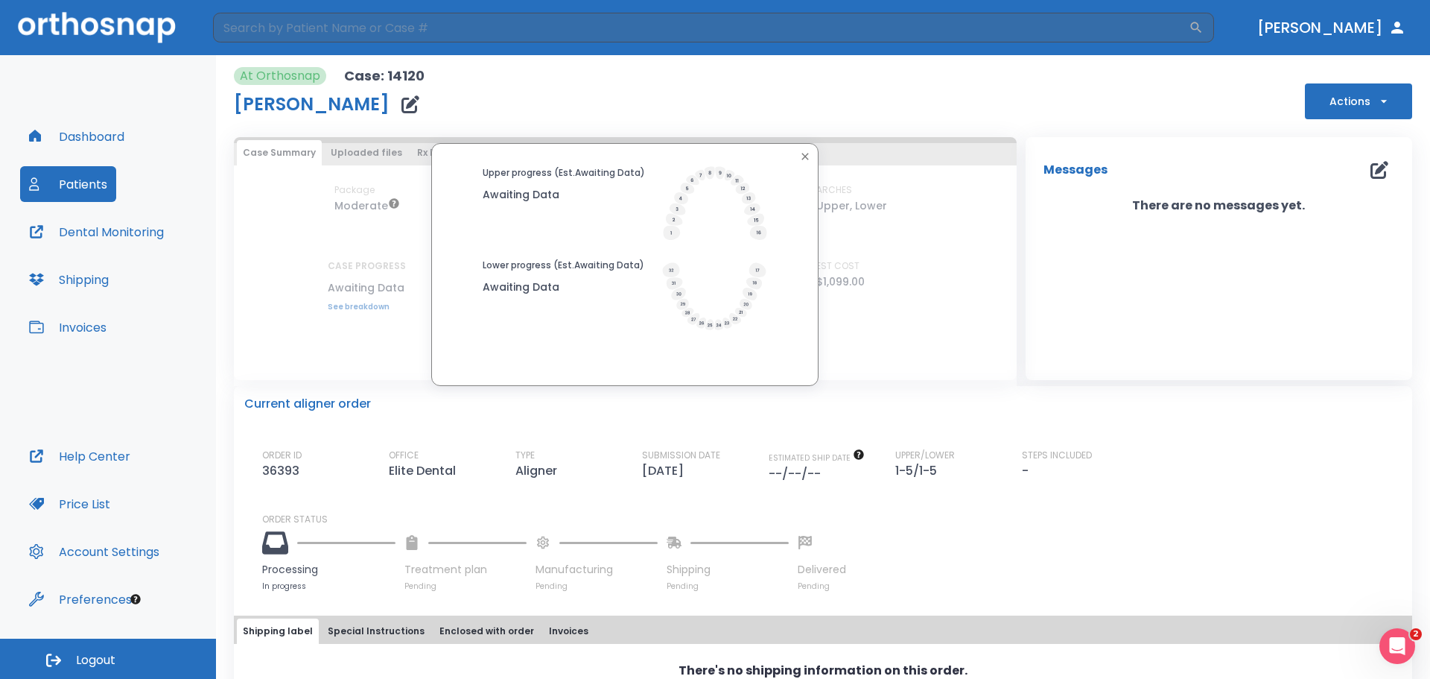
click at [796, 146] on div "Upper progress (Est. Awaiting Data ) Awaiting Data Lower progress (Est. Awaitin…" at bounding box center [624, 264] width 387 height 243
click at [804, 159] on icon "button" at bounding box center [805, 156] width 12 height 12
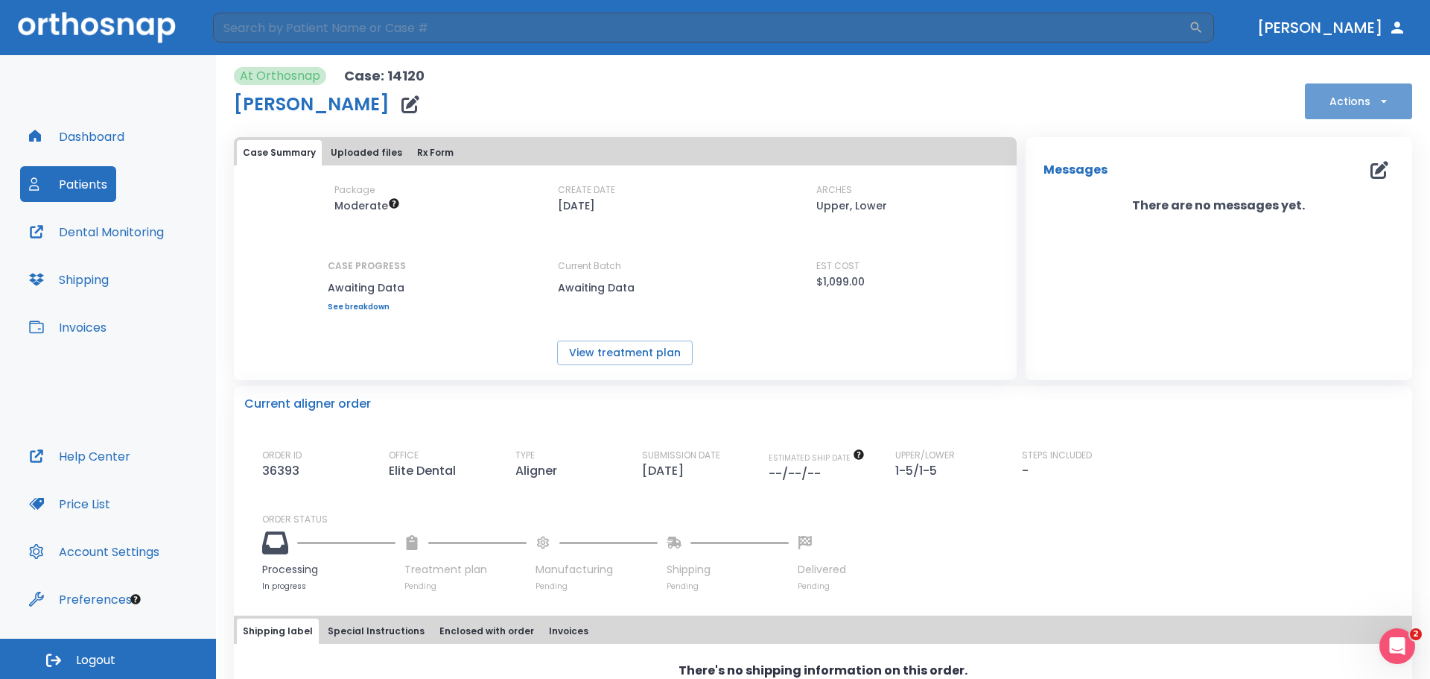
click at [1381, 101] on icon "button" at bounding box center [1384, 101] width 6 height 3
click at [1167, 112] on div at bounding box center [715, 339] width 1430 height 679
drag, startPoint x: 855, startPoint y: 276, endPoint x: 807, endPoint y: 270, distance: 48.0
click at [807, 270] on div "Package Moderate CREATE DATE 08/28/25 ARCHES Upper, Lower CASE PROGRESS Awaitin…" at bounding box center [625, 246] width 783 height 127
click at [808, 315] on div "Package Moderate CREATE DATE 08/28/25 ARCHES Upper, Lower CASE PROGRESS Awaitin…" at bounding box center [625, 274] width 783 height 182
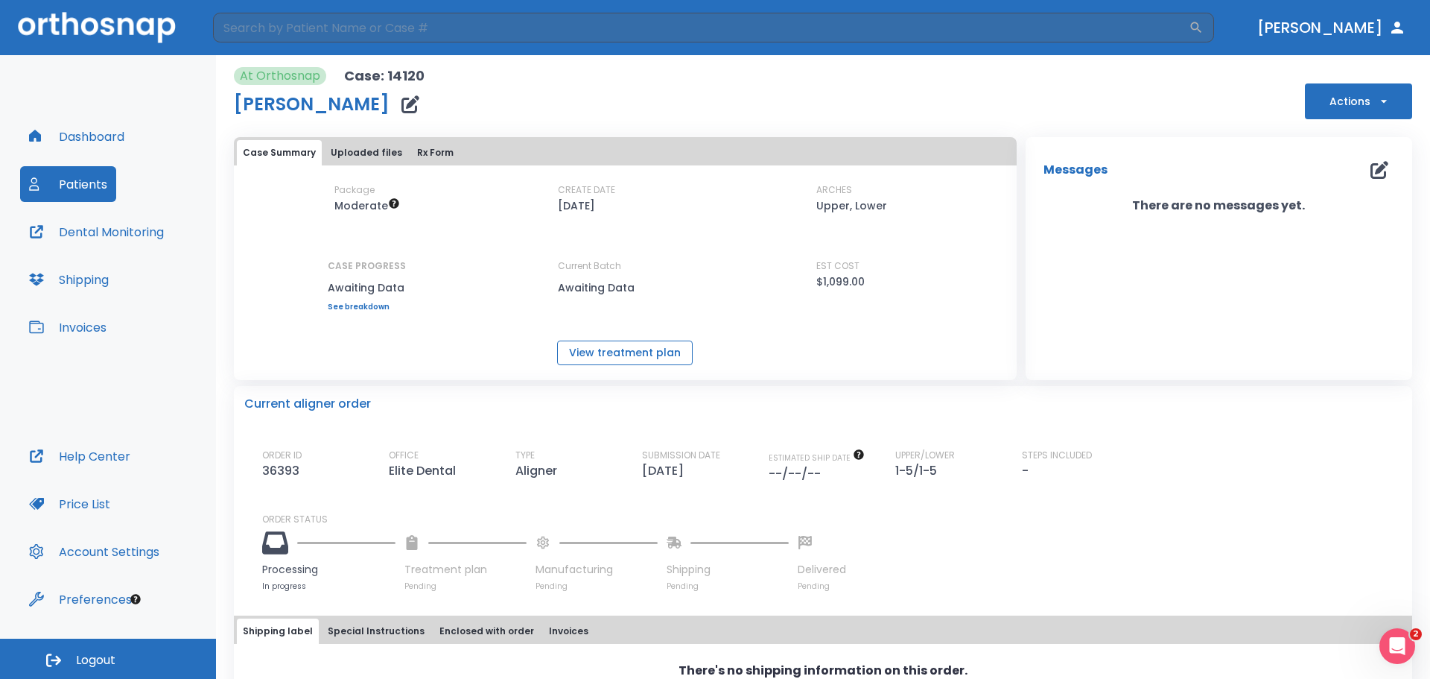
scroll to position [63, 0]
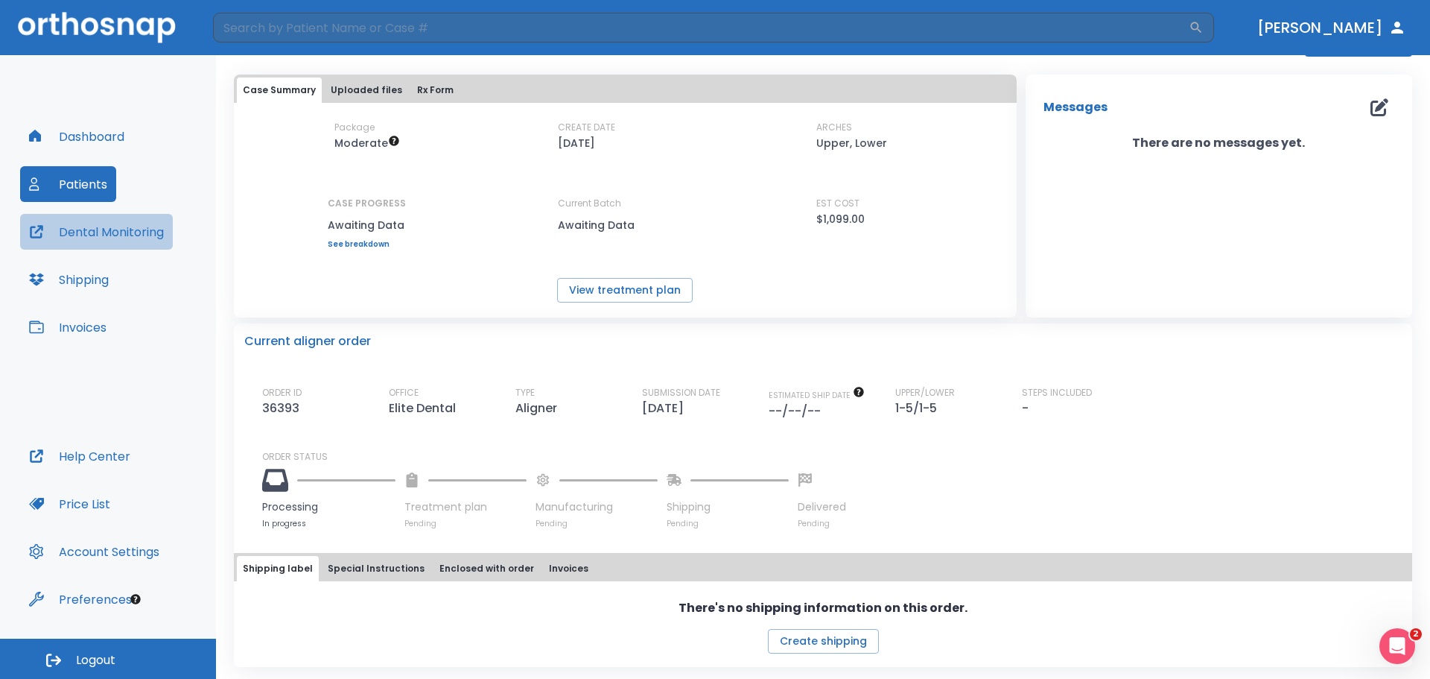
click at [104, 241] on button "Dental Monitoring" at bounding box center [96, 232] width 153 height 36
click at [80, 127] on button "Dashboard" at bounding box center [76, 136] width 113 height 36
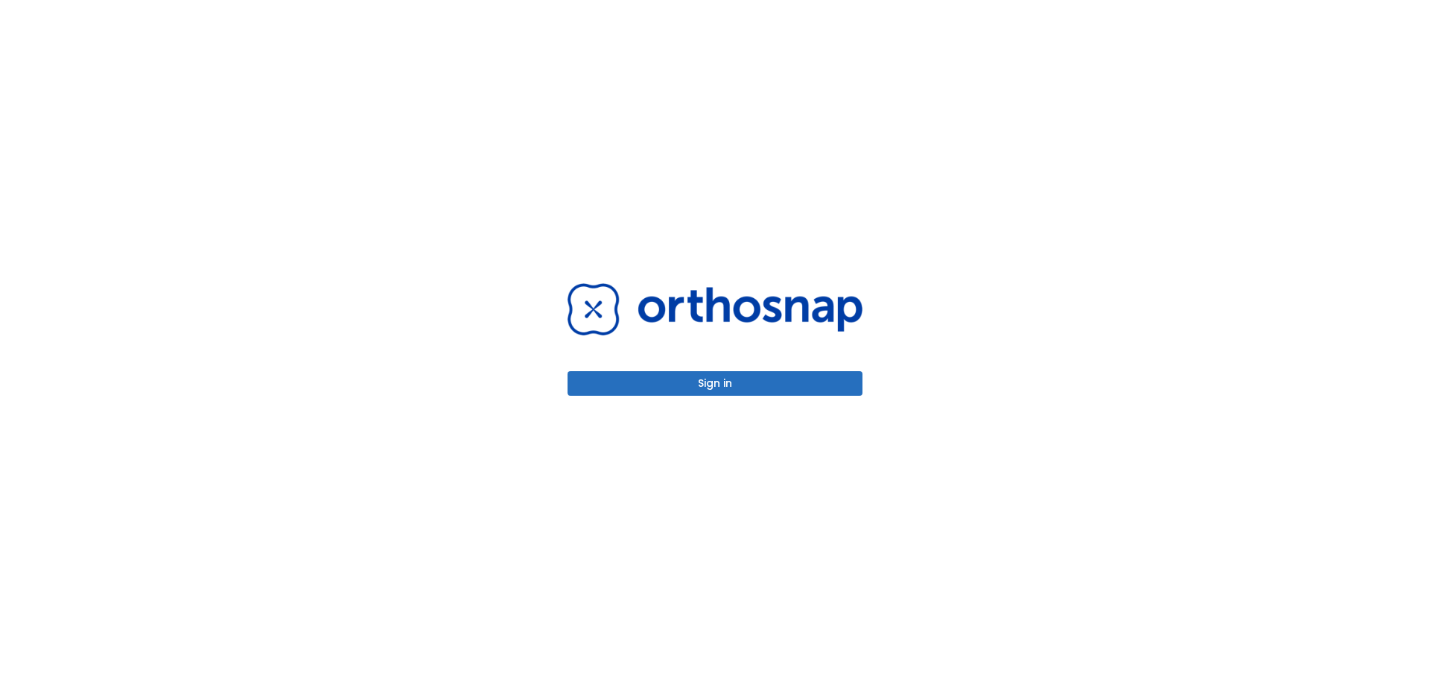
click at [802, 389] on button "Sign in" at bounding box center [715, 383] width 295 height 25
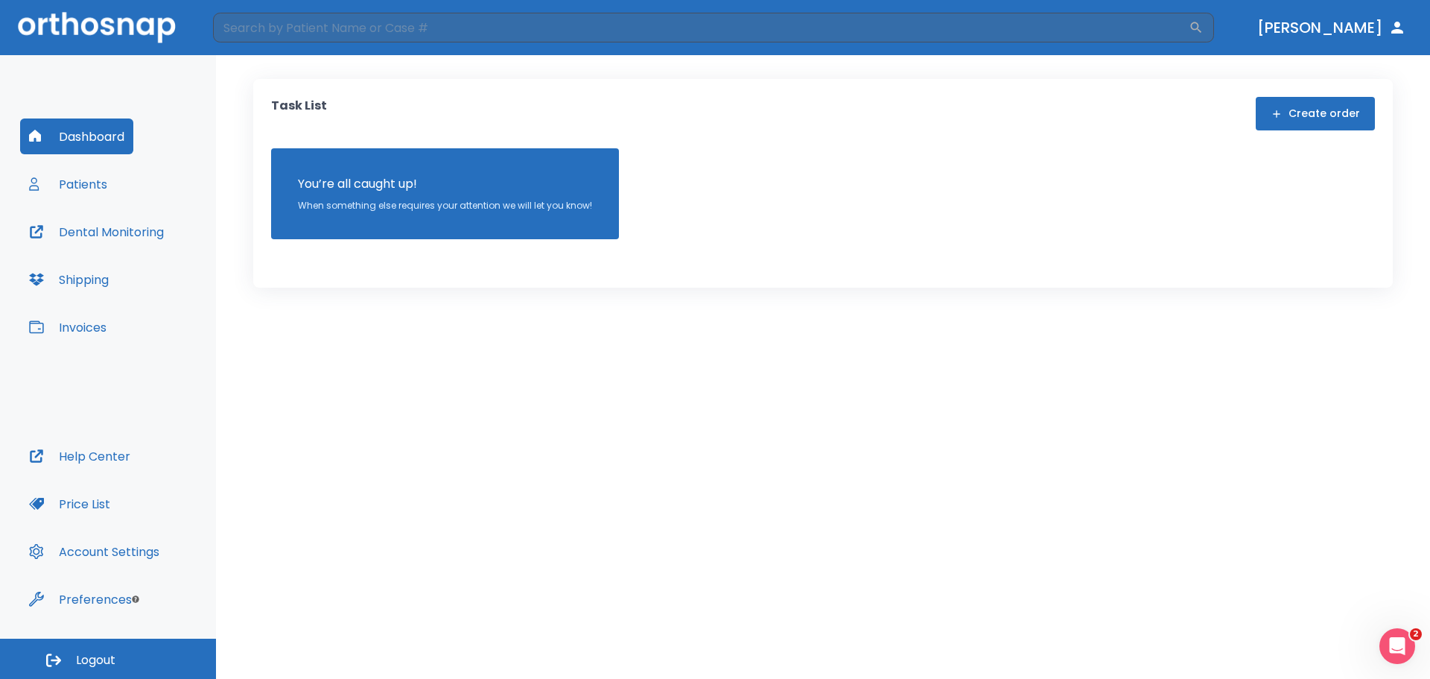
click at [81, 193] on button "Patients" at bounding box center [68, 184] width 96 height 36
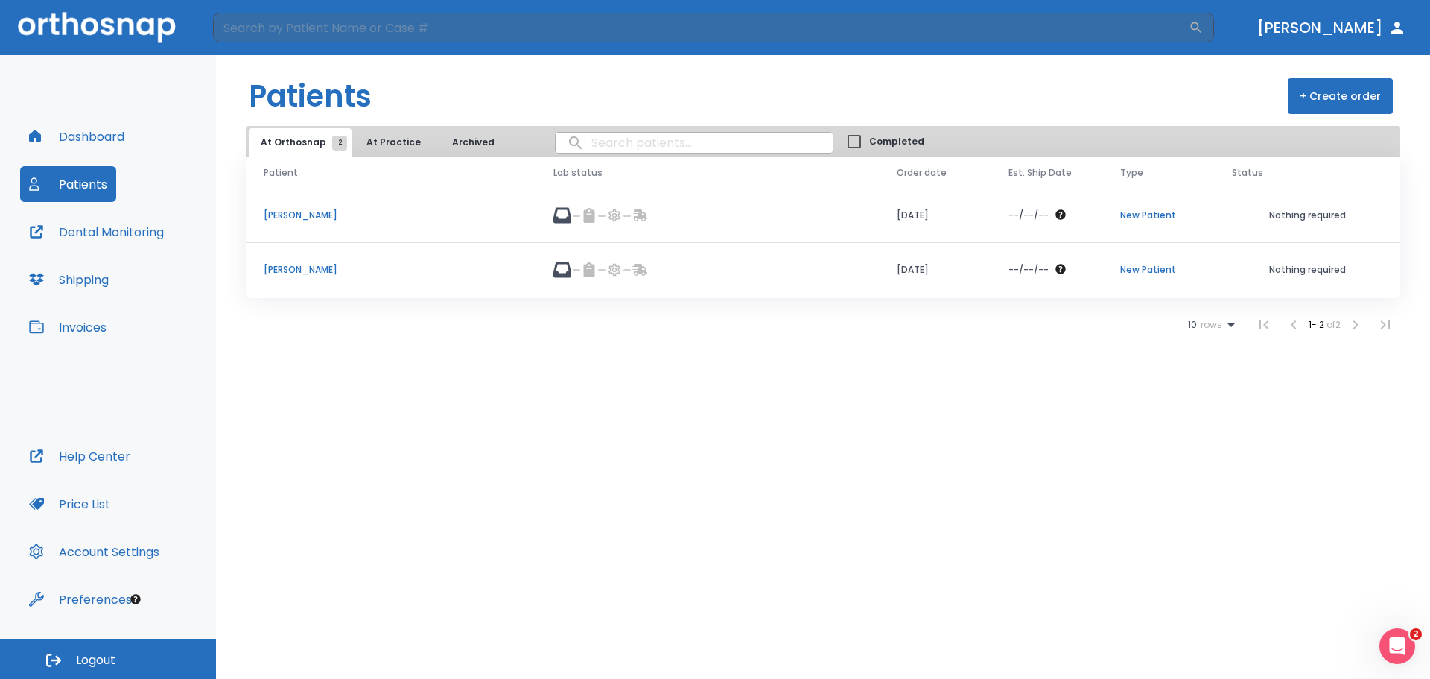
click at [281, 218] on p "[PERSON_NAME]" at bounding box center [391, 215] width 254 height 13
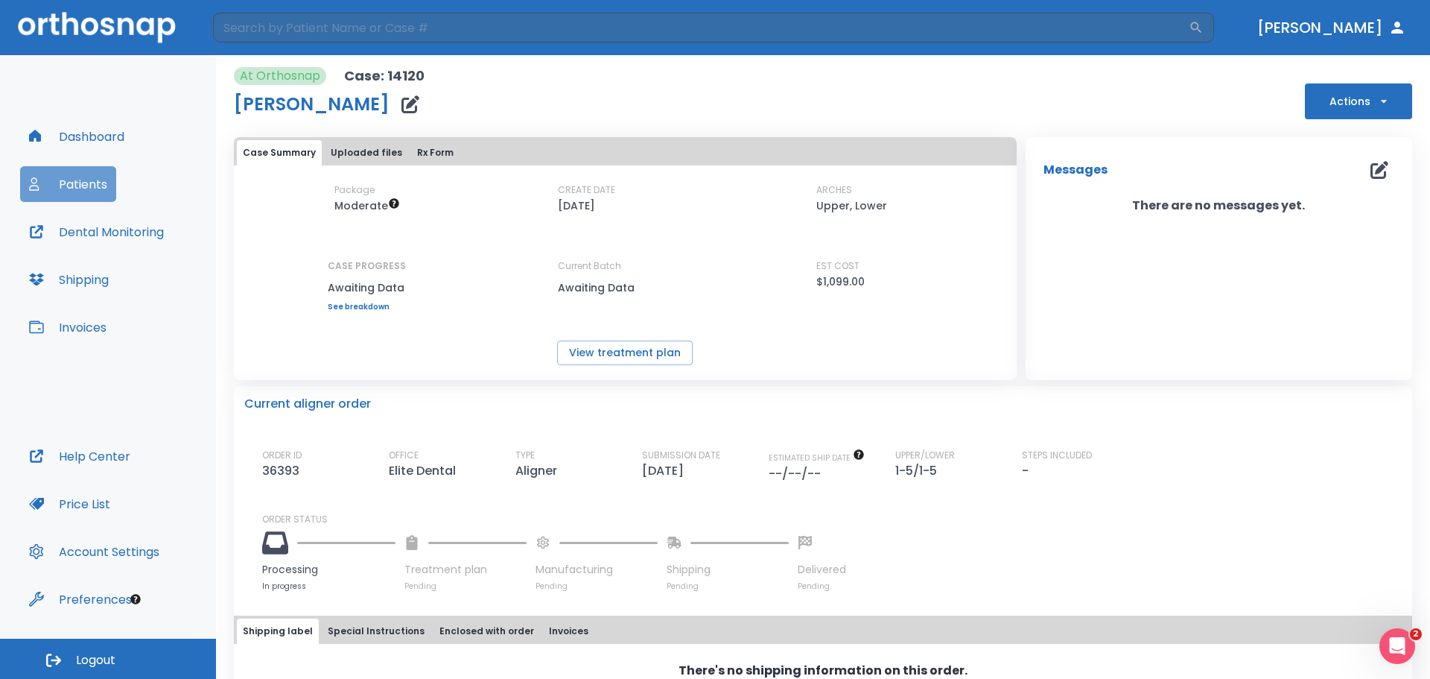
click at [80, 172] on button "Patients" at bounding box center [68, 184] width 96 height 36
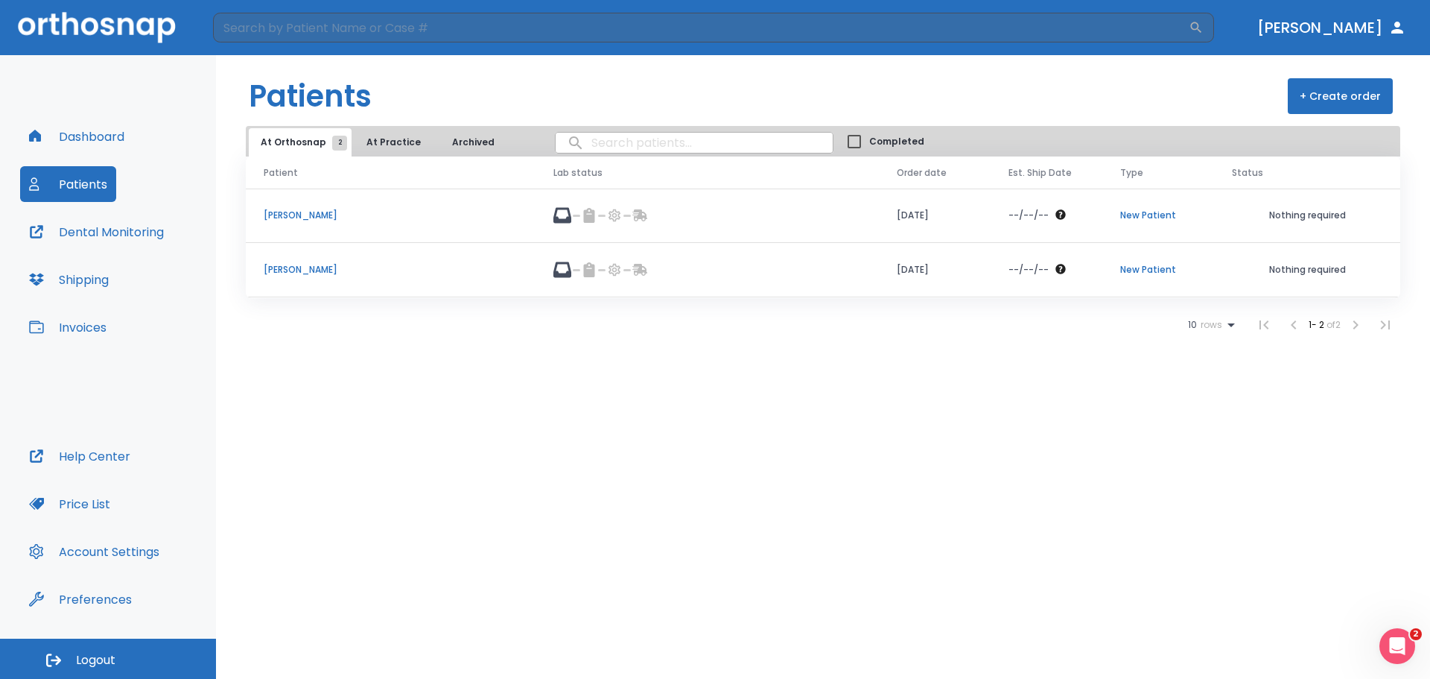
click at [120, 133] on button "Dashboard" at bounding box center [76, 136] width 113 height 36
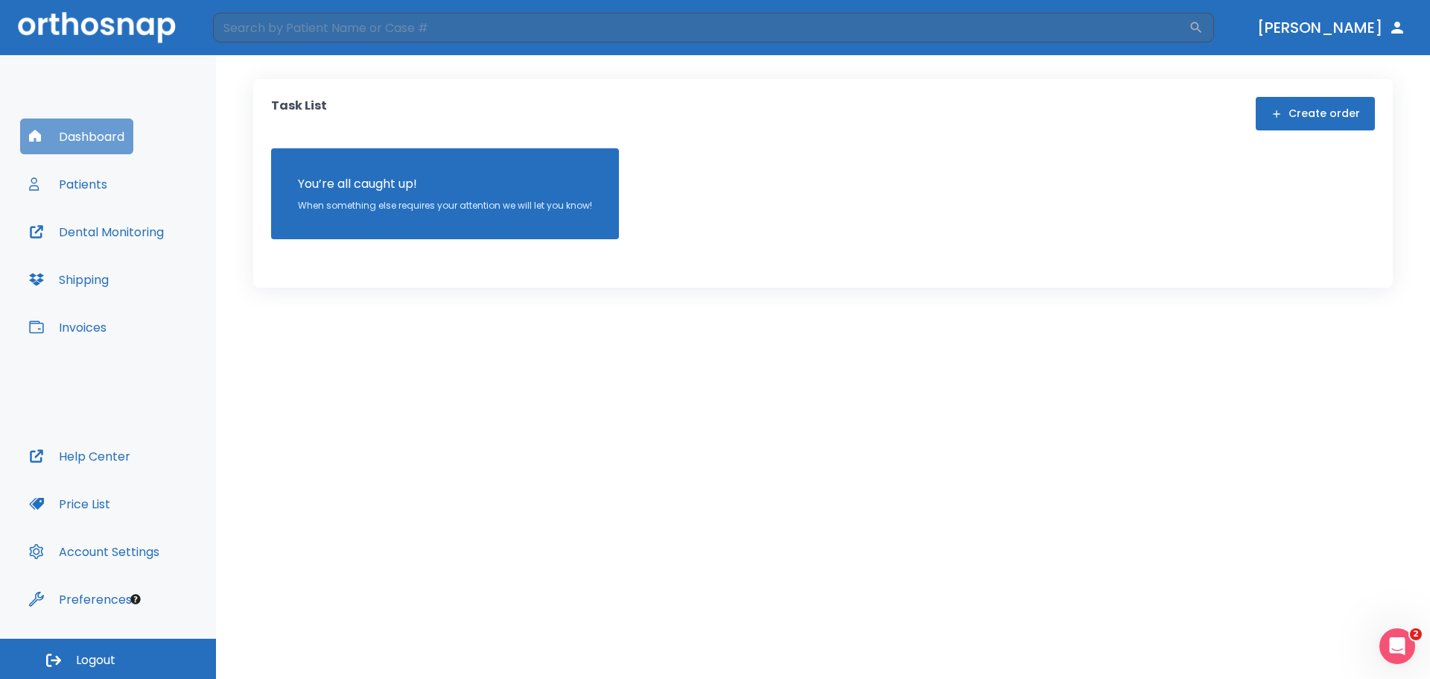
click at [90, 136] on button "Dashboard" at bounding box center [76, 136] width 113 height 36
click at [160, 19] on img at bounding box center [97, 27] width 158 height 31
click at [1391, 24] on icon "button" at bounding box center [1398, 28] width 18 height 18
click at [82, 131] on button "Dashboard" at bounding box center [76, 136] width 113 height 36
click at [75, 176] on button "Patients" at bounding box center [68, 184] width 96 height 36
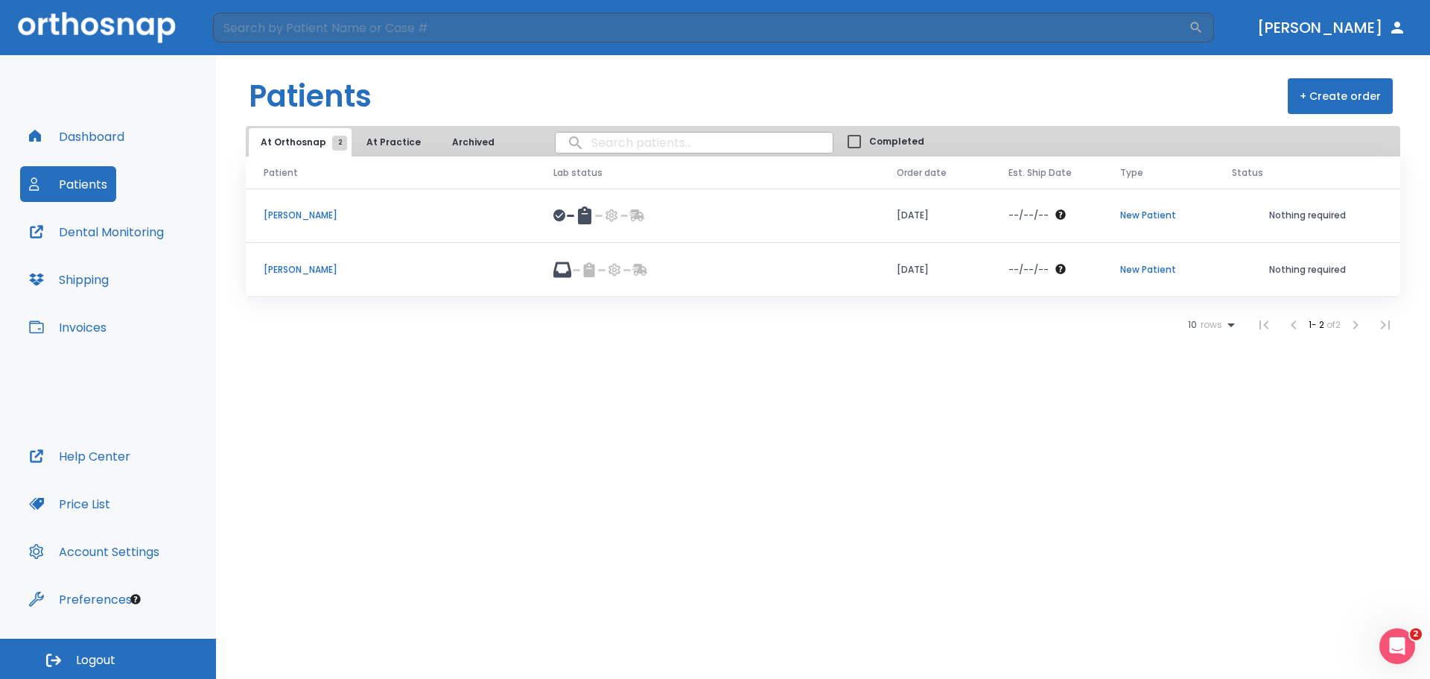
click at [297, 212] on p "[PERSON_NAME]" at bounding box center [391, 215] width 254 height 13
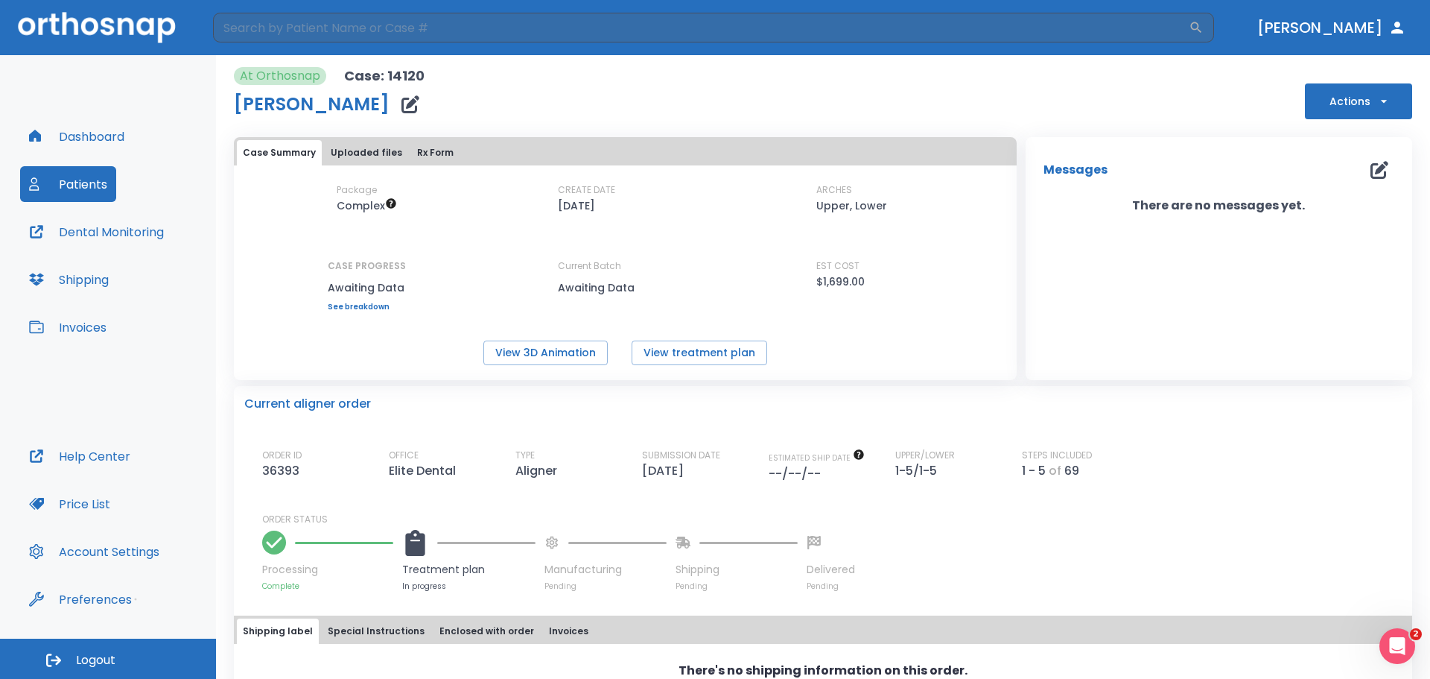
scroll to position [63, 0]
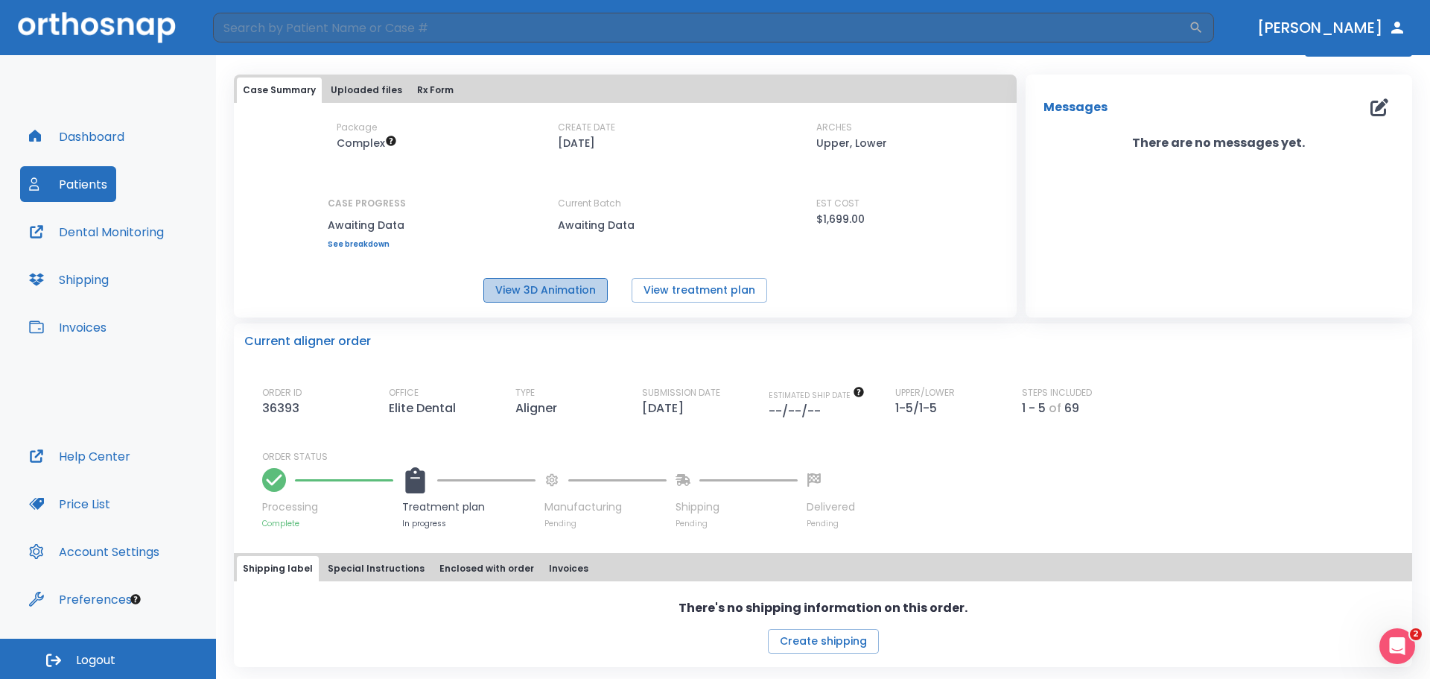
click at [576, 286] on button "View 3D Animation" at bounding box center [546, 290] width 124 height 25
click at [674, 299] on button "View treatment plan" at bounding box center [700, 290] width 136 height 25
click at [542, 293] on button "View 3D Animation" at bounding box center [546, 290] width 124 height 25
click at [47, 171] on button "Patients" at bounding box center [68, 184] width 96 height 36
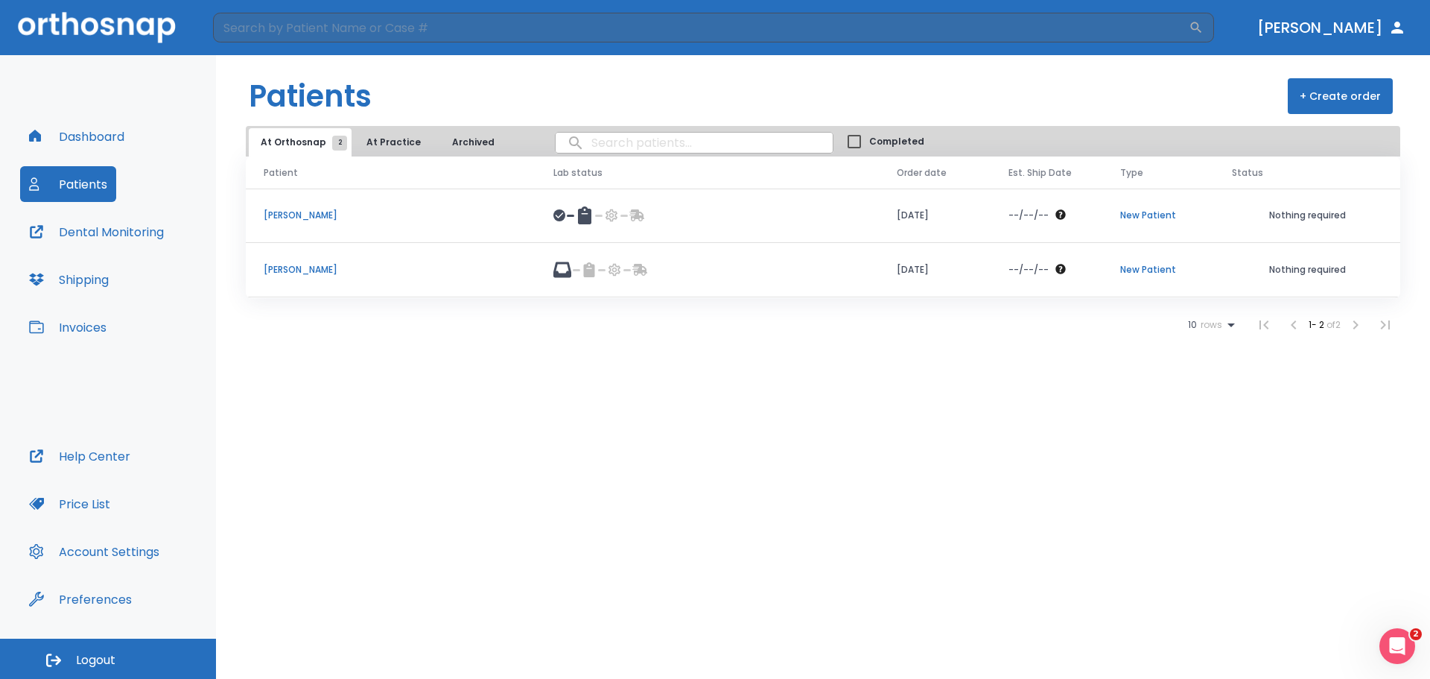
click at [271, 218] on p "[PERSON_NAME]" at bounding box center [391, 215] width 254 height 13
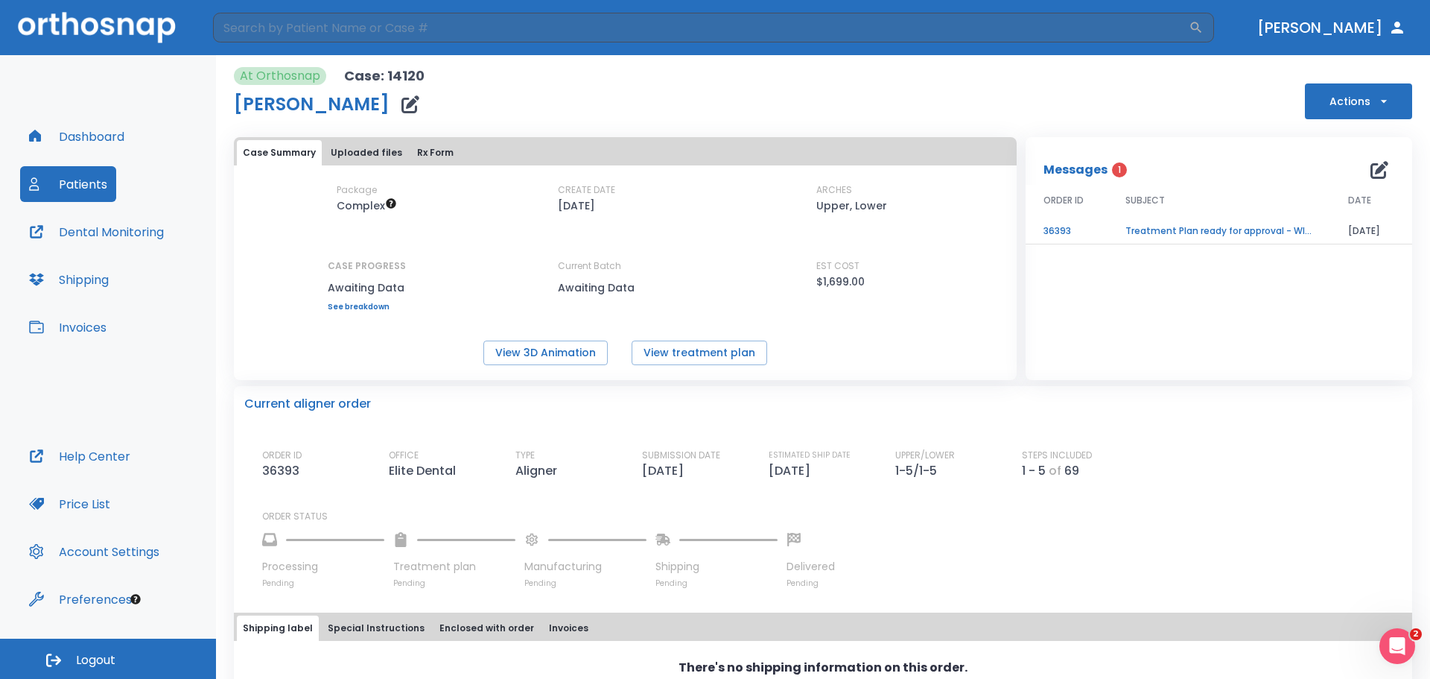
click at [1173, 232] on td "Treatment Plan ready for approval - WITH EXTRACTION" at bounding box center [1219, 231] width 223 height 26
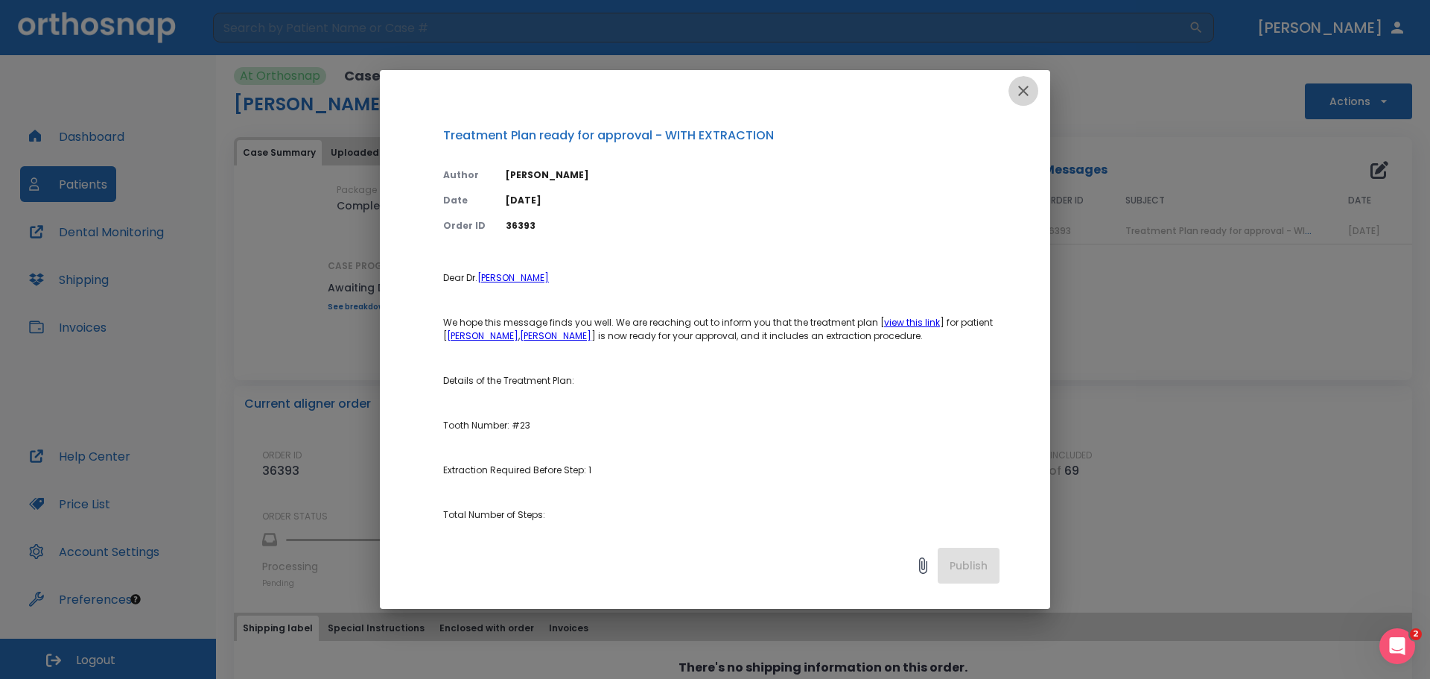
click at [1028, 92] on icon "button" at bounding box center [1024, 91] width 18 height 18
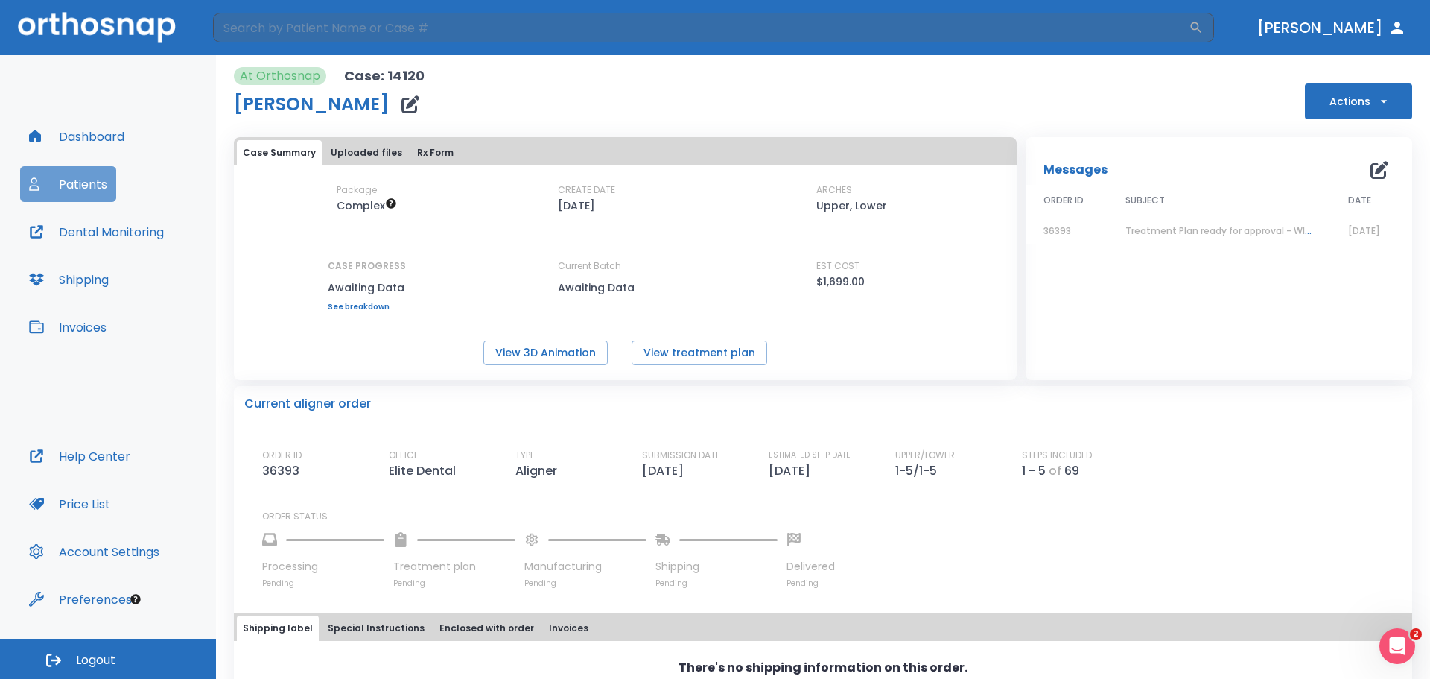
click at [92, 173] on button "Patients" at bounding box center [68, 184] width 96 height 36
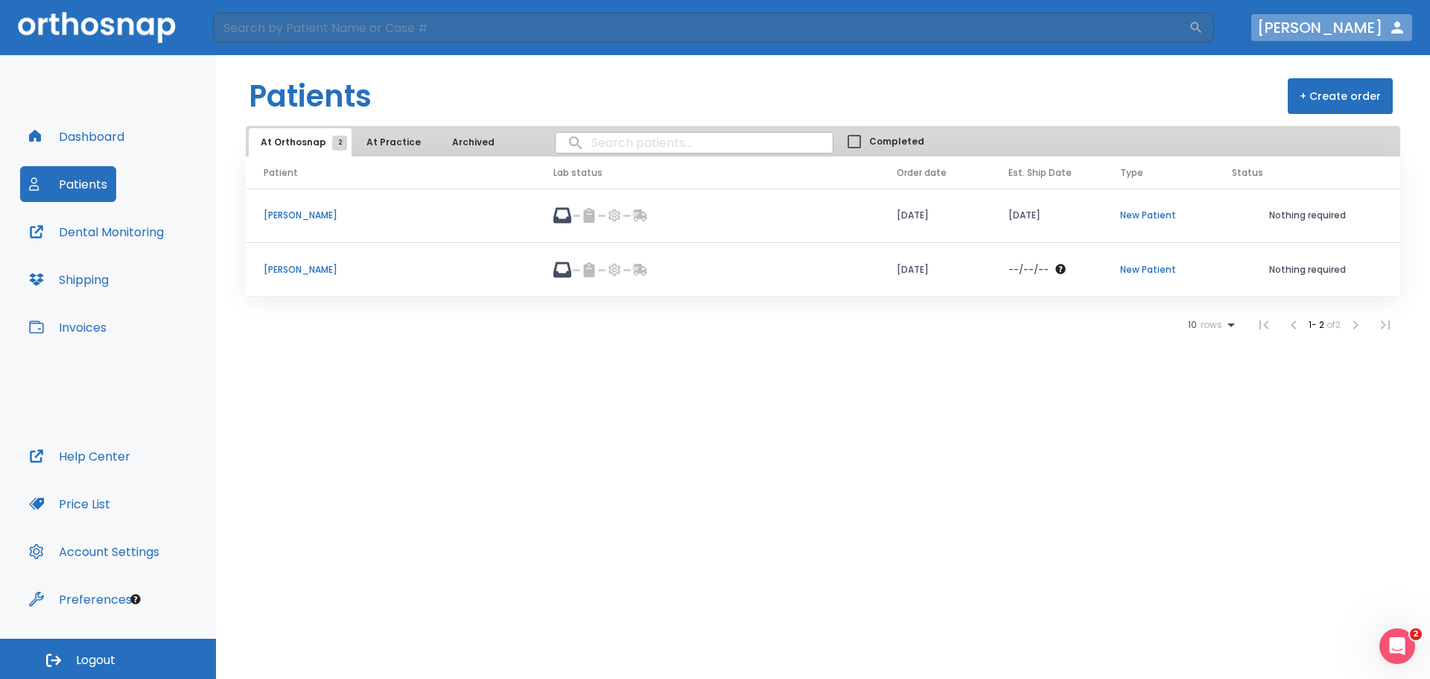
click at [1403, 25] on icon "button" at bounding box center [1398, 28] width 18 height 18
click at [1395, 19] on icon "button" at bounding box center [1398, 28] width 18 height 18
click at [39, 141] on icon "button" at bounding box center [35, 136] width 12 height 12
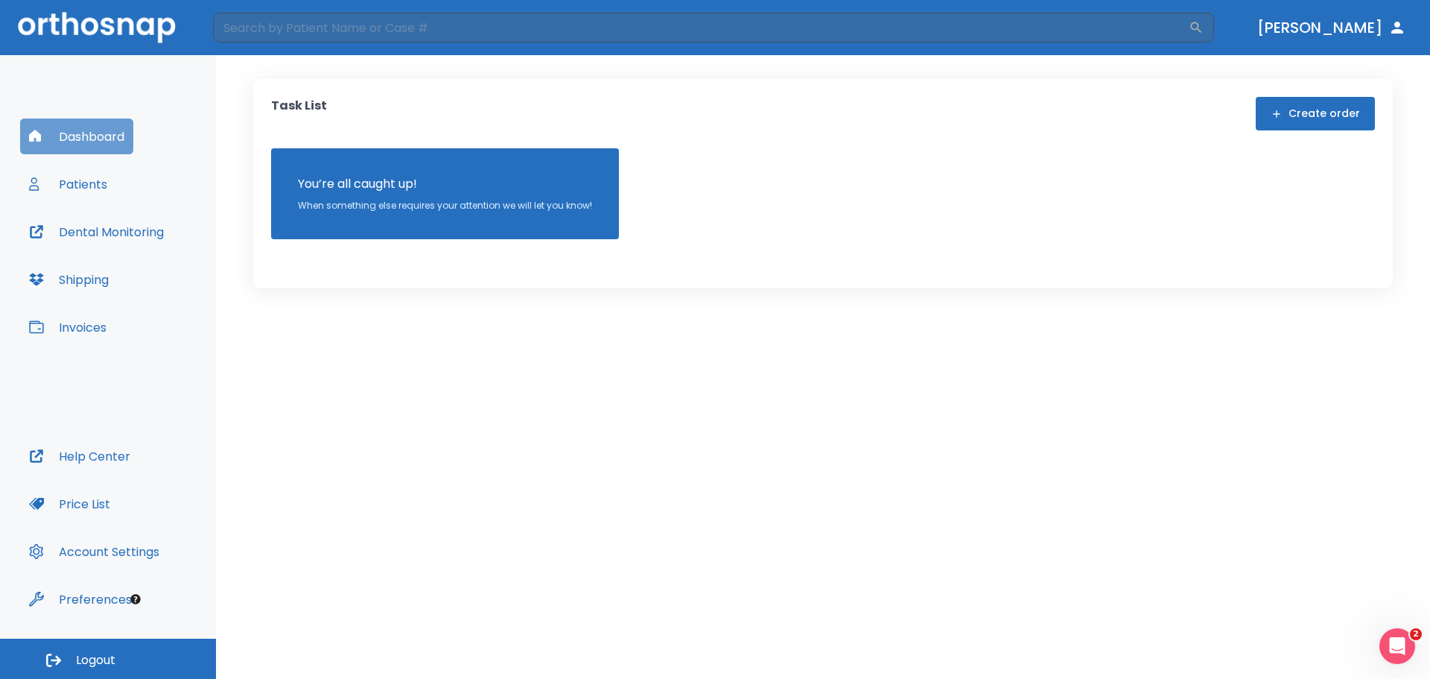
click at [105, 130] on button "Dashboard" at bounding box center [76, 136] width 113 height 36
click at [137, 171] on div "Dashboard Patients Dental Monitoring Shipping Invoices" at bounding box center [108, 278] width 176 height 320
click at [88, 183] on button "Patients" at bounding box center [68, 184] width 96 height 36
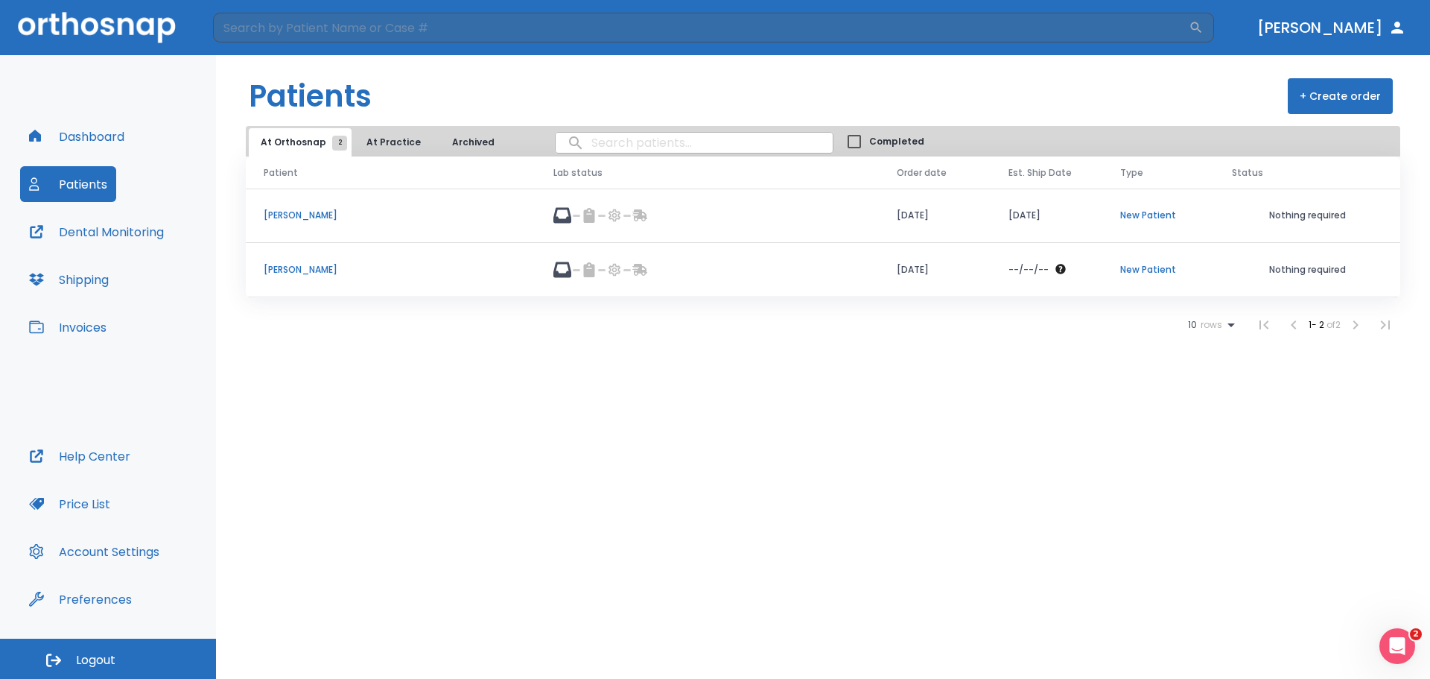
click at [595, 223] on div at bounding box center [708, 215] width 308 height 18
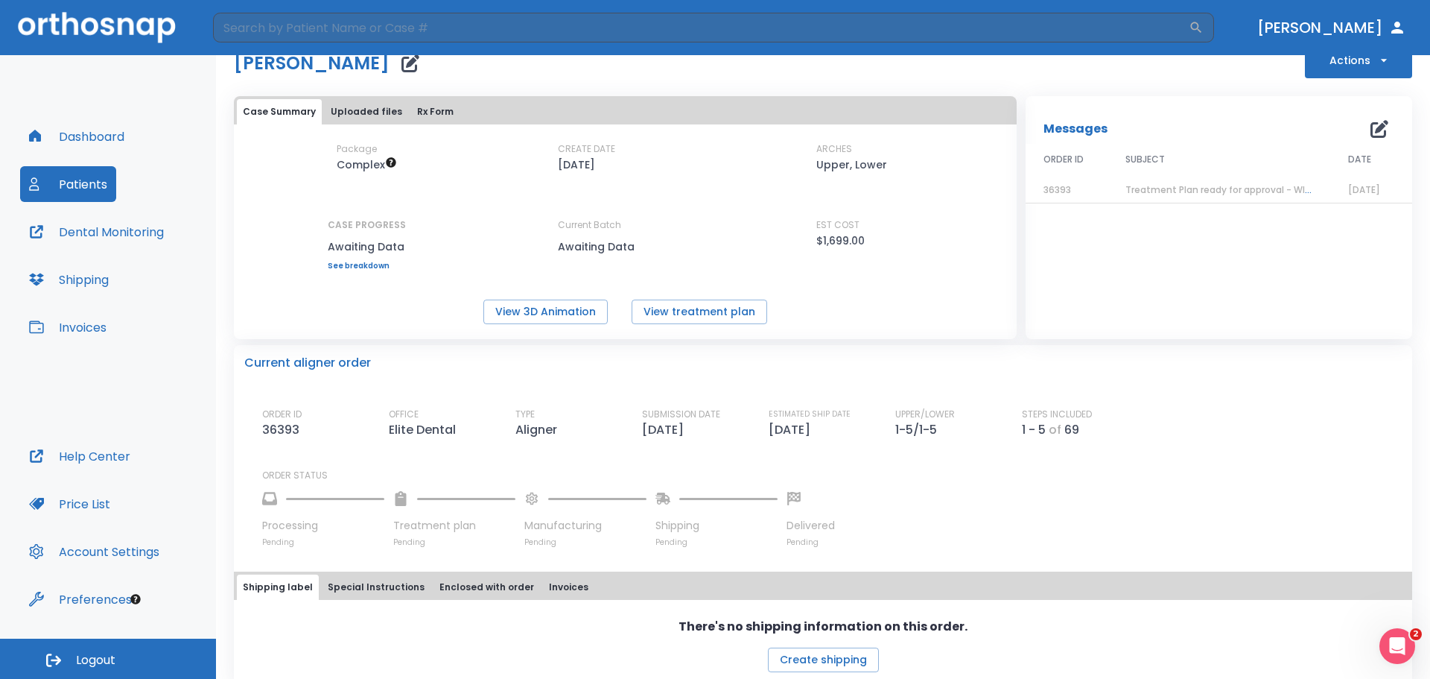
scroll to position [60, 0]
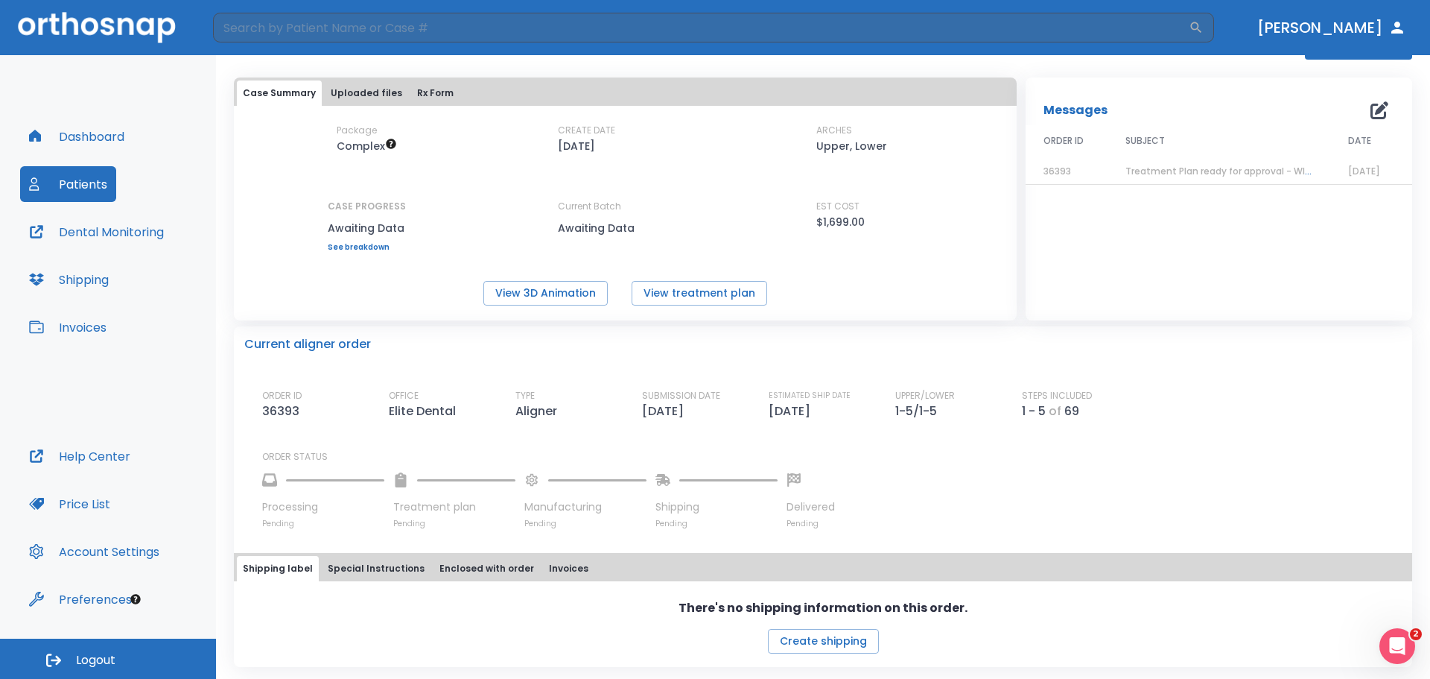
click at [1050, 174] on span "36393" at bounding box center [1058, 171] width 28 height 13
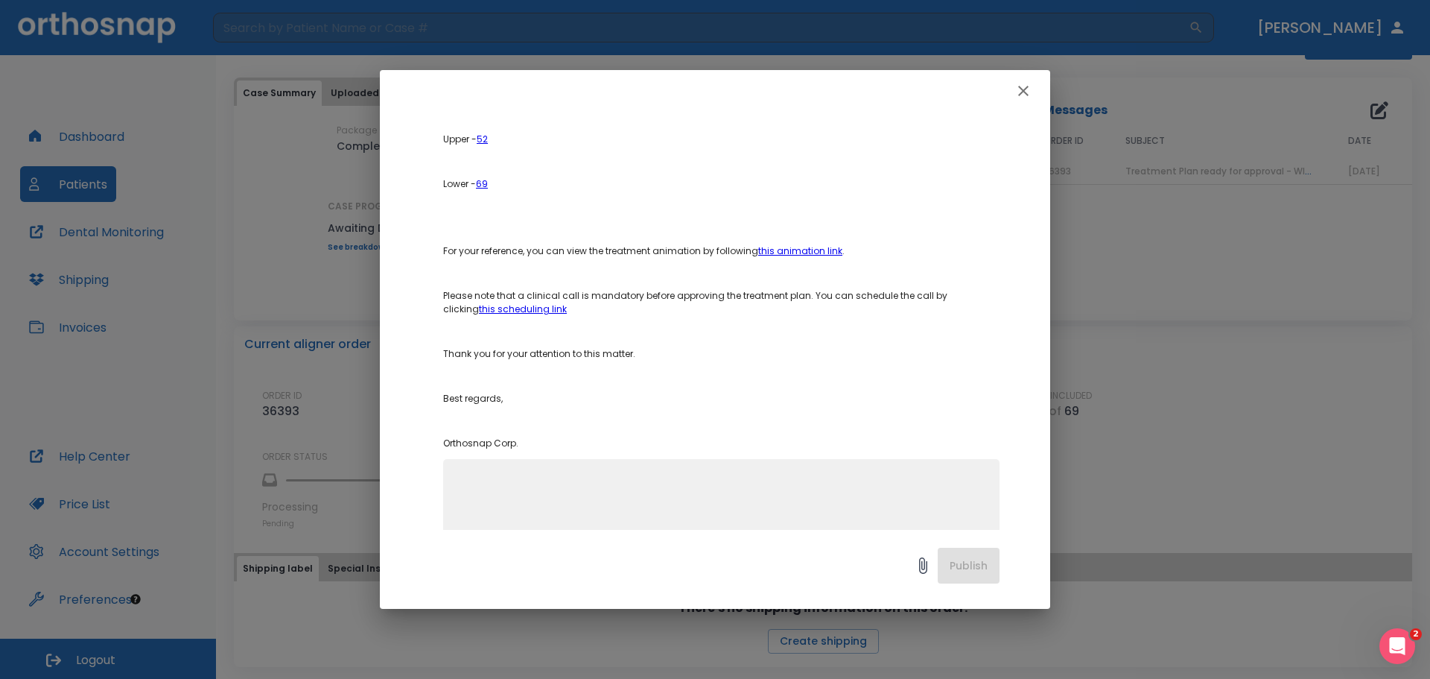
scroll to position [337, 0]
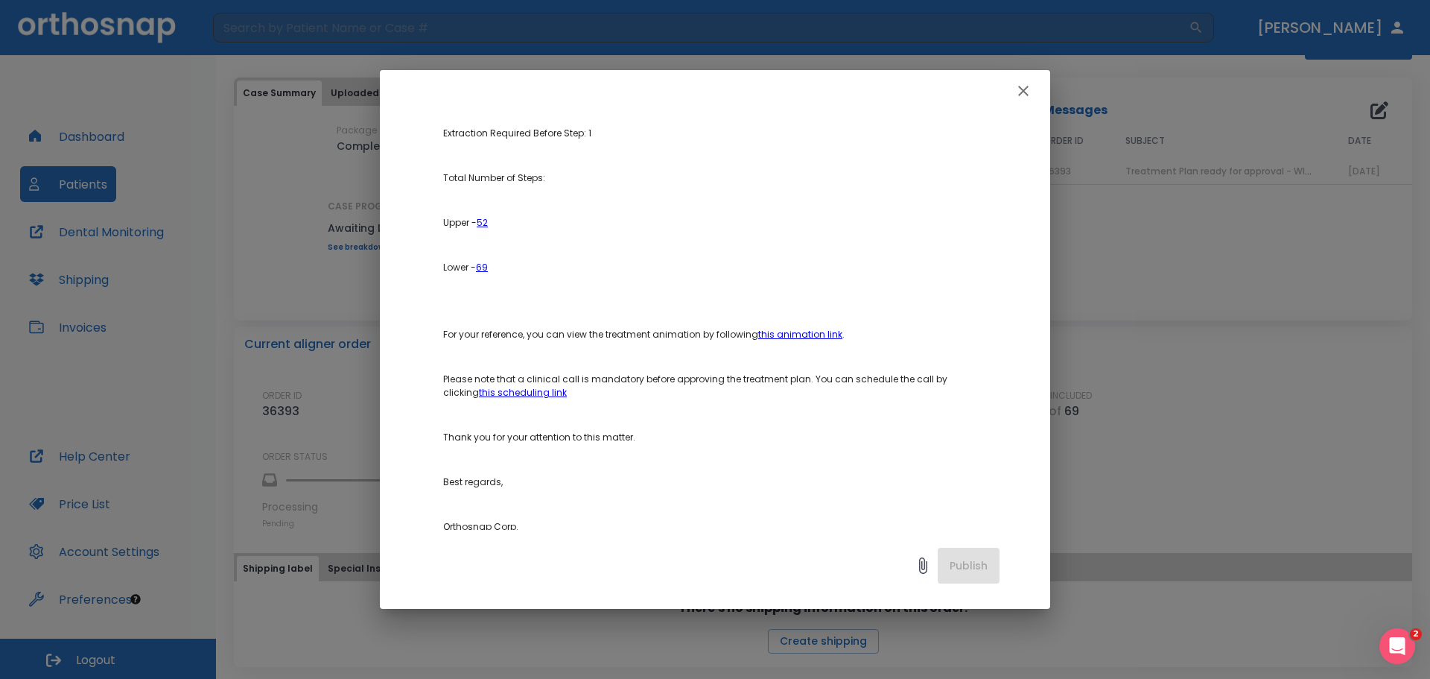
click at [787, 336] on link "this animation link" at bounding box center [800, 334] width 84 height 13
click at [1013, 92] on button "button" at bounding box center [1024, 91] width 30 height 30
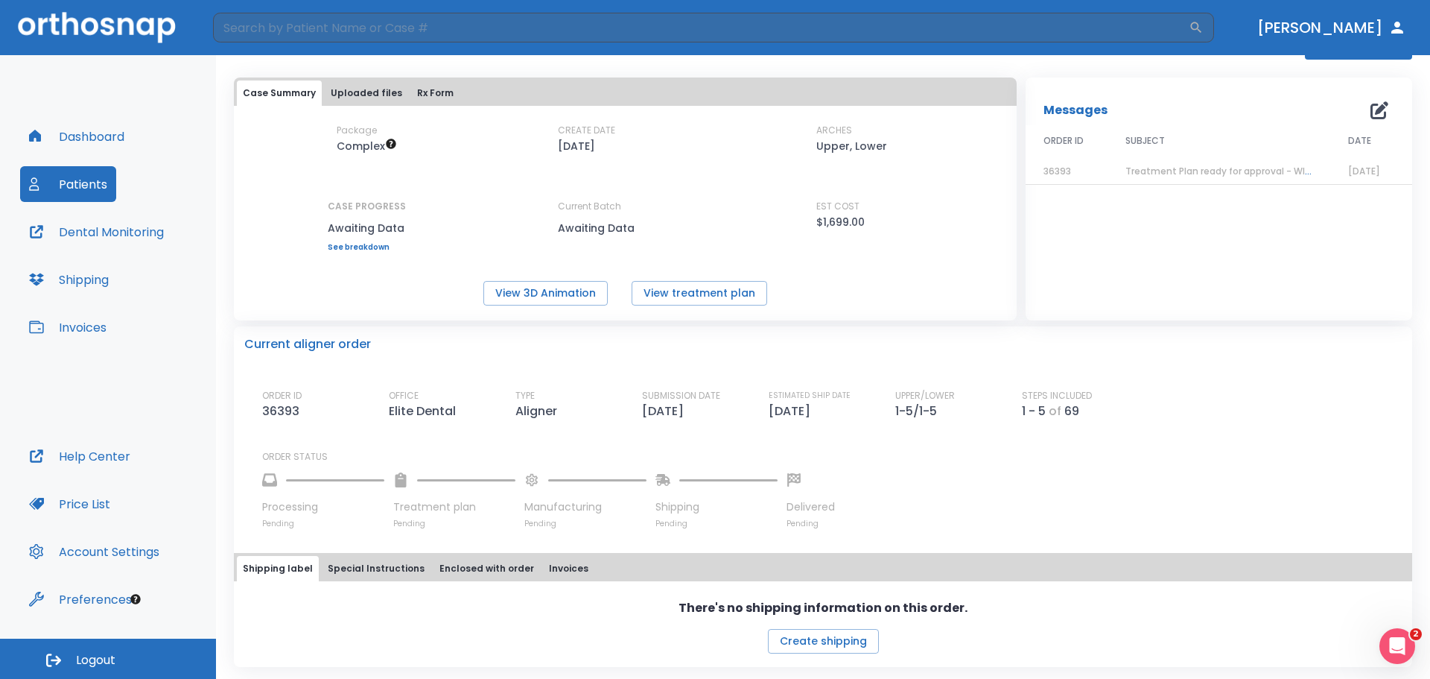
click at [576, 278] on div "Package Complex CREATE DATE 08/28/25 ARCHES Upper, Lower CASE PROGRESS Awaiting…" at bounding box center [625, 215] width 783 height 182
click at [571, 294] on button "View 3D Animation" at bounding box center [546, 293] width 124 height 25
click at [54, 314] on button "Invoices" at bounding box center [67, 327] width 95 height 36
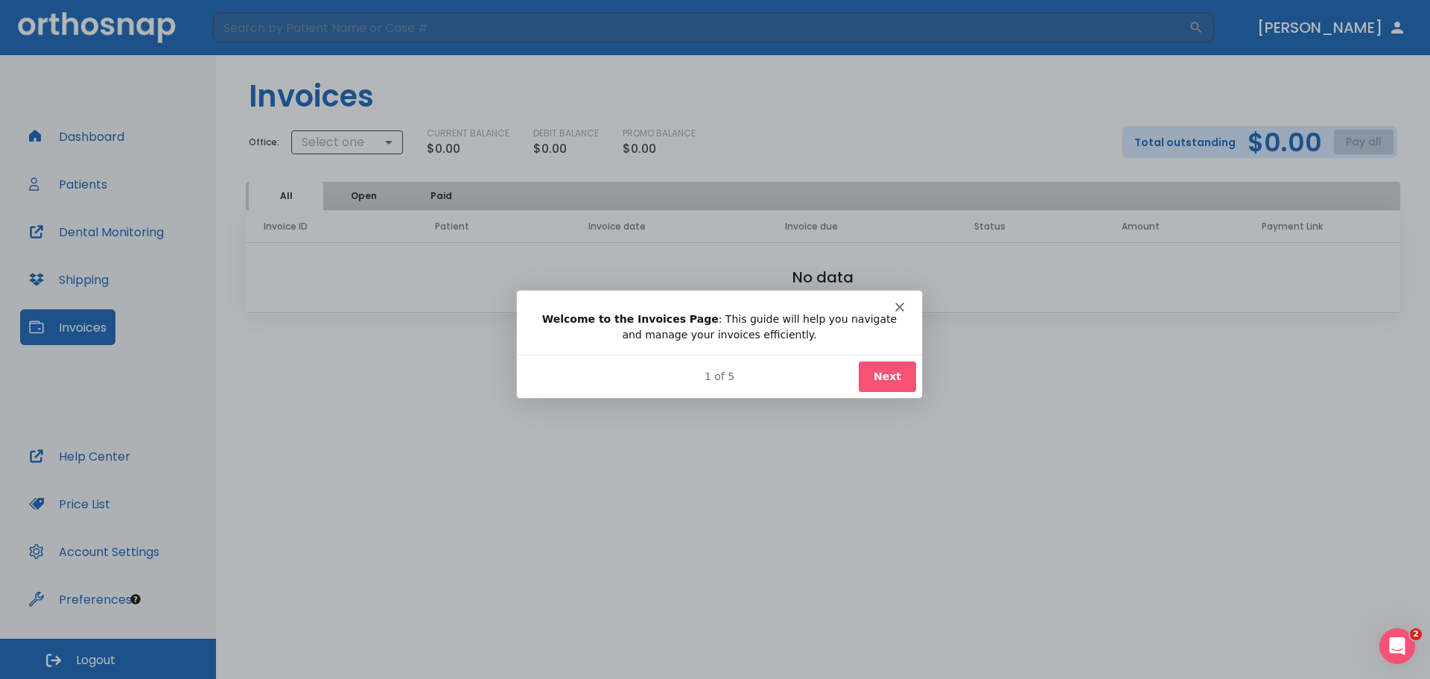
click at [899, 378] on button "Next" at bounding box center [886, 375] width 57 height 31
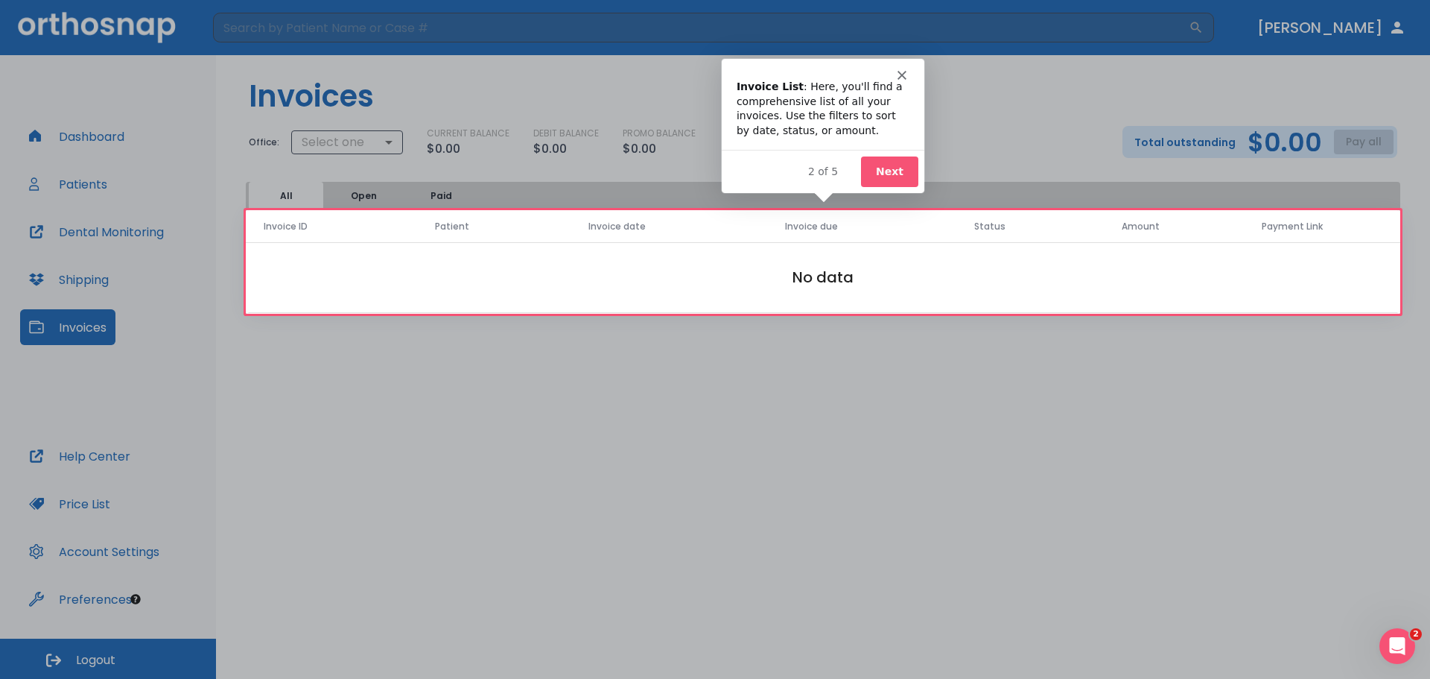
click at [876, 173] on button "Next" at bounding box center [888, 171] width 57 height 31
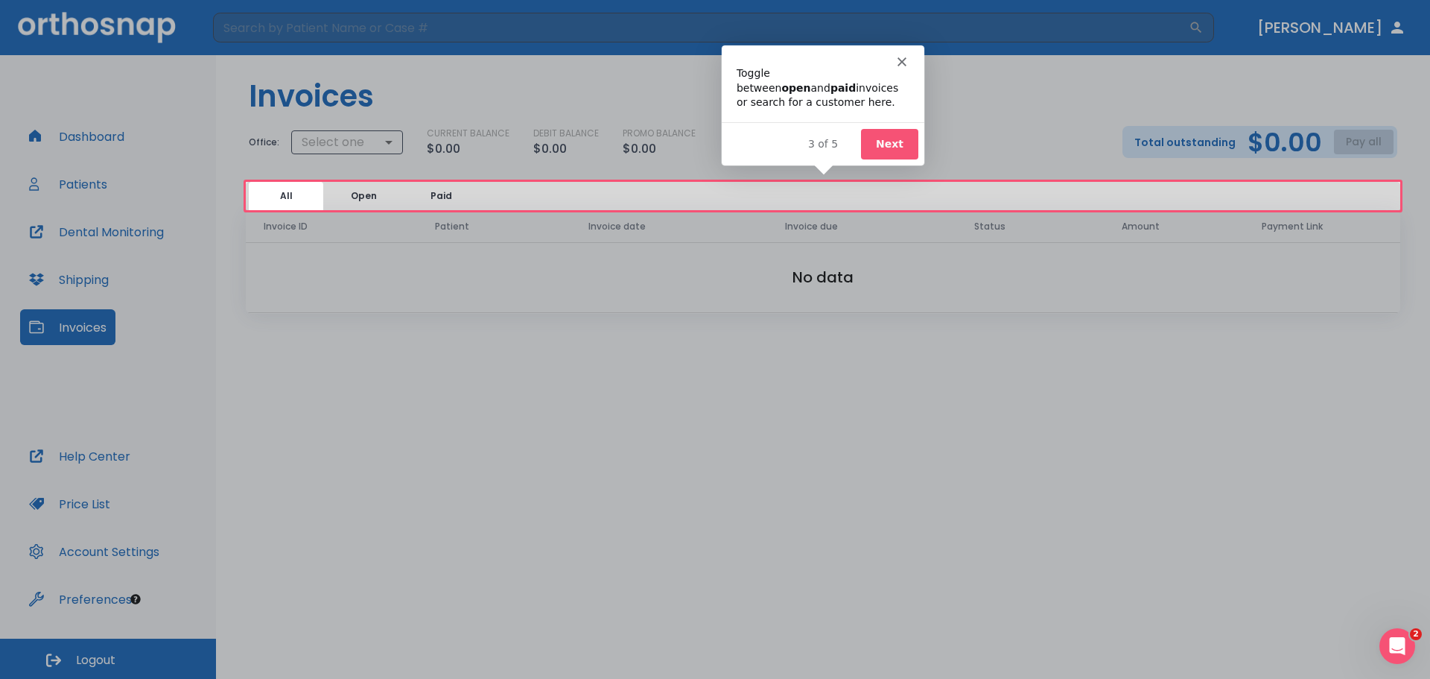
click at [860, 110] on div "Toggle between open and paid invoices or search for a customer here." at bounding box center [822, 93] width 203 height 56
click at [879, 145] on button "Next" at bounding box center [888, 142] width 57 height 31
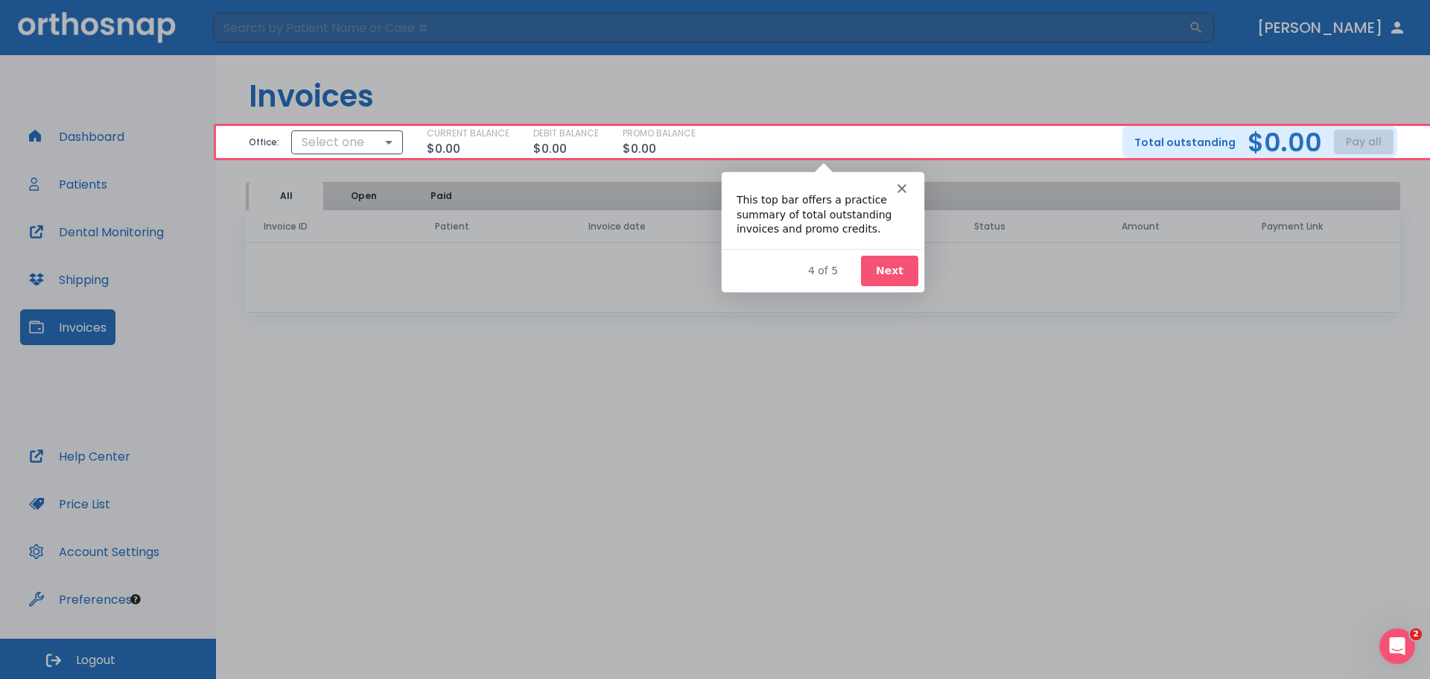
click at [900, 188] on icon "Close" at bounding box center [901, 187] width 9 height 9
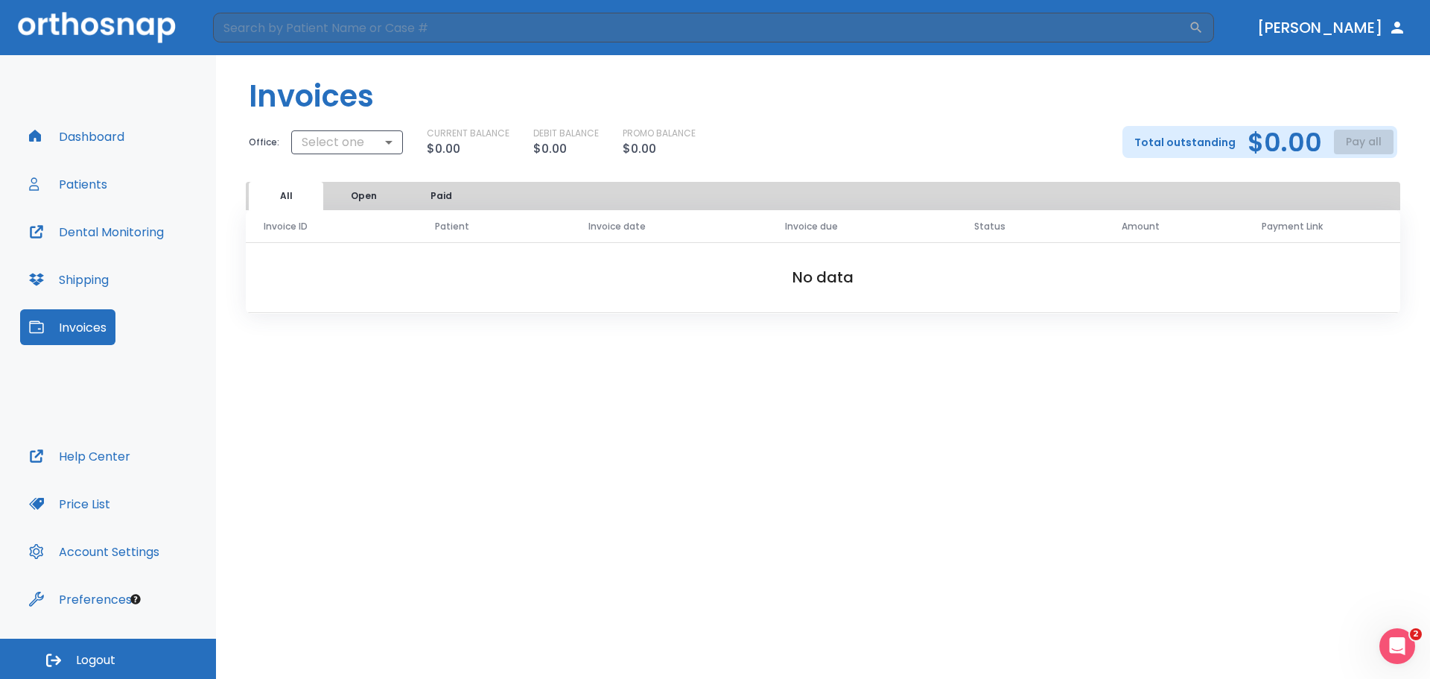
click at [77, 134] on button "Dashboard" at bounding box center [76, 136] width 113 height 36
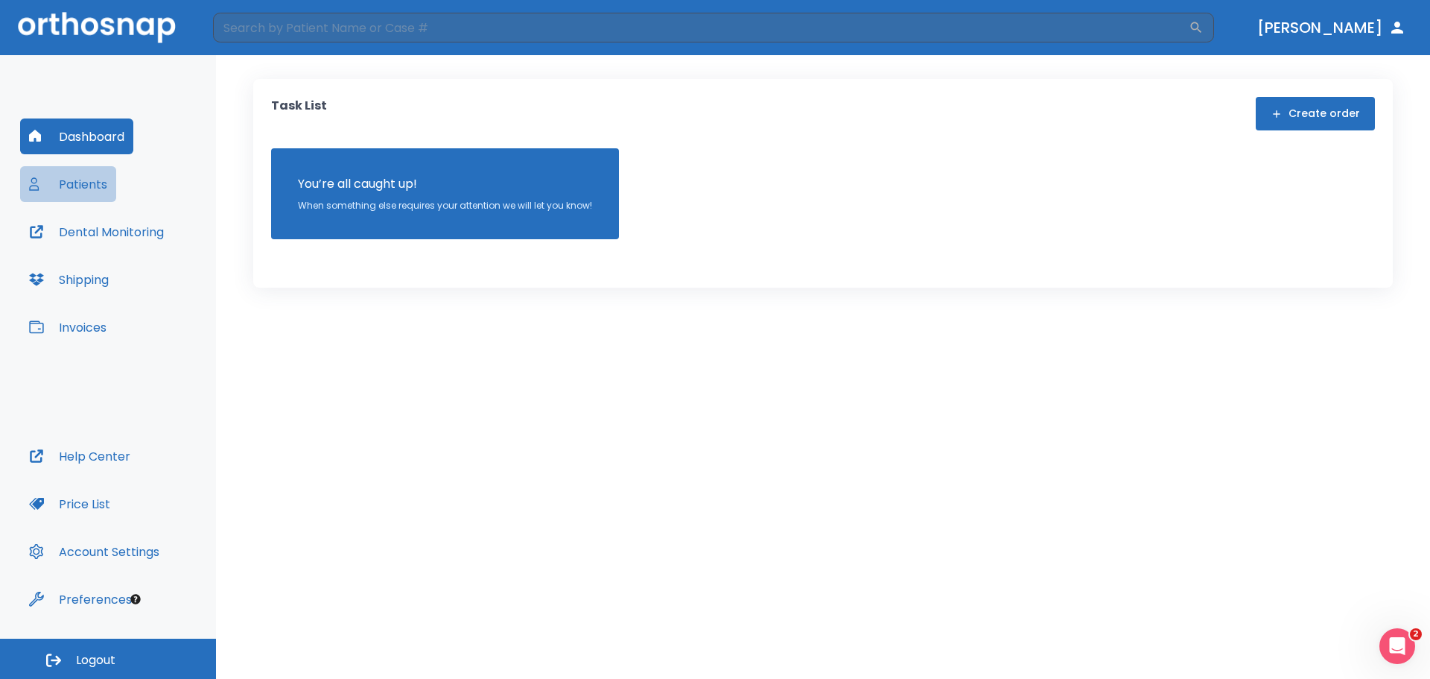
click at [87, 193] on button "Patients" at bounding box center [68, 184] width 96 height 36
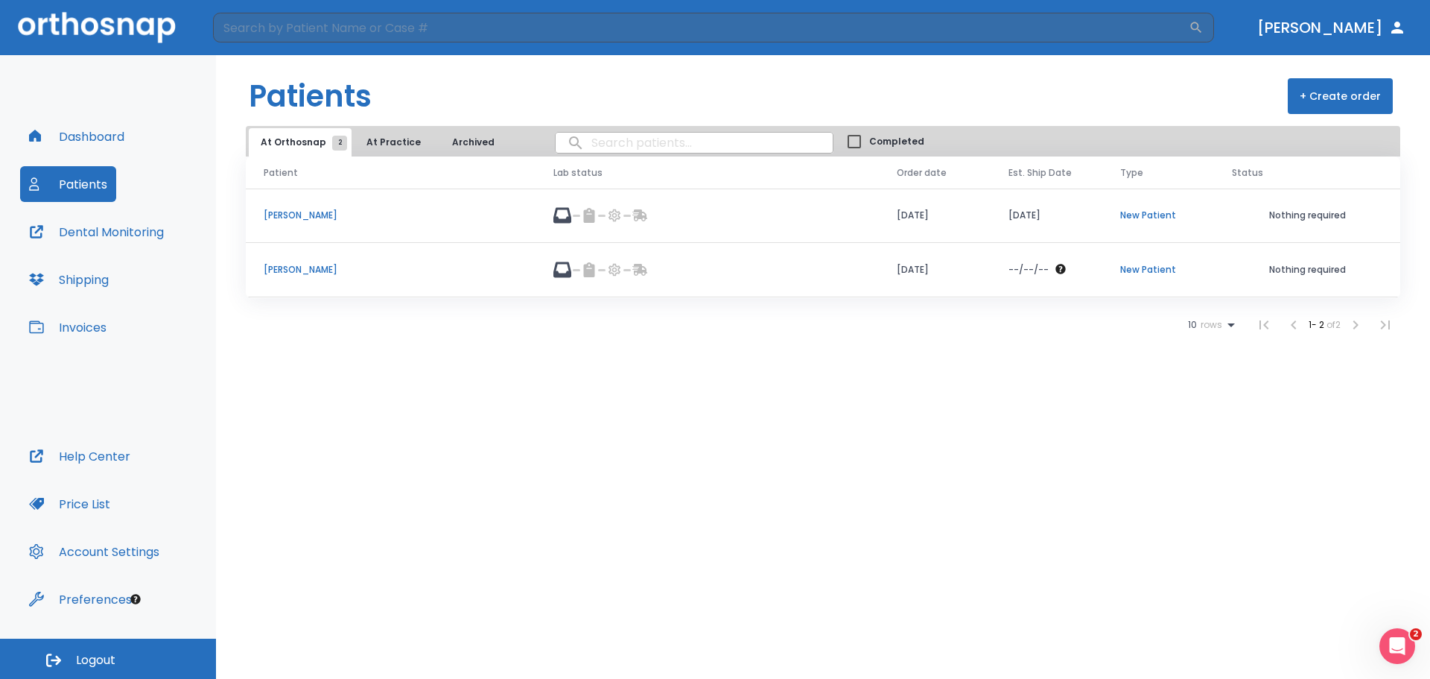
click at [299, 212] on p "[PERSON_NAME]" at bounding box center [391, 215] width 254 height 13
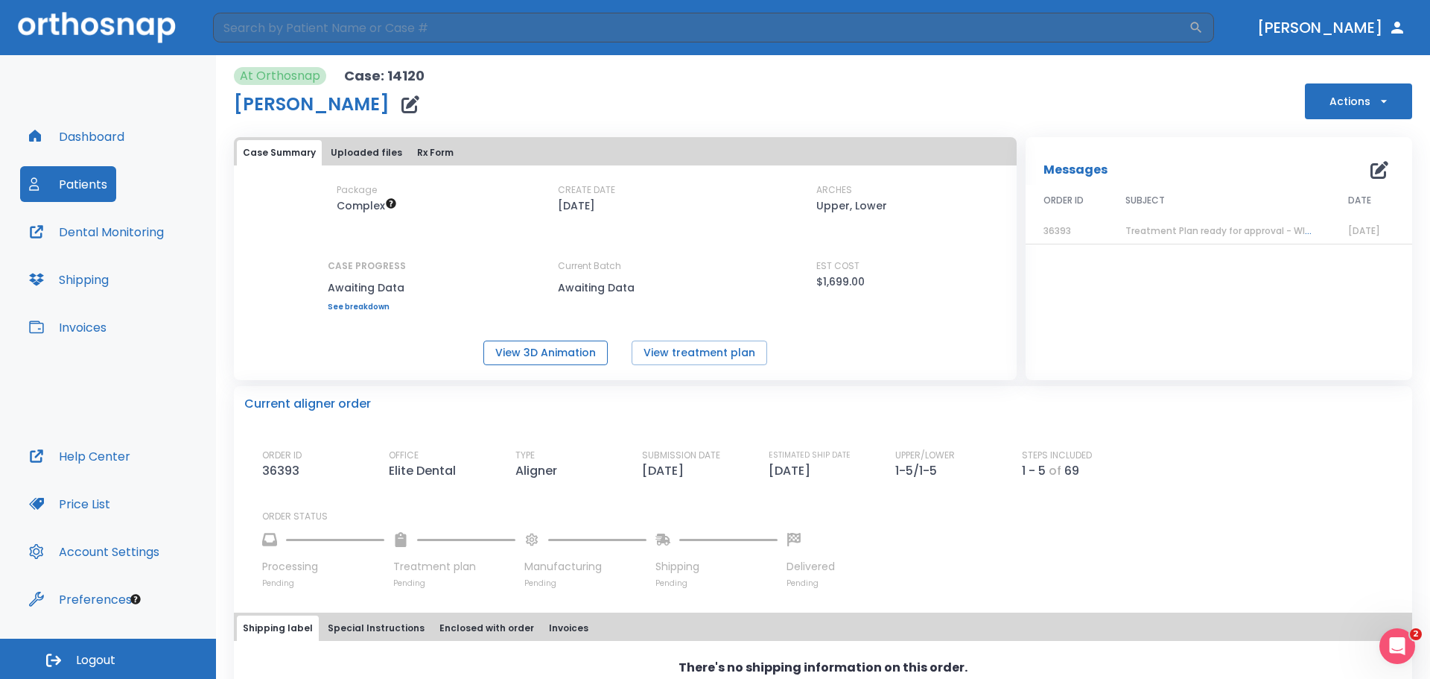
click at [522, 351] on button "View 3D Animation" at bounding box center [546, 352] width 124 height 25
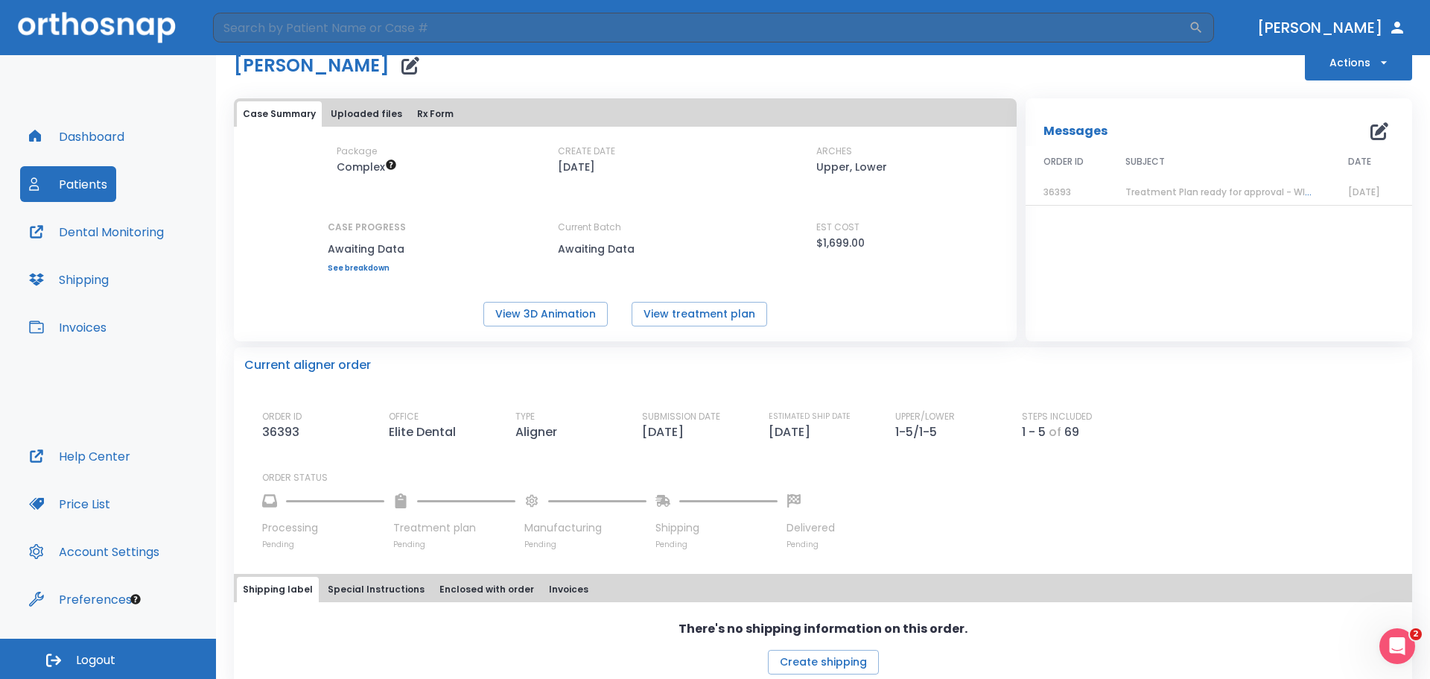
scroll to position [60, 0]
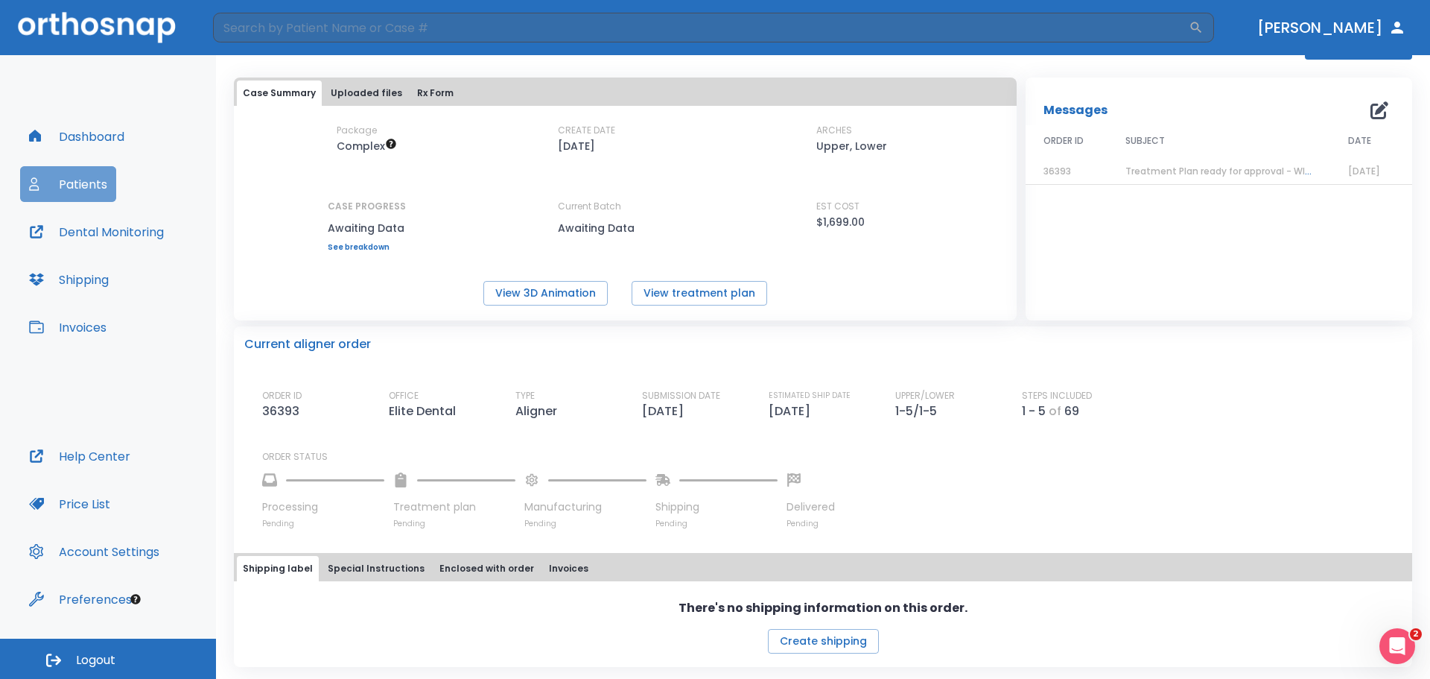
click at [80, 176] on button "Patients" at bounding box center [68, 184] width 96 height 36
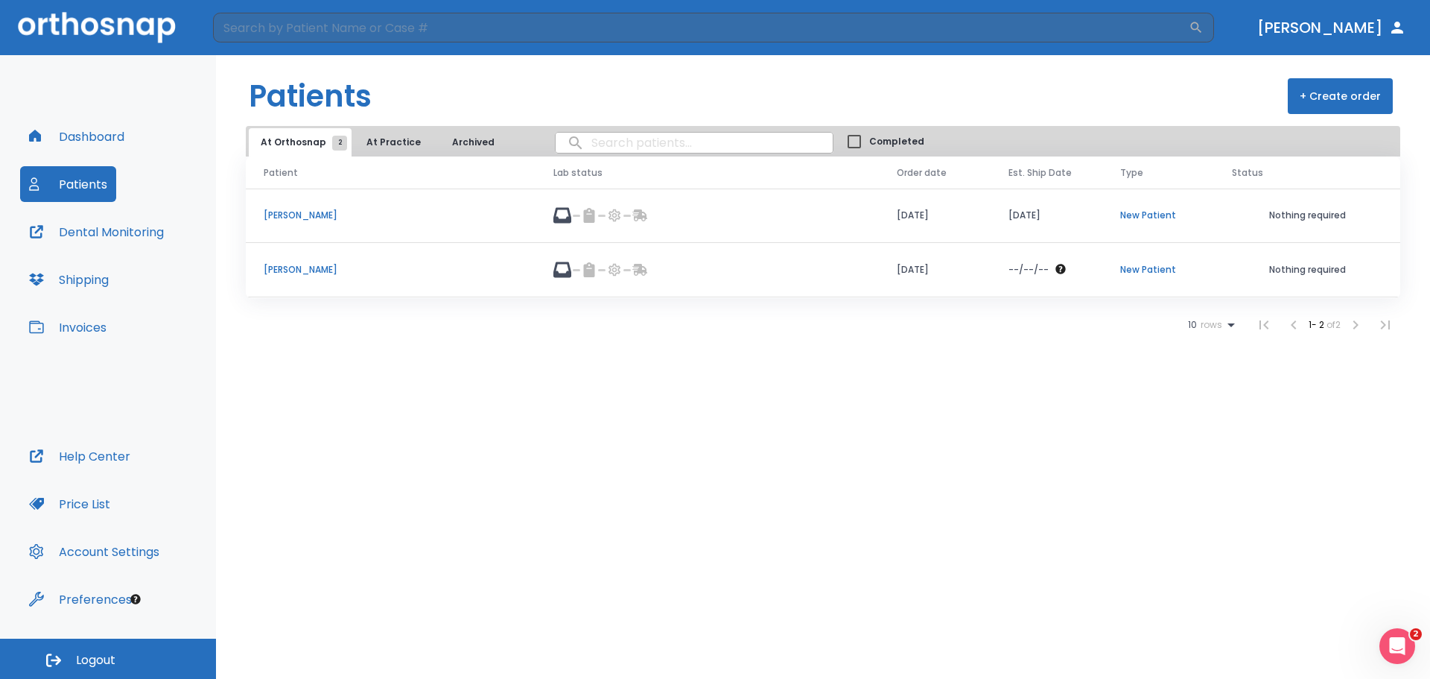
click at [101, 197] on button "Patients" at bounding box center [68, 184] width 96 height 36
